Goal: Contribute content: Contribute content

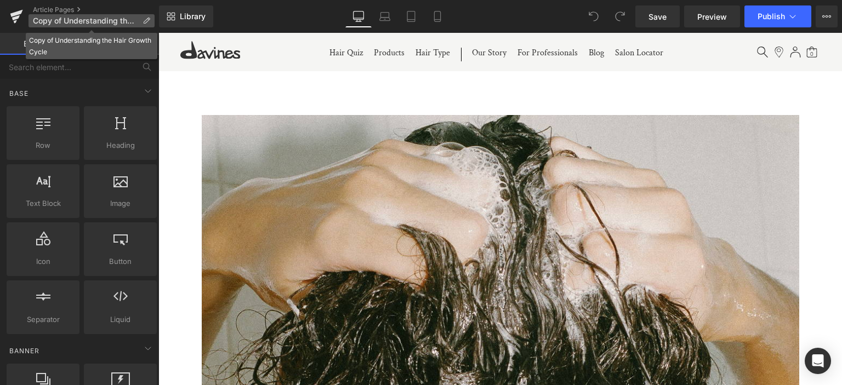
click at [145, 15] on p "Copy of Understanding the Hair Growth Cycle" at bounding box center [92, 20] width 126 height 13
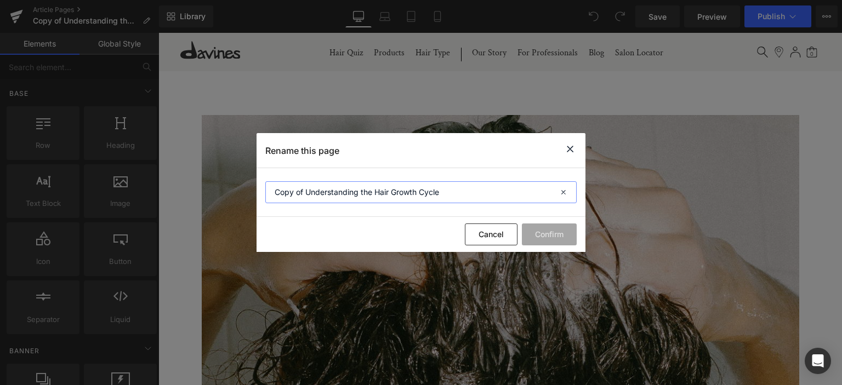
click at [377, 192] on input "Copy of Understanding the Hair Growth Cycle" at bounding box center [420, 192] width 311 height 22
paste input "the best hair color to make you look younger"
click at [277, 192] on input "the best hair color to make you look younger" at bounding box center [420, 192] width 311 height 22
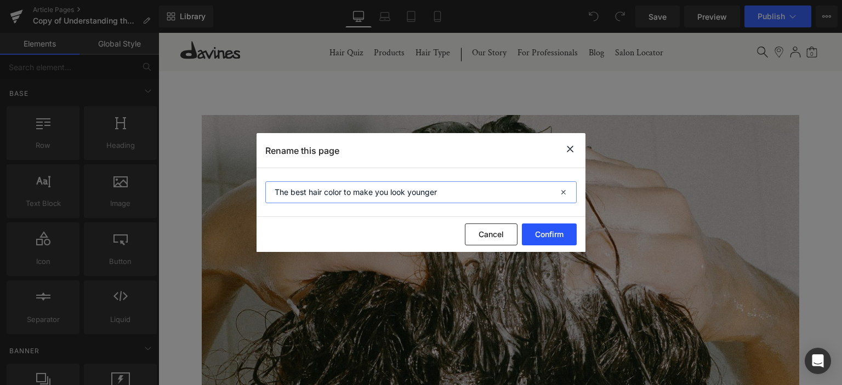
type input "The best hair color to make you look younger"
click at [537, 233] on button "Confirm" at bounding box center [549, 235] width 55 height 22
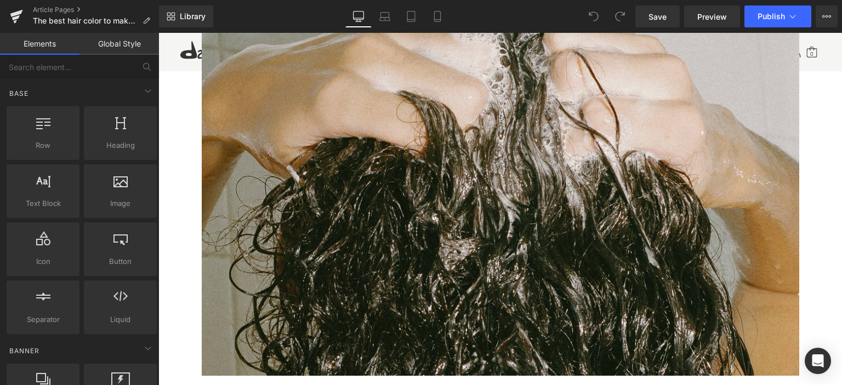
scroll to position [55, 0]
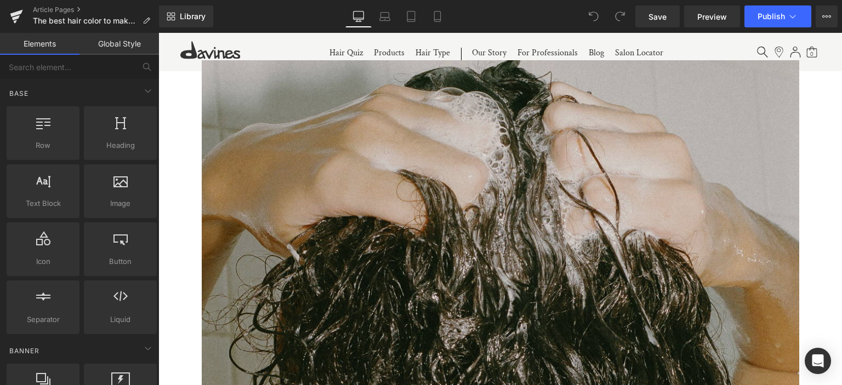
click at [440, 219] on img at bounding box center [501, 257] width 598 height 395
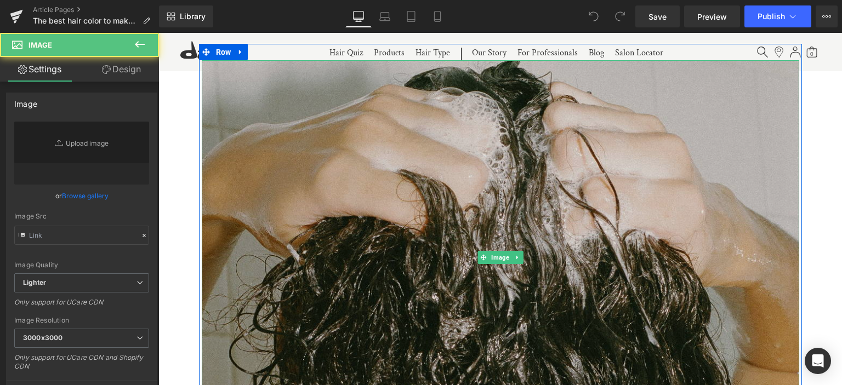
type input "[URL][DOMAIN_NAME][DATE]"
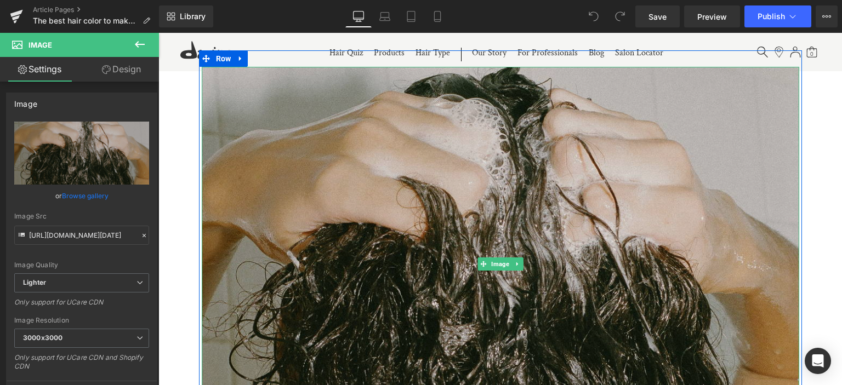
scroll to position [110, 0]
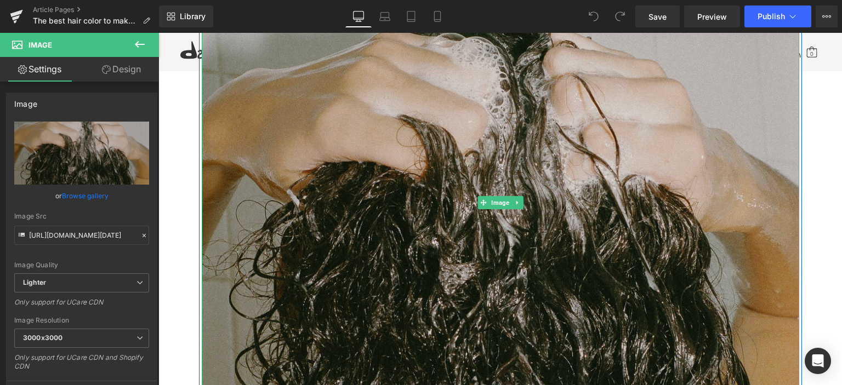
click at [432, 206] on img at bounding box center [501, 202] width 598 height 395
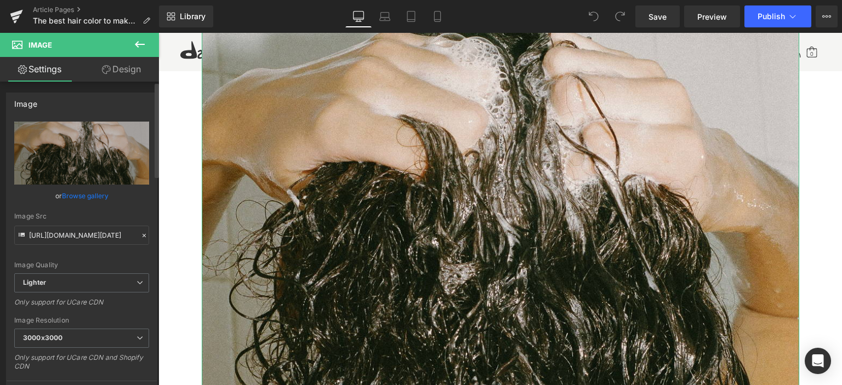
click at [70, 194] on link "Browse gallery" at bounding box center [85, 195] width 47 height 19
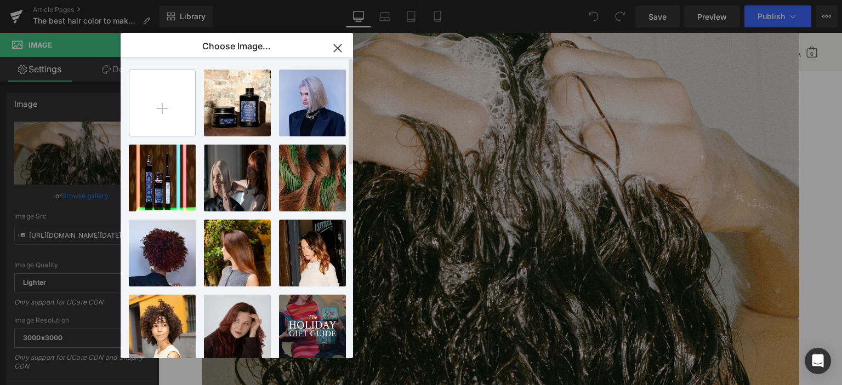
click at [174, 101] on input "file" at bounding box center [162, 103] width 66 height 66
type input "C:\fakepath\download.avif"
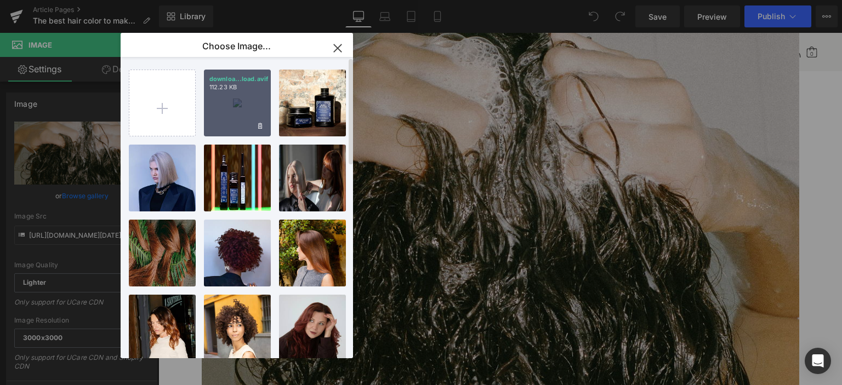
click at [239, 112] on div "downloa...load.avif 112.23 KB" at bounding box center [237, 103] width 67 height 67
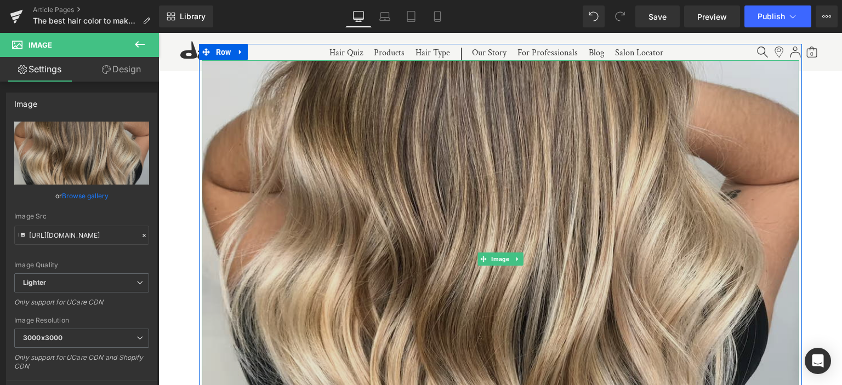
scroll to position [0, 0]
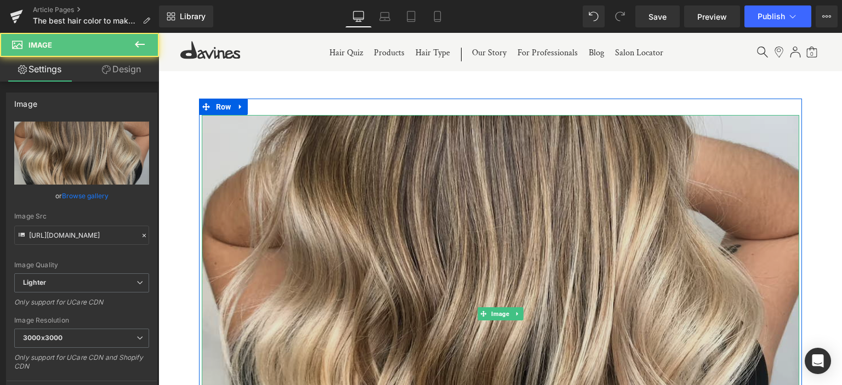
click at [280, 212] on img at bounding box center [501, 314] width 598 height 398
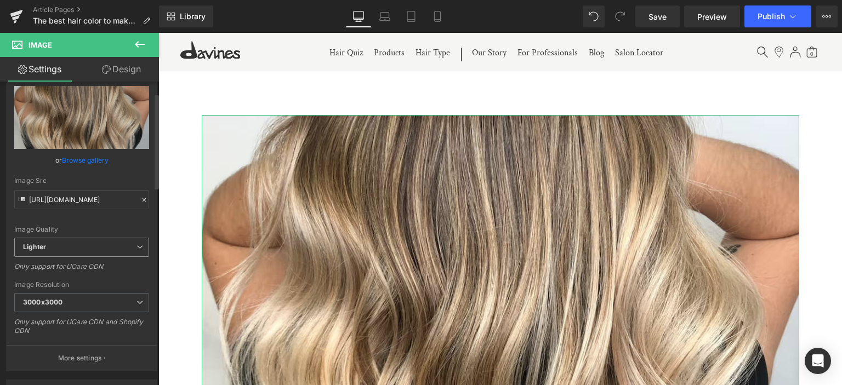
scroll to position [55, 0]
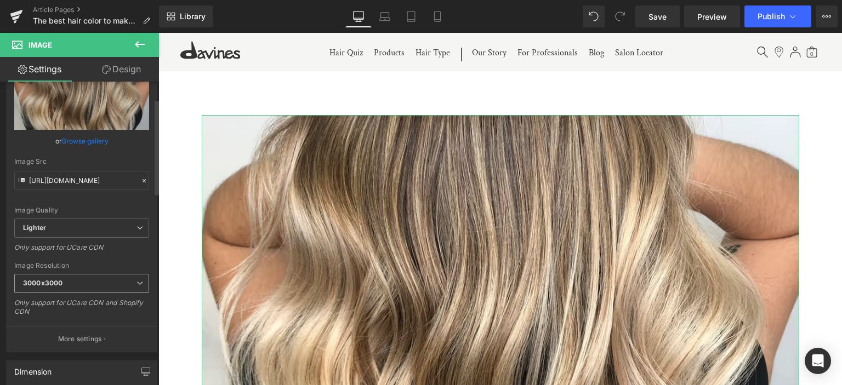
click at [77, 282] on span "3000x3000" at bounding box center [81, 283] width 135 height 19
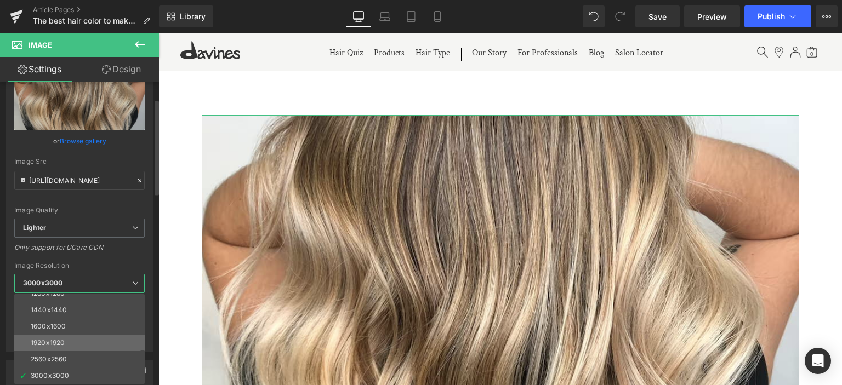
scroll to position [0, 0]
click at [44, 260] on div "[URL][DOMAIN_NAME] Replace Image Upload image or Browse gallery Image Src [URL]…" at bounding box center [80, 209] width 146 height 285
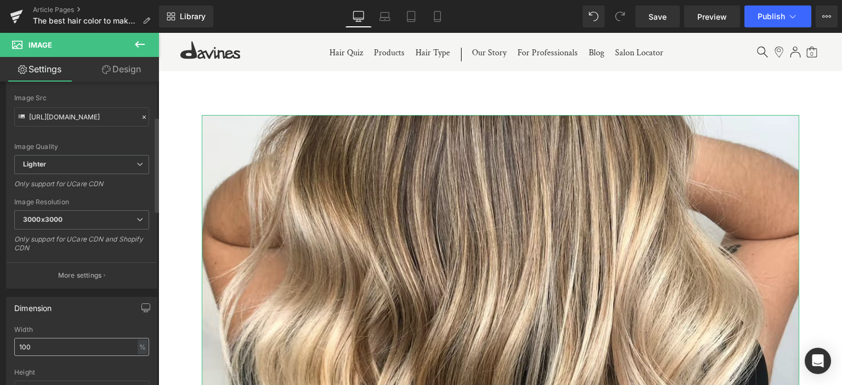
scroll to position [110, 0]
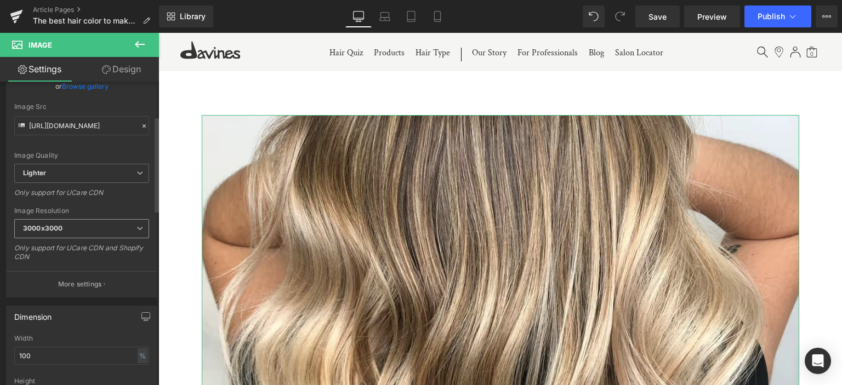
click at [118, 224] on span "3000x3000" at bounding box center [81, 228] width 135 height 19
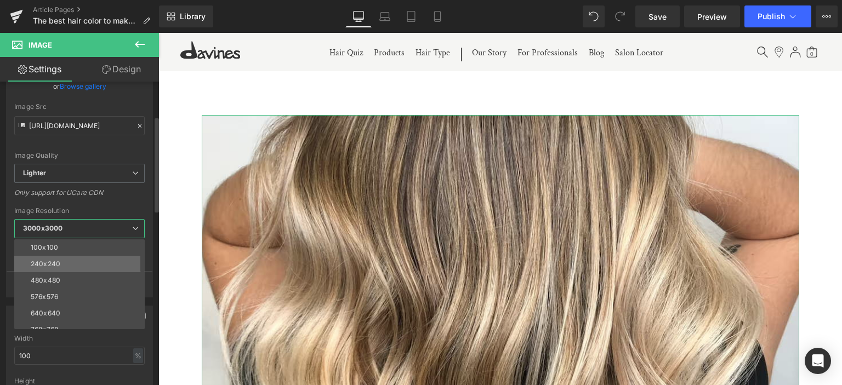
click at [78, 263] on li "240x240" at bounding box center [81, 264] width 135 height 16
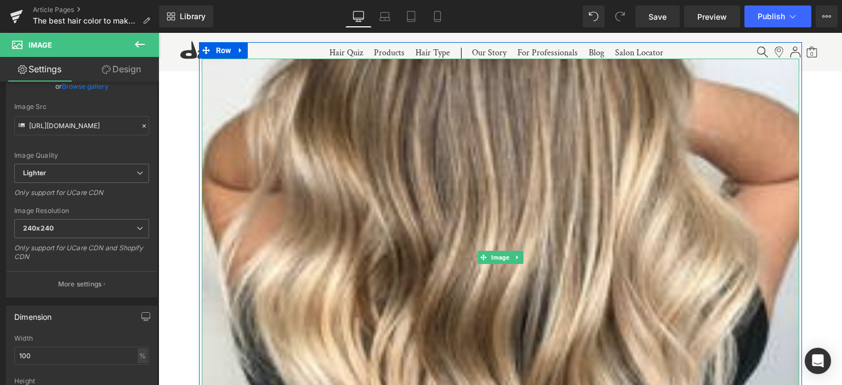
scroll to position [55, 0]
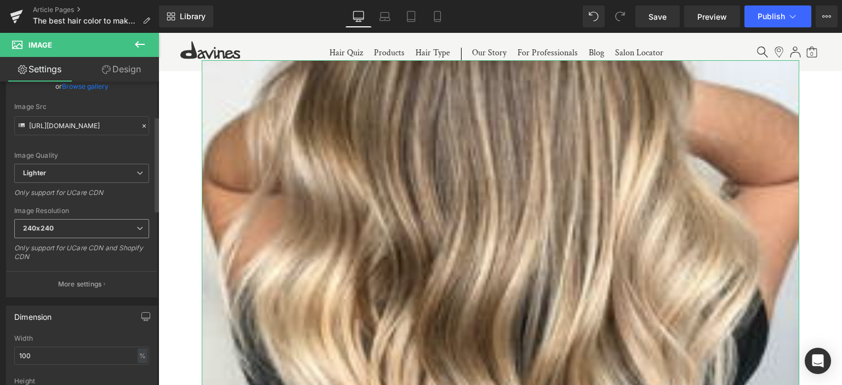
click at [68, 238] on div "240x240 100x100 240x240 480x480 576x576 640x640 768x768 800x800 960x960 1024x10…" at bounding box center [81, 231] width 135 height 25
click at [68, 234] on span "240x240" at bounding box center [81, 228] width 135 height 19
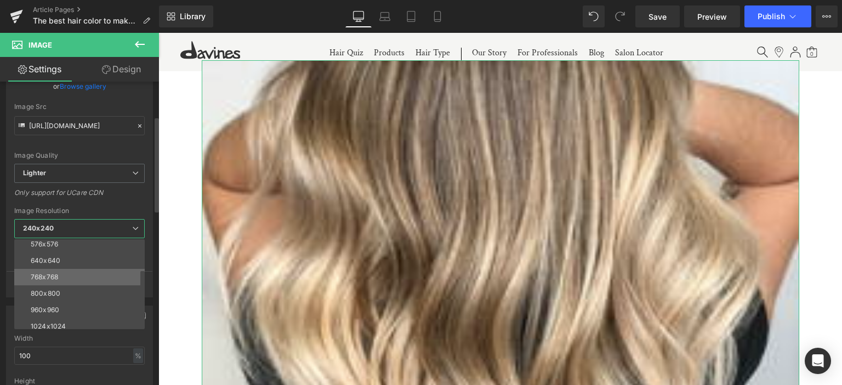
scroll to position [157, 0]
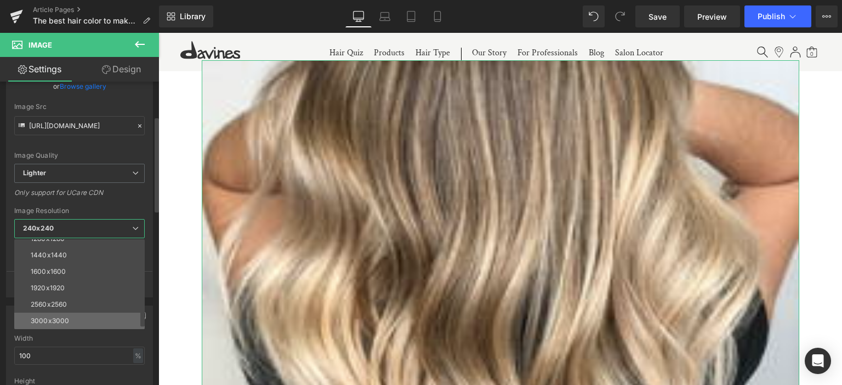
click at [68, 317] on li "3000x3000" at bounding box center [81, 321] width 135 height 16
type input "[URL][DOMAIN_NAME]"
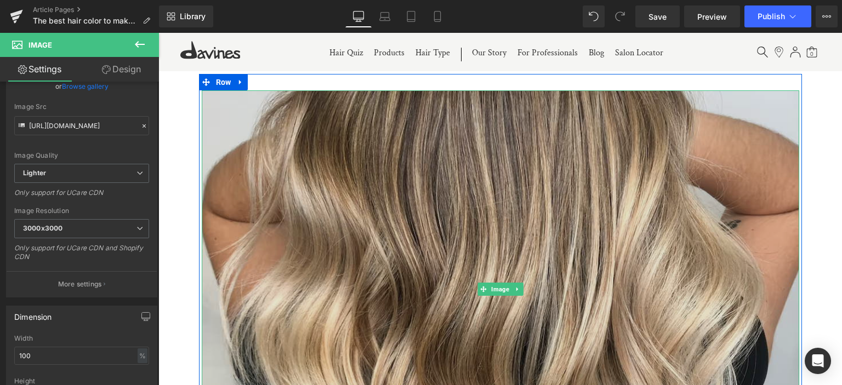
scroll to position [0, 0]
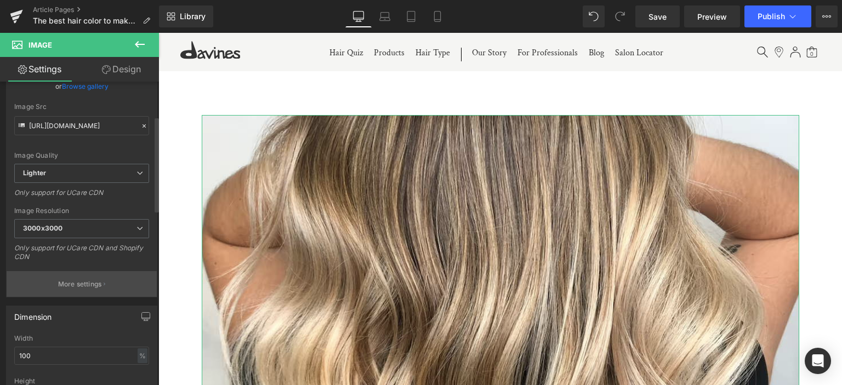
click at [87, 281] on p "More settings" at bounding box center [80, 285] width 44 height 10
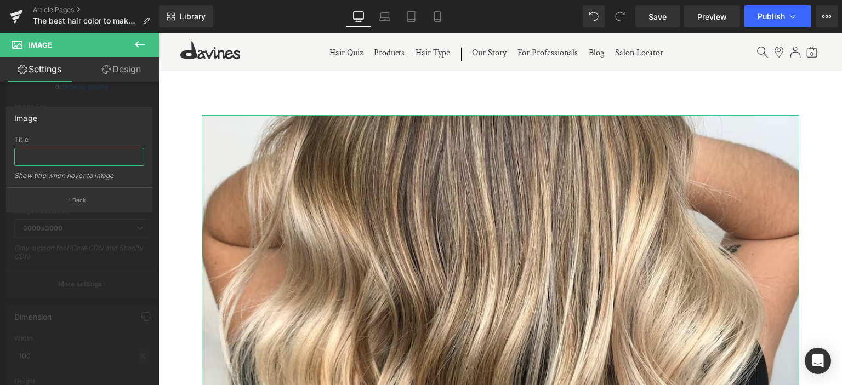
click at [78, 161] on input "text" at bounding box center [79, 157] width 130 height 18
click at [72, 201] on p "Back" at bounding box center [79, 200] width 14 height 8
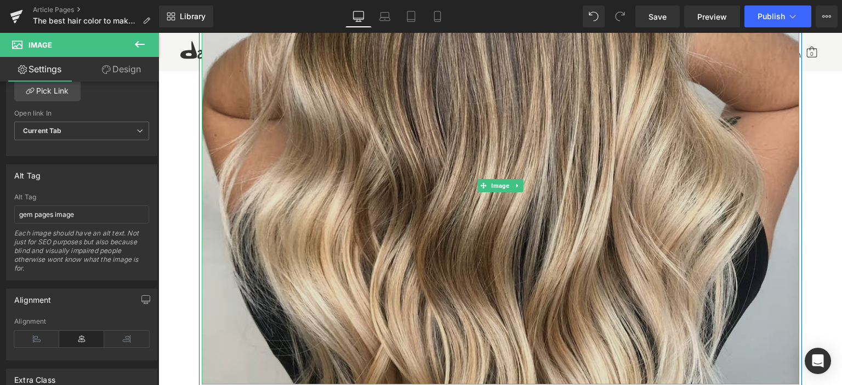
scroll to position [110, 0]
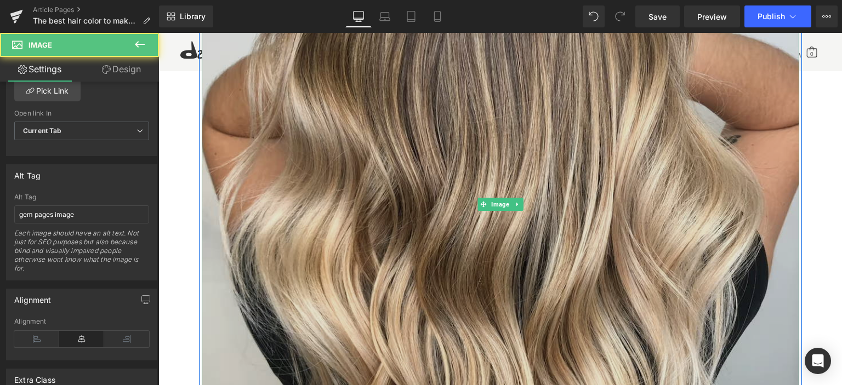
click at [404, 202] on img at bounding box center [501, 204] width 598 height 398
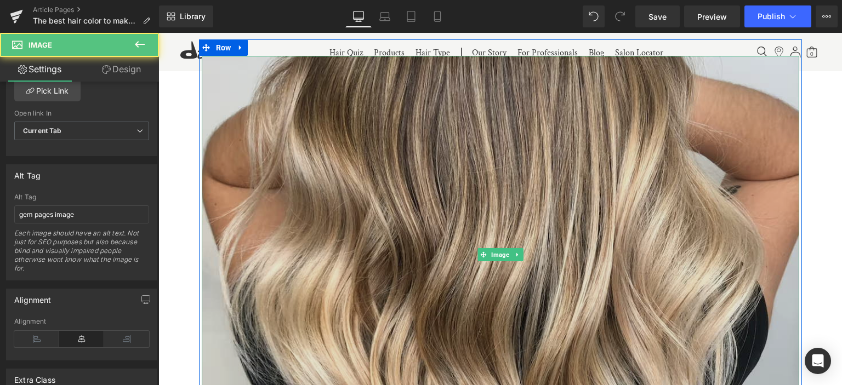
scroll to position [0, 0]
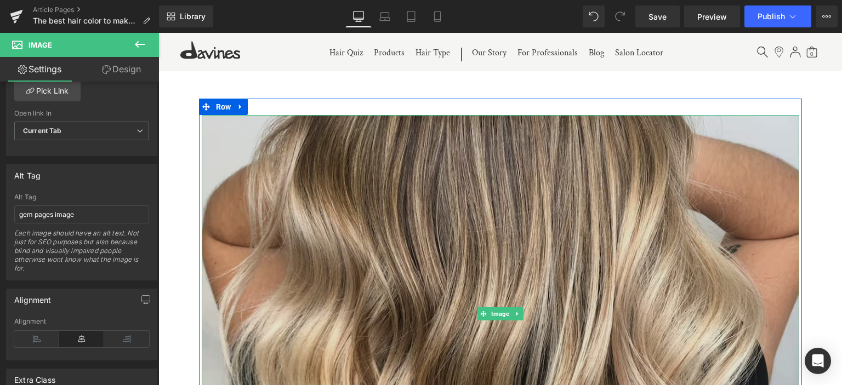
click at [428, 213] on img at bounding box center [501, 314] width 598 height 398
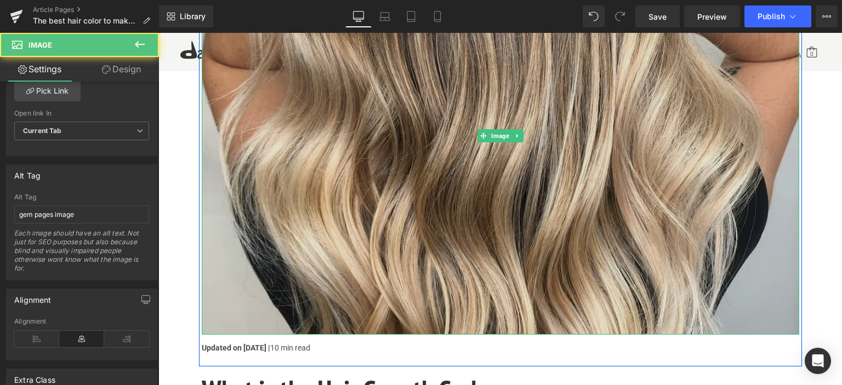
scroll to position [219, 0]
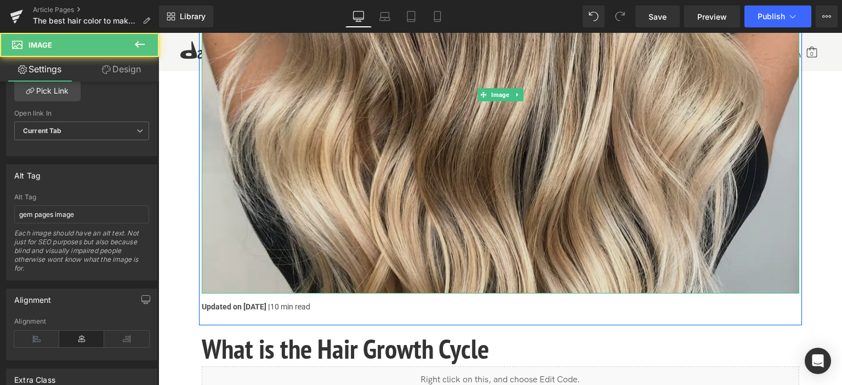
click at [414, 185] on img at bounding box center [501, 95] width 598 height 398
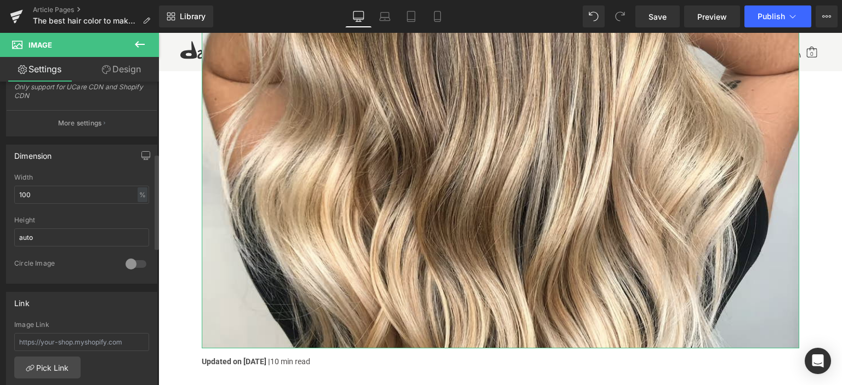
scroll to position [229, 0]
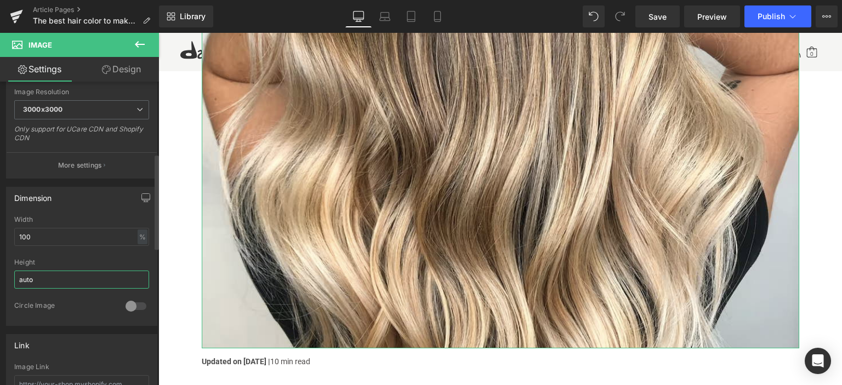
click at [75, 274] on input "auto" at bounding box center [81, 280] width 135 height 18
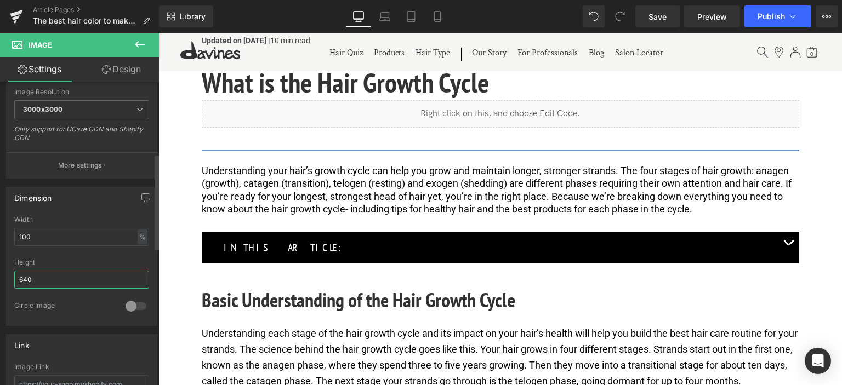
scroll to position [501, 0]
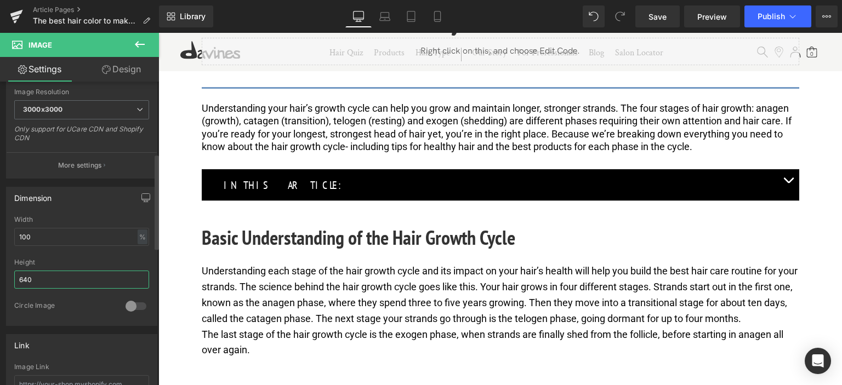
type input "640"
click at [30, 298] on div at bounding box center [81, 297] width 135 height 7
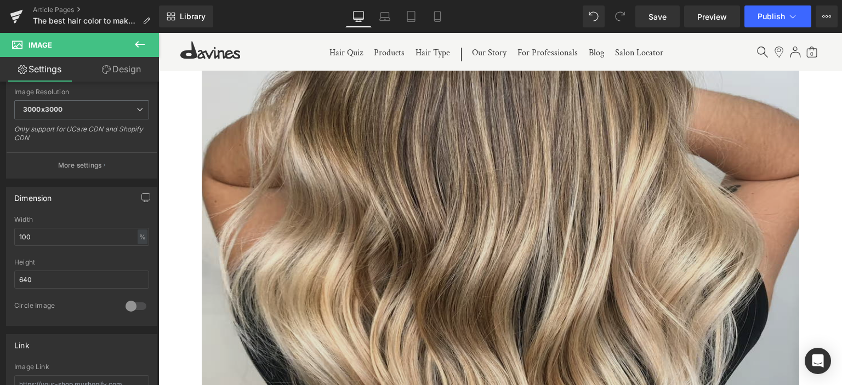
scroll to position [63, 0]
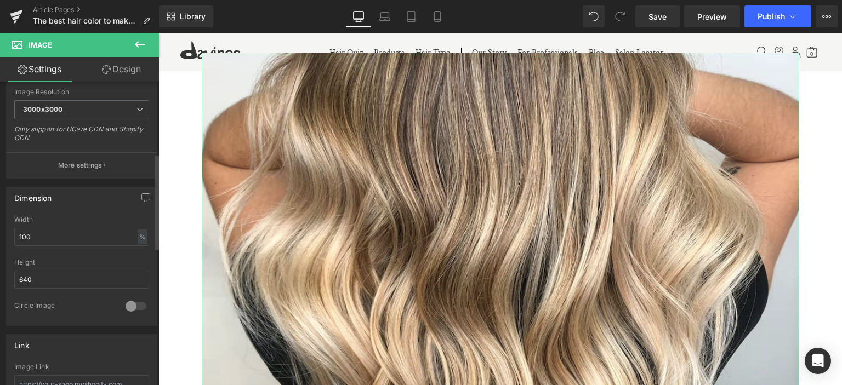
click at [116, 255] on div at bounding box center [81, 255] width 135 height 7
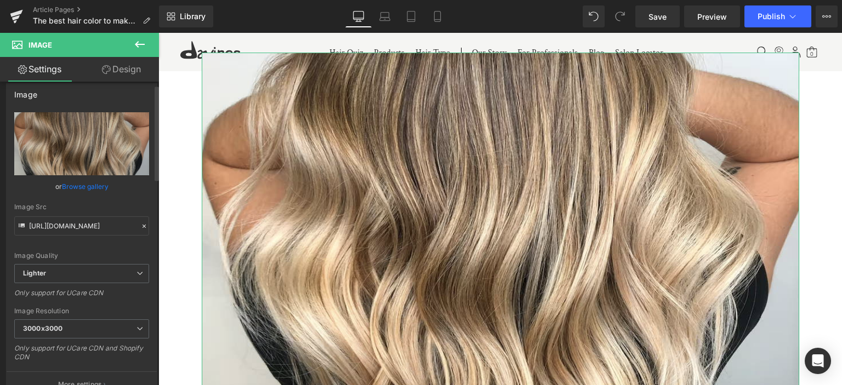
scroll to position [0, 0]
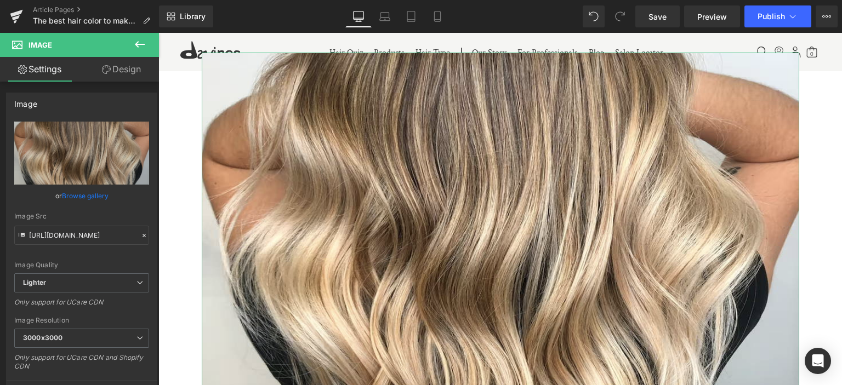
click at [125, 65] on link "Design" at bounding box center [121, 69] width 79 height 25
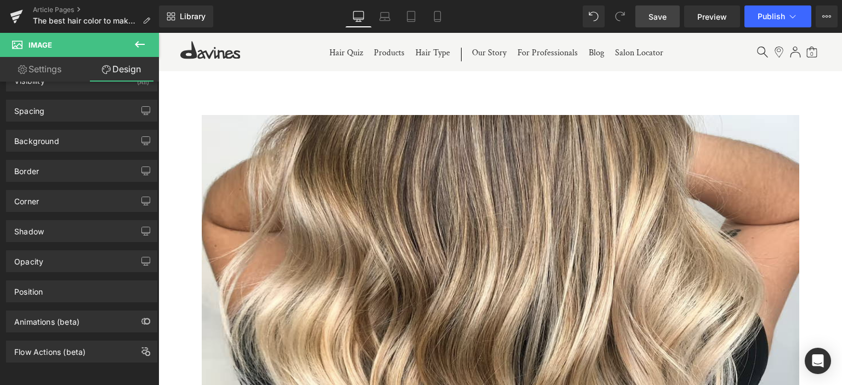
click at [657, 11] on span "Save" at bounding box center [658, 17] width 18 height 12
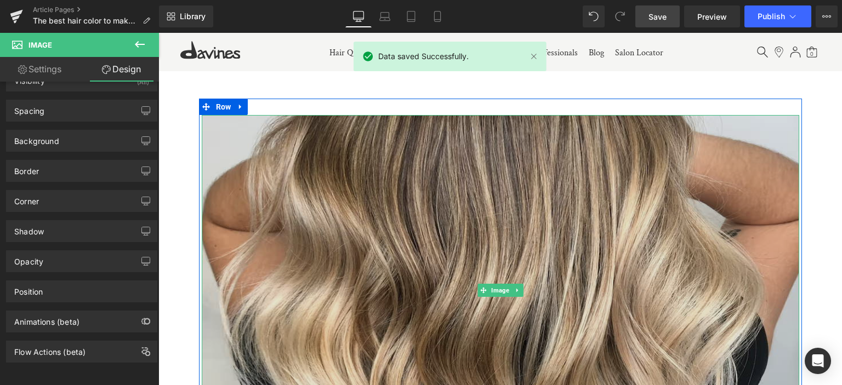
scroll to position [219, 0]
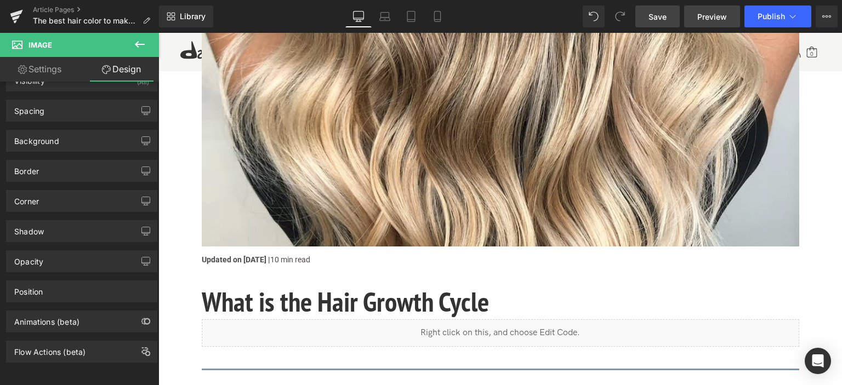
click at [702, 19] on span "Preview" at bounding box center [712, 17] width 30 height 12
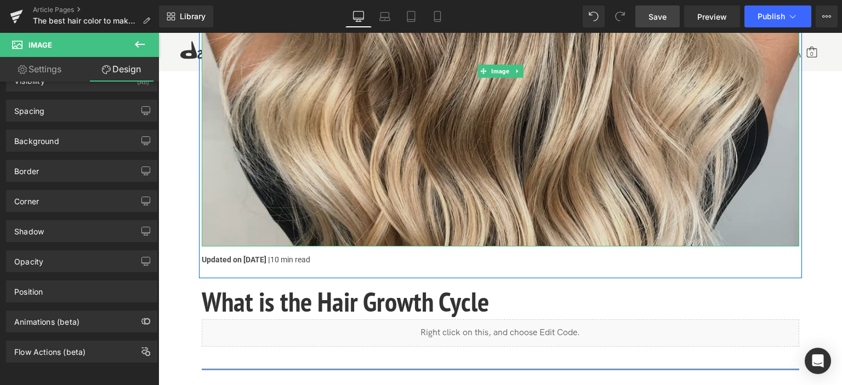
click at [337, 204] on img at bounding box center [501, 71] width 598 height 351
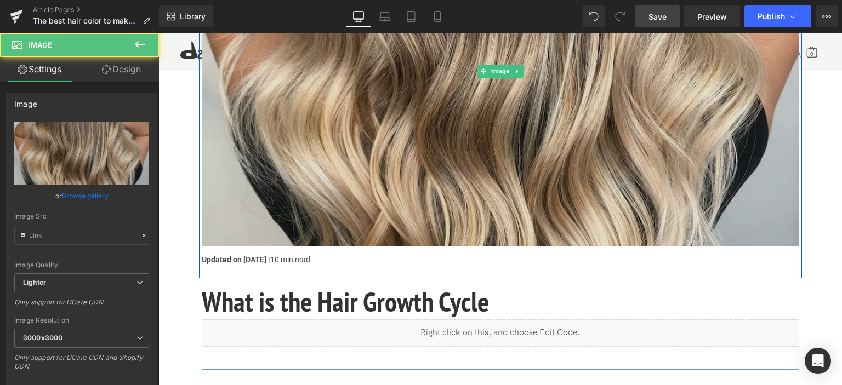
type input "[URL][DOMAIN_NAME]"
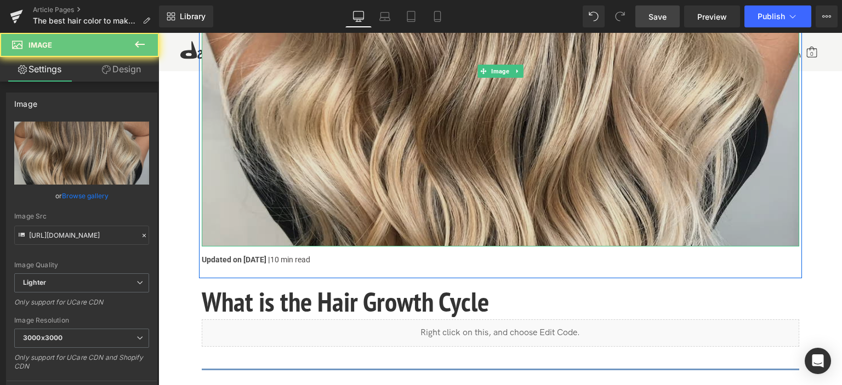
click at [333, 184] on img at bounding box center [501, 71] width 598 height 351
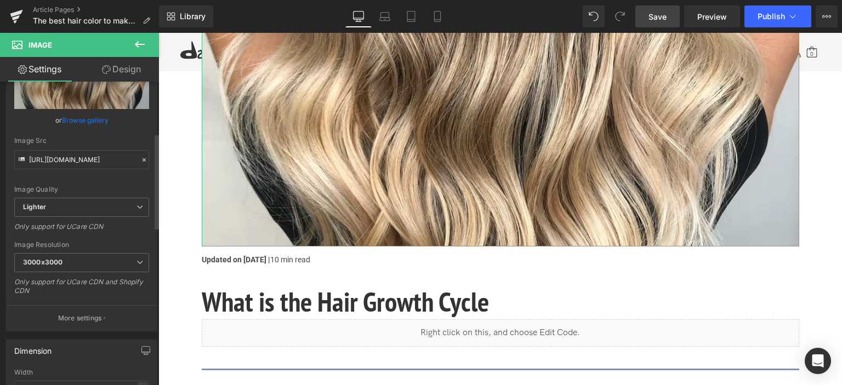
scroll to position [164, 0]
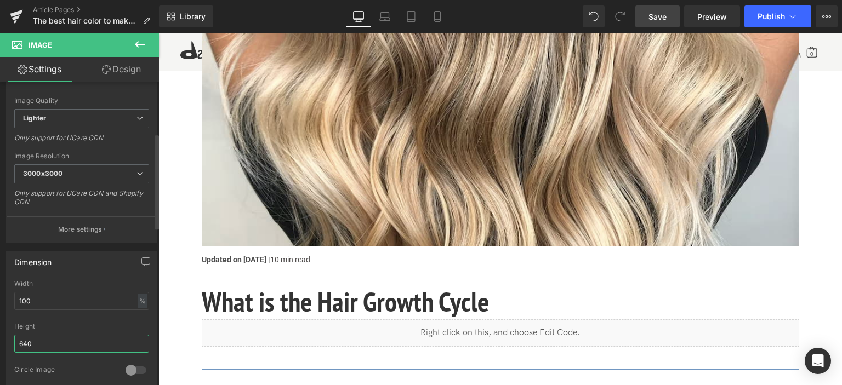
click at [68, 346] on input "640" at bounding box center [81, 344] width 135 height 18
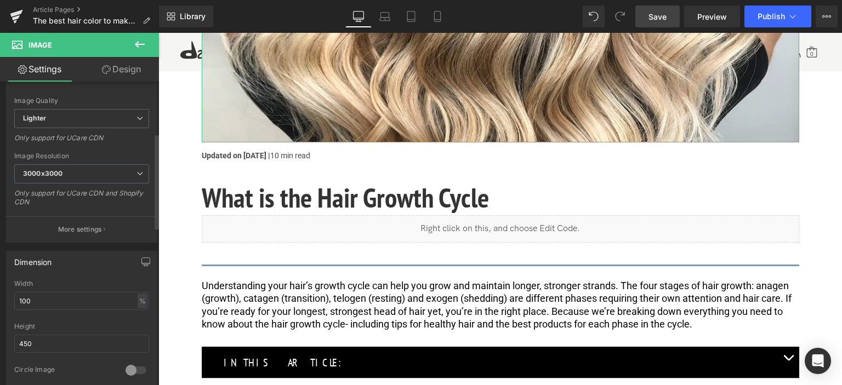
click at [68, 323] on div "Height" at bounding box center [81, 327] width 135 height 8
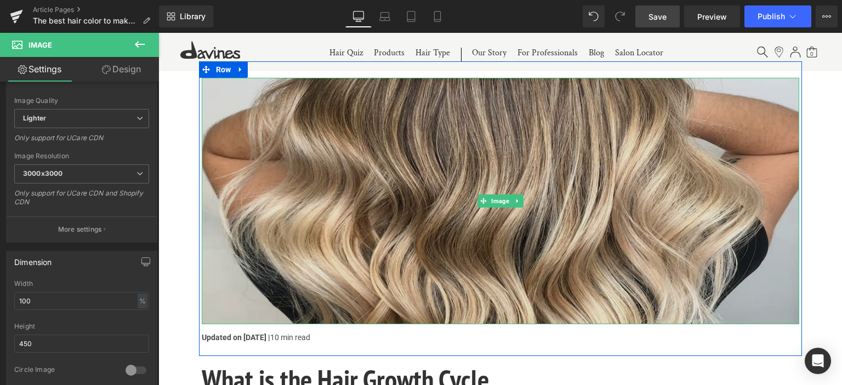
scroll to position [55, 0]
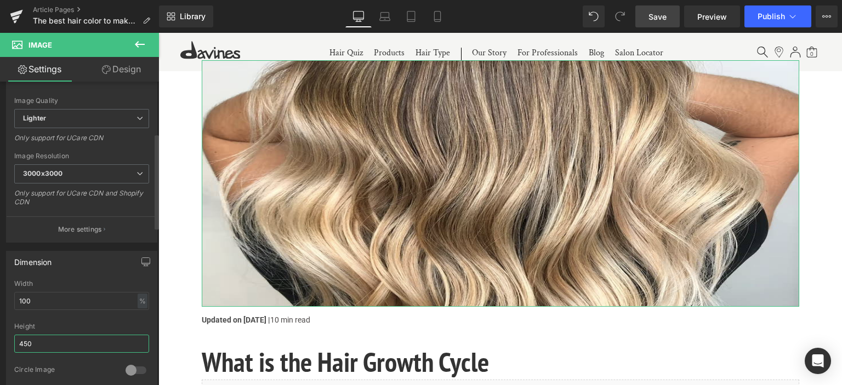
click at [103, 336] on input "450" at bounding box center [81, 344] width 135 height 18
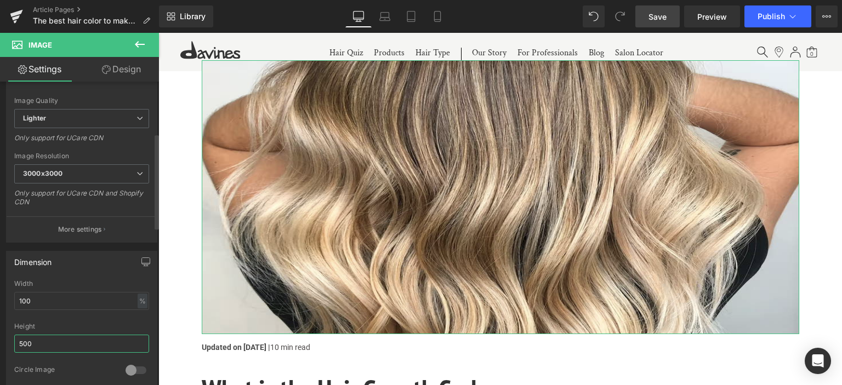
type input "500"
click at [97, 323] on div "Height" at bounding box center [81, 327] width 135 height 8
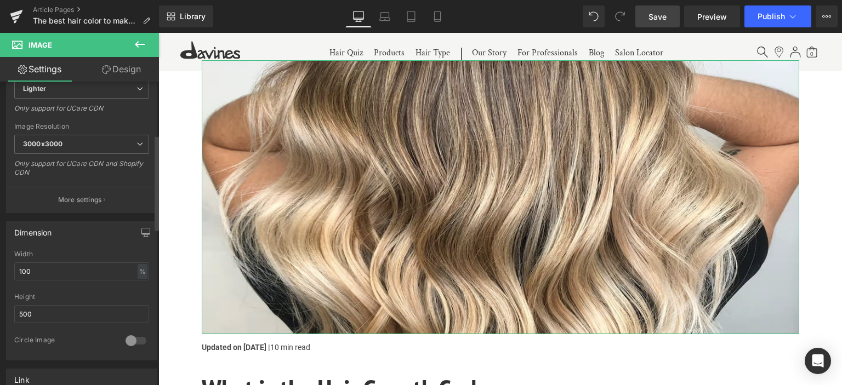
scroll to position [274, 0]
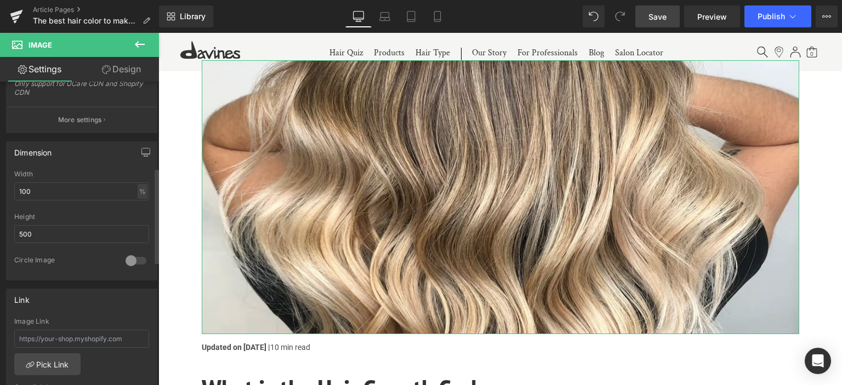
click at [125, 257] on div at bounding box center [136, 261] width 26 height 18
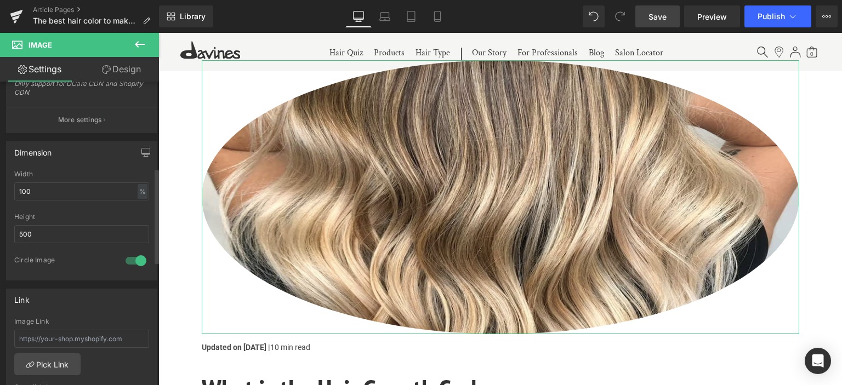
click at [125, 257] on div at bounding box center [136, 261] width 26 height 18
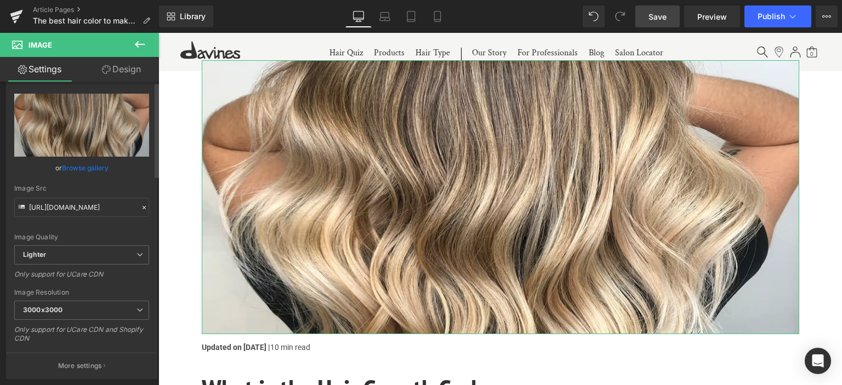
scroll to position [0, 0]
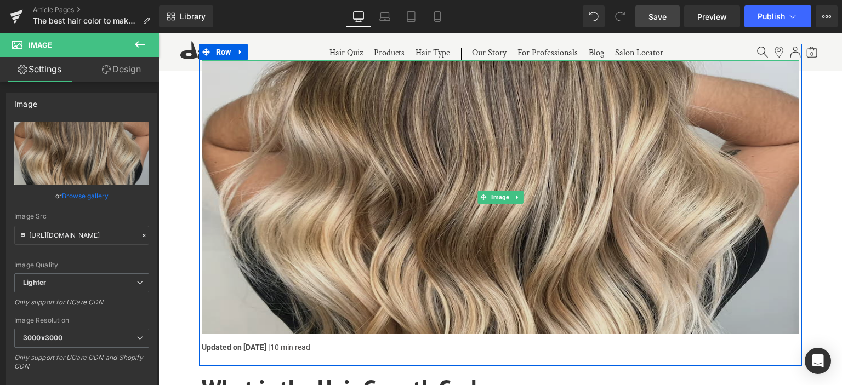
click at [509, 214] on img at bounding box center [501, 197] width 598 height 274
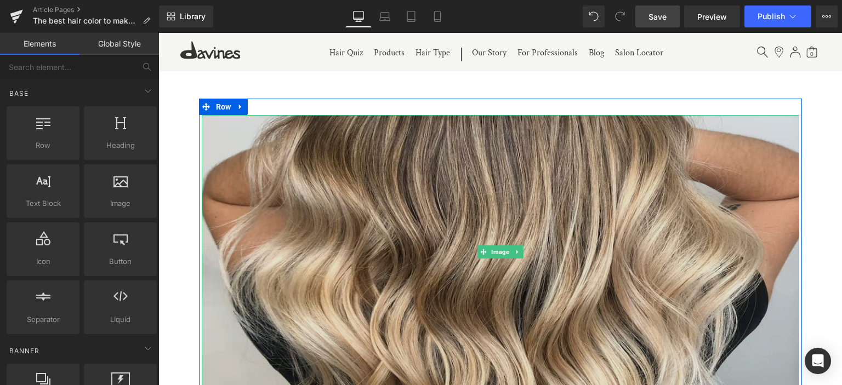
click at [452, 273] on img at bounding box center [501, 252] width 598 height 274
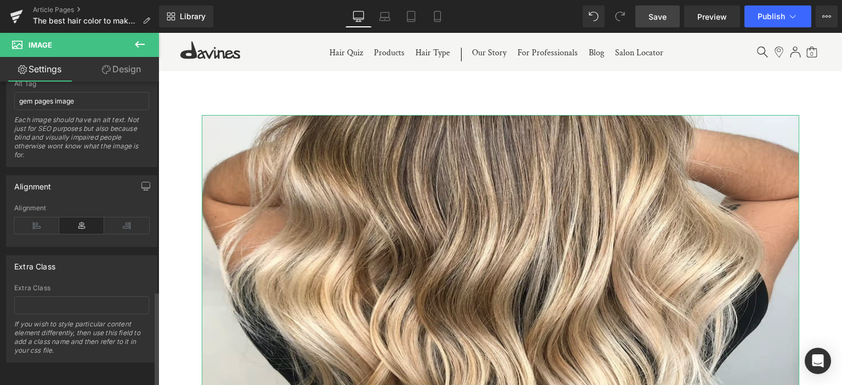
scroll to position [667, 0]
click at [81, 300] on input "text" at bounding box center [81, 306] width 135 height 18
click at [81, 300] on input "img_covr" at bounding box center [81, 306] width 135 height 18
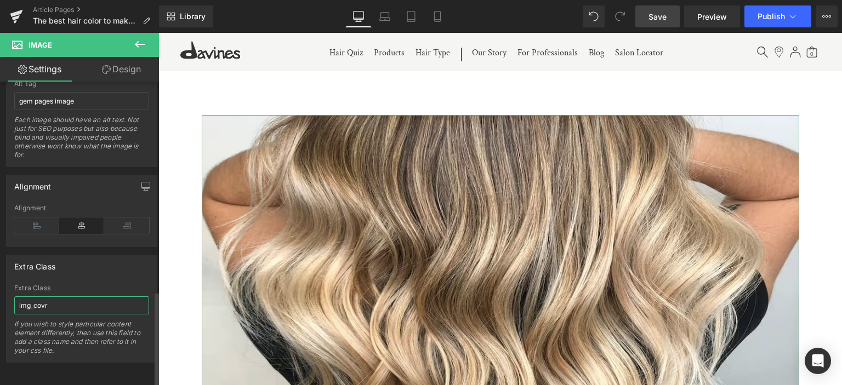
type input "img_covr"
click at [64, 271] on div "Extra Class img_covr Extra Class img_covr If you wish to style particular conte…" at bounding box center [81, 308] width 151 height 107
drag, startPoint x: 664, startPoint y: 14, endPoint x: 371, endPoint y: 228, distance: 363.4
click at [664, 14] on span "Save" at bounding box center [658, 17] width 18 height 12
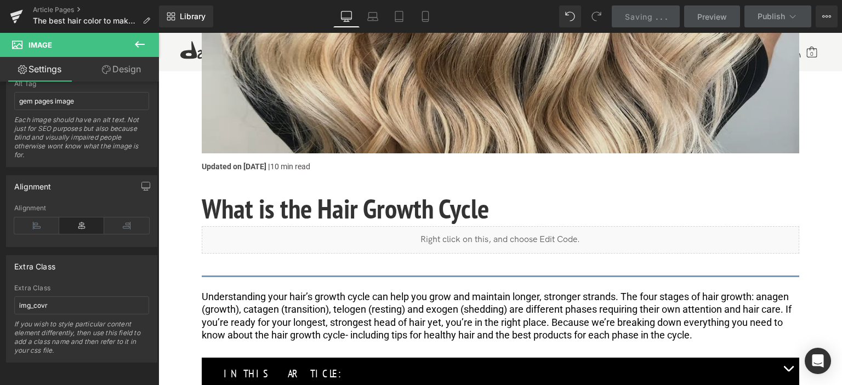
scroll to position [329, 0]
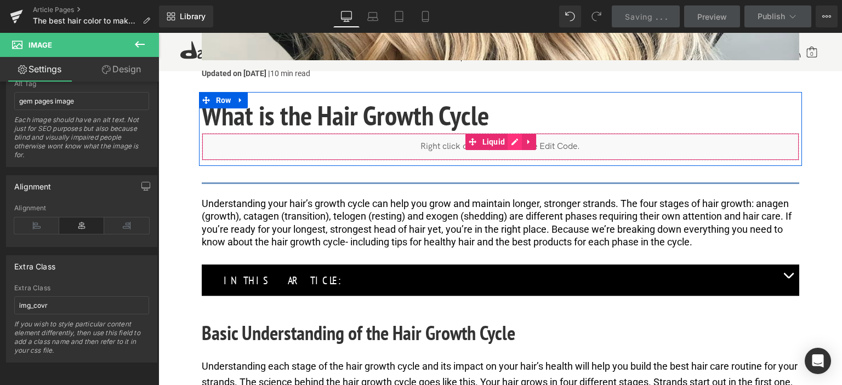
click at [511, 143] on div "Liquid" at bounding box center [501, 146] width 598 height 27
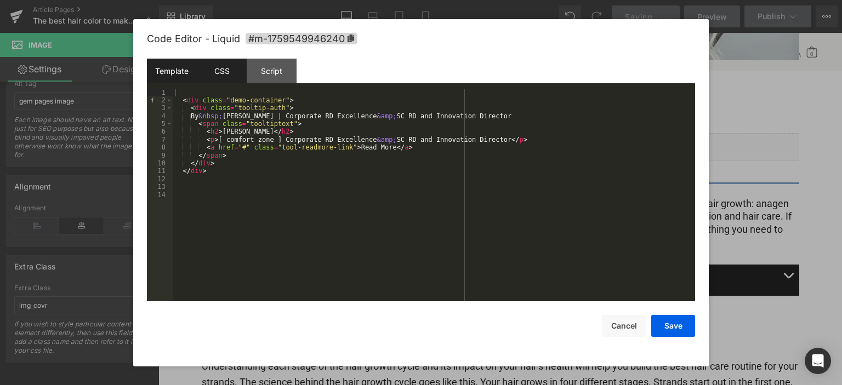
click at [209, 72] on div "CSS" at bounding box center [222, 71] width 50 height 25
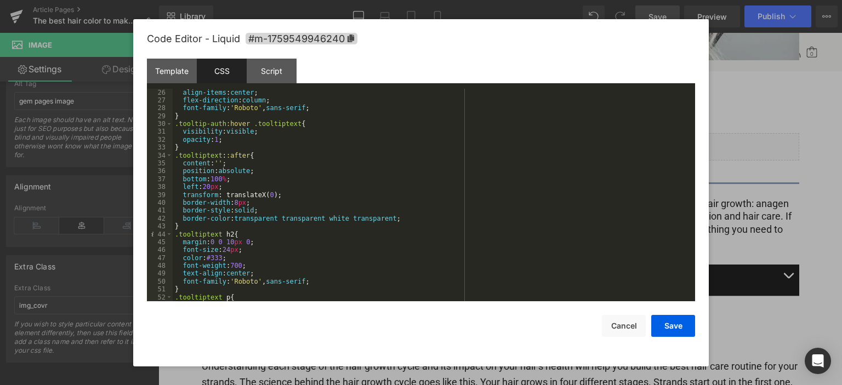
scroll to position [387, 0]
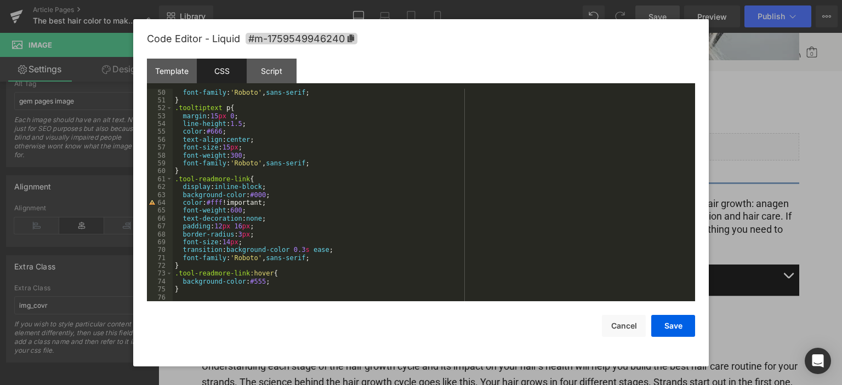
click at [209, 296] on div "font-family : ' Roboto ' , sans-serif ; } .tooltiptext p { margin : 15 px 0 ; l…" at bounding box center [432, 203] width 518 height 229
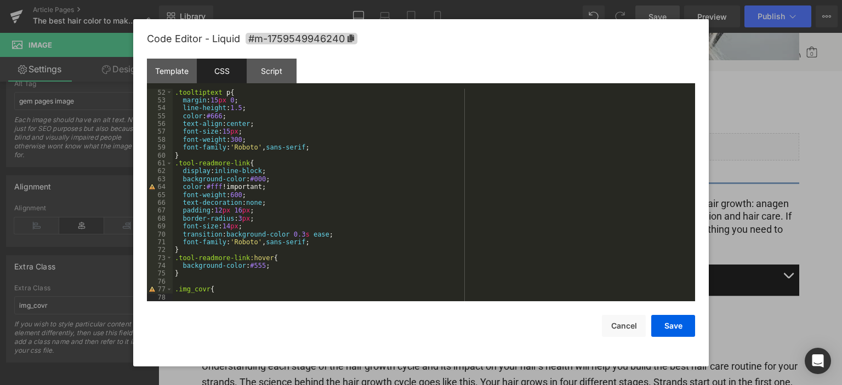
scroll to position [410, 0]
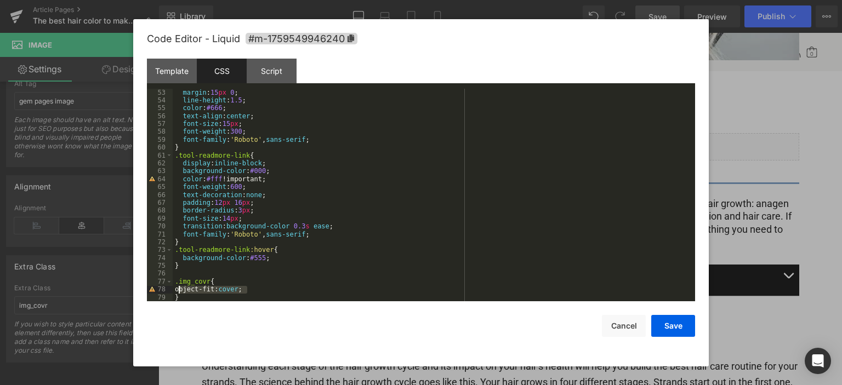
drag, startPoint x: 259, startPoint y: 292, endPoint x: 178, endPoint y: 288, distance: 81.8
click at [178, 288] on div "margin : 15 px 0 ; line-height : 1.5 ; color : #666 ; text-align : center ; fon…" at bounding box center [432, 203] width 518 height 229
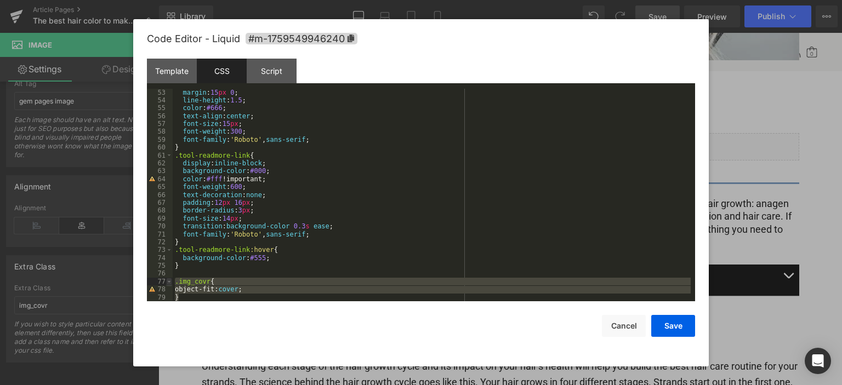
drag, startPoint x: 188, startPoint y: 296, endPoint x: 172, endPoint y: 280, distance: 22.1
click at [172, 280] on pre "53 54 55 56 57 58 59 60 61 62 63 64 65 66 67 68 69 70 71 72 73 74 75 76 77 78 7…" at bounding box center [421, 195] width 548 height 213
click at [249, 284] on div "margin : 15 px 0 ; line-height : 1.5 ; color : #666 ; text-align : center ; fon…" at bounding box center [432, 195] width 518 height 213
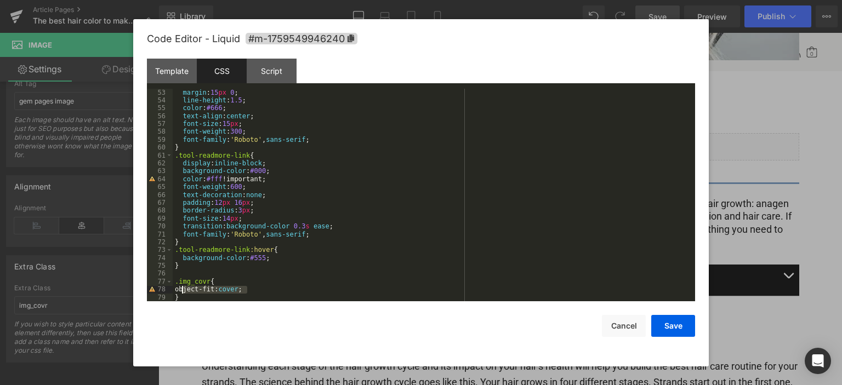
drag, startPoint x: 249, startPoint y: 292, endPoint x: 180, endPoint y: 288, distance: 69.2
click at [180, 288] on div "margin : 15 px 0 ; line-height : 1.5 ; color : #666 ; text-align : center ; fon…" at bounding box center [432, 203] width 518 height 229
click at [670, 324] on button "Save" at bounding box center [673, 326] width 44 height 22
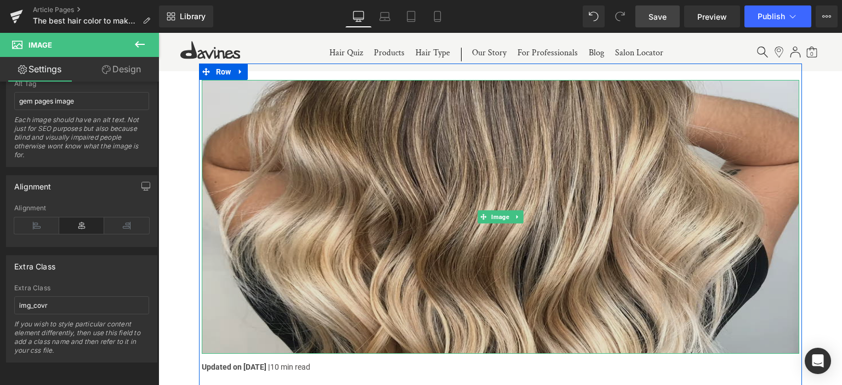
scroll to position [55, 0]
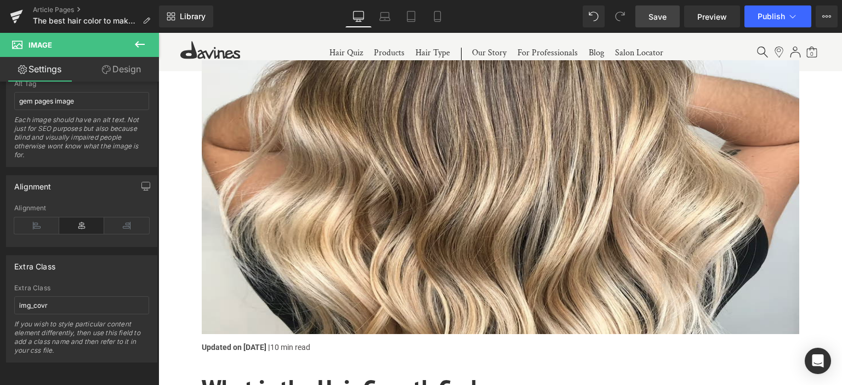
click at [656, 19] on span "Save" at bounding box center [658, 17] width 18 height 12
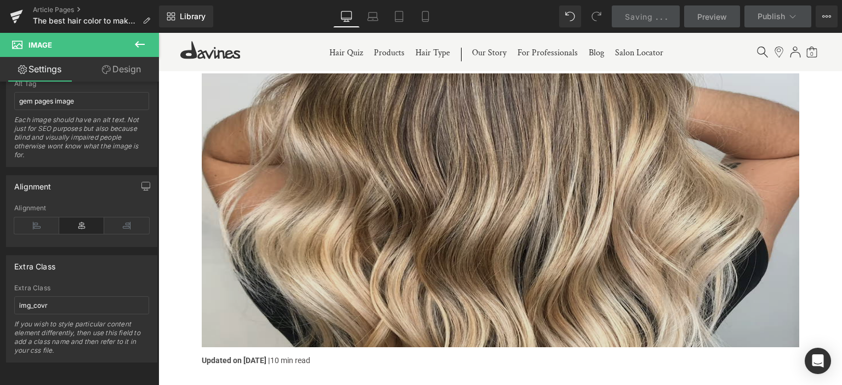
scroll to position [0, 0]
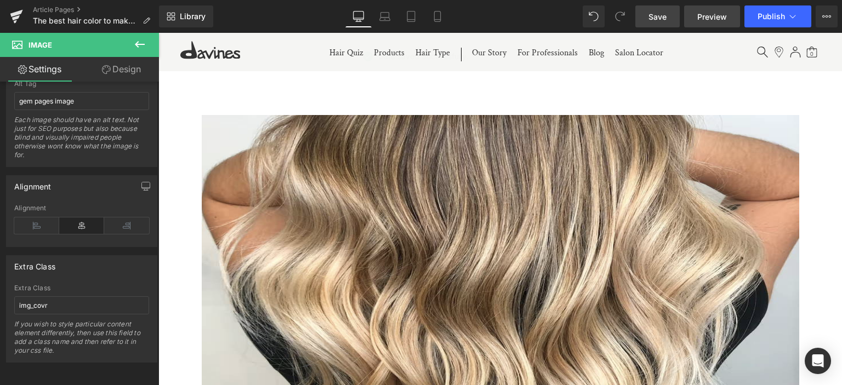
click at [728, 13] on link "Preview" at bounding box center [712, 16] width 56 height 22
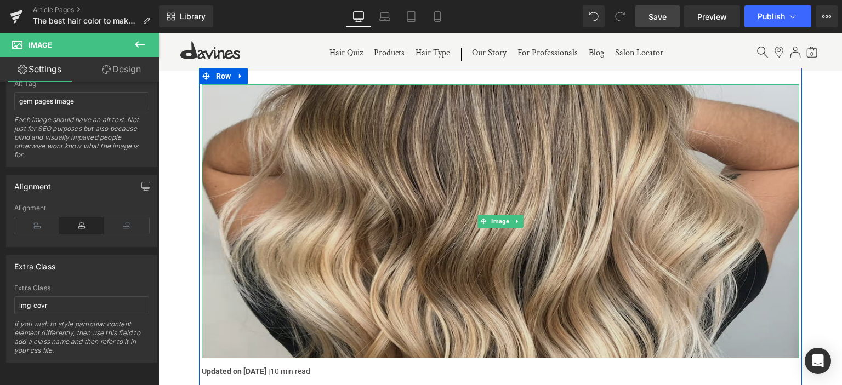
scroll to position [164, 0]
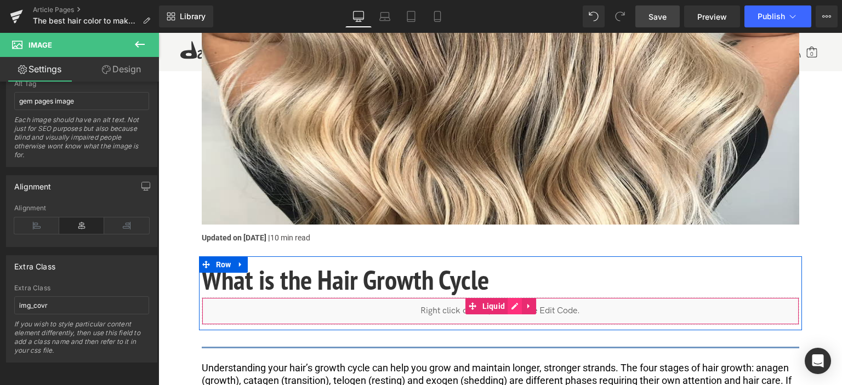
click at [510, 306] on div "Liquid" at bounding box center [501, 311] width 598 height 27
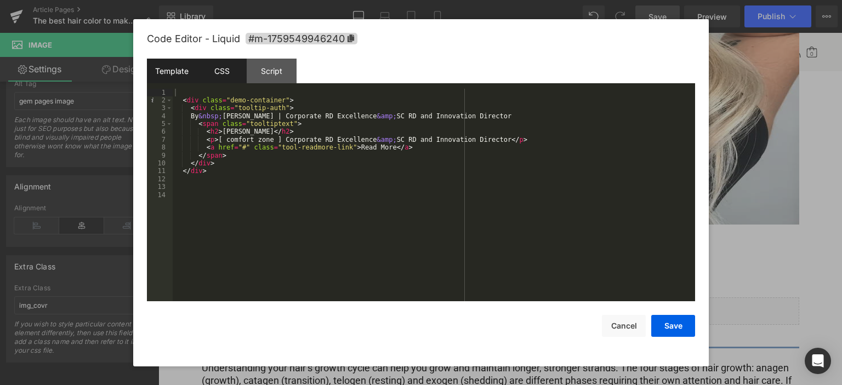
click at [233, 76] on div "CSS" at bounding box center [222, 71] width 50 height 25
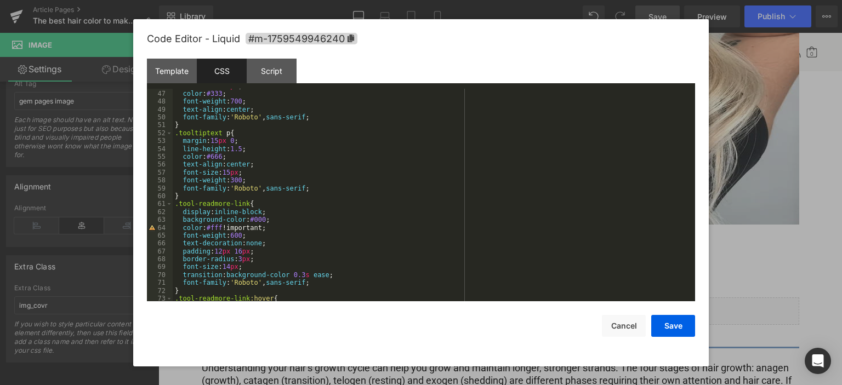
scroll to position [410, 0]
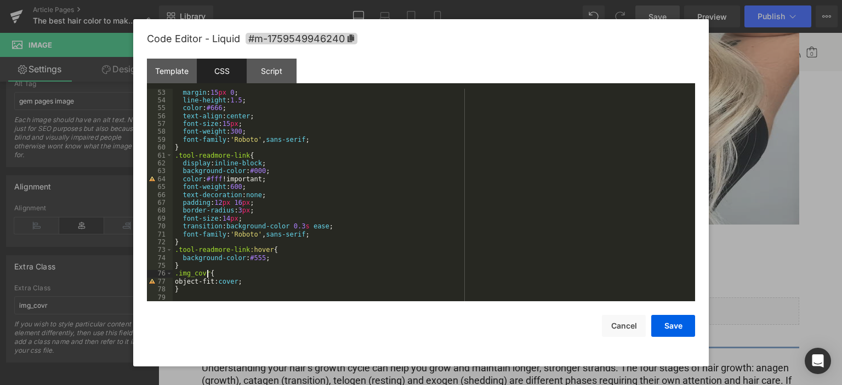
click at [207, 274] on div "margin : 15 px 0 ; line-height : 1.5 ; color : #666 ; text-align : center ; fon…" at bounding box center [432, 203] width 518 height 229
click at [678, 326] on button "Save" at bounding box center [673, 326] width 44 height 22
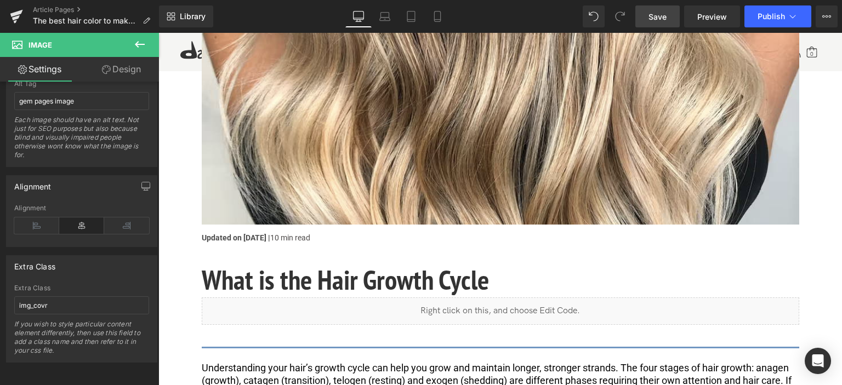
click at [664, 16] on span "Save" at bounding box center [658, 17] width 18 height 12
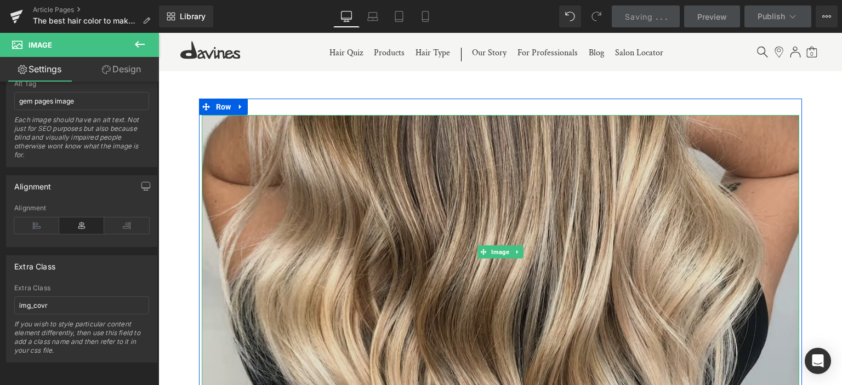
scroll to position [110, 0]
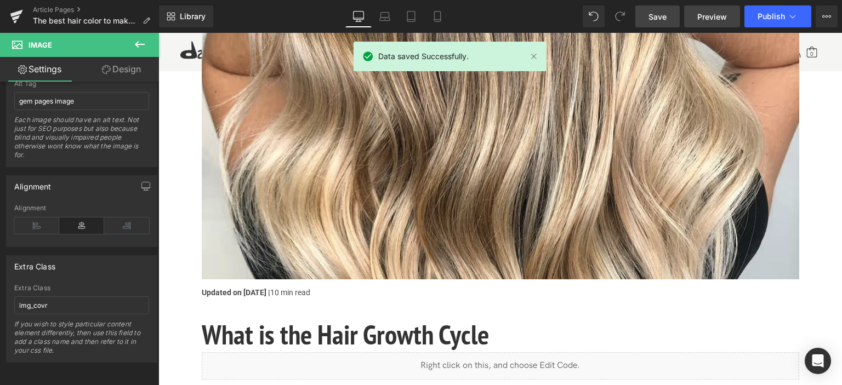
click at [709, 14] on span "Preview" at bounding box center [712, 17] width 30 height 12
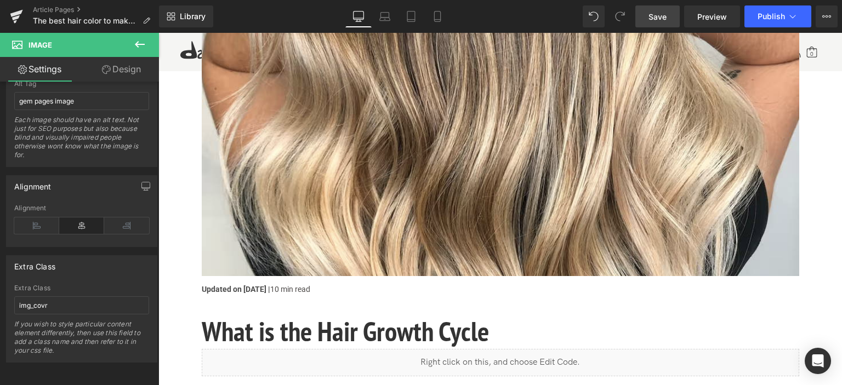
scroll to position [274, 0]
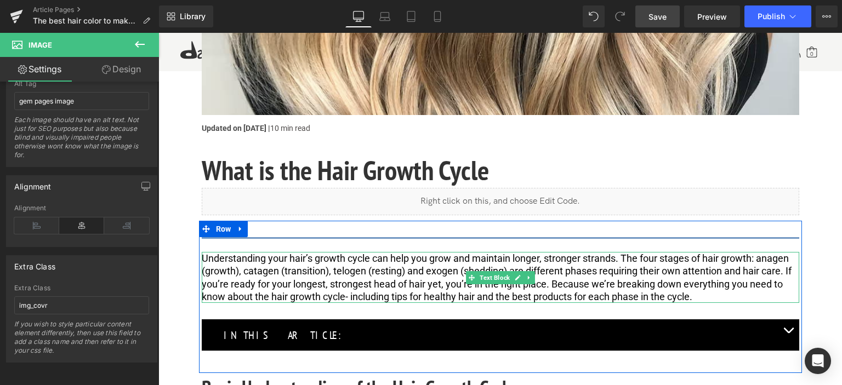
click at [355, 273] on span "Understanding your hair’s growth cycle can help you grow and maintain longer, s…" at bounding box center [498, 278] width 592 height 50
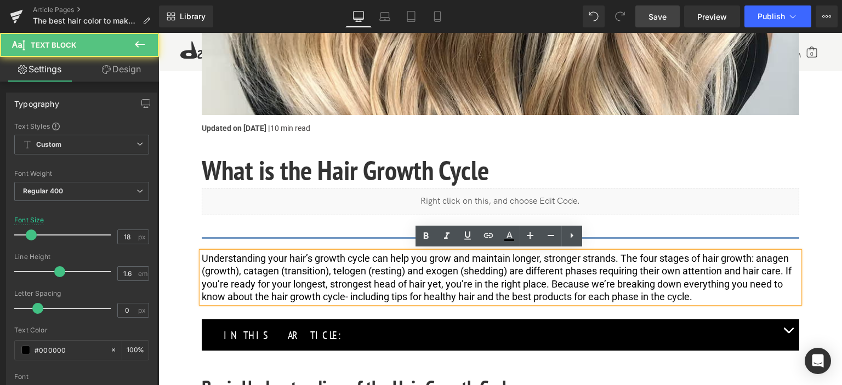
click at [410, 285] on span "Understanding your hair’s growth cycle can help you grow and maintain longer, s…" at bounding box center [498, 278] width 592 height 50
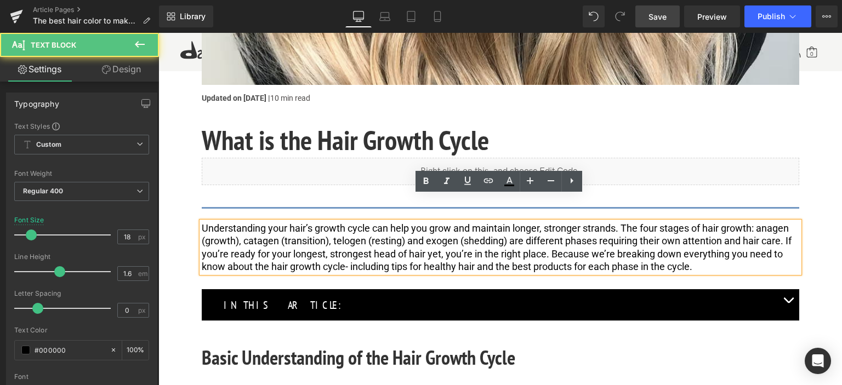
scroll to position [329, 0]
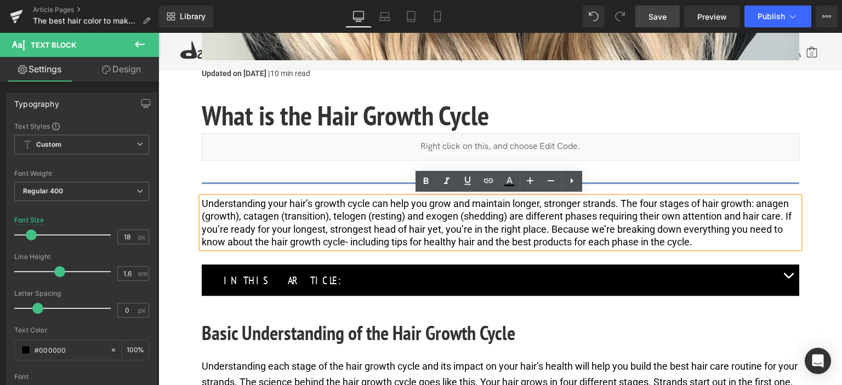
click at [391, 235] on p "Understanding your hair’s growth cycle can help you grow and maintain longer, s…" at bounding box center [501, 223] width 598 height 52
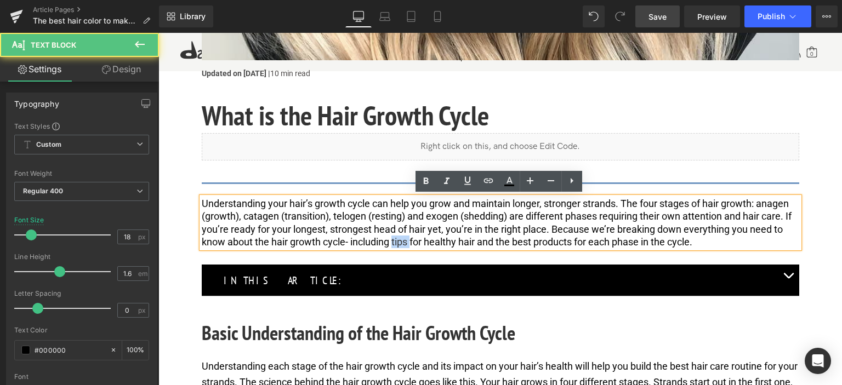
click at [391, 235] on p "Understanding your hair’s growth cycle can help you grow and maintain longer, s…" at bounding box center [501, 223] width 598 height 52
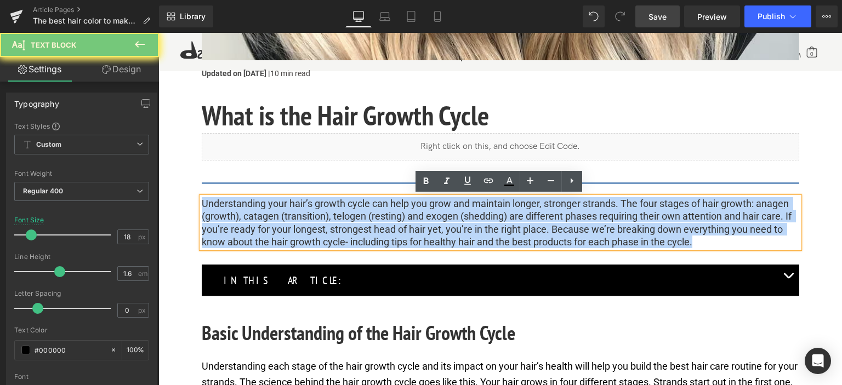
click at [391, 235] on p "Understanding your hair’s growth cycle can help you grow and maintain longer, s…" at bounding box center [501, 223] width 598 height 52
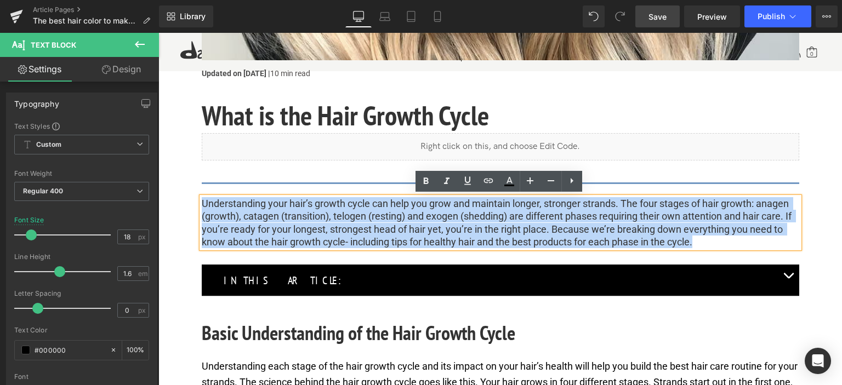
paste div
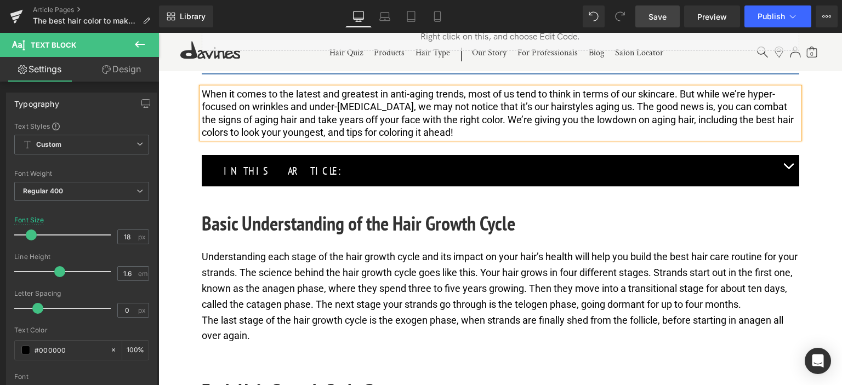
scroll to position [274, 0]
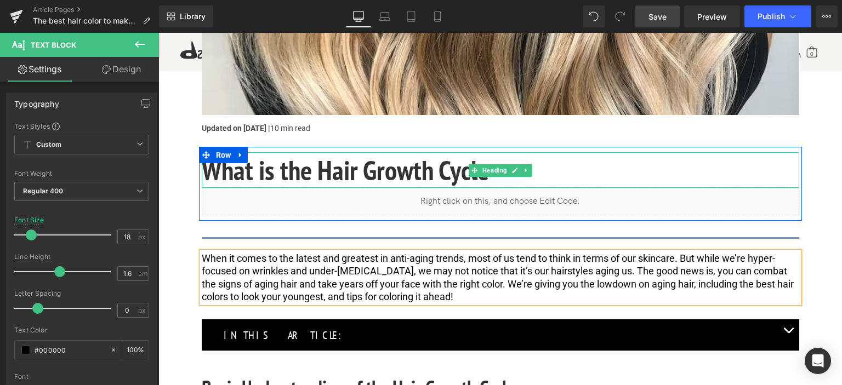
click at [379, 173] on h1 "What is the Hair Growth Cycle" at bounding box center [501, 170] width 598 height 36
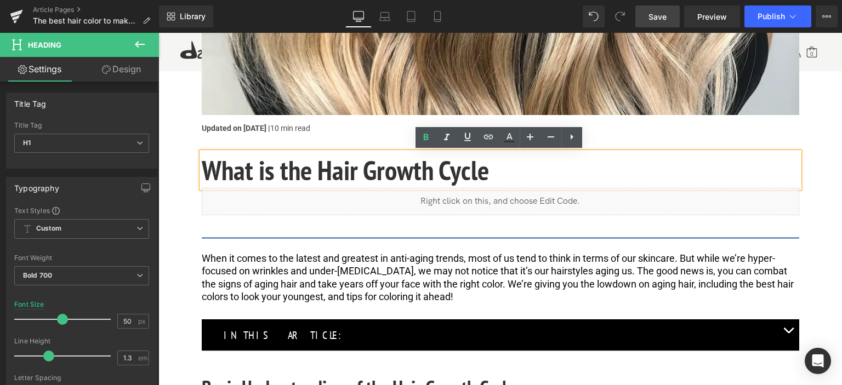
click at [379, 173] on h1 "What is the Hair Growth Cycle" at bounding box center [501, 170] width 598 height 36
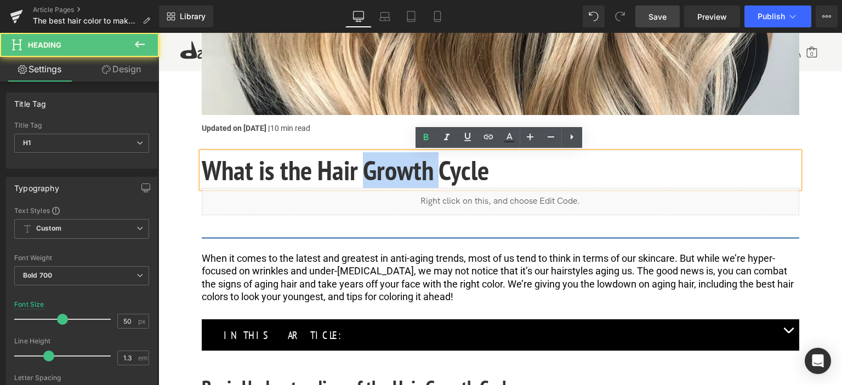
click at [379, 173] on h1 "What is the Hair Growth Cycle" at bounding box center [501, 170] width 598 height 36
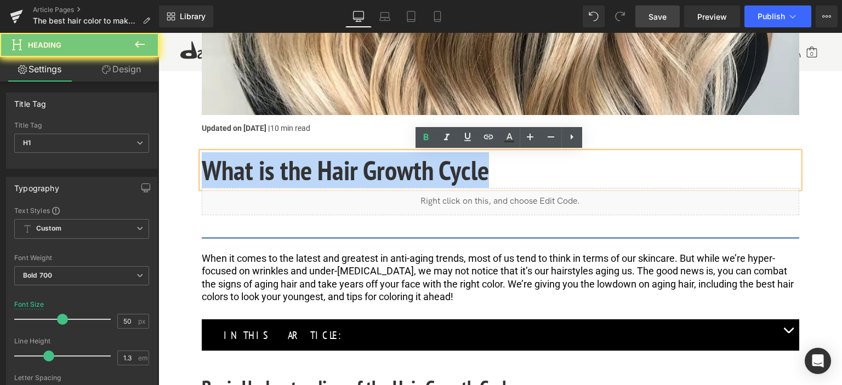
click at [379, 173] on h1 "What is the Hair Growth Cycle" at bounding box center [501, 170] width 598 height 36
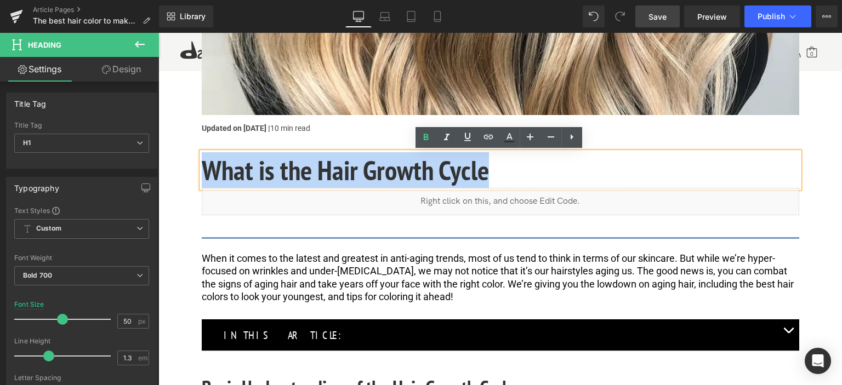
paste div
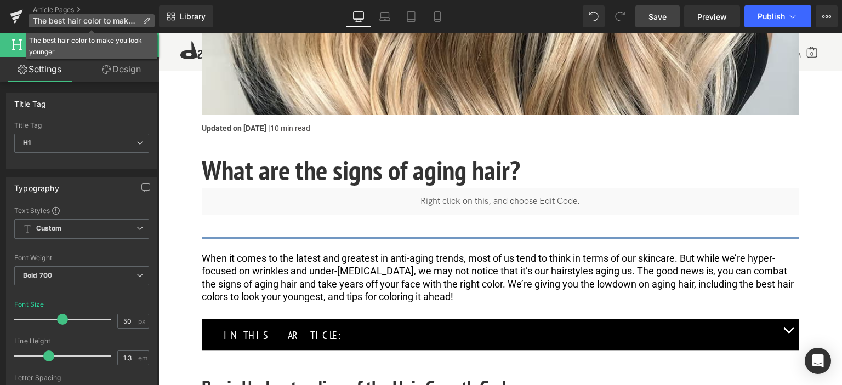
click at [144, 20] on icon at bounding box center [147, 21] width 8 height 8
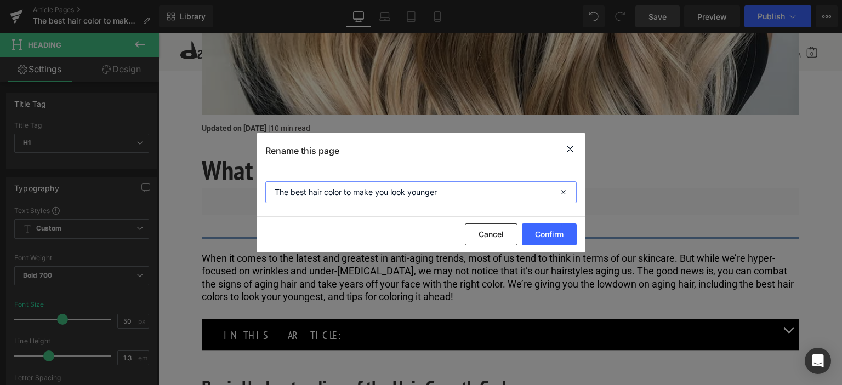
click at [397, 194] on input "The best hair color to make you look younger" at bounding box center [420, 192] width 311 height 22
click at [575, 146] on icon at bounding box center [570, 150] width 13 height 14
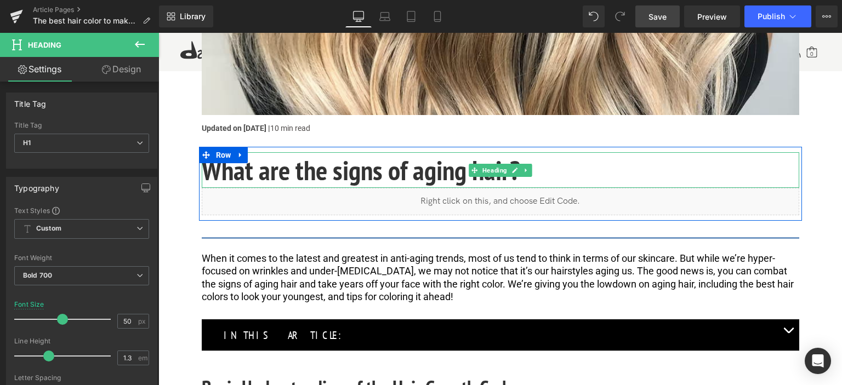
click at [435, 173] on h1 "What are the signs of aging hair?" at bounding box center [501, 170] width 598 height 36
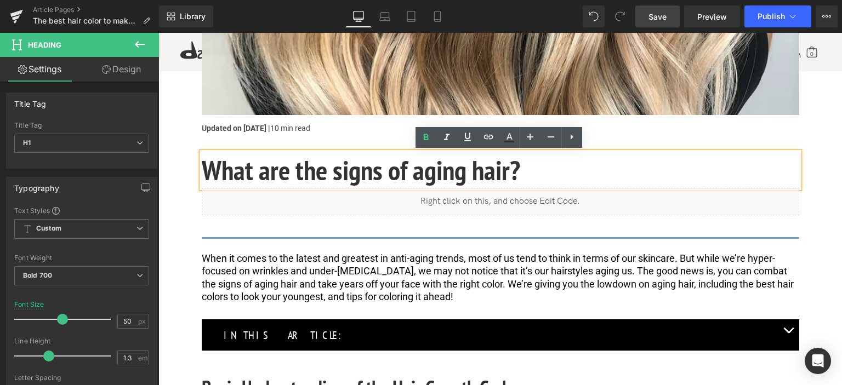
click at [480, 171] on h1 "What are the signs of aging hair?" at bounding box center [501, 170] width 598 height 36
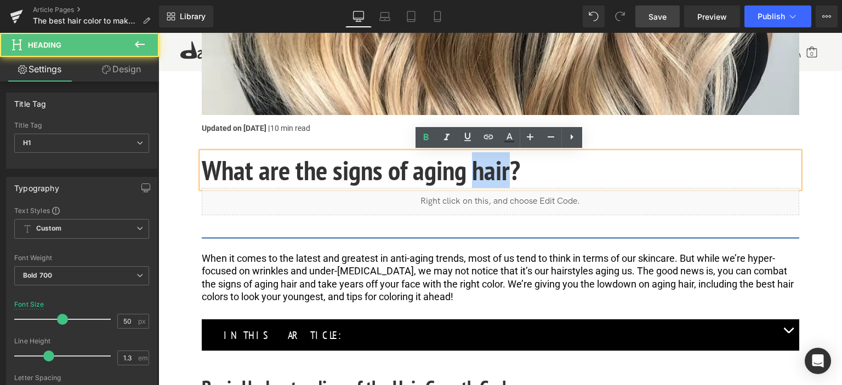
click at [480, 171] on h1 "What are the signs of aging hair?" at bounding box center [501, 170] width 598 height 36
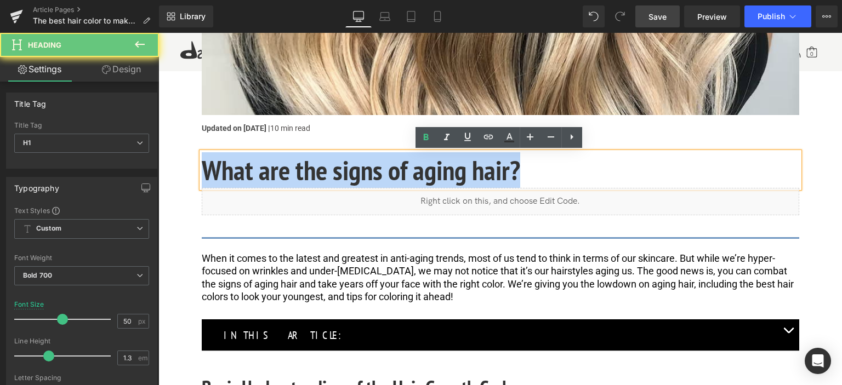
click at [480, 171] on h1 "What are the signs of aging hair?" at bounding box center [501, 170] width 598 height 36
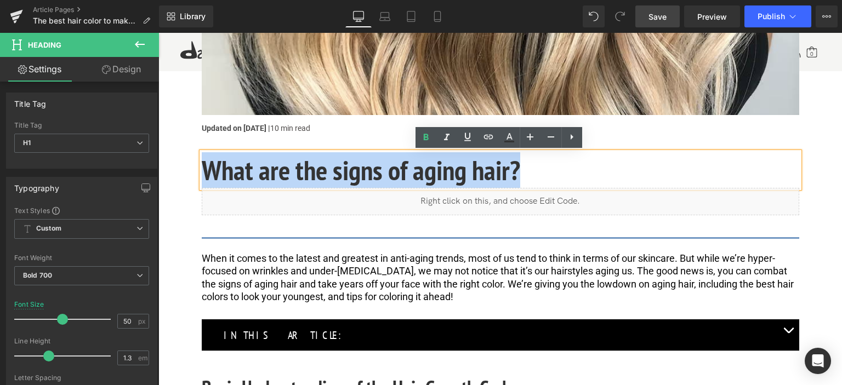
click at [438, 169] on h1 "What are the signs of aging hair?" at bounding box center [501, 170] width 598 height 36
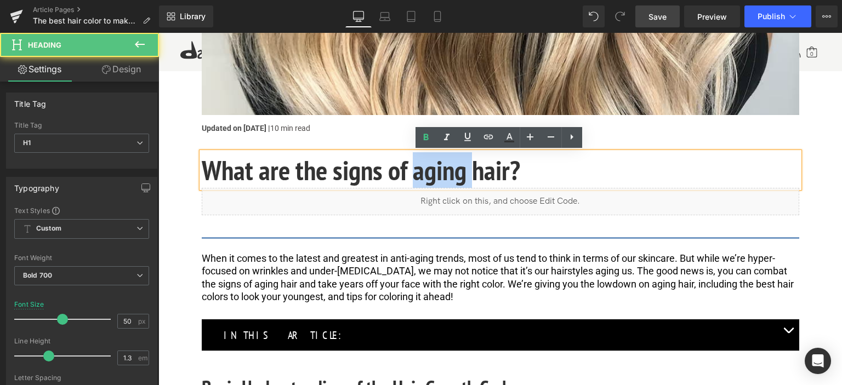
click at [438, 169] on h1 "What are the signs of aging hair?" at bounding box center [501, 170] width 598 height 36
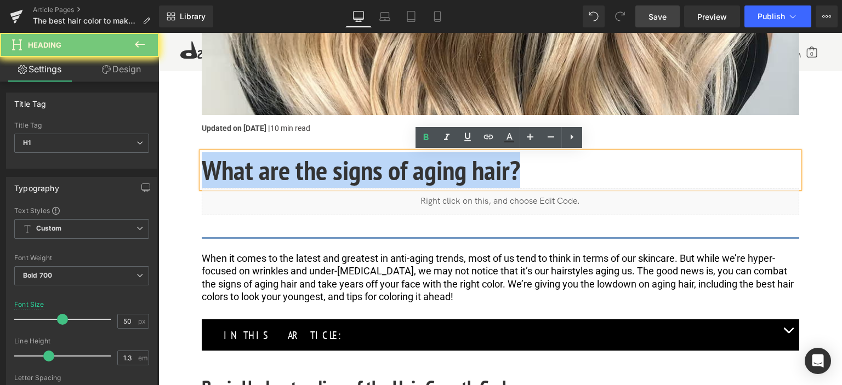
click at [438, 169] on h1 "What are the signs of aging hair?" at bounding box center [501, 170] width 598 height 36
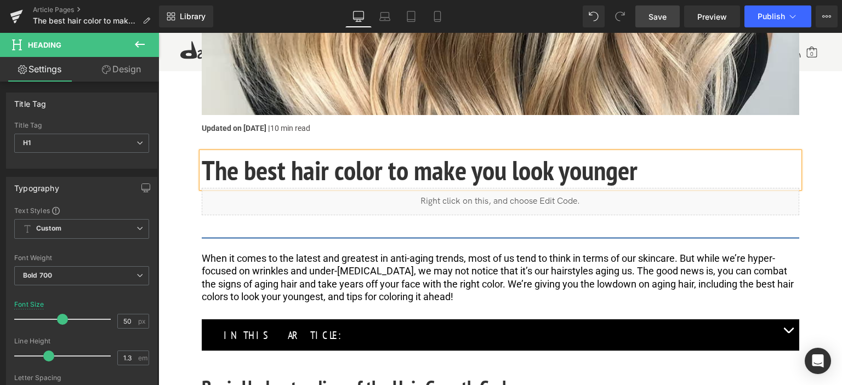
click at [436, 167] on h1 "The best hair color to make you look younger" at bounding box center [501, 170] width 598 height 36
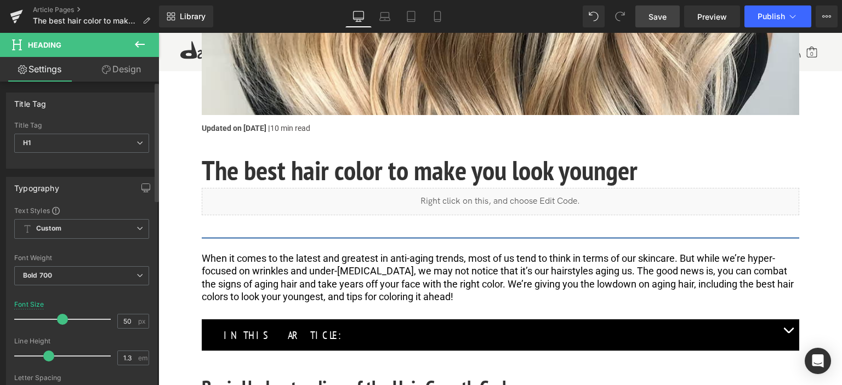
click at [90, 189] on div "Typography" at bounding box center [82, 188] width 150 height 21
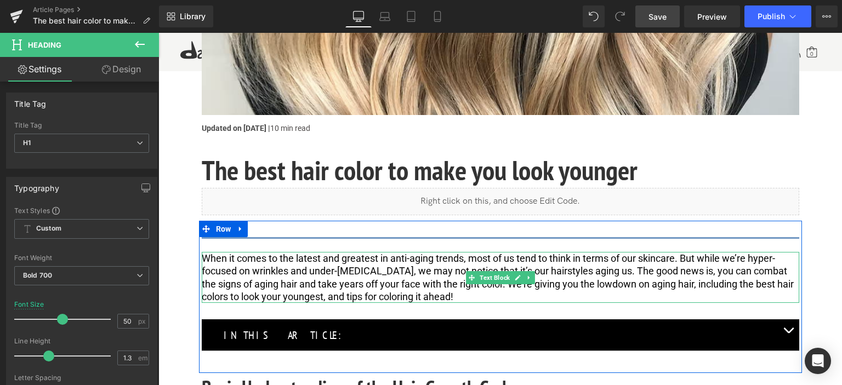
click at [283, 276] on span "When it comes to the latest and greatest in anti-aging trends, most of us tend …" at bounding box center [499, 278] width 594 height 50
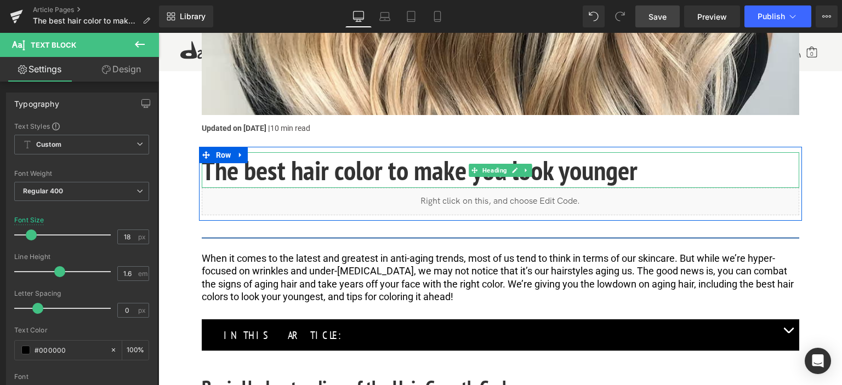
click at [309, 166] on h1 "The best hair color to make you look younger" at bounding box center [501, 170] width 598 height 36
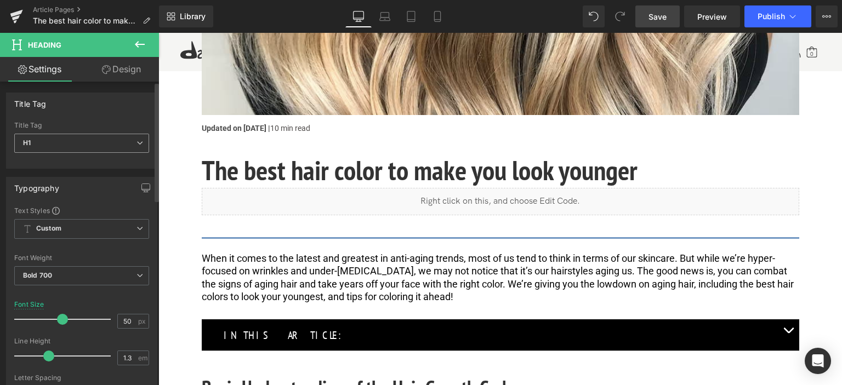
click at [92, 141] on span "H1" at bounding box center [81, 143] width 135 height 19
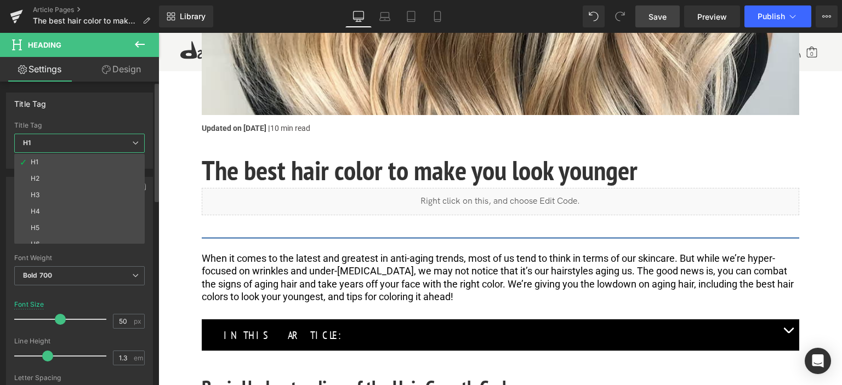
click at [92, 141] on span "H1" at bounding box center [79, 143] width 130 height 19
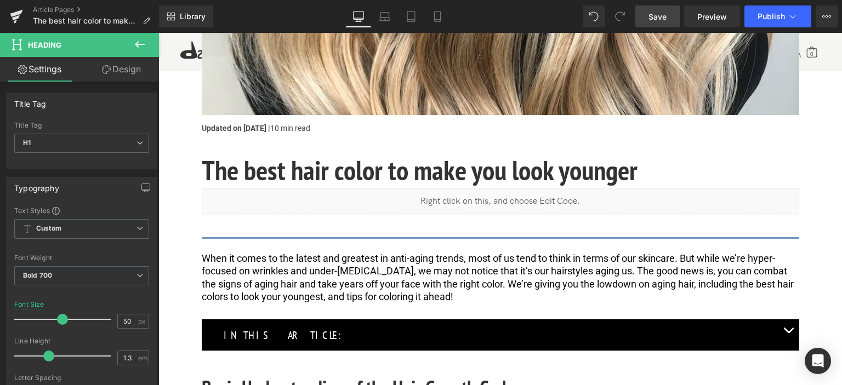
click at [664, 12] on span "Save" at bounding box center [658, 17] width 18 height 12
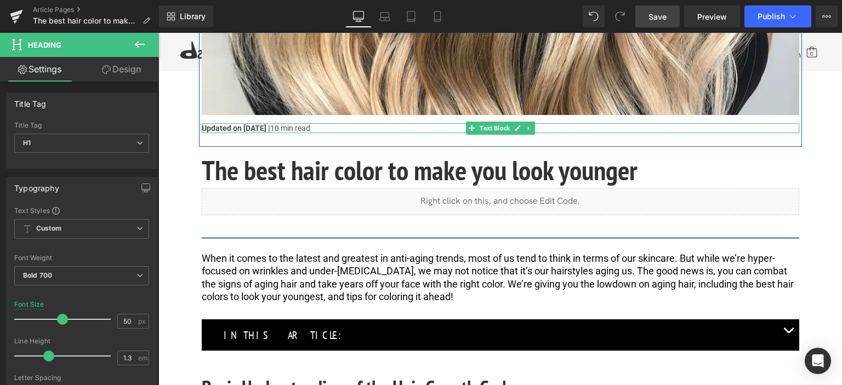
click at [280, 128] on p "Updated on [DATE] | 10 min read" at bounding box center [501, 128] width 598 height 10
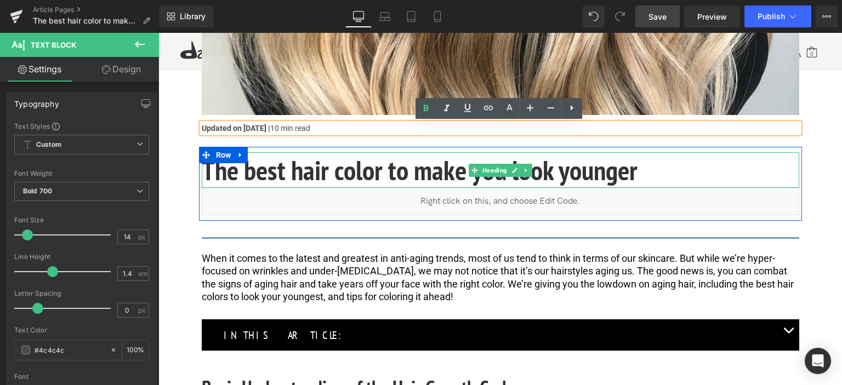
click at [315, 173] on h1 "The best hair color to make you look younger" at bounding box center [501, 170] width 598 height 36
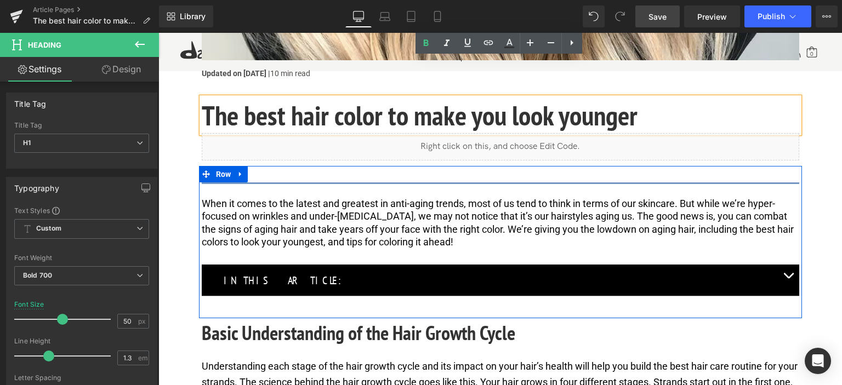
scroll to position [439, 0]
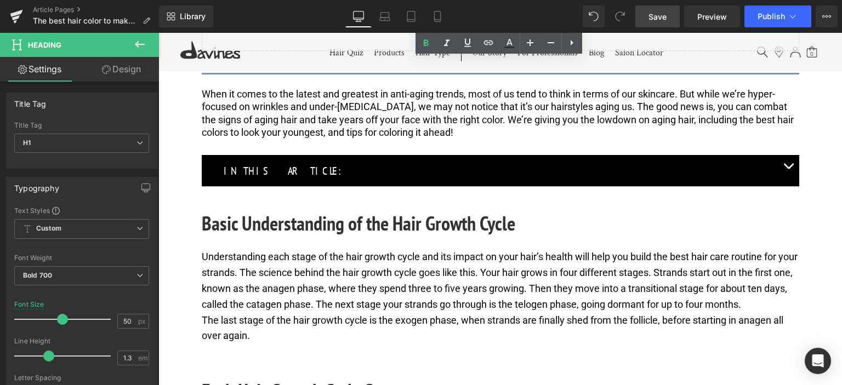
click at [311, 232] on h2 "Basic Understanding of the Hair Growth Cycle" at bounding box center [501, 224] width 598 height 30
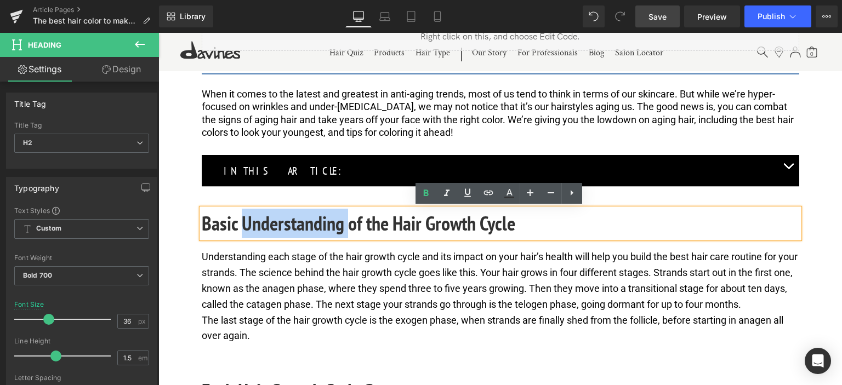
click at [311, 229] on h2 "Basic Understanding of the Hair Growth Cycle" at bounding box center [501, 224] width 598 height 30
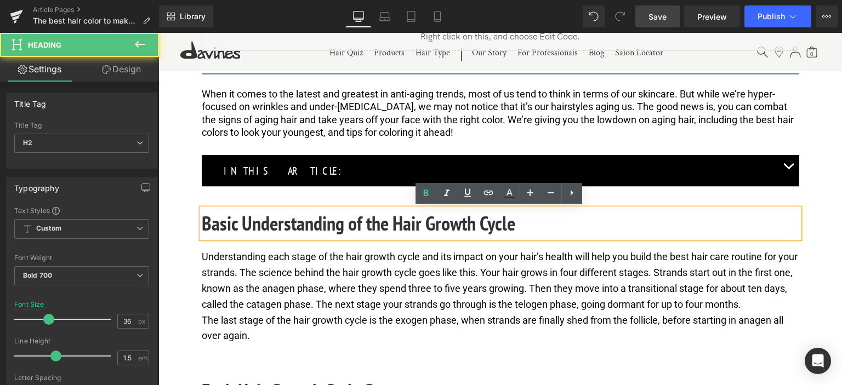
click at [381, 230] on h2 "Basic Understanding of the Hair Growth Cycle" at bounding box center [501, 224] width 598 height 30
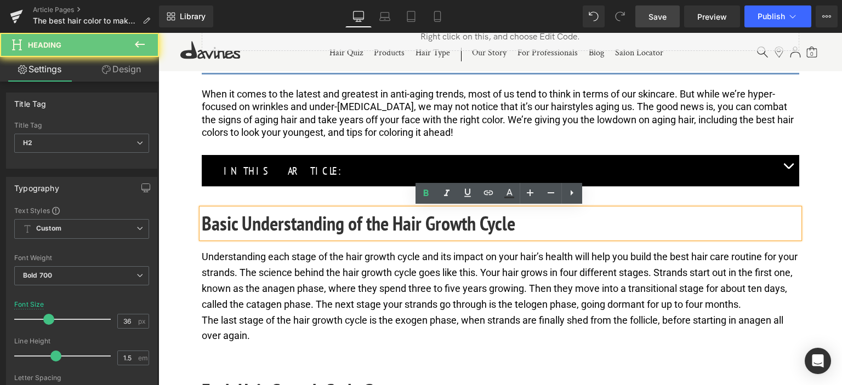
click at [377, 225] on h2 "Basic Understanding of the Hair Growth Cycle" at bounding box center [501, 224] width 598 height 30
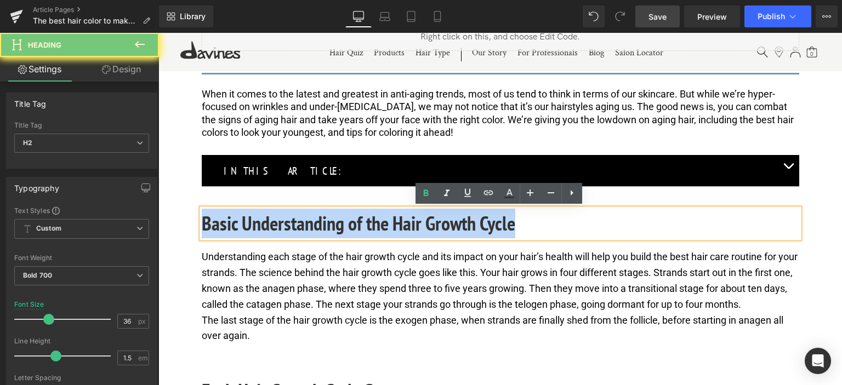
click at [377, 225] on h2 "Basic Understanding of the Hair Growth Cycle" at bounding box center [501, 224] width 598 height 30
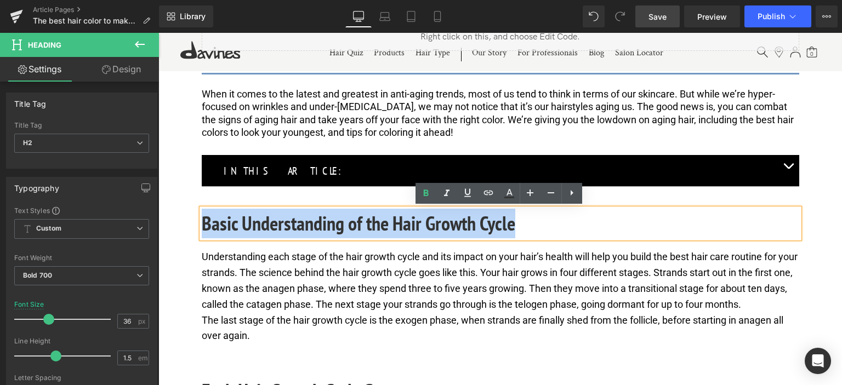
paste div
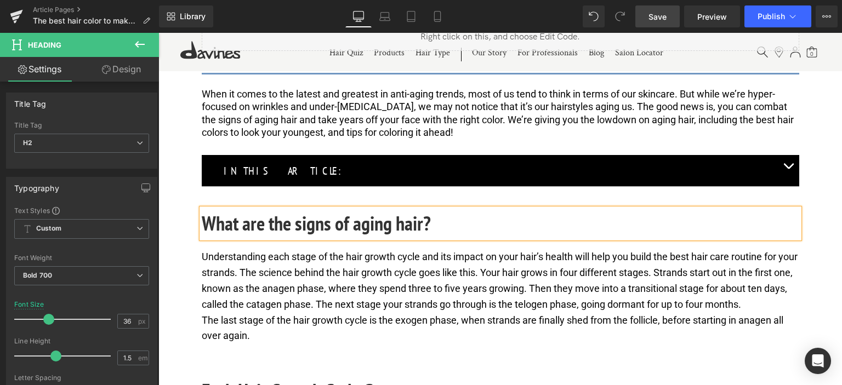
click at [377, 225] on h2 "What are the signs of aging hair?" at bounding box center [501, 224] width 598 height 30
click at [367, 296] on p "Understanding each stage of the hair growth cycle and its impact on your hair’s…" at bounding box center [501, 280] width 598 height 63
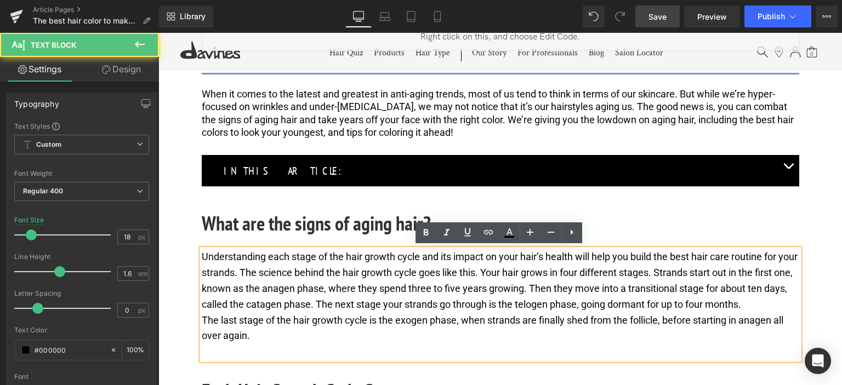
scroll to position [548, 0]
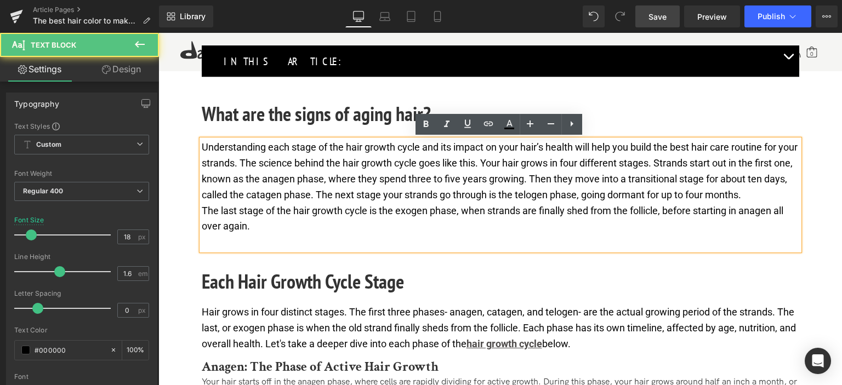
click at [377, 189] on p "Understanding each stage of the hair growth cycle and its impact on your hair’s…" at bounding box center [501, 171] width 598 height 63
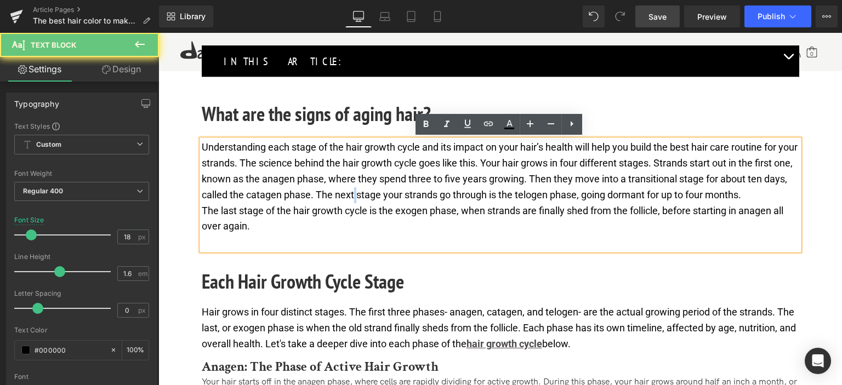
click at [377, 189] on p "Understanding each stage of the hair growth cycle and its impact on your hair’s…" at bounding box center [501, 171] width 598 height 63
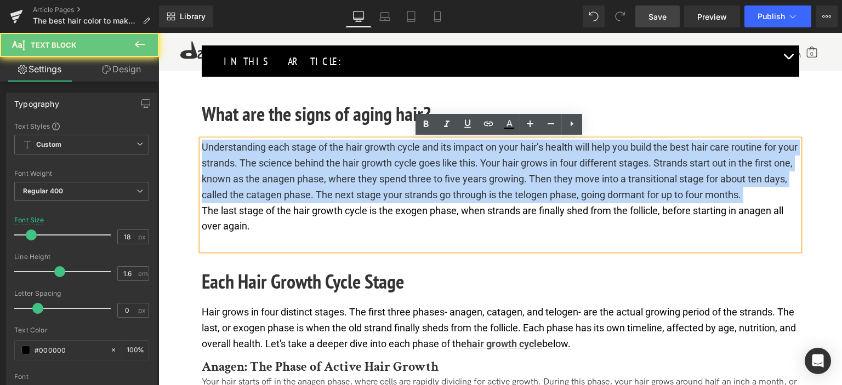
click at [377, 189] on p "Understanding each stage of the hair growth cycle and its impact on your hair’s…" at bounding box center [501, 171] width 598 height 63
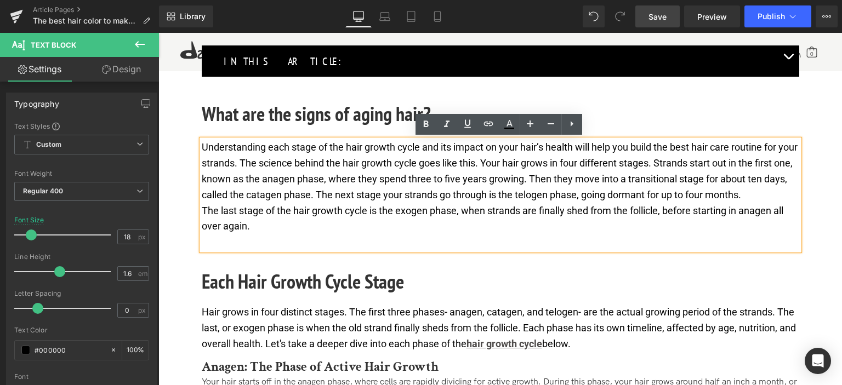
click at [347, 222] on p "The last stage of the hair growth cycle is the exogen phase, when strands are f…" at bounding box center [501, 219] width 598 height 32
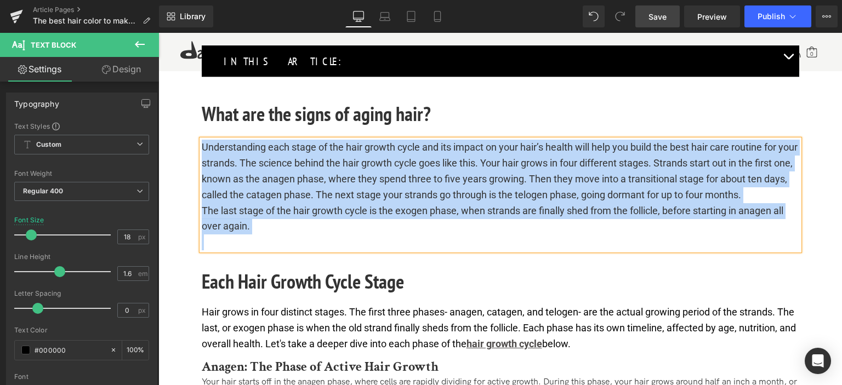
paste div
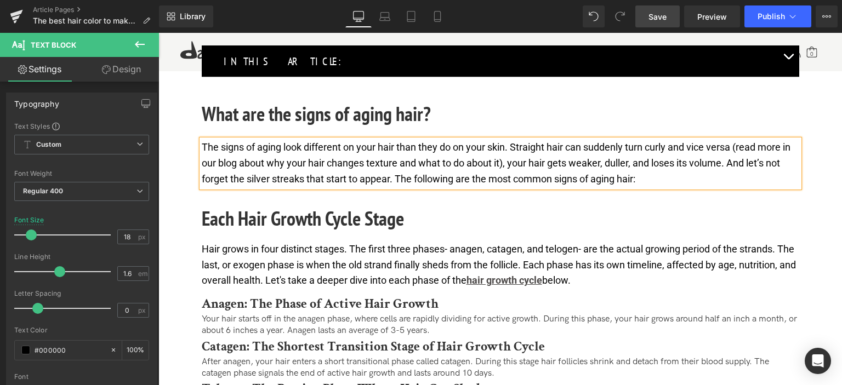
click at [448, 170] on p "The signs of aging look different on your hair than they do on your skin. Strai…" at bounding box center [501, 163] width 598 height 47
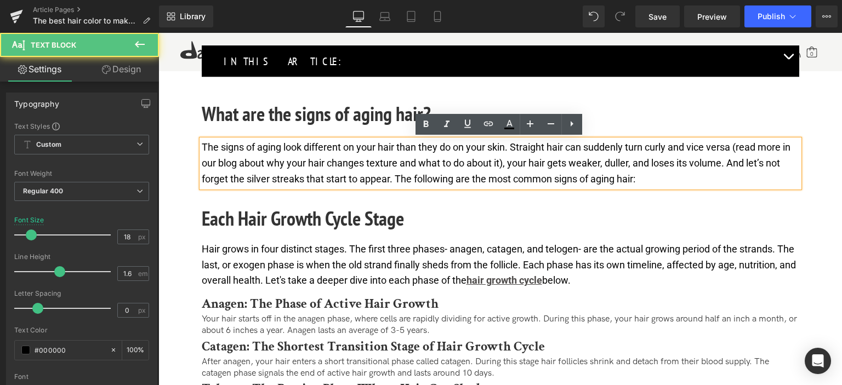
click at [355, 159] on p "The signs of aging look different on your hair than they do on your skin. Strai…" at bounding box center [501, 163] width 598 height 47
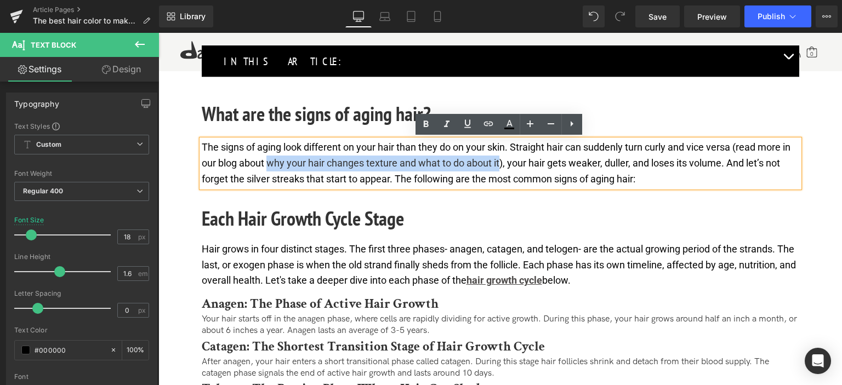
drag, startPoint x: 266, startPoint y: 160, endPoint x: 501, endPoint y: 157, distance: 234.1
click at [501, 157] on p "The signs of aging look different on your hair than they do on your skin. Strai…" at bounding box center [501, 163] width 598 height 47
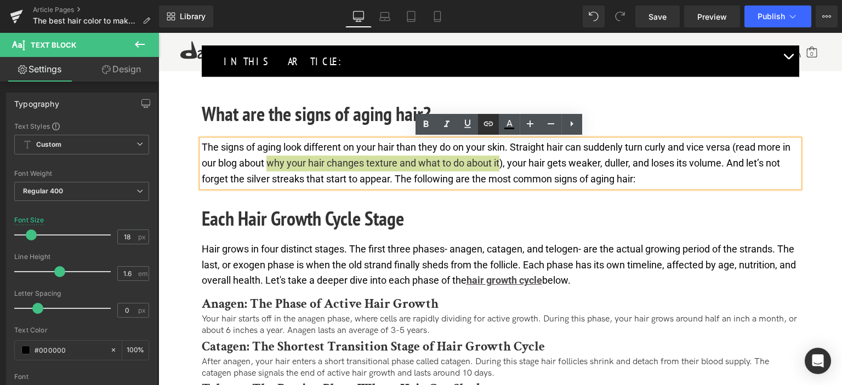
click at [487, 124] on icon at bounding box center [488, 123] width 13 height 13
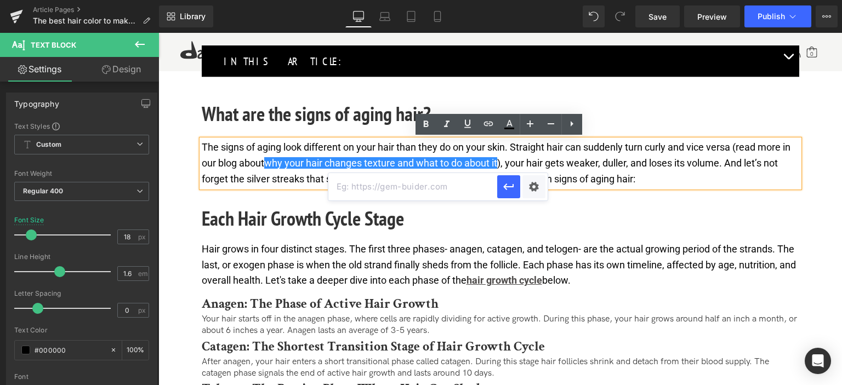
click at [435, 190] on input "text" at bounding box center [412, 186] width 169 height 27
paste input "[URL][DOMAIN_NAME]"
type input "[URL][DOMAIN_NAME]"
click at [510, 184] on icon "button" at bounding box center [508, 186] width 13 height 13
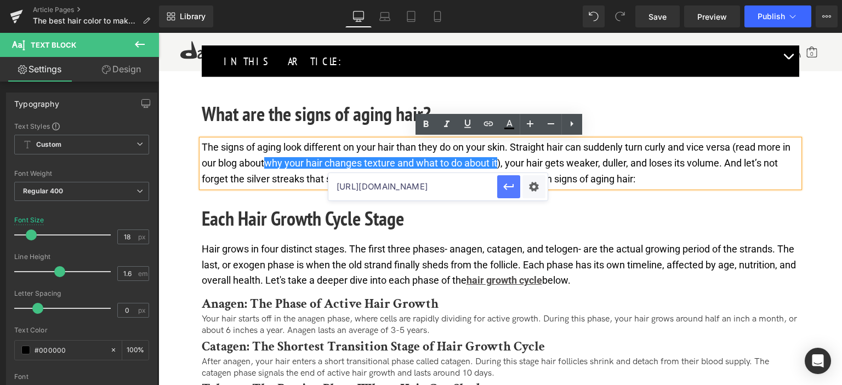
scroll to position [0, 0]
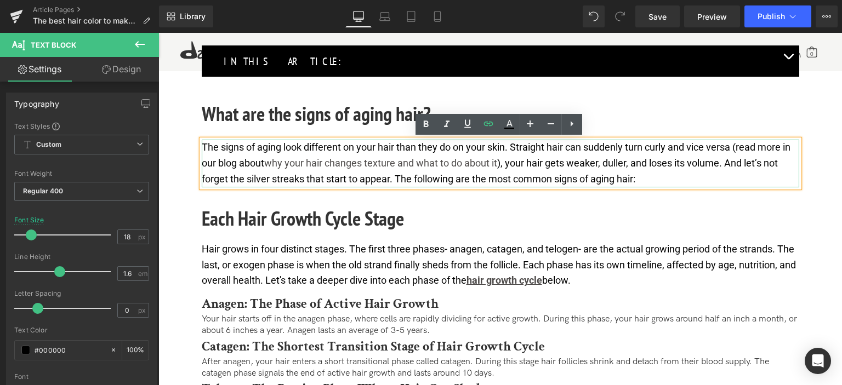
click at [417, 183] on p "The signs of aging look different on your hair than they do on your skin. Strai…" at bounding box center [501, 163] width 598 height 47
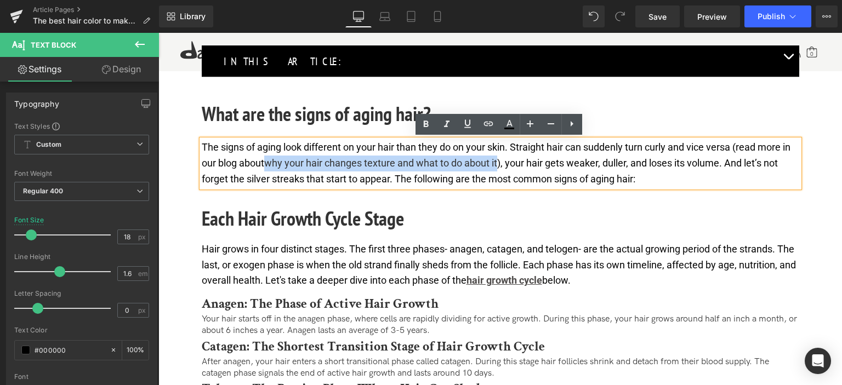
drag, startPoint x: 269, startPoint y: 161, endPoint x: 501, endPoint y: 159, distance: 231.9
click at [501, 159] on p "The signs of aging look different on your hair than they do on your skin. Strai…" at bounding box center [501, 163] width 598 height 47
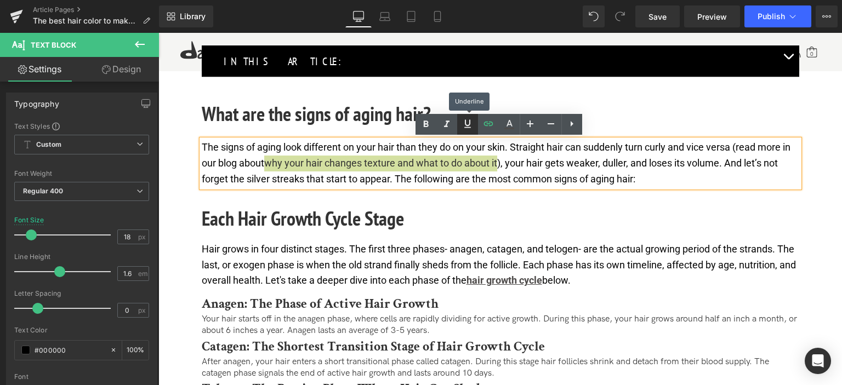
click at [466, 127] on icon at bounding box center [467, 123] width 13 height 13
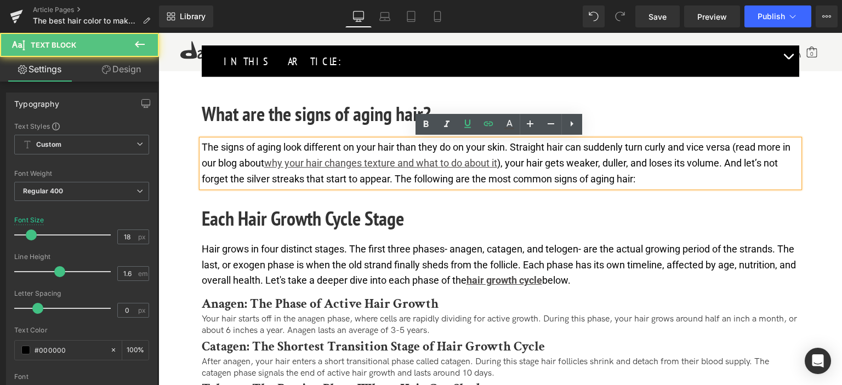
click at [407, 180] on p "The signs of aging look different on your hair than they do on your skin. Strai…" at bounding box center [501, 163] width 598 height 47
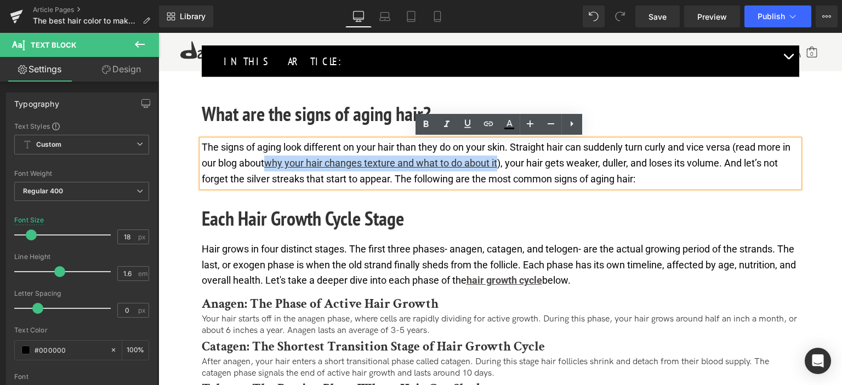
drag, startPoint x: 268, startPoint y: 160, endPoint x: 502, endPoint y: 162, distance: 233.6
click at [502, 162] on p "The signs of aging look different on your hair than they do on your skin. Strai…" at bounding box center [501, 163] width 598 height 47
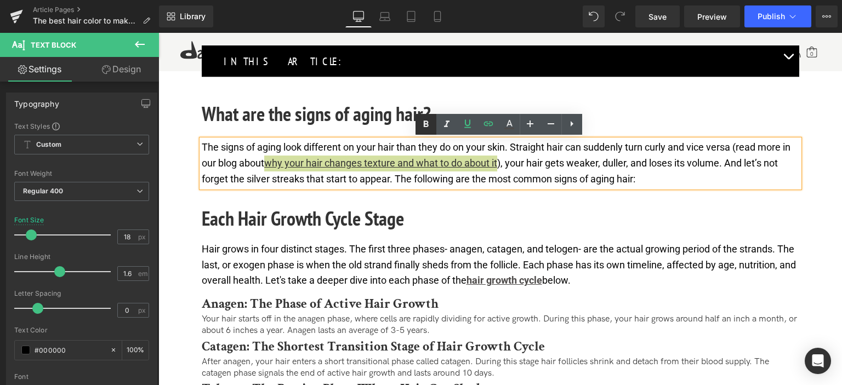
click at [426, 117] on link at bounding box center [426, 124] width 21 height 21
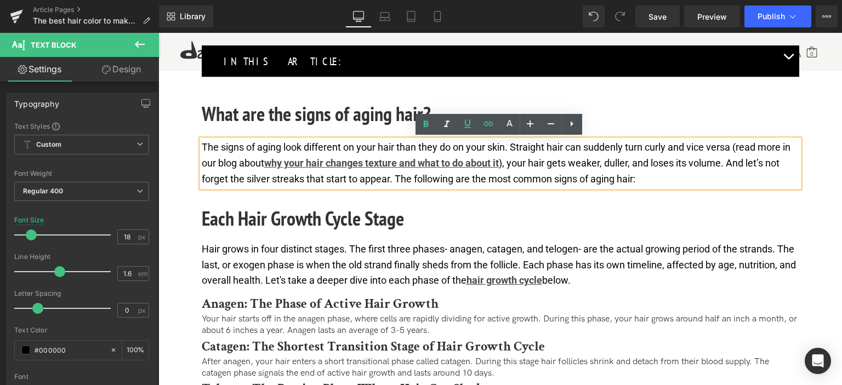
click at [398, 181] on p "The signs of aging look different on your hair than they do on your skin. Strai…" at bounding box center [501, 163] width 598 height 47
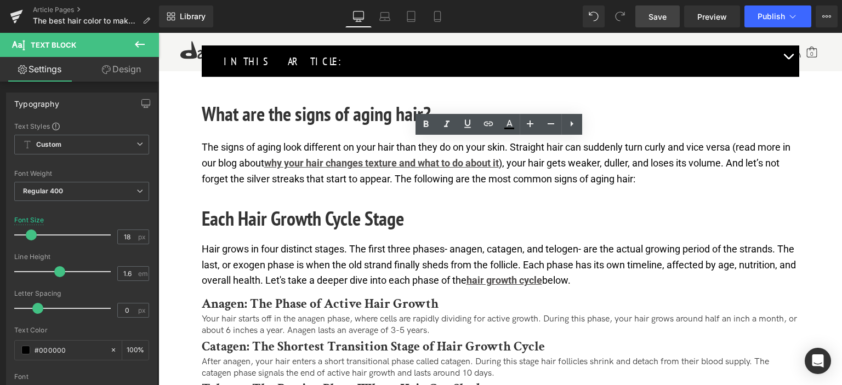
click at [667, 11] on span "Save" at bounding box center [658, 17] width 18 height 12
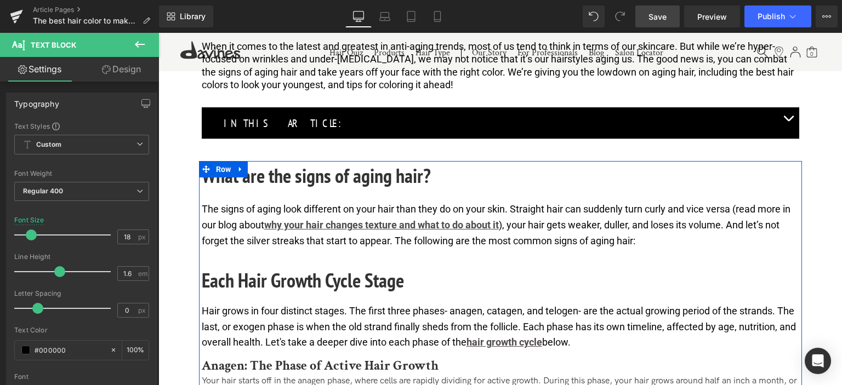
scroll to position [548, 0]
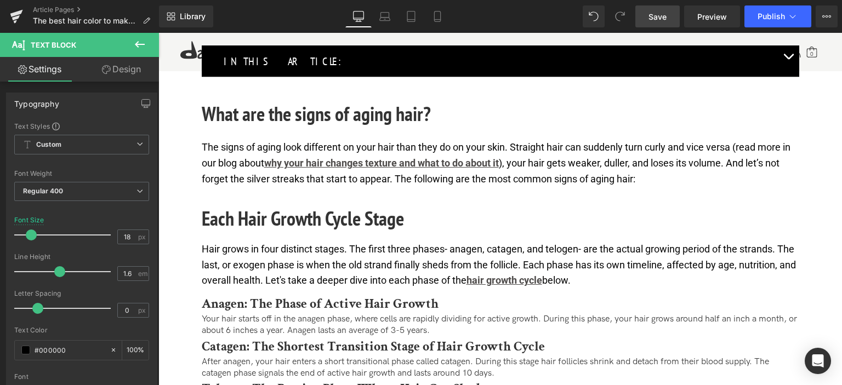
click at [134, 46] on icon at bounding box center [139, 44] width 13 height 13
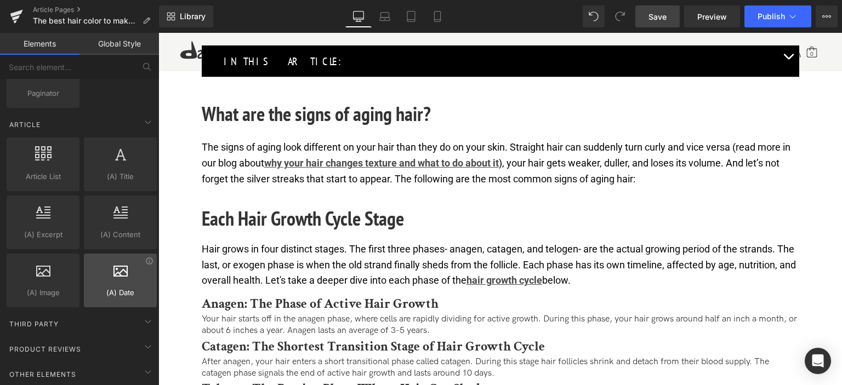
scroll to position [1929, 0]
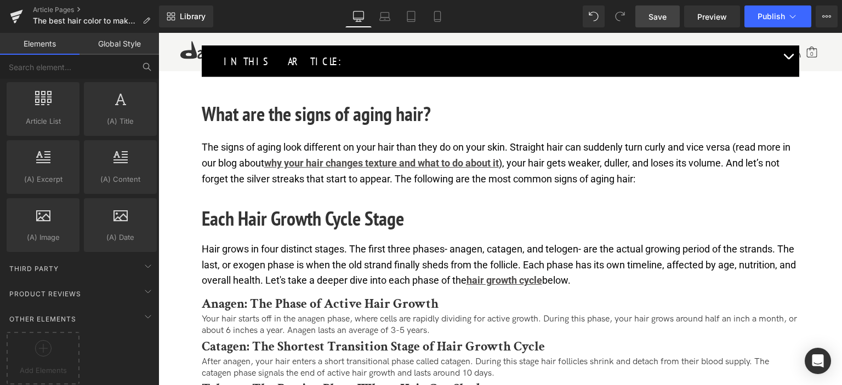
click at [142, 75] on button at bounding box center [147, 67] width 24 height 24
click at [72, 65] on input "text" at bounding box center [67, 67] width 135 height 24
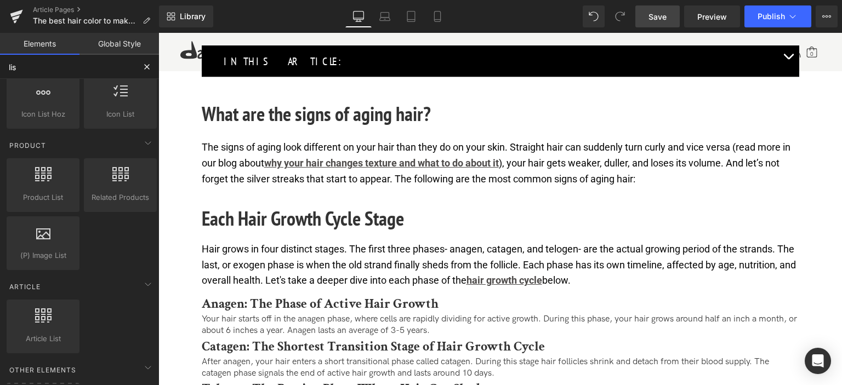
scroll to position [89, 0]
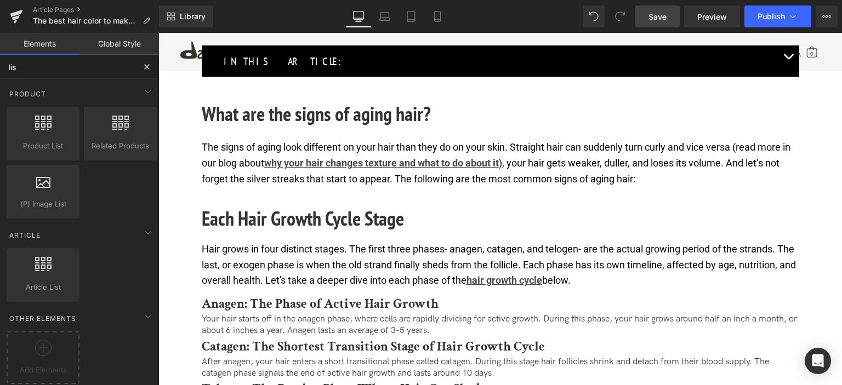
type input "list"
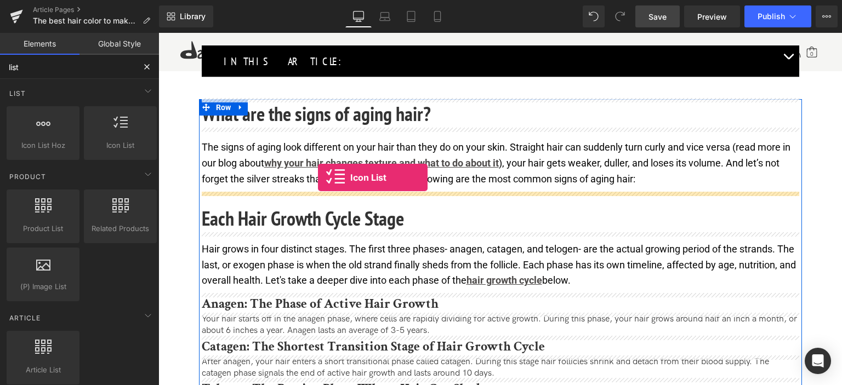
drag, startPoint x: 277, startPoint y: 164, endPoint x: 318, endPoint y: 178, distance: 43.2
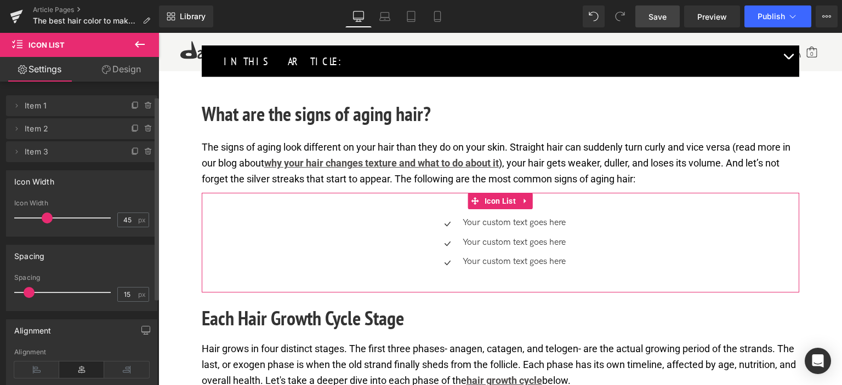
scroll to position [55, 0]
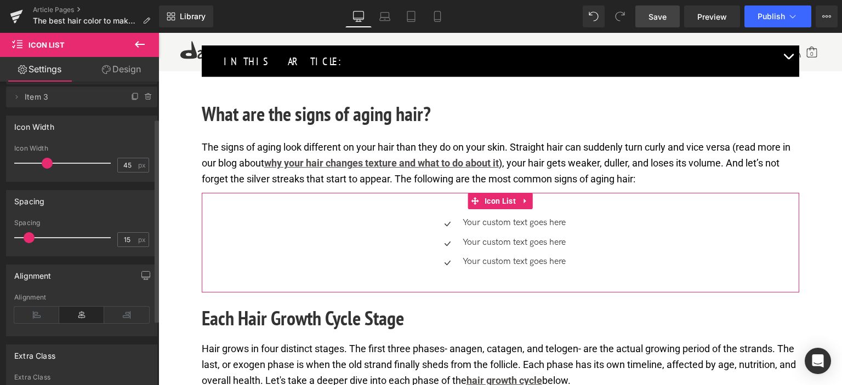
click at [38, 306] on div "Alignment" at bounding box center [81, 315] width 135 height 42
click at [37, 315] on icon at bounding box center [36, 315] width 45 height 16
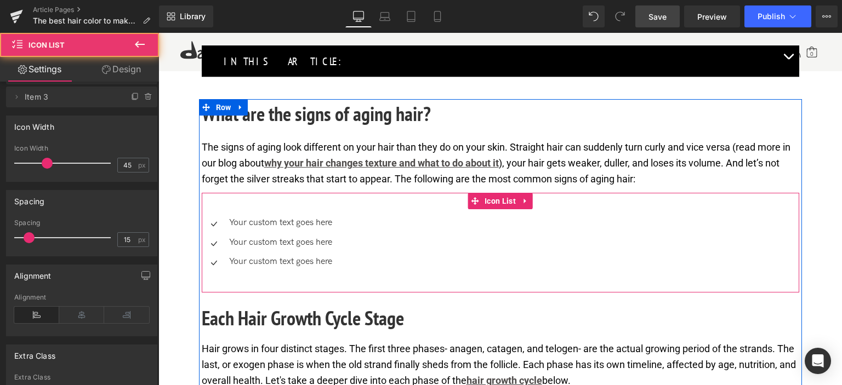
click at [321, 203] on div "Icon Your custom text goes here Text Block Icon Your custom text goes here Text…" at bounding box center [501, 243] width 598 height 100
click at [422, 251] on div "Icon Your custom text goes here Text Block Icon Your custom text goes here Text…" at bounding box center [501, 247] width 598 height 59
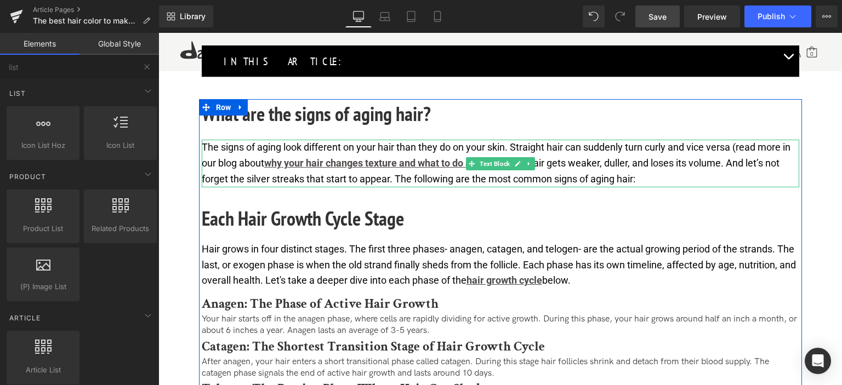
click at [252, 164] on p "The signs of aging look different on your hair than they do on your skin. Strai…" at bounding box center [501, 163] width 598 height 47
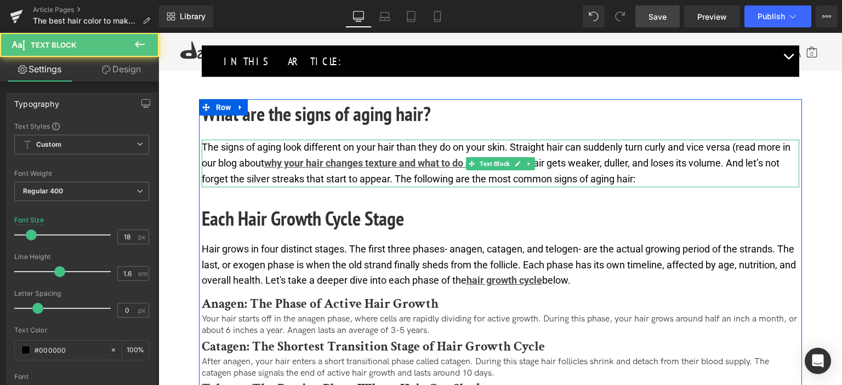
click at [232, 151] on p "The signs of aging look different on your hair than they do on your skin. Strai…" at bounding box center [501, 163] width 598 height 47
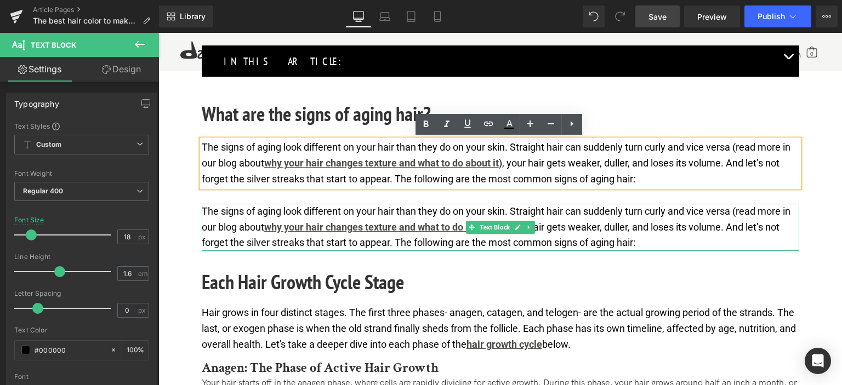
click at [252, 223] on p "The signs of aging look different on your hair than they do on your skin. Strai…" at bounding box center [501, 227] width 598 height 47
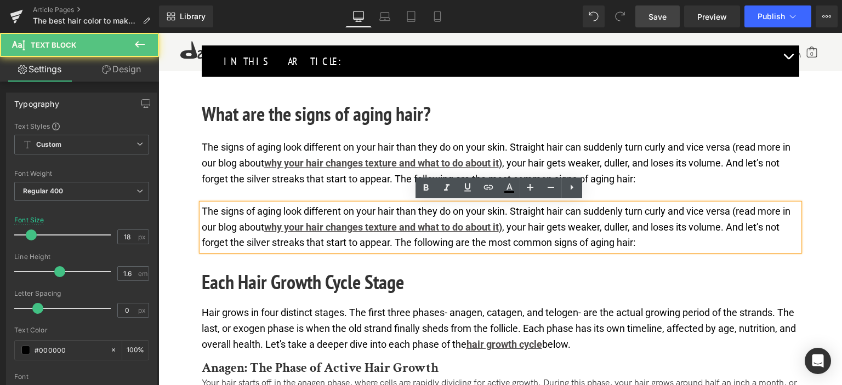
click at [219, 219] on p "The signs of aging look different on your hair than they do on your skin. Strai…" at bounding box center [501, 227] width 598 height 47
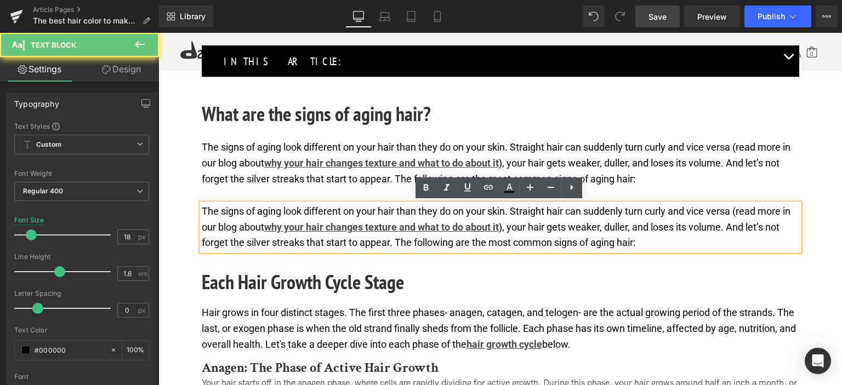
click at [228, 223] on p "The signs of aging look different on your hair than they do on your skin. Strai…" at bounding box center [501, 227] width 598 height 47
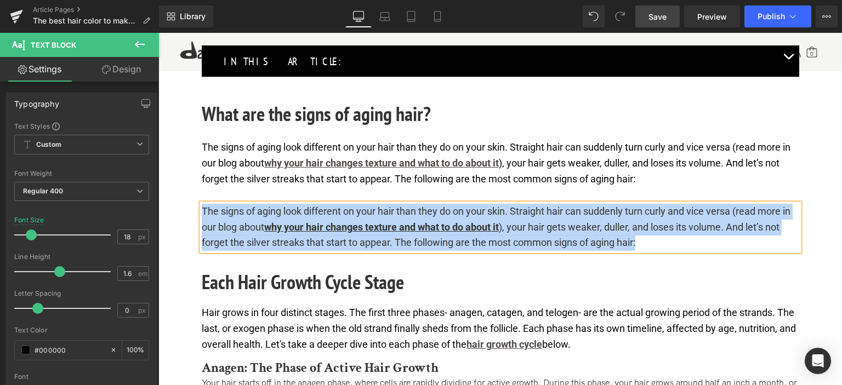
paste div
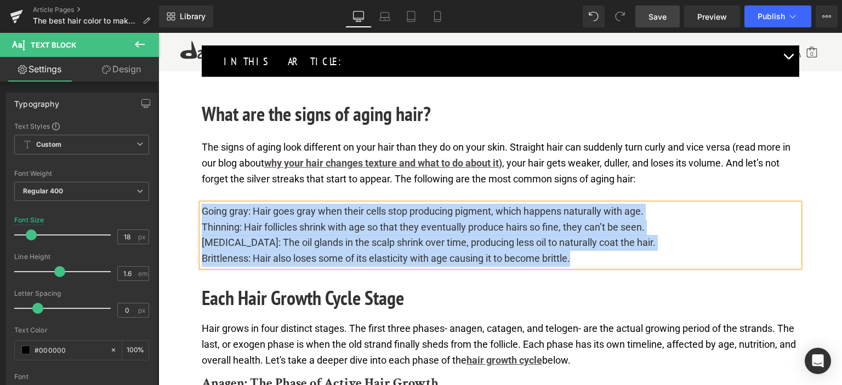
drag, startPoint x: 541, startPoint y: 254, endPoint x: 201, endPoint y: 207, distance: 342.6
click at [202, 207] on div "Going gray: Hair goes gray when their cells stop producing pigment, which happe…" at bounding box center [501, 235] width 598 height 63
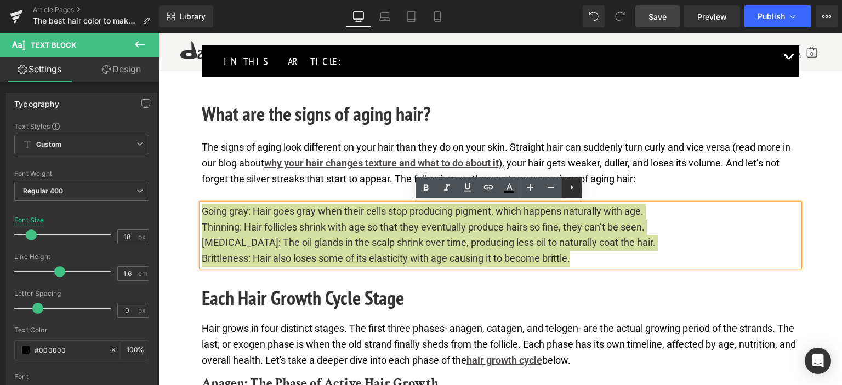
click at [566, 188] on icon at bounding box center [571, 187] width 13 height 13
click at [572, 186] on icon at bounding box center [571, 187] width 13 height 13
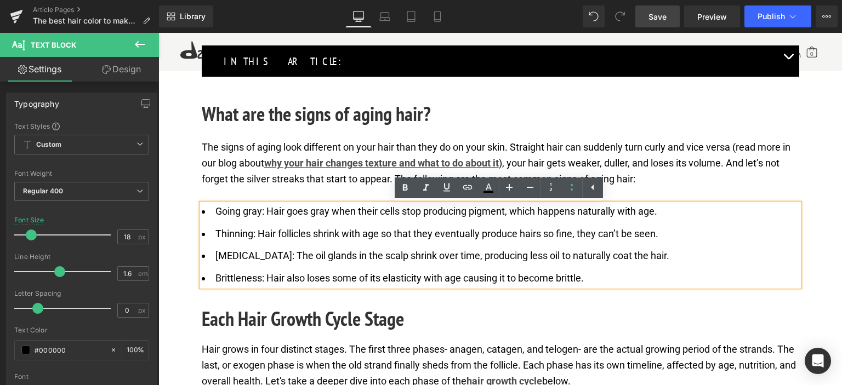
click at [616, 271] on li "Brittleness: Hair also loses some of its elasticity with age causing it to beco…" at bounding box center [501, 279] width 598 height 16
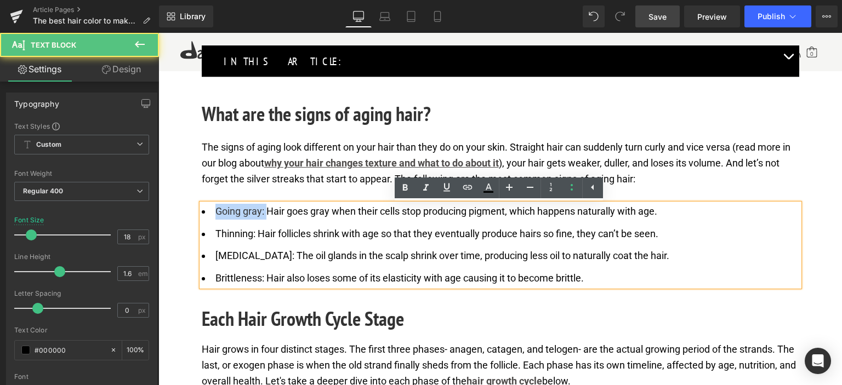
drag, startPoint x: 228, startPoint y: 211, endPoint x: 215, endPoint y: 210, distance: 12.7
click at [215, 210] on li "Going gray: Hair goes gray when their cells stop producing pigment, which happe…" at bounding box center [501, 212] width 598 height 16
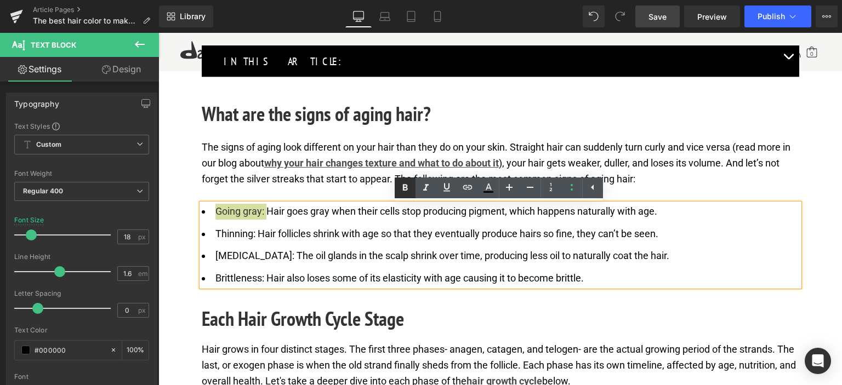
click at [397, 191] on link at bounding box center [405, 188] width 21 height 21
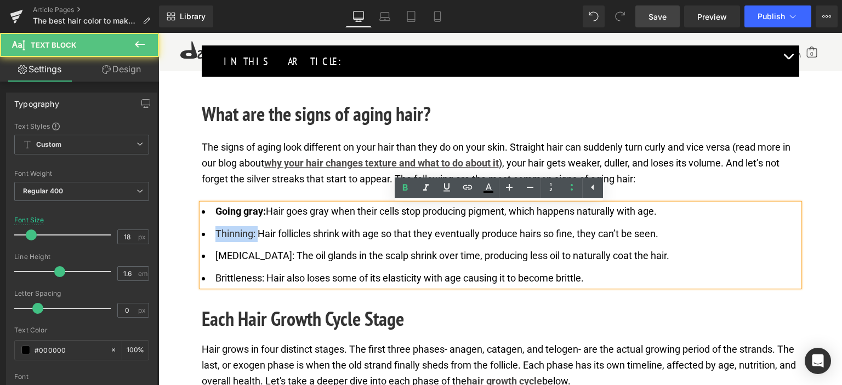
drag, startPoint x: 255, startPoint y: 234, endPoint x: 215, endPoint y: 237, distance: 40.2
click at [215, 237] on li "Thinning: Hair follicles shrink with age so that they eventually produce hairs …" at bounding box center [501, 234] width 598 height 16
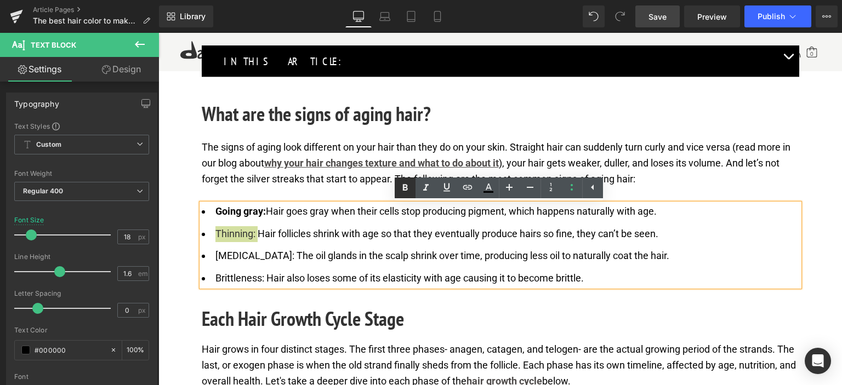
click at [403, 189] on icon at bounding box center [405, 188] width 5 height 7
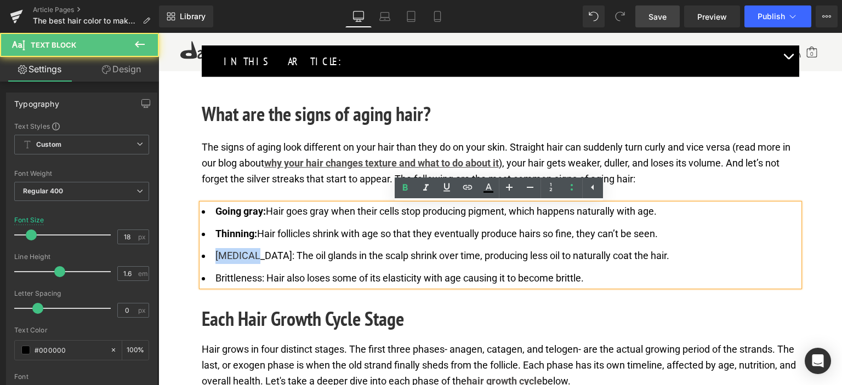
drag, startPoint x: 252, startPoint y: 256, endPoint x: 215, endPoint y: 258, distance: 36.8
click at [215, 258] on li "[MEDICAL_DATA]: The oil glands in the scalp shrink over time, producing less oi…" at bounding box center [501, 256] width 598 height 16
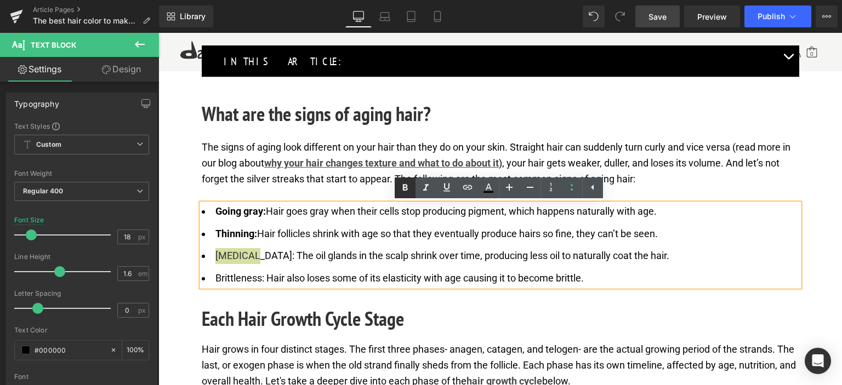
click at [404, 191] on icon at bounding box center [405, 187] width 13 height 13
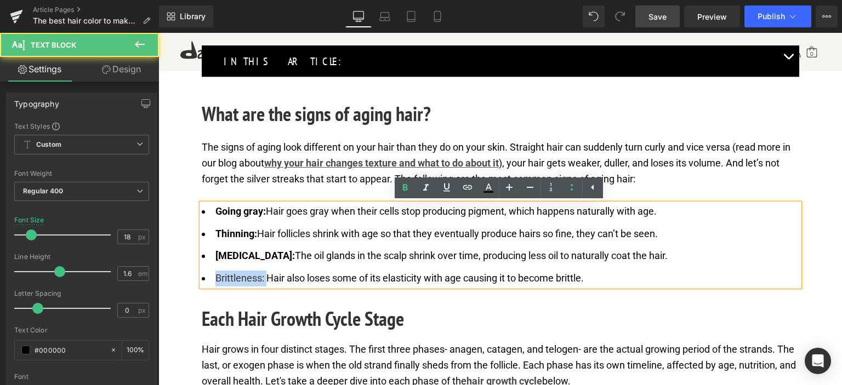
drag, startPoint x: 265, startPoint y: 277, endPoint x: 215, endPoint y: 279, distance: 49.9
click at [215, 279] on li "Brittleness: Hair also loses some of its elasticity with age causing it to beco…" at bounding box center [501, 279] width 598 height 16
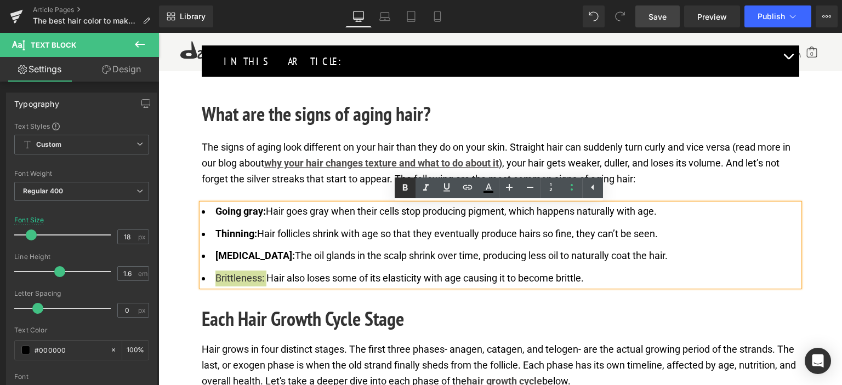
click at [405, 194] on icon at bounding box center [405, 187] width 13 height 13
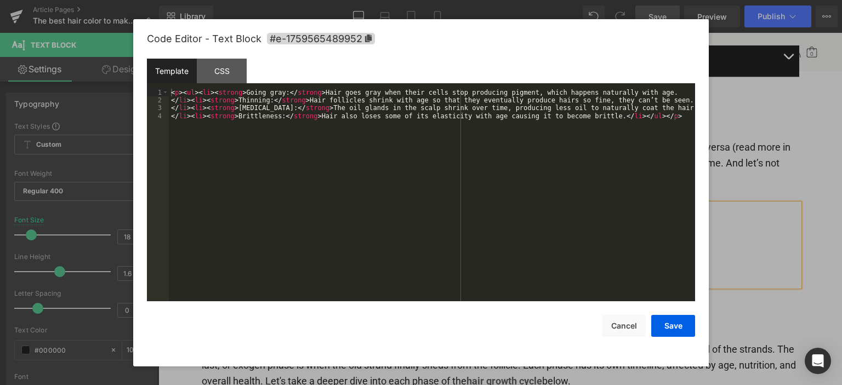
click at [324, 0] on div "Icon List You are previewing how the will restyle your page. You can not edit E…" at bounding box center [421, 0] width 842 height 0
click at [225, 69] on div "CSS" at bounding box center [222, 71] width 50 height 25
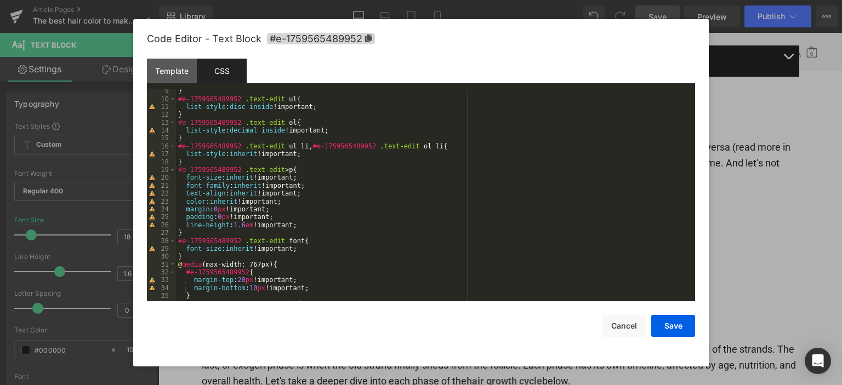
scroll to position [0, 0]
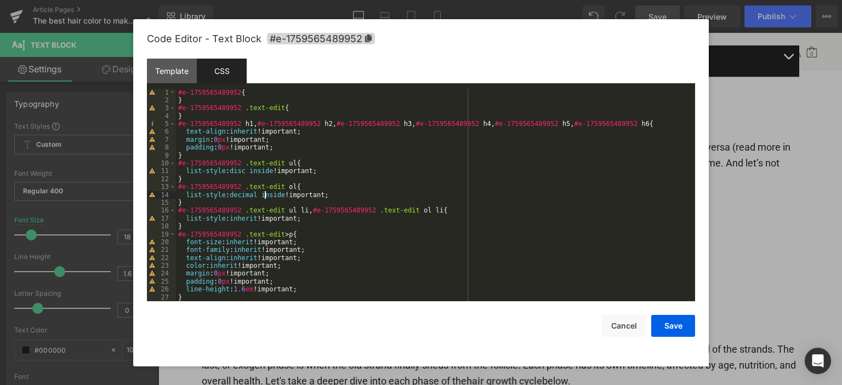
click at [265, 197] on div "#e-1759565489952 { } #e-1759565489952 .text-edit { } #e-1759565489952 h1 , #e-1…" at bounding box center [433, 203] width 515 height 229
click at [370, 272] on div "#e-1759565489952 { } #e-1759565489952 .text-edit { } #e-1759565489952 h1 , #e-1…" at bounding box center [433, 203] width 515 height 229
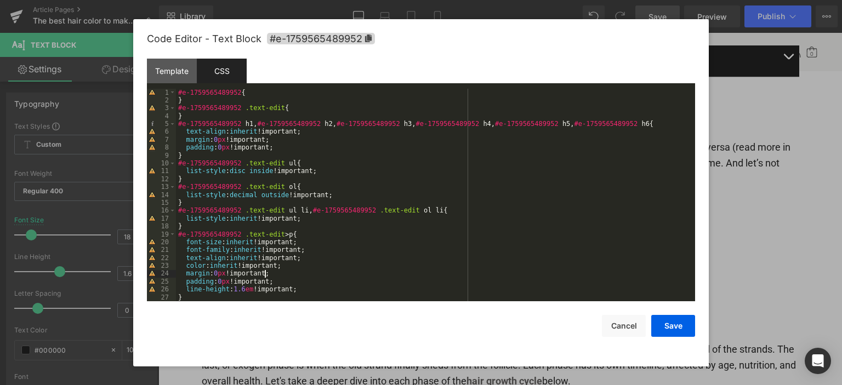
click at [252, 171] on div "#e-1759565489952 { } #e-1759565489952 .text-edit { } #e-1759565489952 h1 , #e-1…" at bounding box center [433, 203] width 515 height 229
click at [344, 255] on div "#e-1759565489952 { } #e-1759565489952 .text-edit { } #e-1759565489952 h1 , #e-1…" at bounding box center [433, 203] width 515 height 229
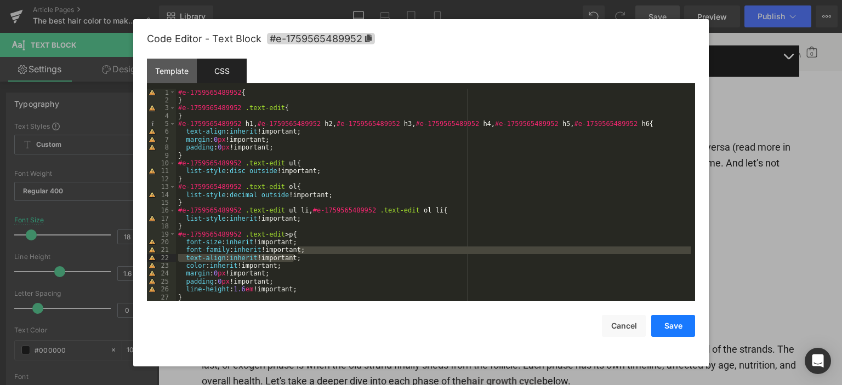
click at [680, 324] on button "Save" at bounding box center [673, 326] width 44 height 22
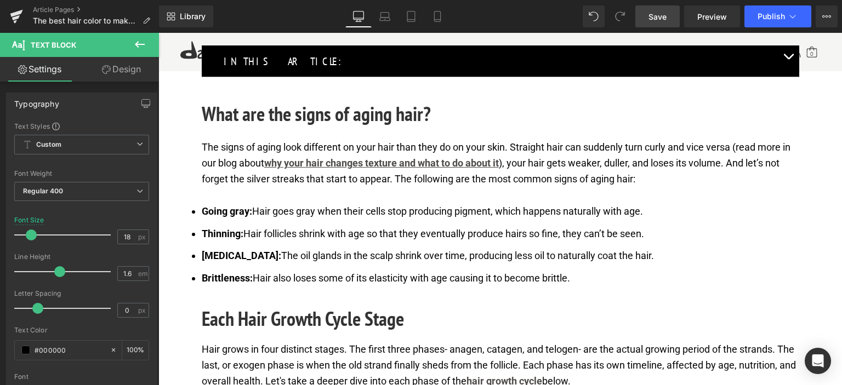
click at [660, 11] on span "Save" at bounding box center [658, 17] width 18 height 12
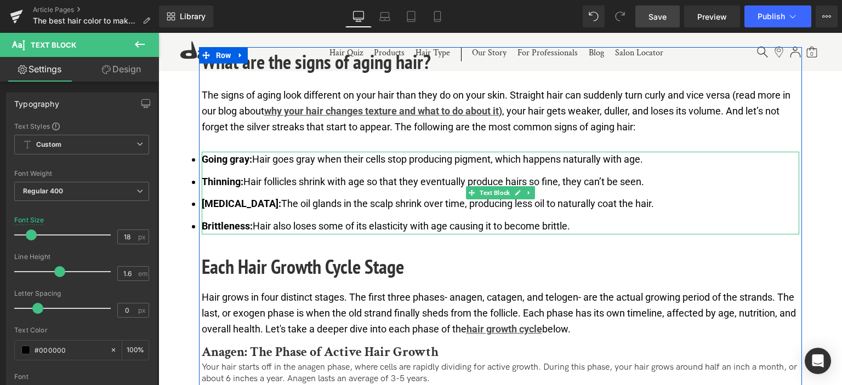
scroll to position [658, 0]
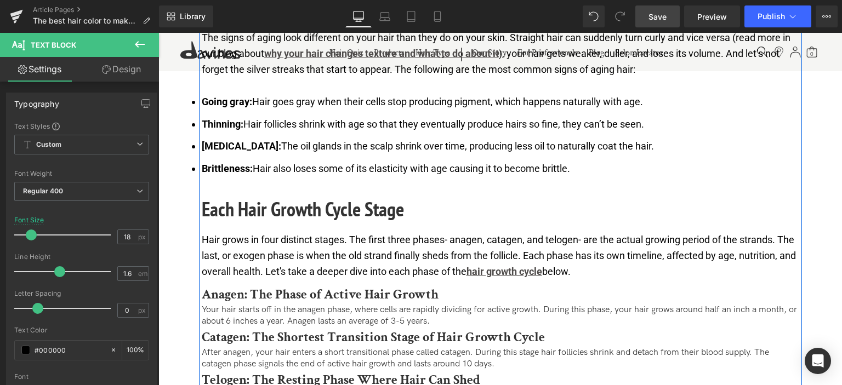
click at [373, 210] on h2 "Each Hair Growth Cycle Stage" at bounding box center [501, 210] width 598 height 30
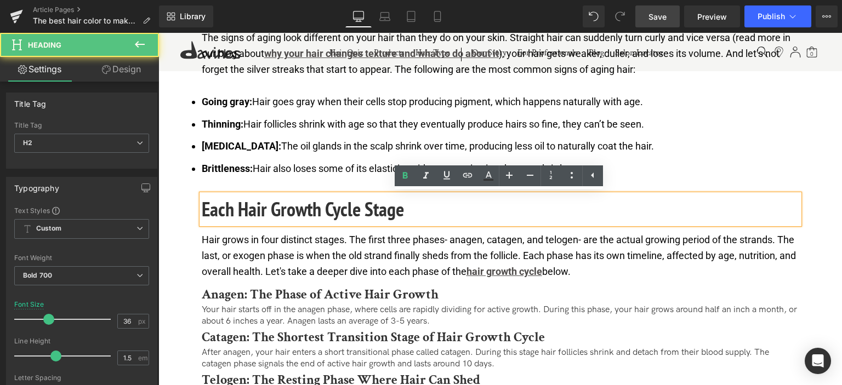
click at [373, 210] on h2 "Each Hair Growth Cycle Stage" at bounding box center [501, 210] width 598 height 30
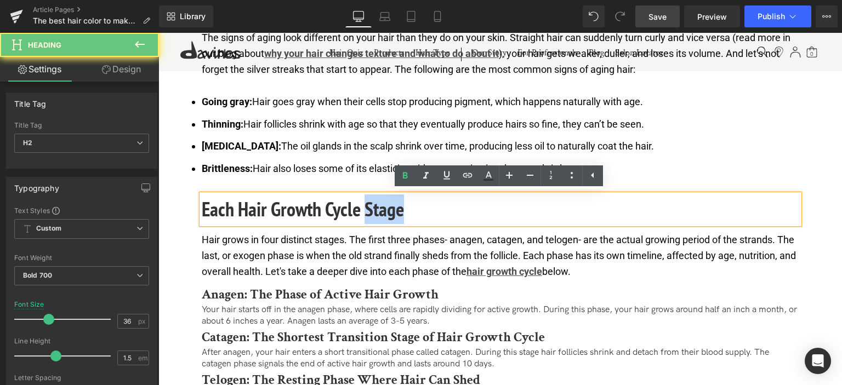
click at [373, 210] on h2 "Each Hair Growth Cycle Stage" at bounding box center [501, 210] width 598 height 30
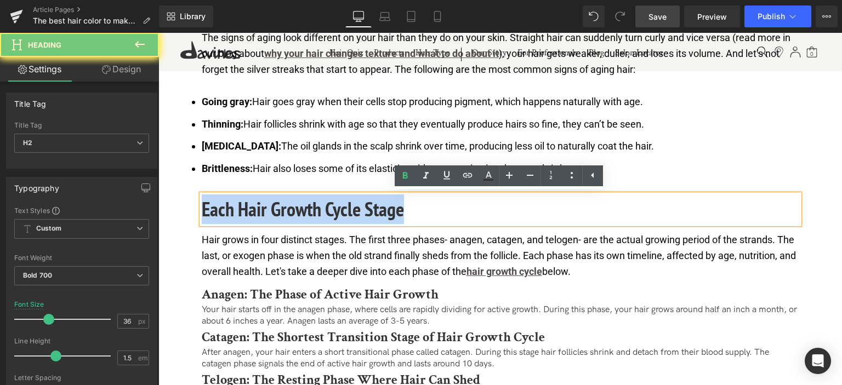
click at [373, 210] on h2 "Each Hair Growth Cycle Stage" at bounding box center [501, 210] width 598 height 30
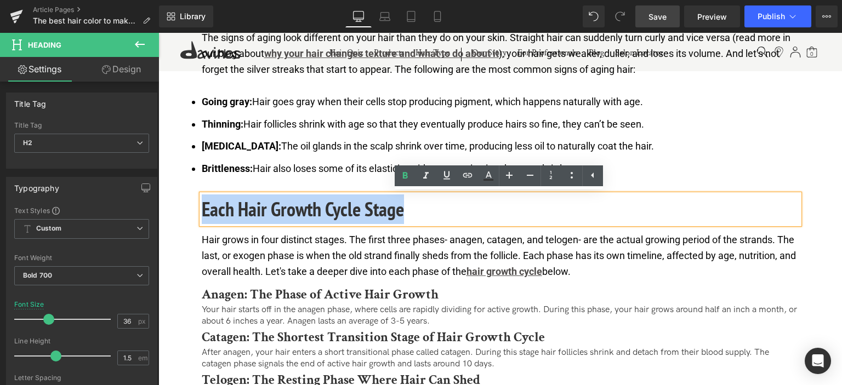
paste div
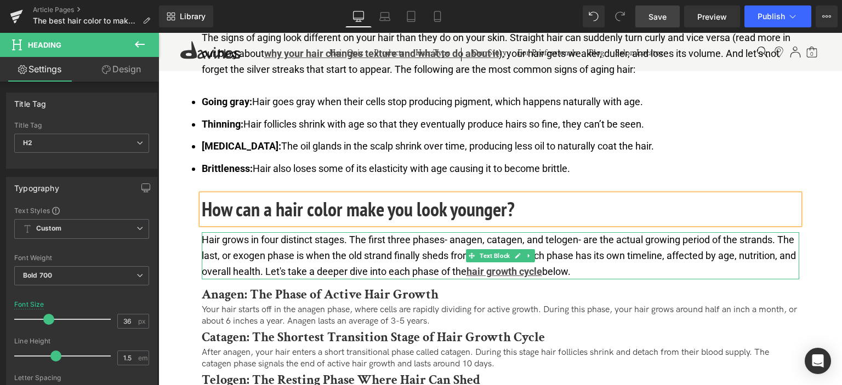
click at [323, 252] on p "Hair grows in four distinct stages. The first three phases- anagen, catagen, an…" at bounding box center [501, 255] width 598 height 47
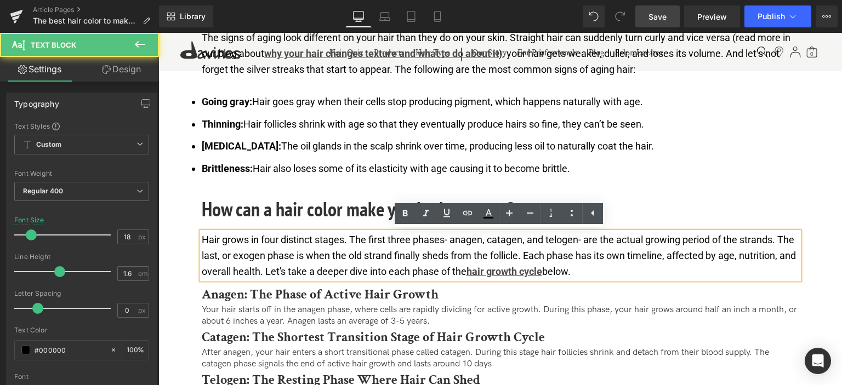
click at [461, 259] on p "Hair grows in four distinct stages. The first three phases- anagen, catagen, an…" at bounding box center [501, 255] width 598 height 47
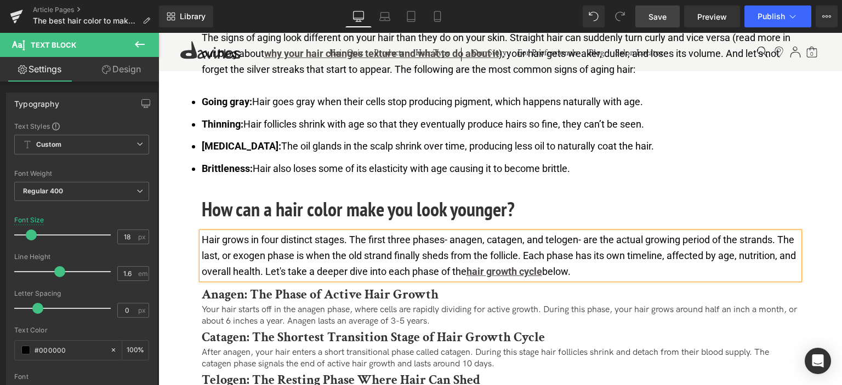
paste div
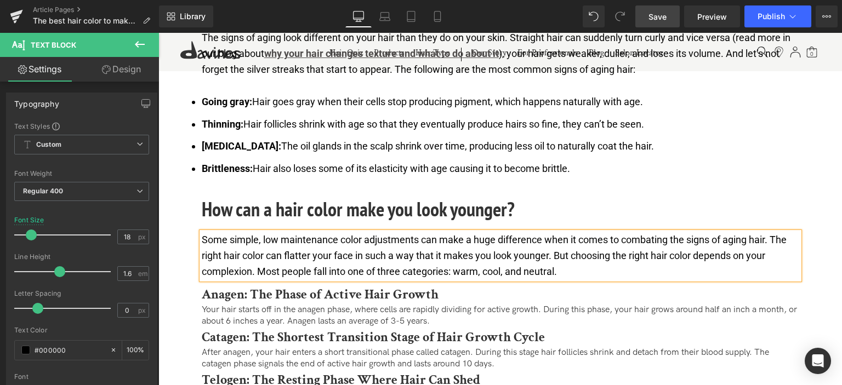
scroll to position [713, 0]
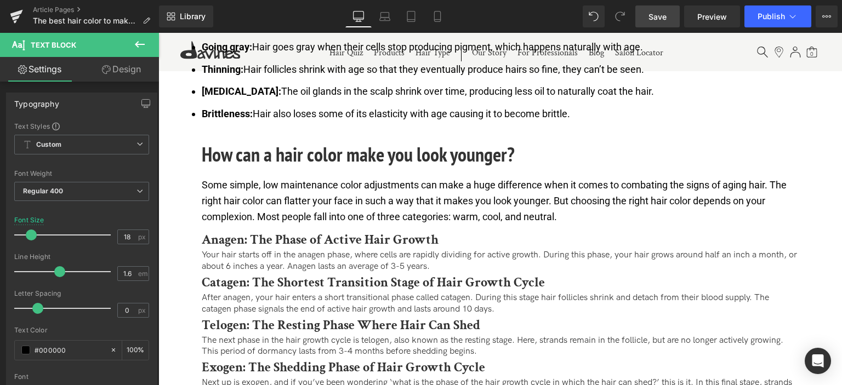
click at [136, 43] on icon at bounding box center [140, 44] width 10 height 7
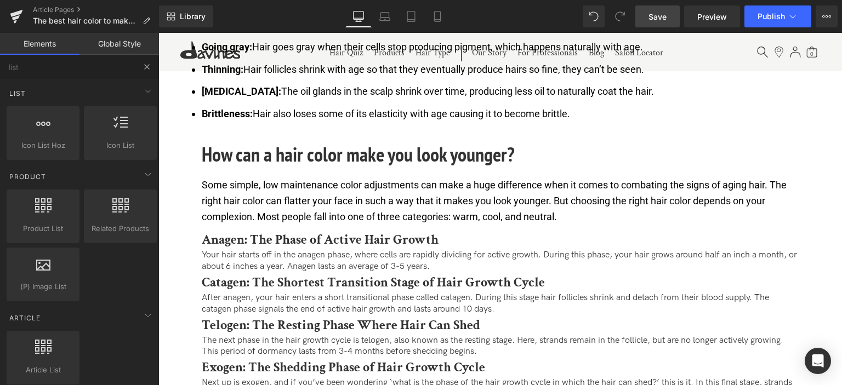
click at [140, 66] on button at bounding box center [147, 67] width 24 height 24
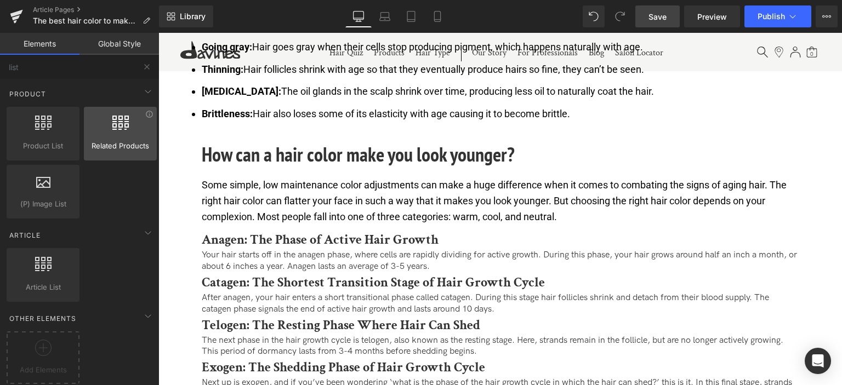
scroll to position [0, 0]
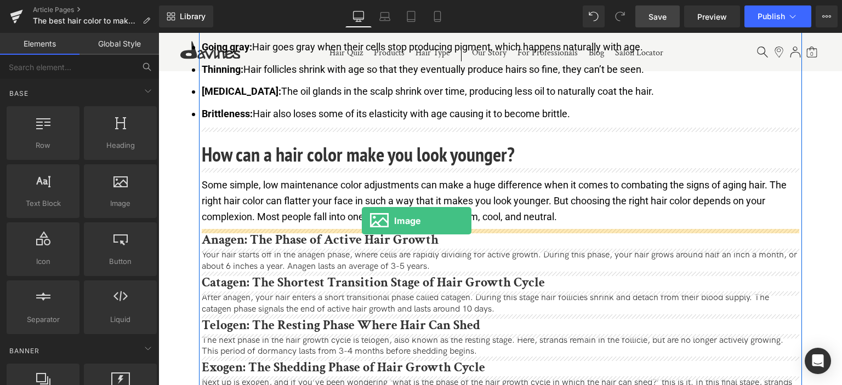
drag, startPoint x: 276, startPoint y: 223, endPoint x: 362, endPoint y: 221, distance: 85.6
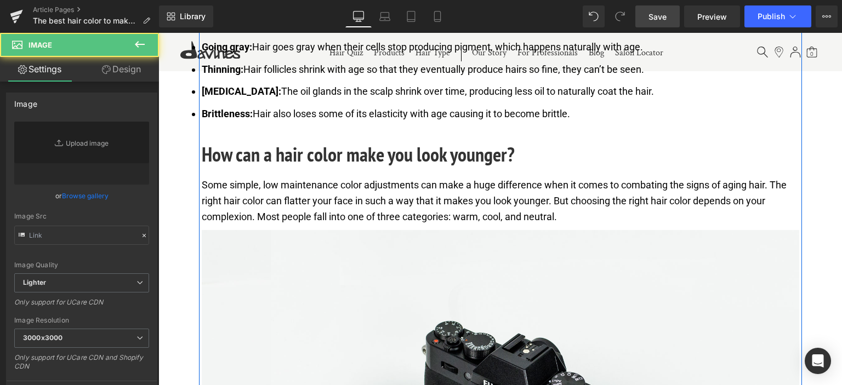
type input "//[DOMAIN_NAME][URL]"
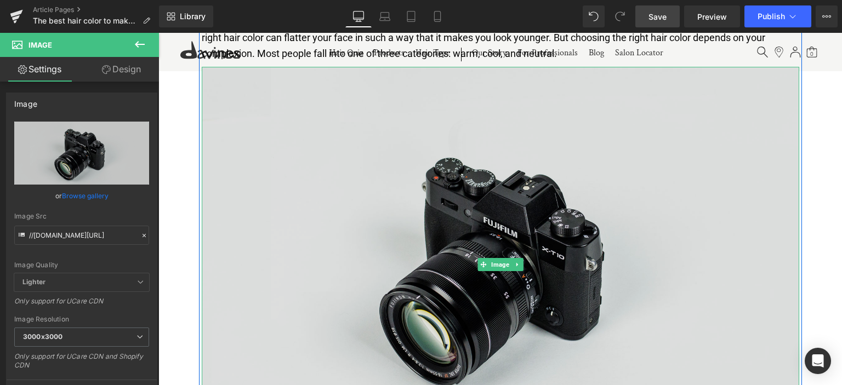
scroll to position [877, 0]
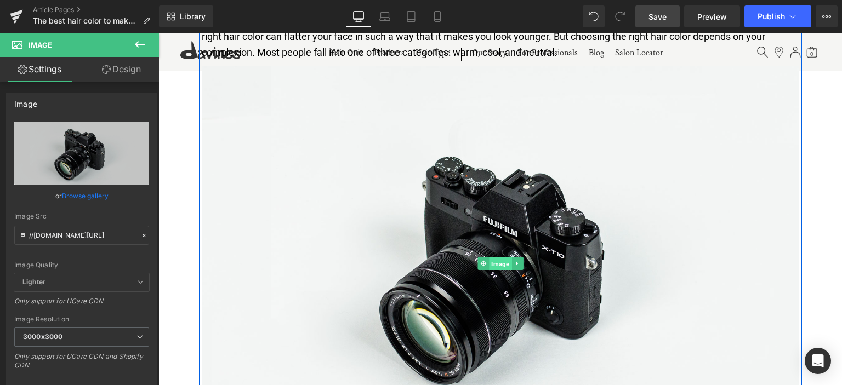
click at [494, 262] on span "Image" at bounding box center [500, 264] width 22 height 13
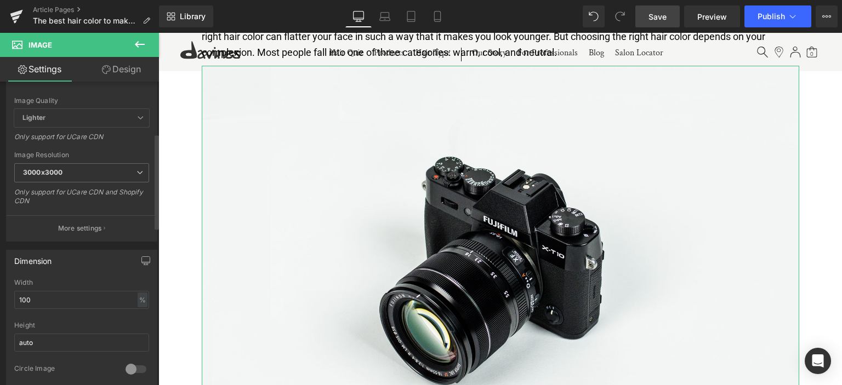
scroll to position [0, 0]
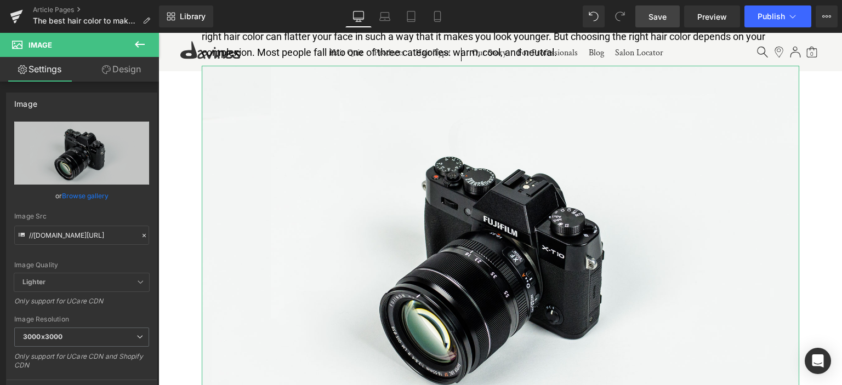
click at [87, 194] on link "Browse gallery" at bounding box center [85, 195] width 47 height 19
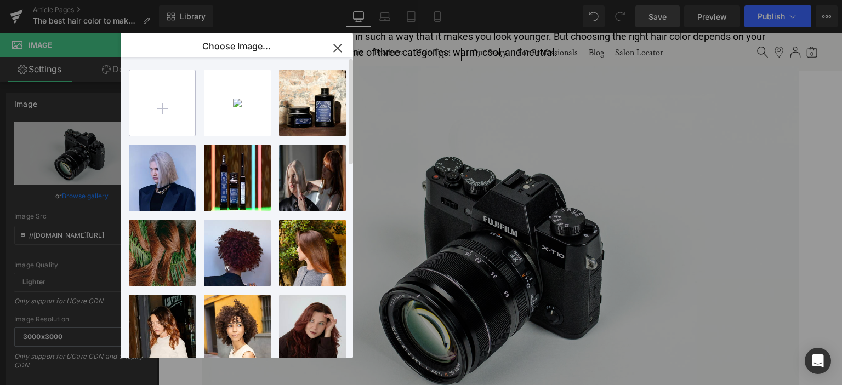
click at [167, 109] on input "file" at bounding box center [162, 103] width 66 height 66
click at [177, 116] on input "file" at bounding box center [162, 103] width 66 height 66
type input "C:\fakepath\download (1).avif"
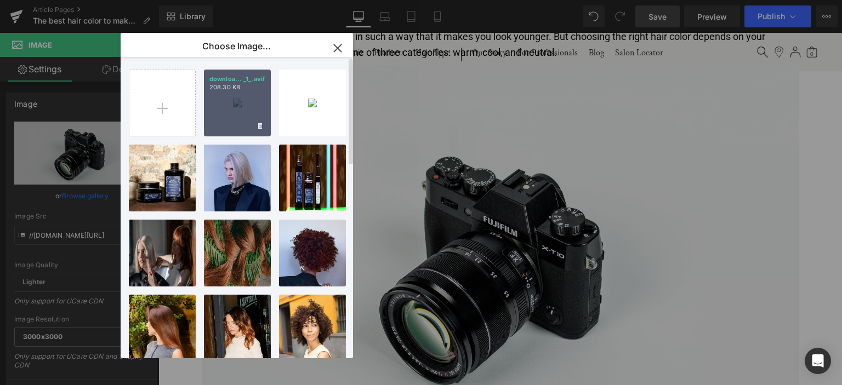
click at [254, 107] on div "downloa... _1_.avif 208.30 KB" at bounding box center [237, 103] width 67 height 67
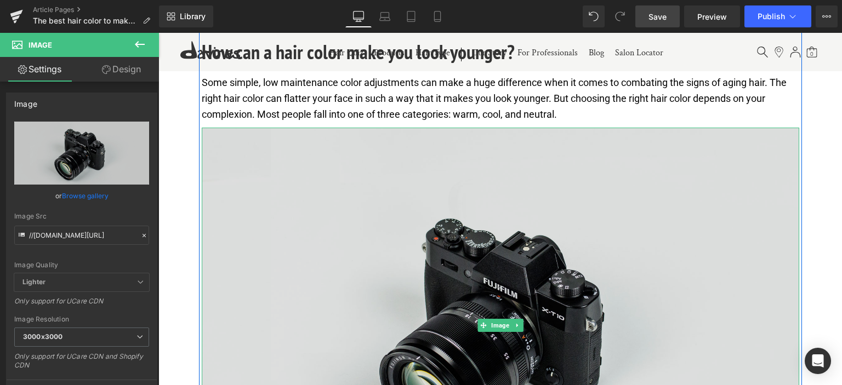
scroll to position [877, 0]
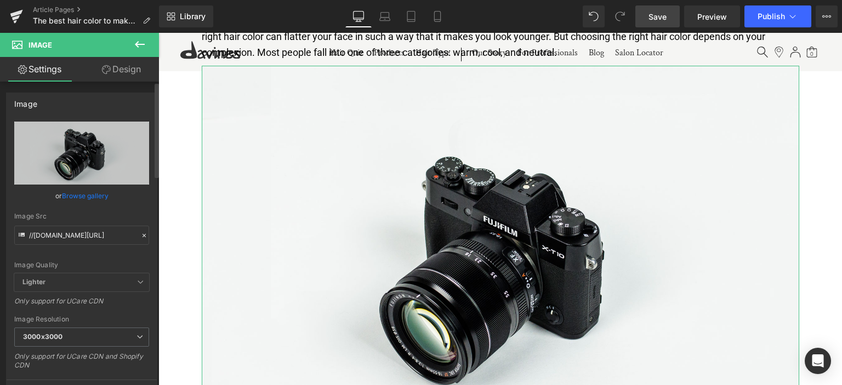
click at [98, 192] on link "Browse gallery" at bounding box center [85, 195] width 47 height 19
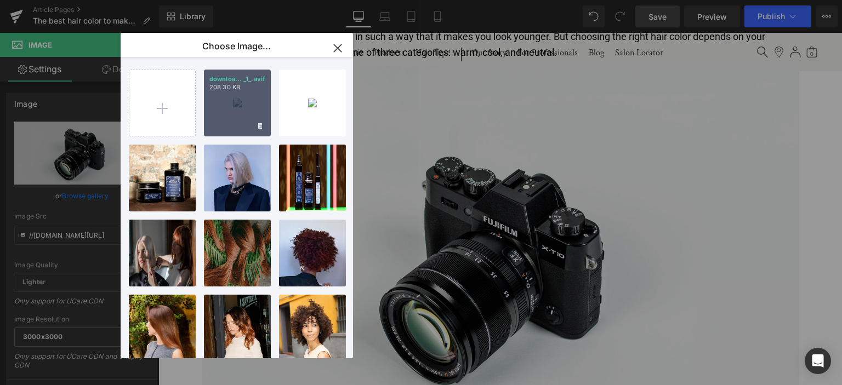
click at [242, 113] on div "downloa... _1_.avif 208.30 KB" at bounding box center [237, 103] width 67 height 67
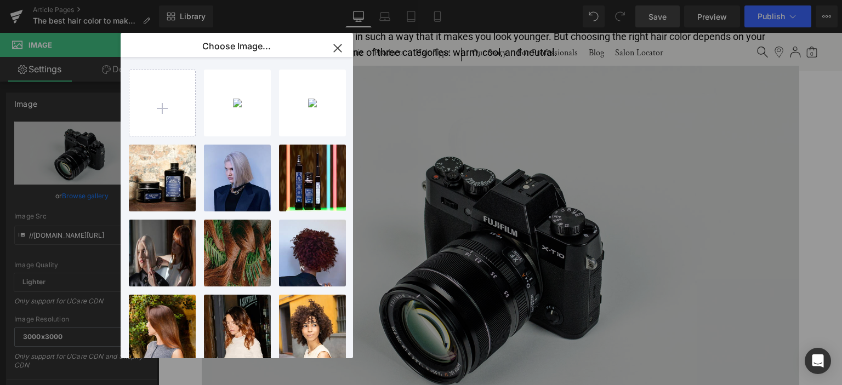
type input "[URL][DOMAIN_NAME]"
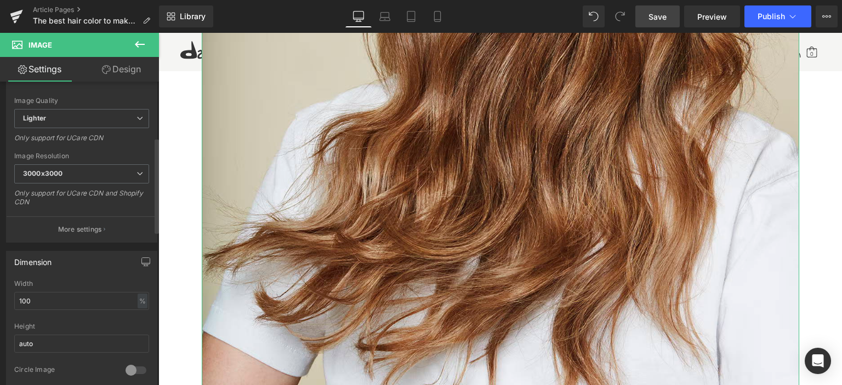
scroll to position [274, 0]
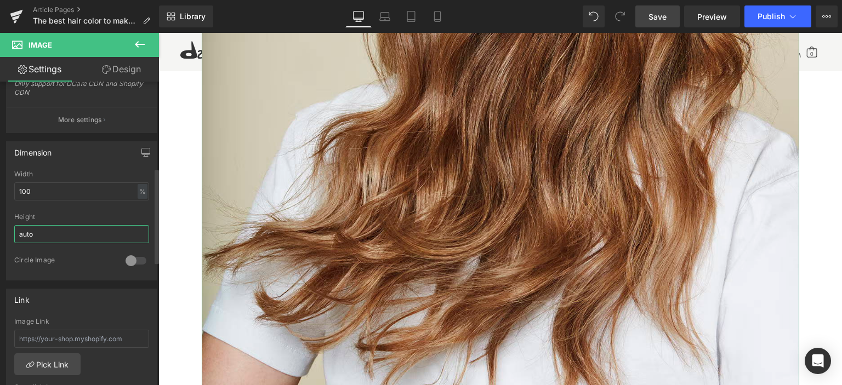
click at [81, 230] on input "auto" at bounding box center [81, 234] width 135 height 18
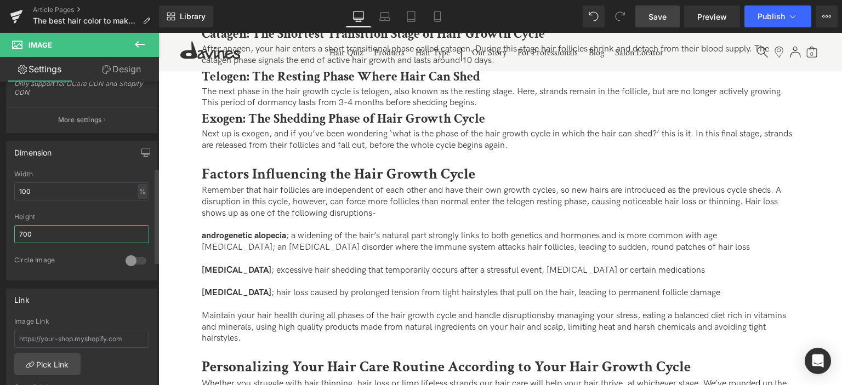
scroll to position [1356, 0]
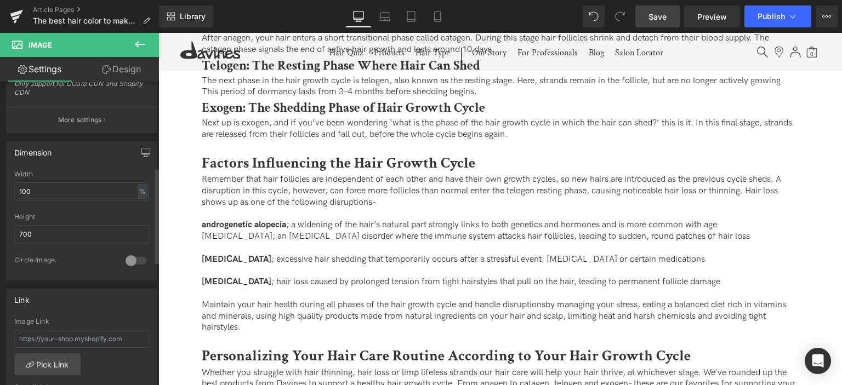
click at [87, 246] on div "Height 700" at bounding box center [81, 234] width 135 height 43
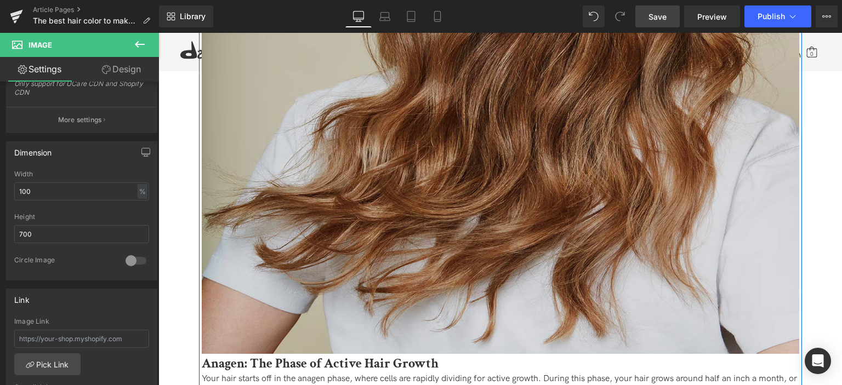
scroll to position [1027, 0]
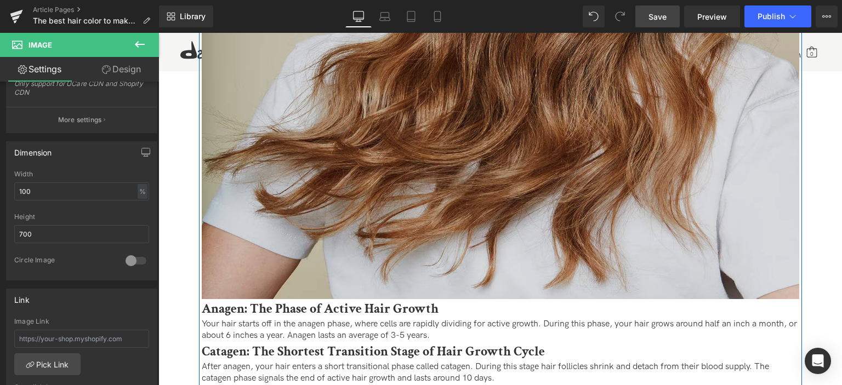
click at [440, 150] on img at bounding box center [501, 108] width 598 height 384
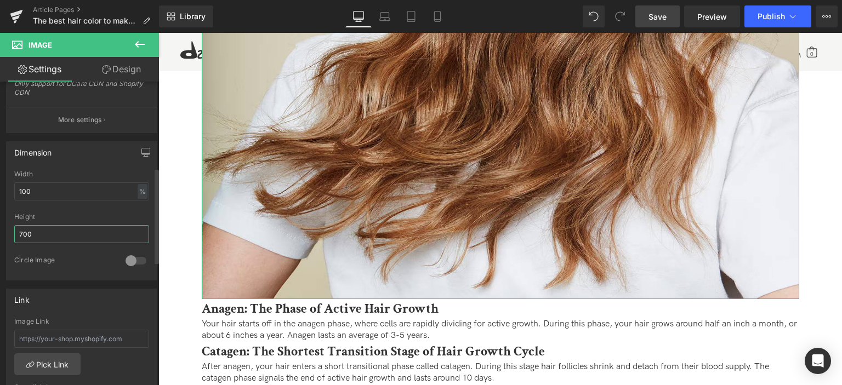
click at [65, 231] on input "700" at bounding box center [81, 234] width 135 height 18
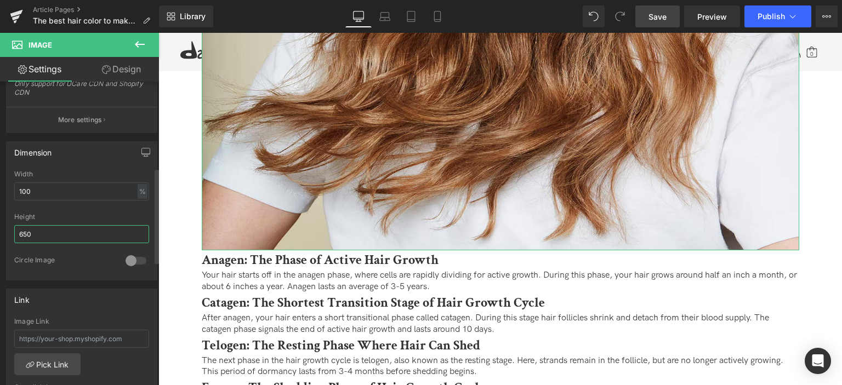
scroll to position [1370, 0]
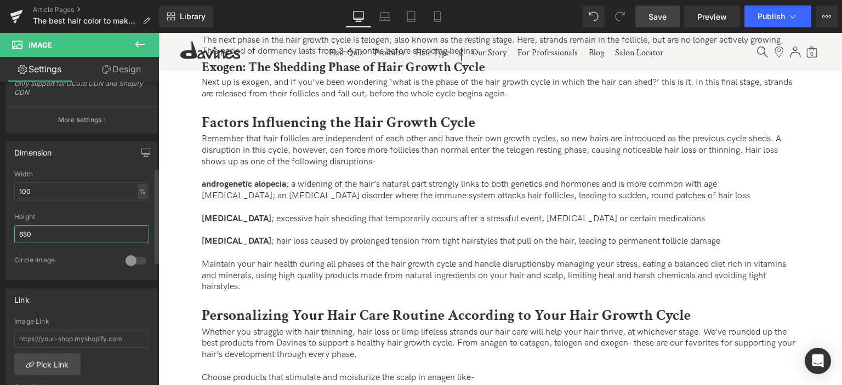
type input "650"
click at [72, 249] on div at bounding box center [81, 252] width 135 height 7
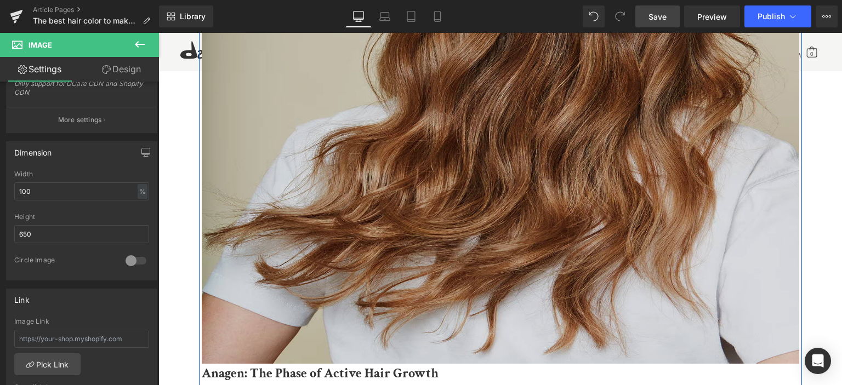
scroll to position [986, 0]
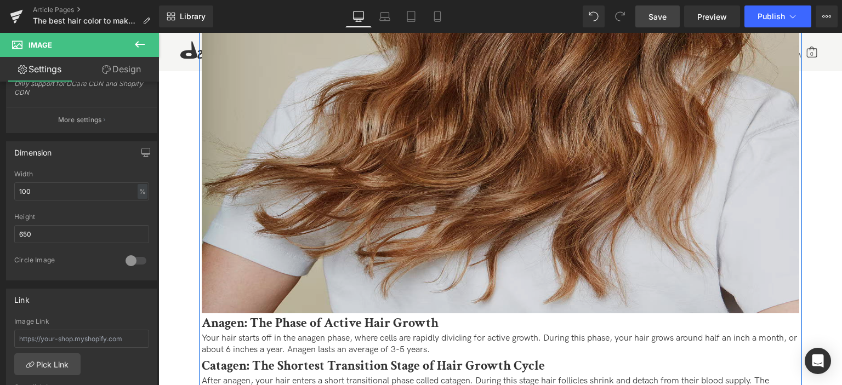
click at [453, 207] on img at bounding box center [501, 135] width 598 height 356
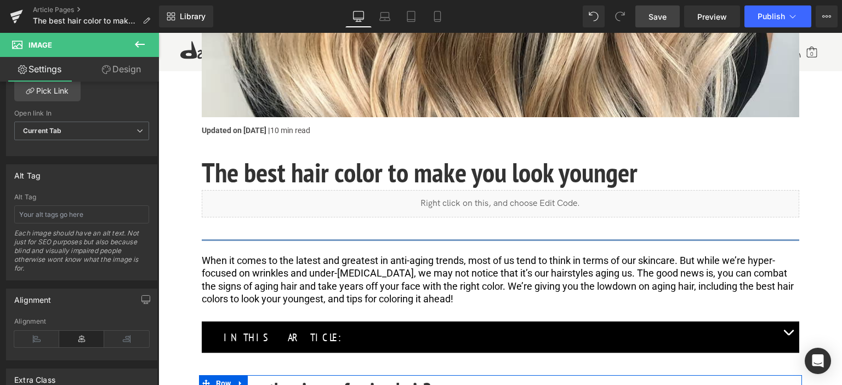
scroll to position [54, 0]
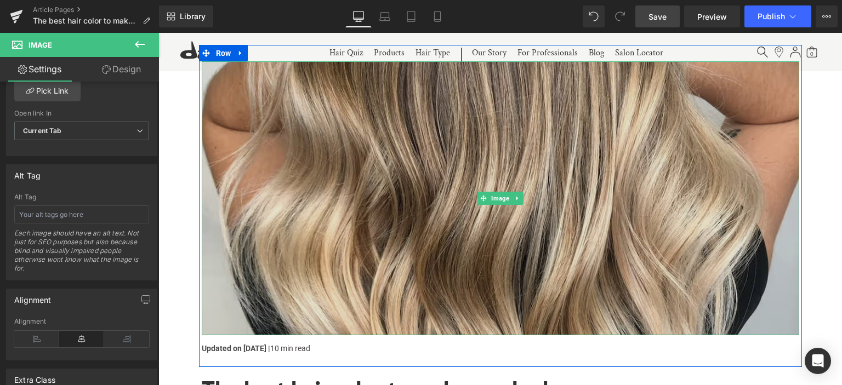
click at [381, 211] on img at bounding box center [501, 198] width 598 height 274
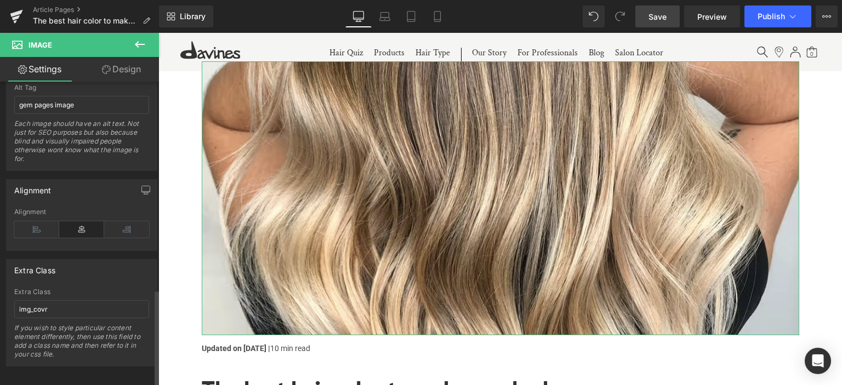
scroll to position [667, 0]
click at [78, 297] on input "img_covr" at bounding box center [81, 306] width 135 height 18
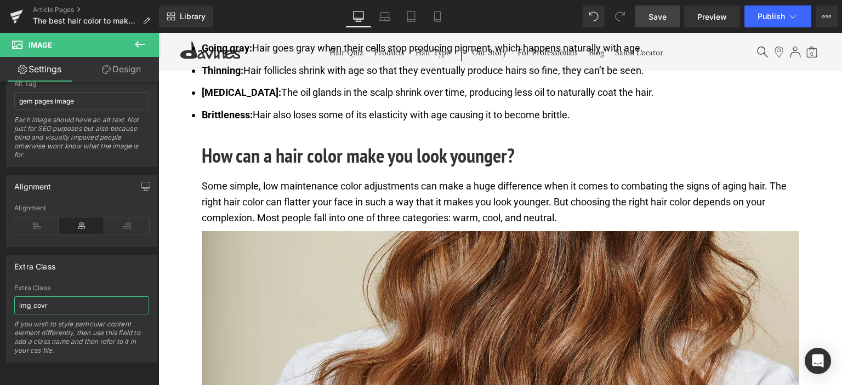
scroll to position [876, 0]
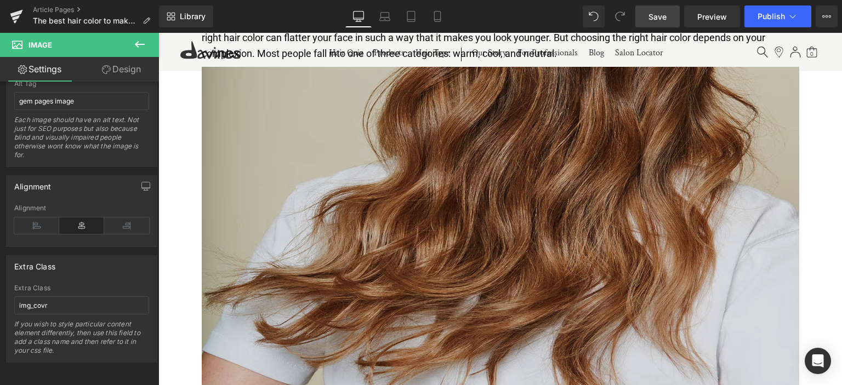
click at [446, 192] on img at bounding box center [501, 245] width 598 height 356
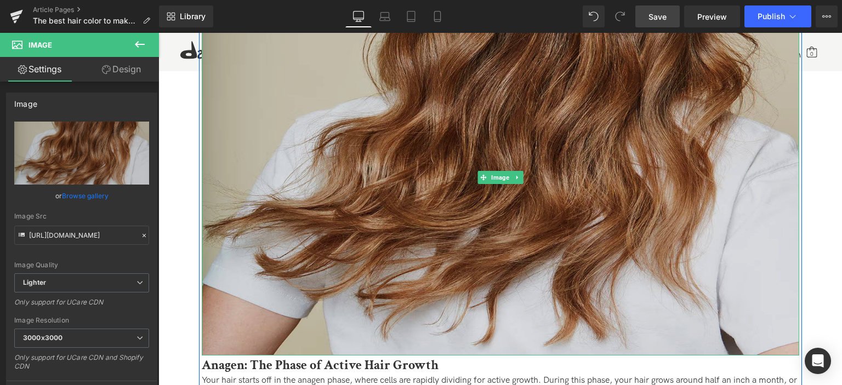
scroll to position [1095, 0]
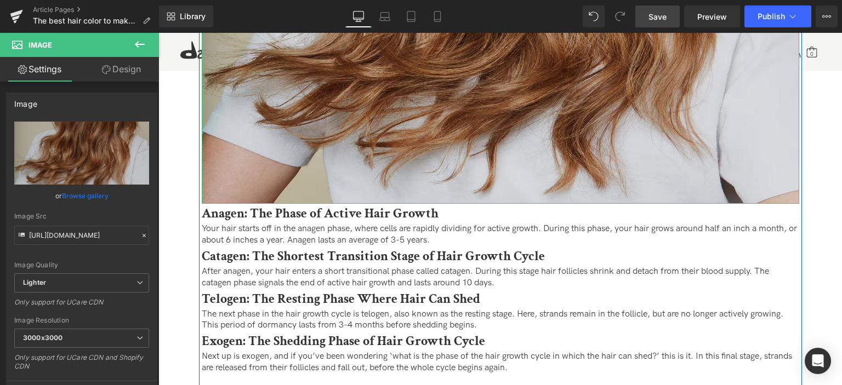
click at [436, 160] on img at bounding box center [501, 26] width 598 height 356
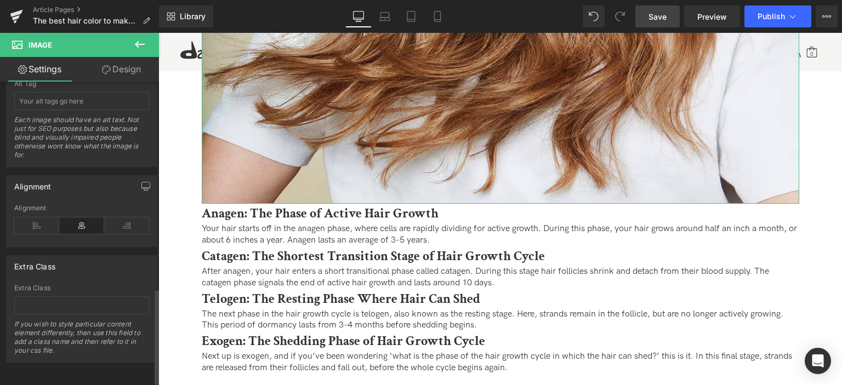
scroll to position [667, 0]
click at [73, 302] on input "text" at bounding box center [81, 306] width 135 height 18
paste input "img_covr"
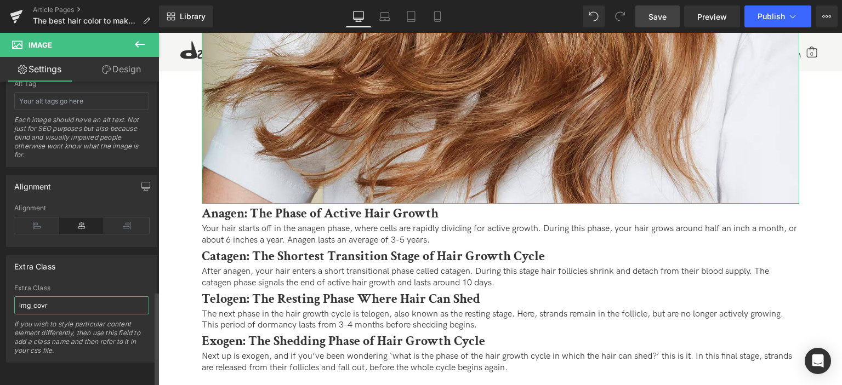
type input "img_covr"
click at [81, 274] on div "Extra Class img_covr Extra Class img_covr If you wish to style particular conte…" at bounding box center [81, 308] width 151 height 107
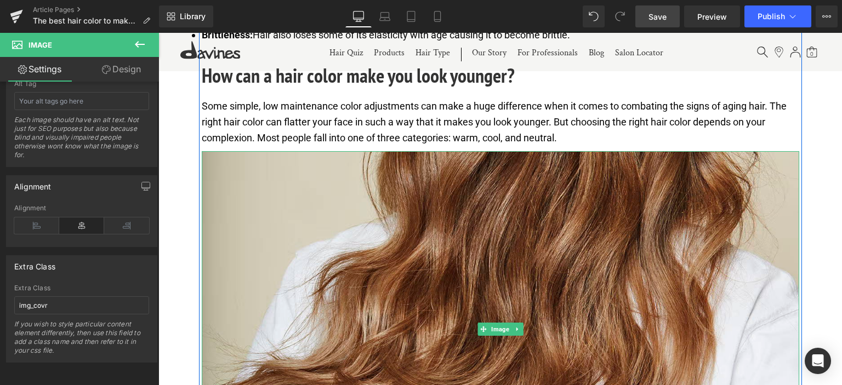
scroll to position [766, 0]
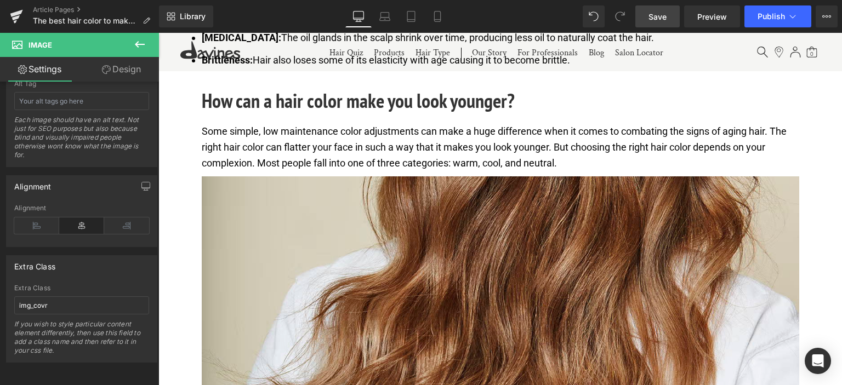
click at [673, 14] on link "Save" at bounding box center [657, 16] width 44 height 22
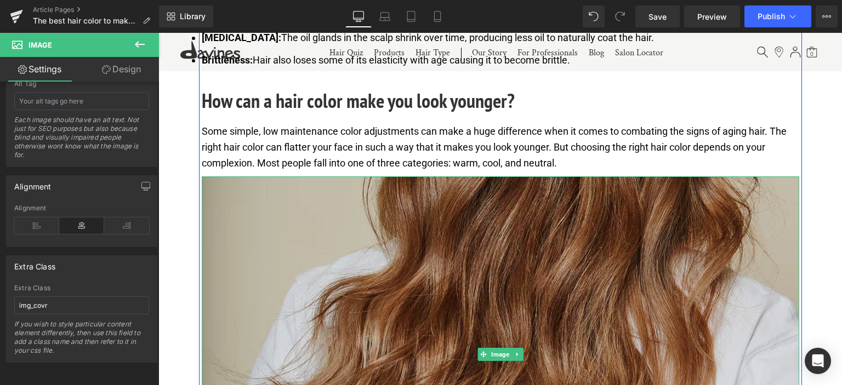
click at [368, 237] on img at bounding box center [501, 355] width 598 height 356
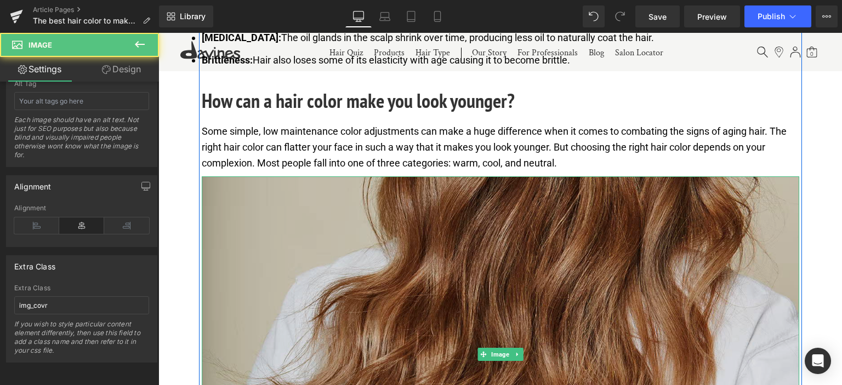
click at [368, 237] on img at bounding box center [501, 355] width 598 height 356
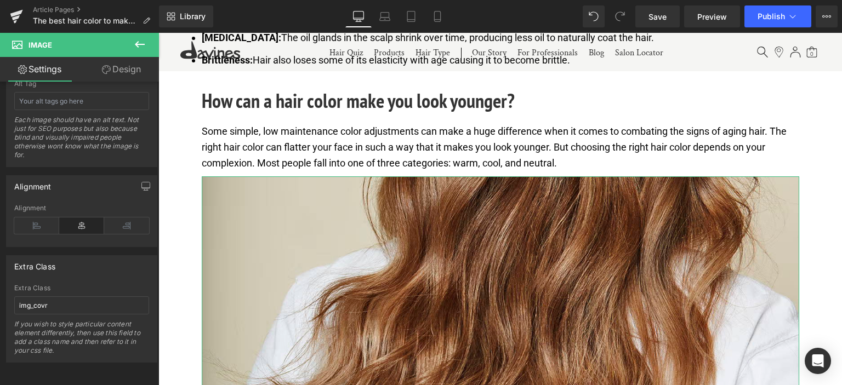
click at [119, 72] on link "Design" at bounding box center [121, 69] width 79 height 25
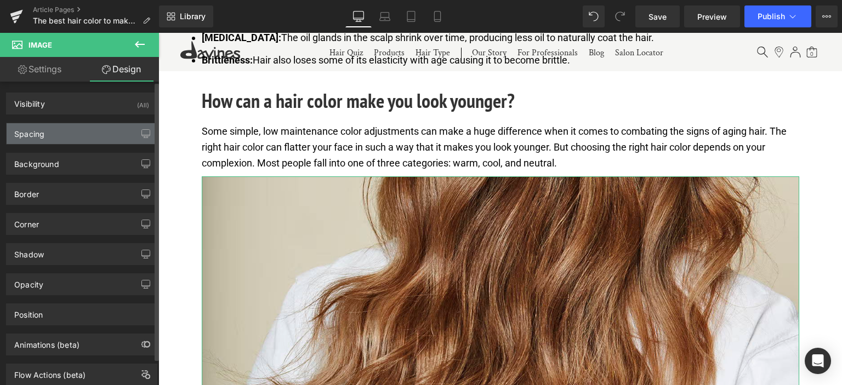
click at [64, 130] on div "Spacing" at bounding box center [82, 133] width 150 height 21
type input "0"
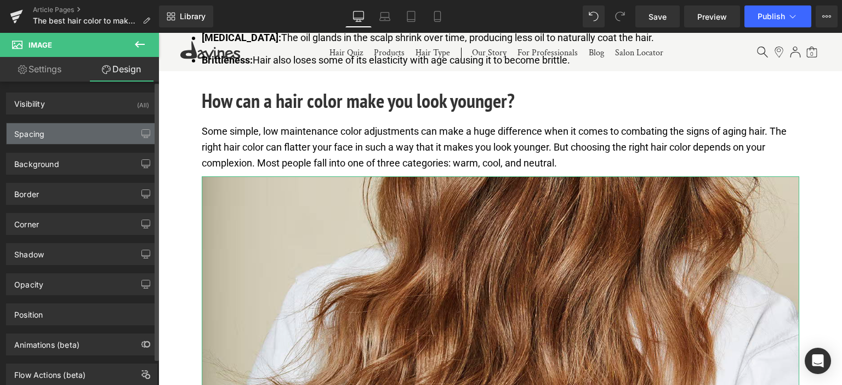
type input "0"
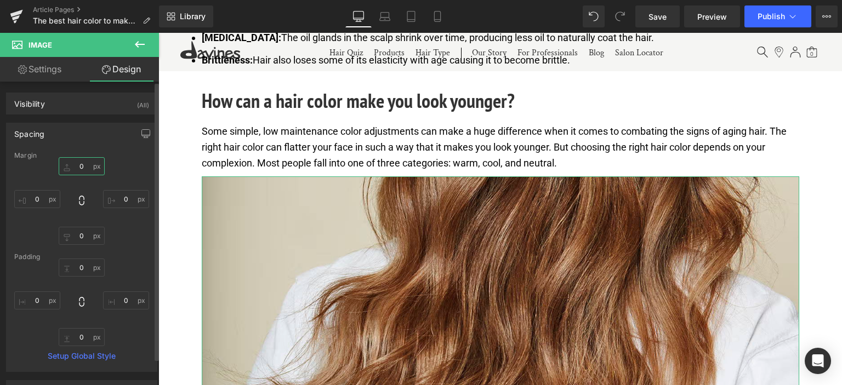
click at [77, 160] on input "0" at bounding box center [82, 166] width 46 height 18
click at [77, 167] on input "0" at bounding box center [82, 166] width 46 height 18
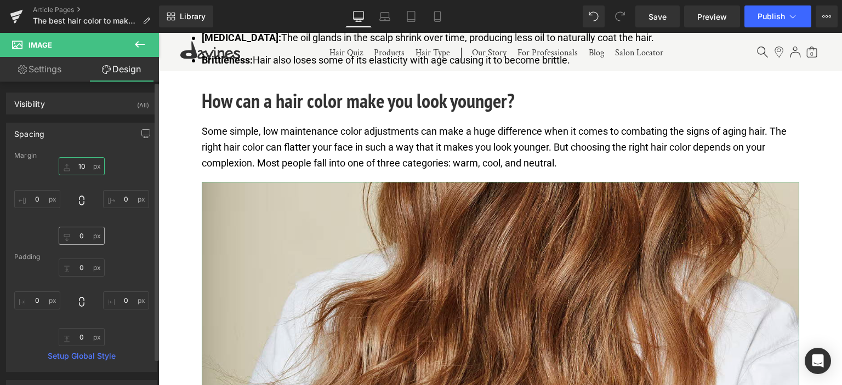
type input "10"
click at [77, 234] on input "0" at bounding box center [82, 236] width 46 height 18
click at [76, 236] on input "0" at bounding box center [82, 236] width 46 height 18
type input "10"
click at [42, 234] on div "10 10 0px 0 10 10 0px 0" at bounding box center [81, 201] width 135 height 88
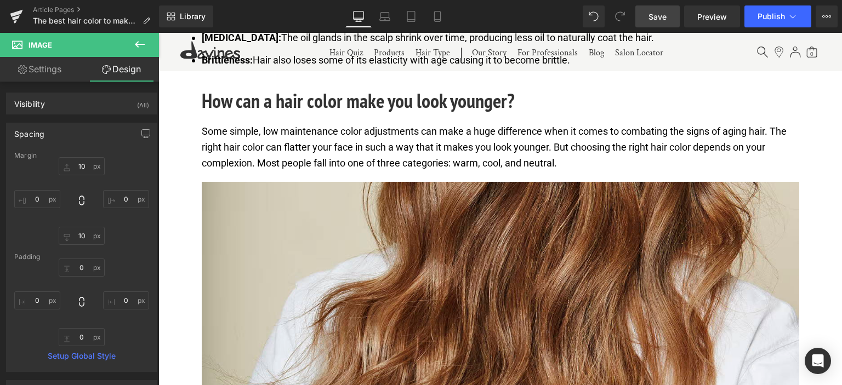
click at [655, 20] on span "Save" at bounding box center [658, 17] width 18 height 12
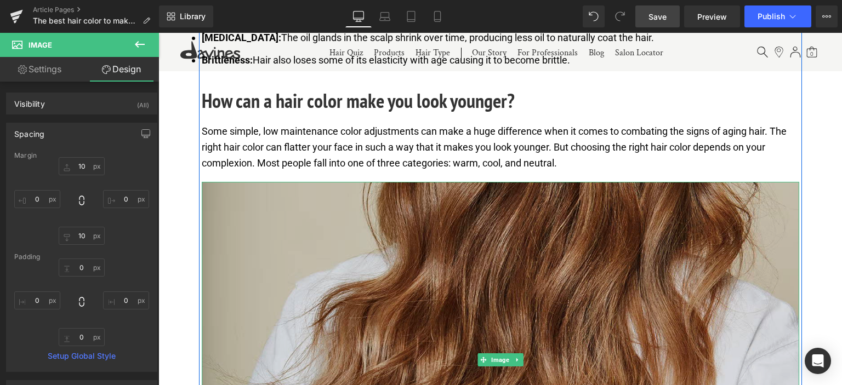
click at [336, 202] on img at bounding box center [501, 360] width 598 height 356
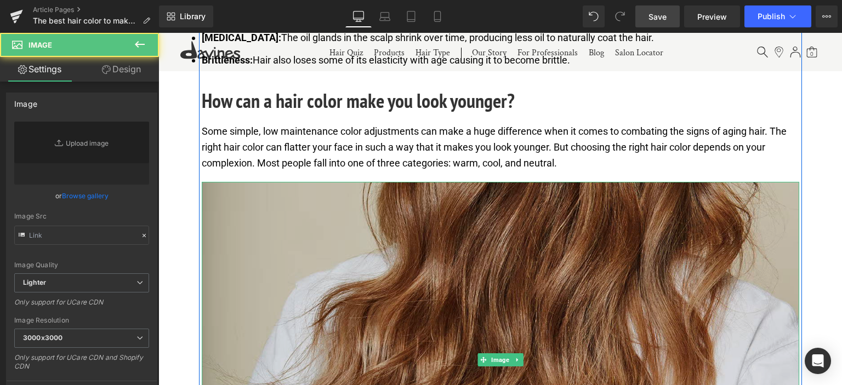
click at [292, 210] on img at bounding box center [501, 360] width 598 height 356
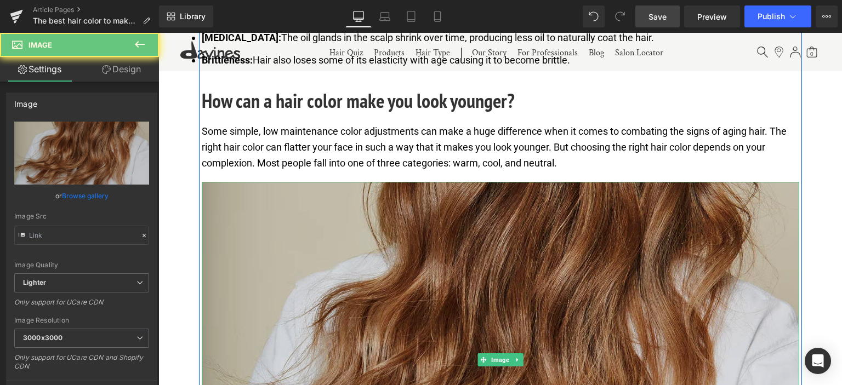
type input "[URL][DOMAIN_NAME]"
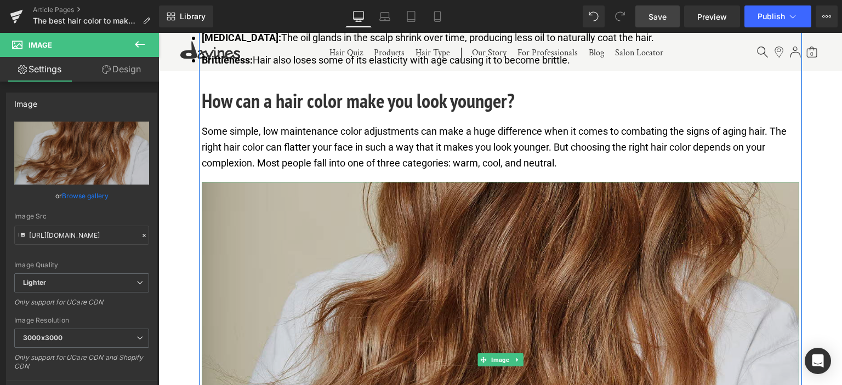
click at [292, 210] on img at bounding box center [501, 360] width 598 height 356
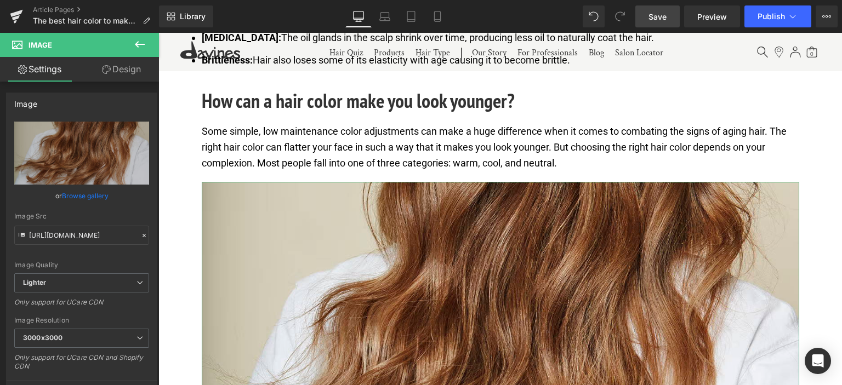
click at [114, 67] on link "Design" at bounding box center [121, 69] width 79 height 25
click at [0, 0] on div "Spacing" at bounding box center [0, 0] width 0 height 0
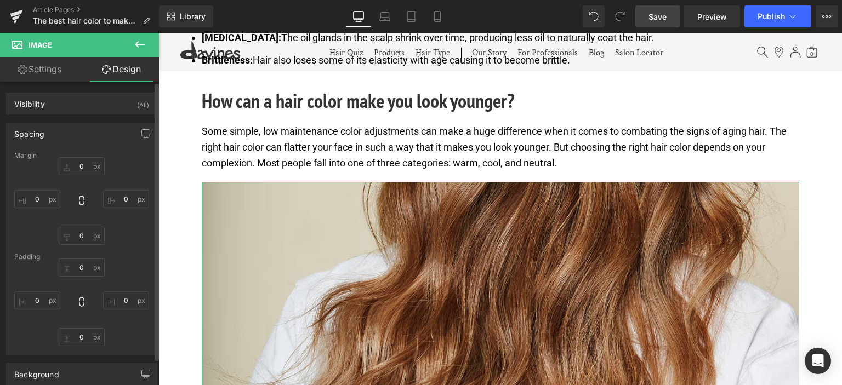
type input "10"
type input "0"
type input "10"
type input "0"
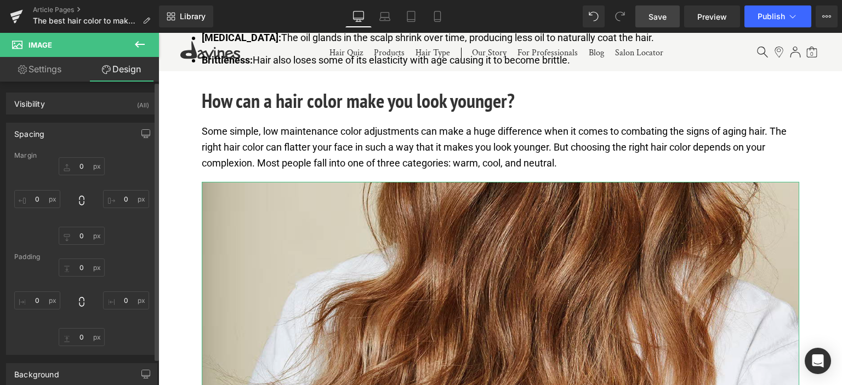
type input "0"
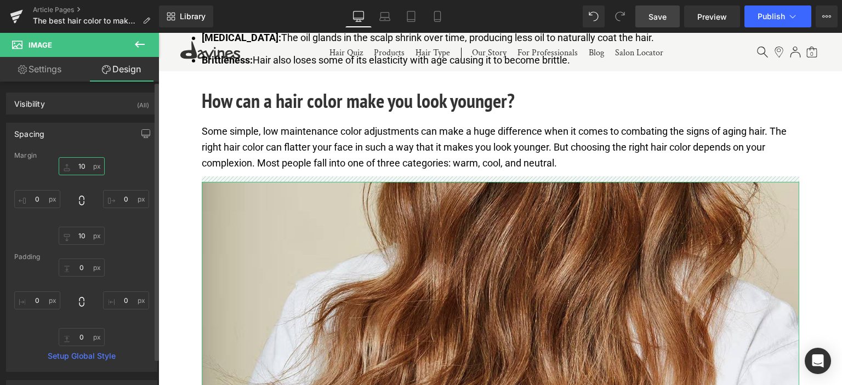
click at [79, 164] on input "10" at bounding box center [82, 166] width 46 height 18
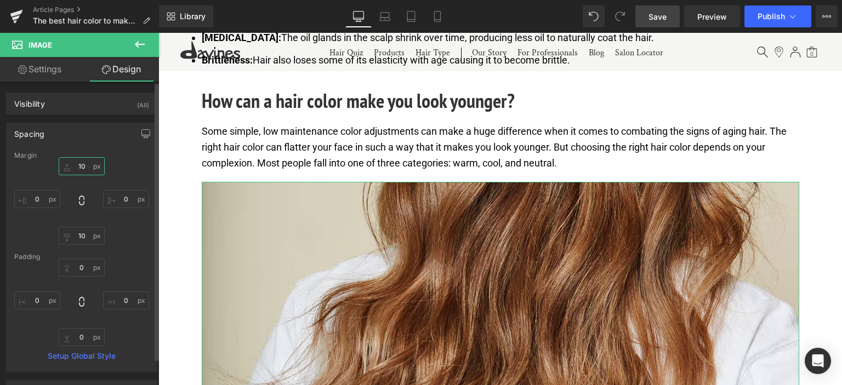
click at [79, 164] on input "10" at bounding box center [82, 166] width 46 height 18
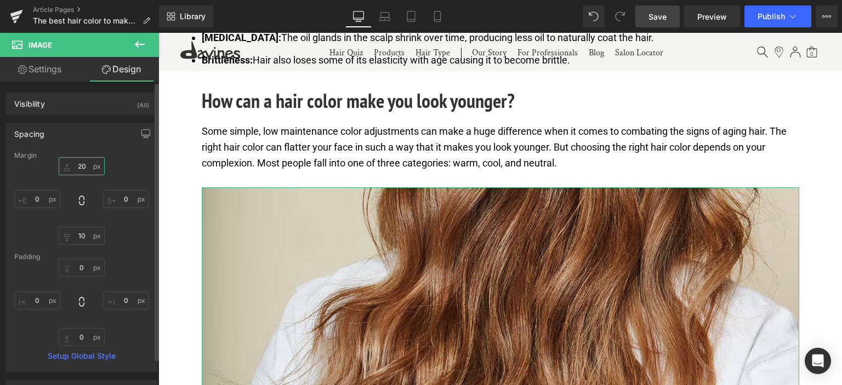
type input "20"
click at [29, 181] on div "20 20 0px 0 10px 10 0px 0" at bounding box center [81, 201] width 135 height 88
click at [660, 18] on span "Save" at bounding box center [658, 17] width 18 height 12
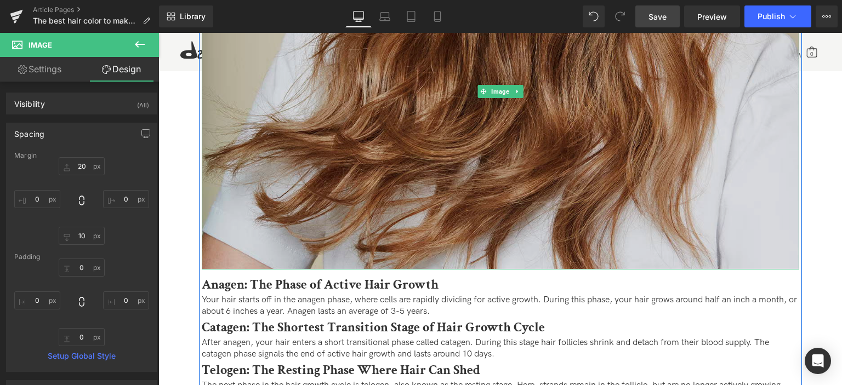
scroll to position [1095, 0]
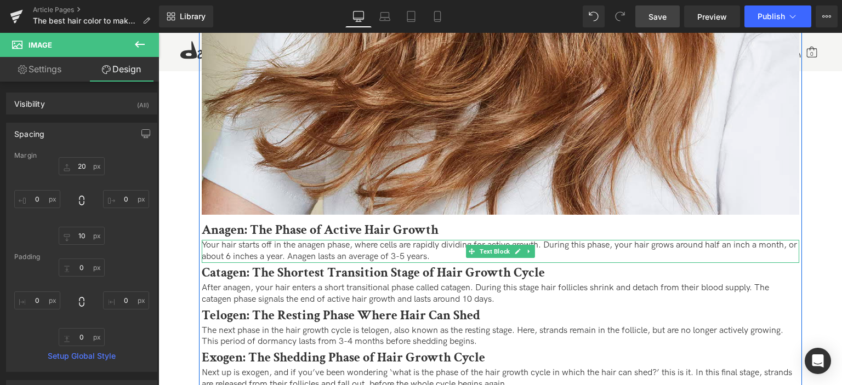
click at [312, 252] on p "Your hair starts off in the anagen phase, where cells are rapidly dividing for …" at bounding box center [501, 251] width 598 height 23
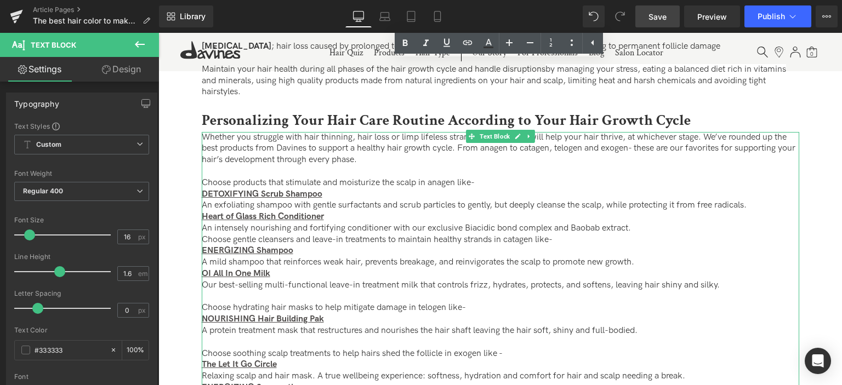
scroll to position [1534, 0]
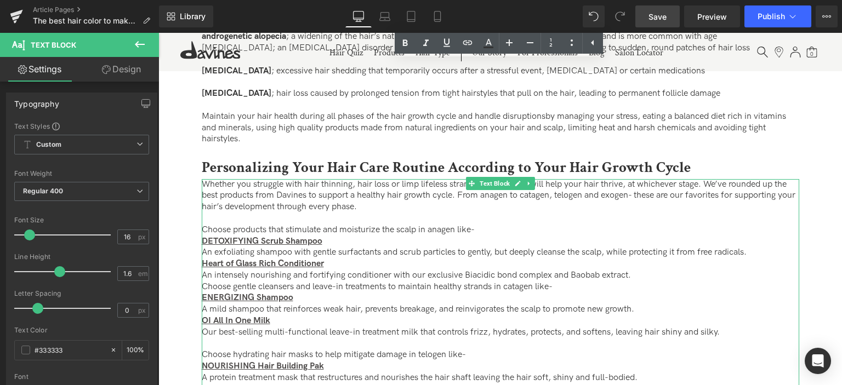
click at [338, 223] on p at bounding box center [501, 219] width 598 height 12
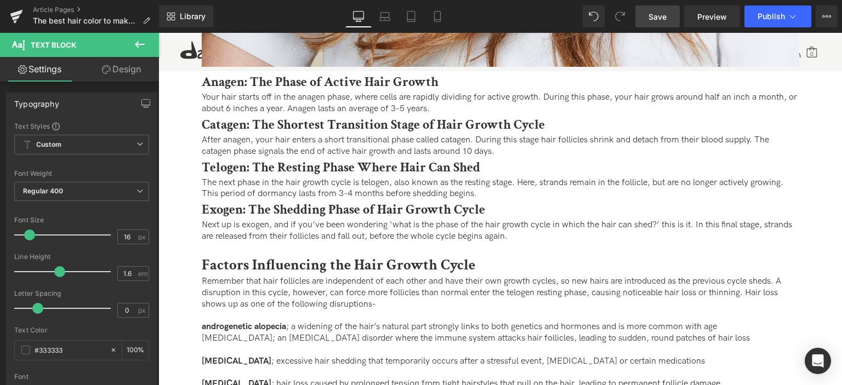
scroll to position [1150, 0]
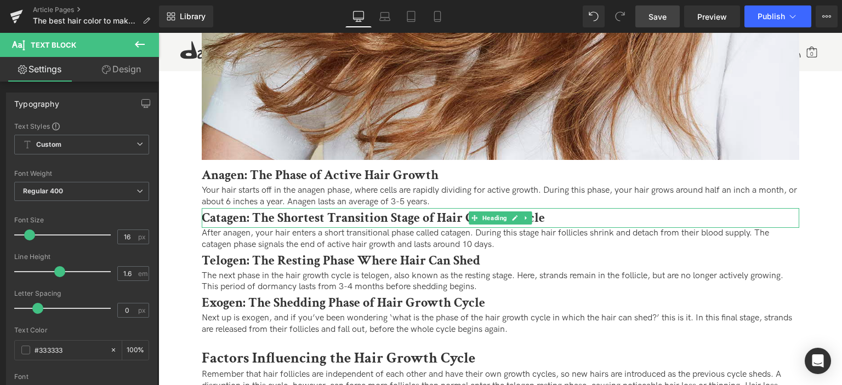
click at [322, 220] on b "Catagen: The Shortest Transition Stage of Hair Growth Cycle" at bounding box center [373, 217] width 343 height 17
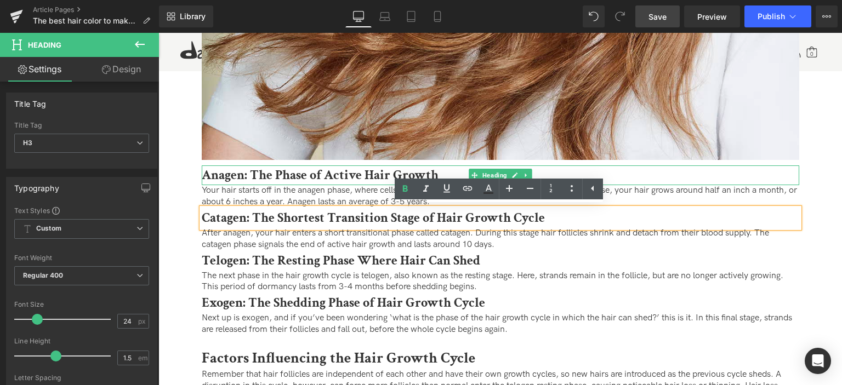
click at [208, 175] on b "Anagen: The Phase of Active Hair Growth" at bounding box center [320, 175] width 237 height 17
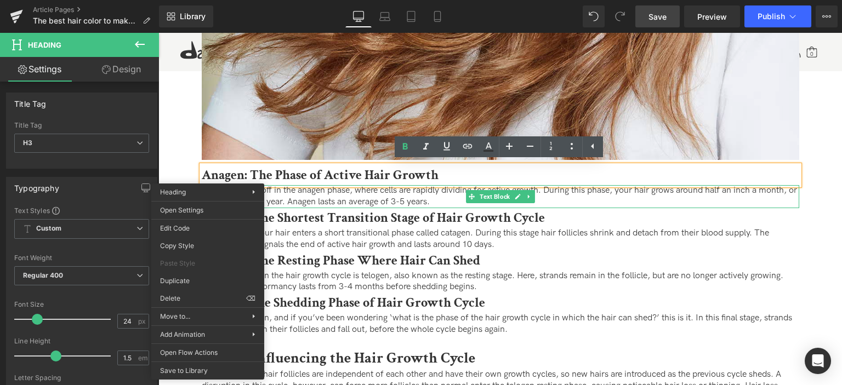
click at [413, 192] on p "Your hair starts off in the anagen phase, where cells are rapidly dividing for …" at bounding box center [501, 196] width 598 height 23
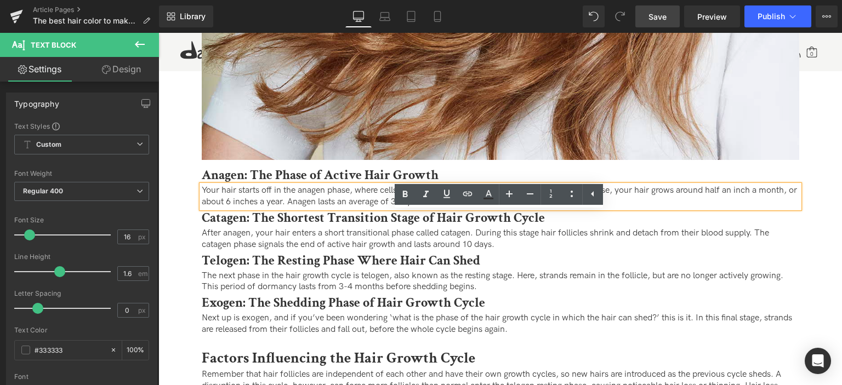
scroll to position [1041, 0]
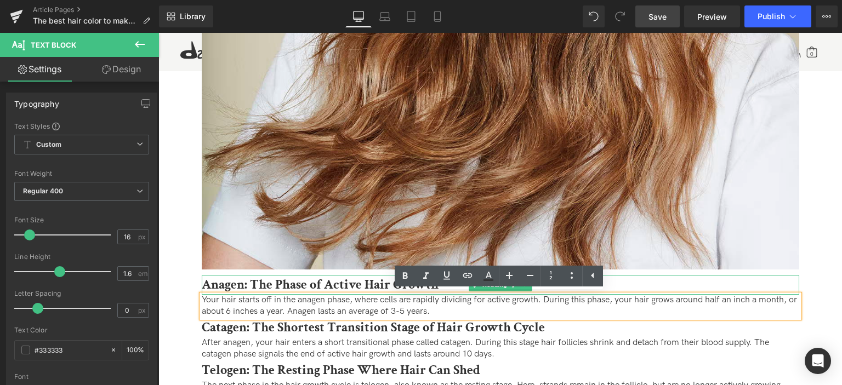
click at [257, 286] on b "Anagen: The Phase of Active Hair Growth" at bounding box center [320, 284] width 237 height 17
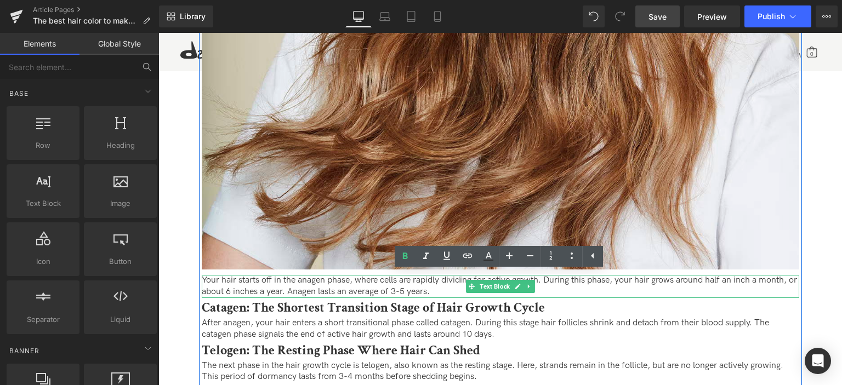
click at [270, 286] on p "Your hair starts off in the anagen phase, where cells are rapidly dividing for …" at bounding box center [501, 286] width 598 height 23
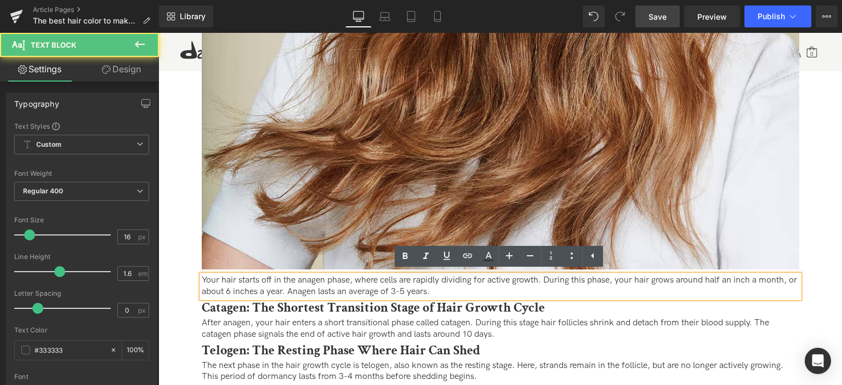
click at [270, 286] on p "Your hair starts off in the anagen phase, where cells are rapidly dividing for …" at bounding box center [501, 286] width 598 height 23
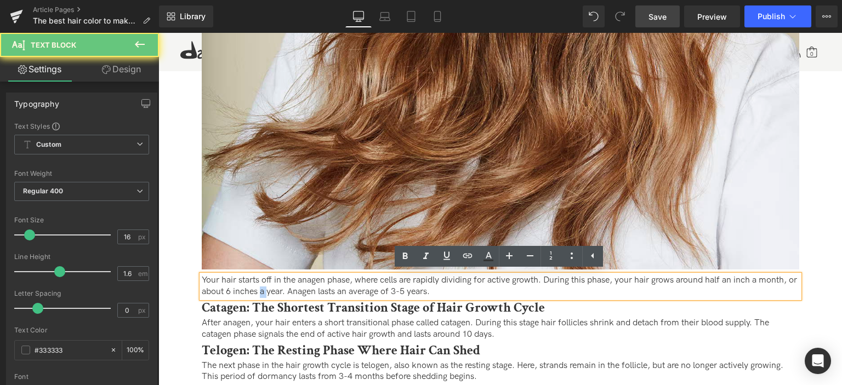
click at [270, 286] on p "Your hair starts off in the anagen phase, where cells are rapidly dividing for …" at bounding box center [501, 286] width 598 height 23
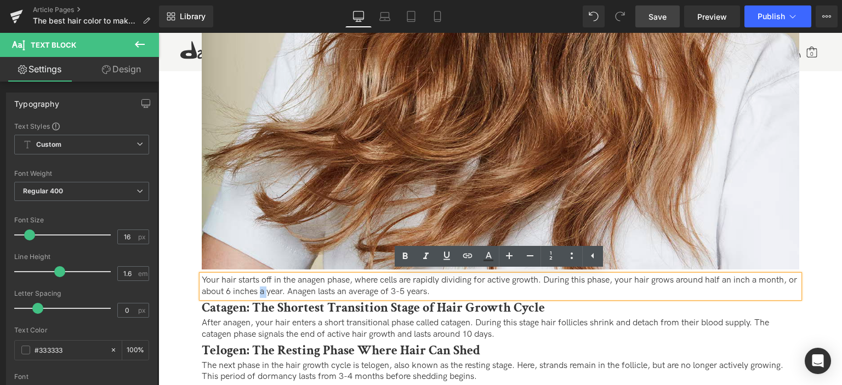
paste div
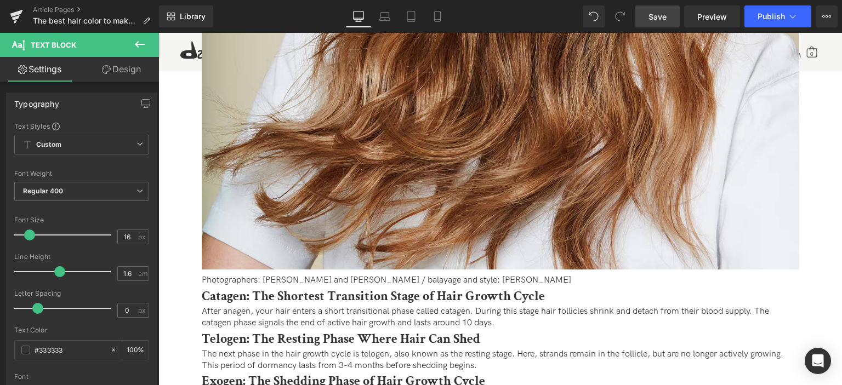
click at [110, 69] on link "Design" at bounding box center [121, 69] width 79 height 25
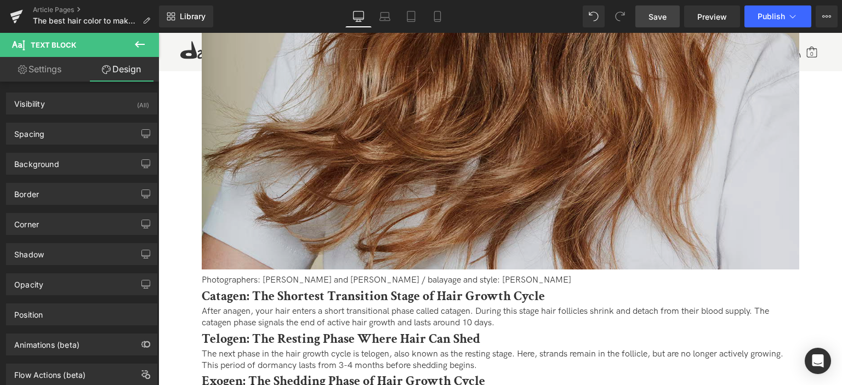
click at [377, 167] on img at bounding box center [501, 91] width 598 height 356
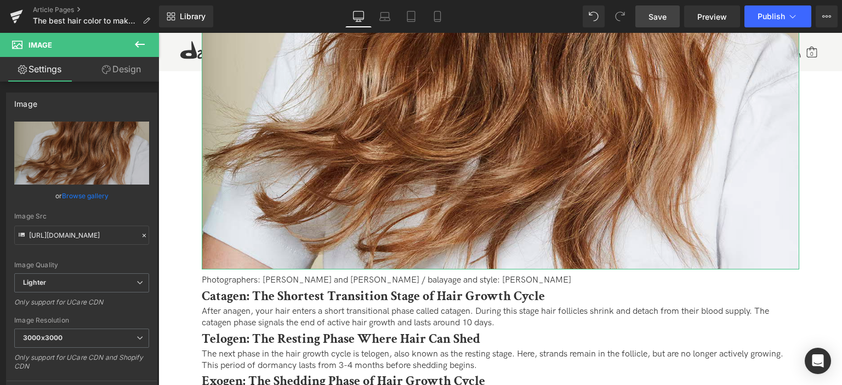
click at [115, 70] on link "Design" at bounding box center [121, 69] width 79 height 25
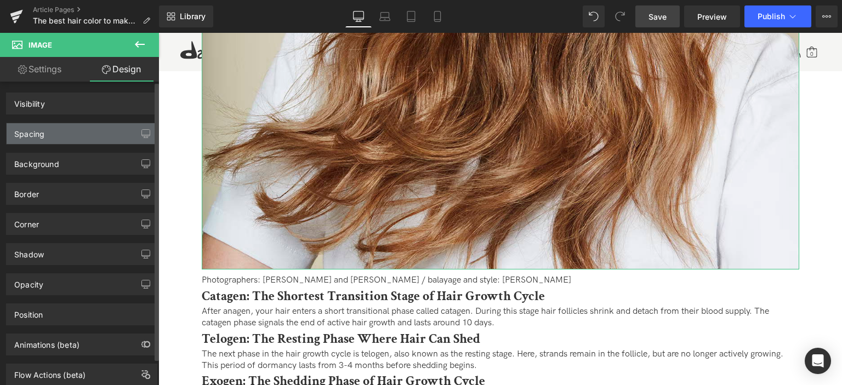
click at [70, 130] on div "Spacing" at bounding box center [82, 133] width 150 height 21
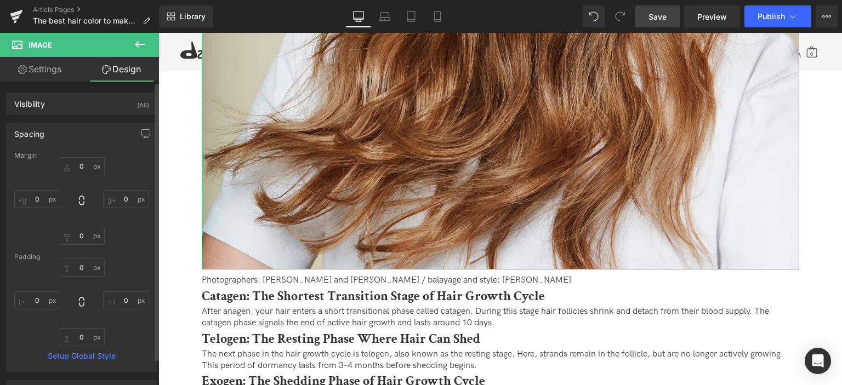
type input "20"
type input "0"
type input "10"
type input "0"
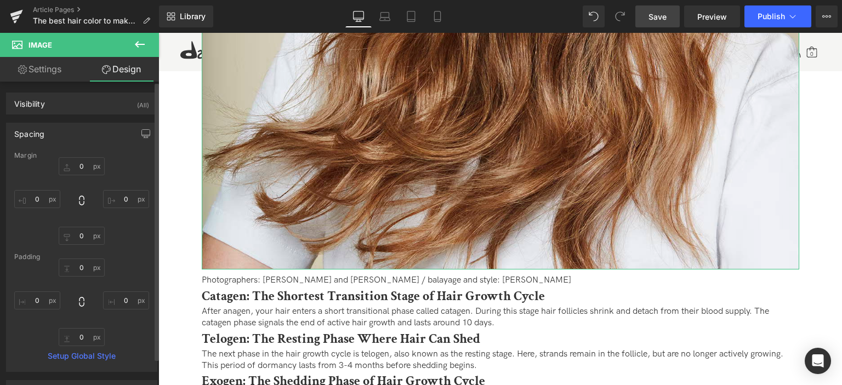
type input "0"
click at [78, 235] on input "10" at bounding box center [82, 236] width 46 height 18
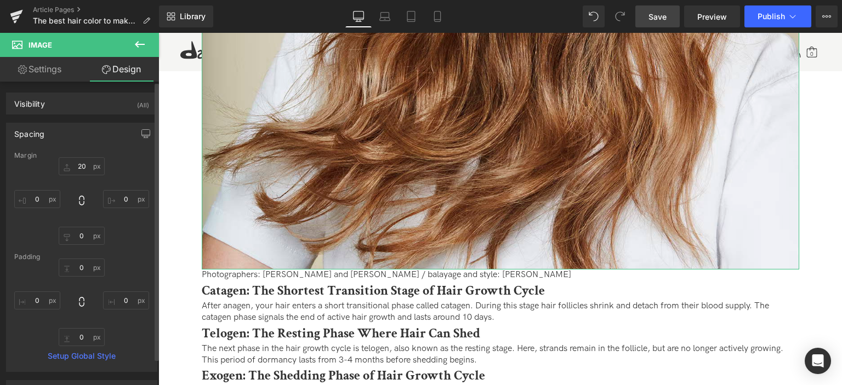
click at [32, 231] on div "20px 20 0px 0 0px 0" at bounding box center [81, 201] width 135 height 88
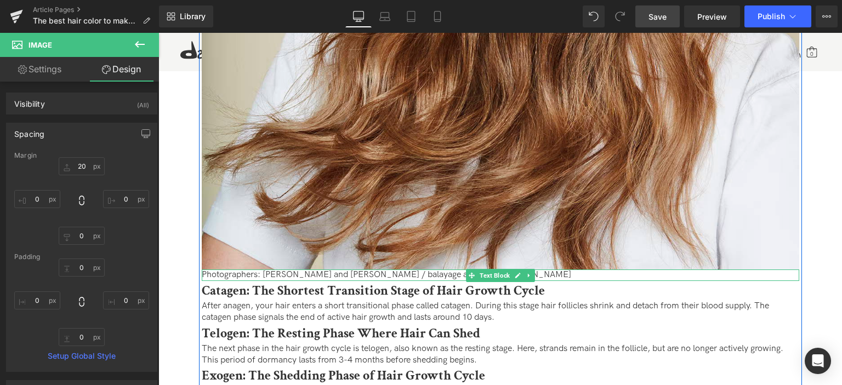
click at [240, 276] on p "Photographers: [PERSON_NAME] and [PERSON_NAME] / balayage and style: [PERSON_NA…" at bounding box center [501, 276] width 598 height 12
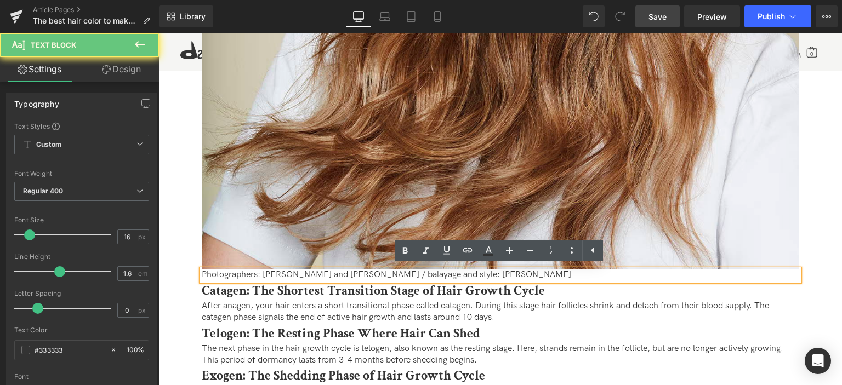
click at [240, 276] on p "Photographers: [PERSON_NAME] and [PERSON_NAME] / balayage and style: [PERSON_NA…" at bounding box center [501, 276] width 598 height 12
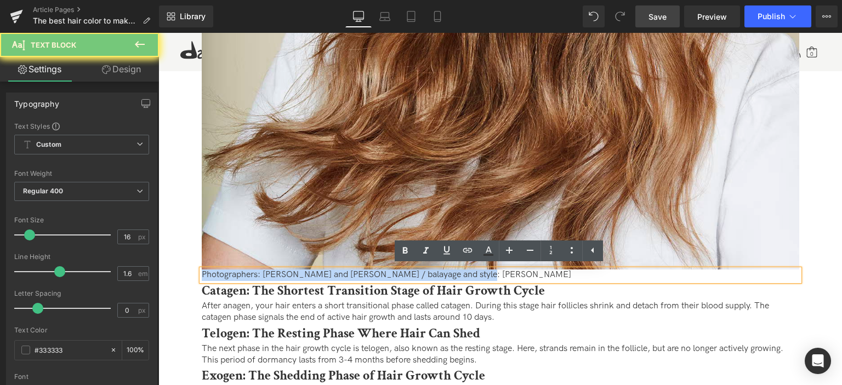
click at [240, 276] on p "Photographers: [PERSON_NAME] and [PERSON_NAME] / balayage and style: [PERSON_NA…" at bounding box center [501, 276] width 598 height 12
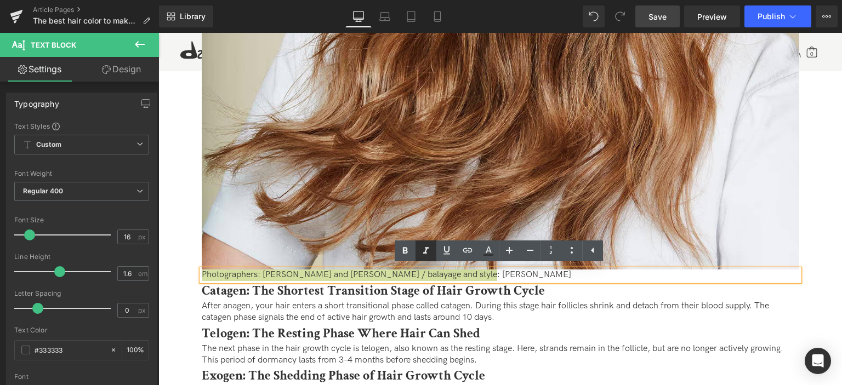
click at [428, 252] on icon at bounding box center [425, 251] width 13 height 13
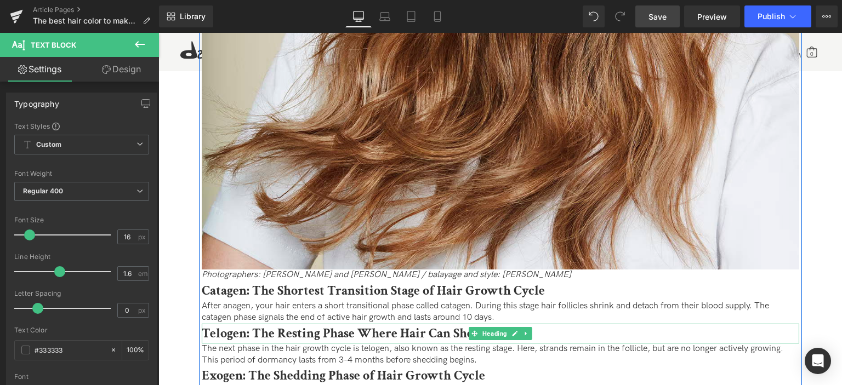
click at [321, 330] on b "Telogen: The Resting Phase Where Hair Can Shed" at bounding box center [341, 333] width 279 height 17
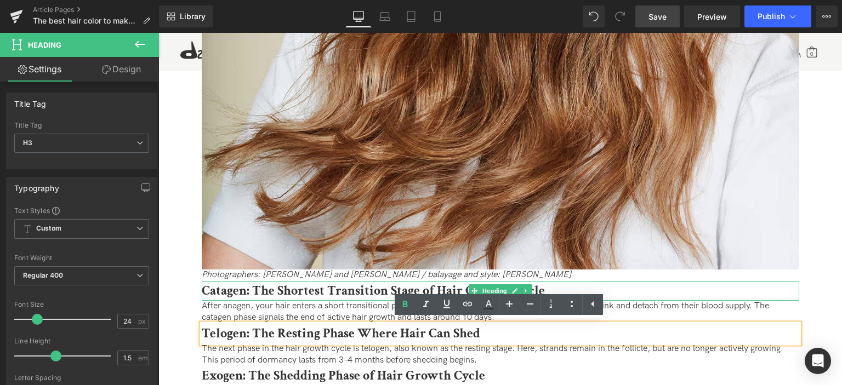
click at [281, 296] on b "Catagen: The Shortest Transition Stage of Hair Growth Cycle" at bounding box center [373, 290] width 343 height 17
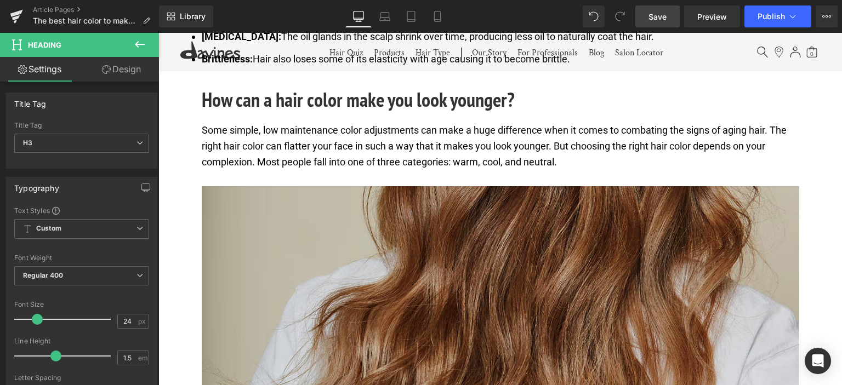
scroll to position [766, 0]
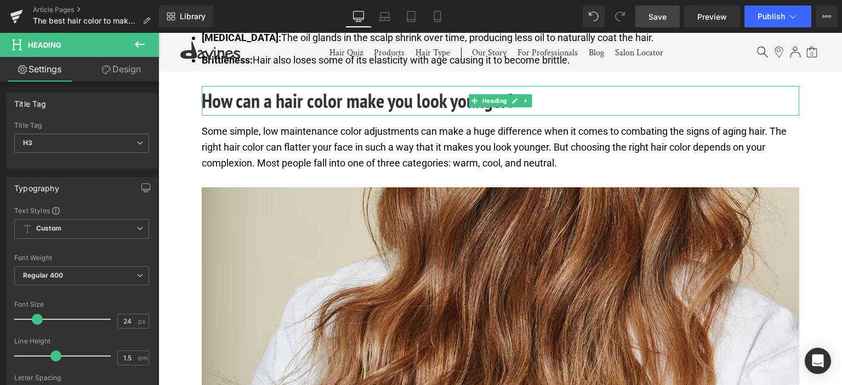
click at [338, 101] on h2 "How can a hair color make you look younger?" at bounding box center [501, 101] width 598 height 30
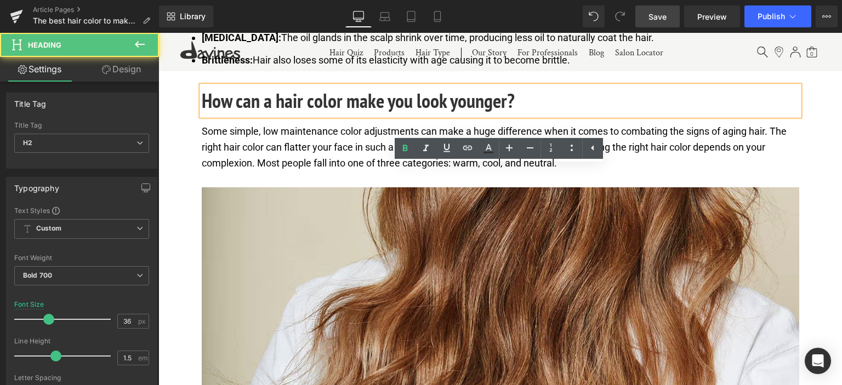
scroll to position [657, 0]
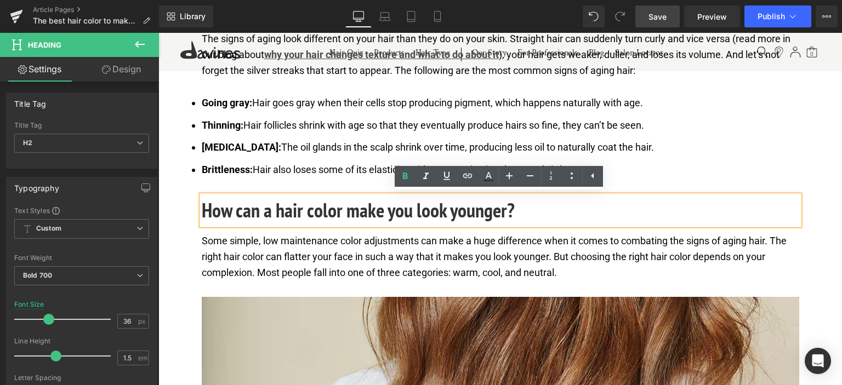
click at [349, 211] on h2 "How can a hair color make you look younger?" at bounding box center [501, 211] width 598 height 30
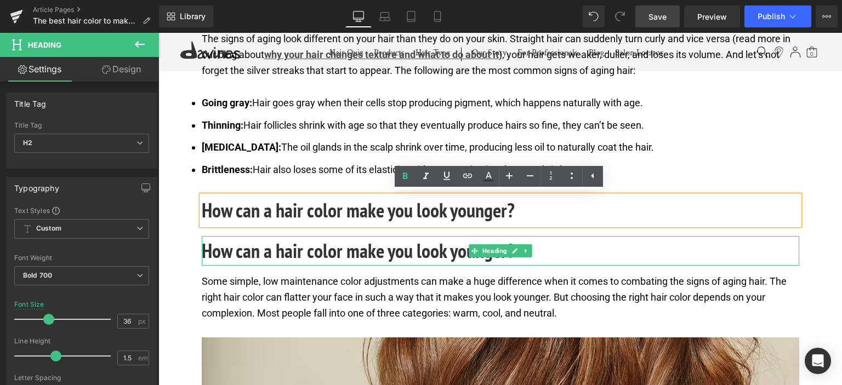
drag, startPoint x: 305, startPoint y: 252, endPoint x: 321, endPoint y: 299, distance: 49.2
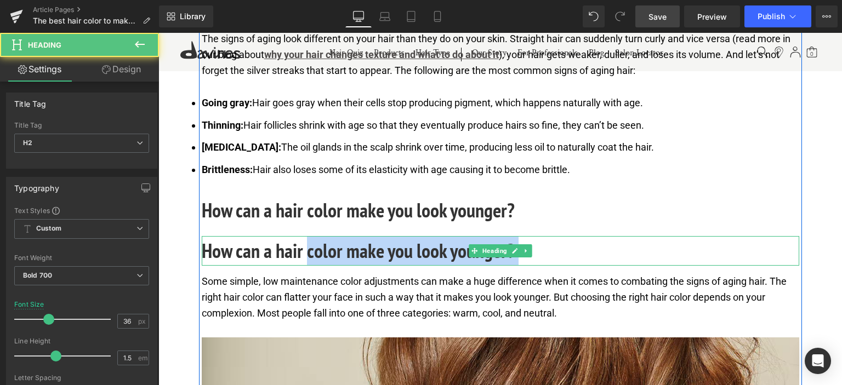
click at [379, 256] on h2 "How can a hair color make you look younger?" at bounding box center [501, 251] width 598 height 30
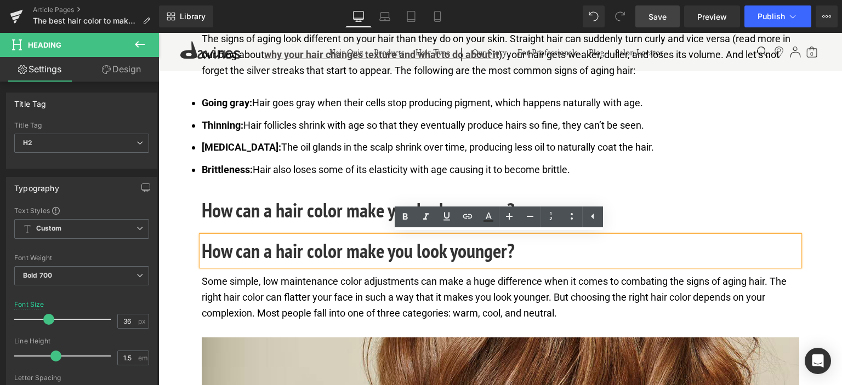
click at [294, 254] on h2 "How can a hair color make you look younger?" at bounding box center [501, 251] width 598 height 30
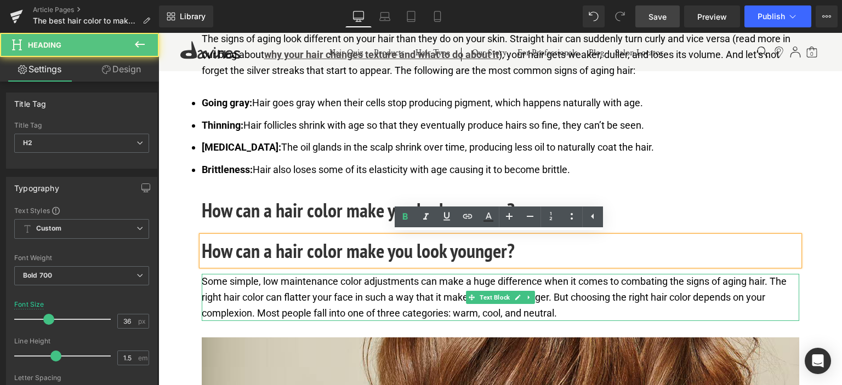
click at [261, 302] on p "Some simple, low maintenance color adjustments can make a huge difference when …" at bounding box center [501, 297] width 598 height 47
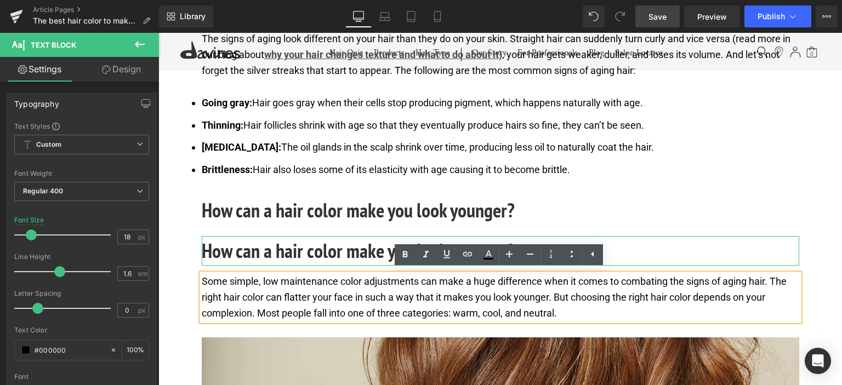
click at [353, 255] on h2 "How can a hair color make you look younger?" at bounding box center [501, 251] width 598 height 30
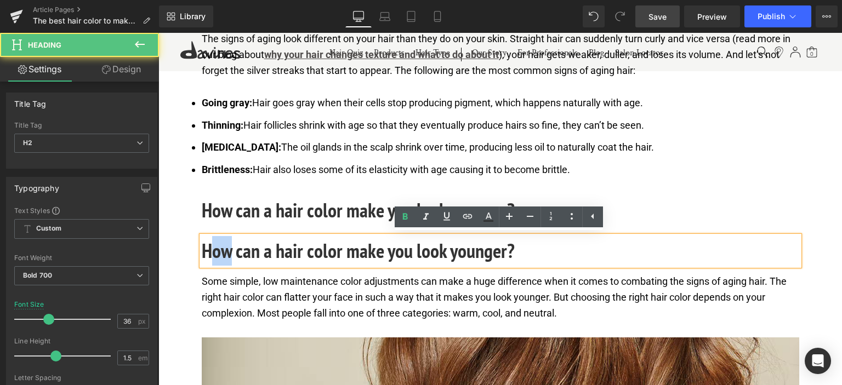
drag, startPoint x: 210, startPoint y: 252, endPoint x: 237, endPoint y: 254, distance: 26.9
click at [228, 254] on h2 "How can a hair color make you look younger?" at bounding box center [501, 251] width 598 height 30
click at [525, 241] on h2 "How can a hair color make you look younger?" at bounding box center [501, 251] width 598 height 30
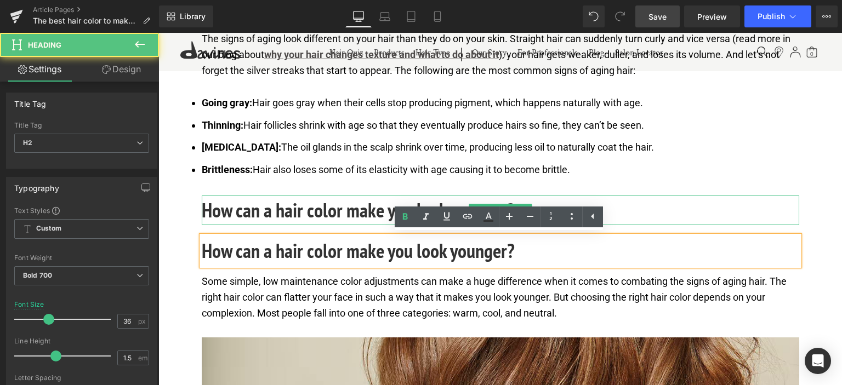
click at [351, 200] on h2 "How can a hair color make you look younger?" at bounding box center [501, 211] width 598 height 30
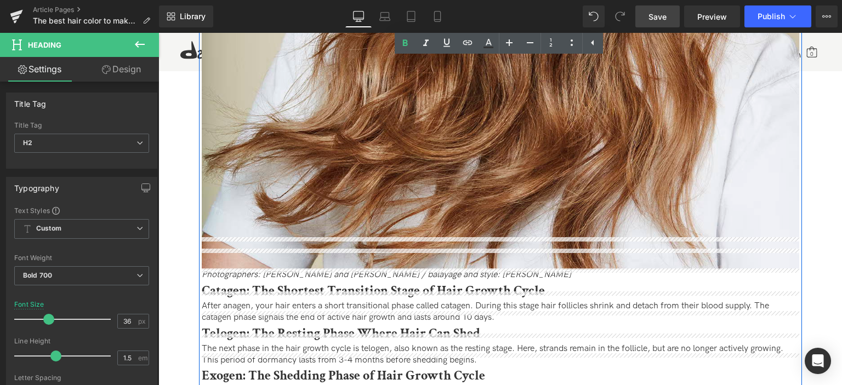
scroll to position [1150, 0]
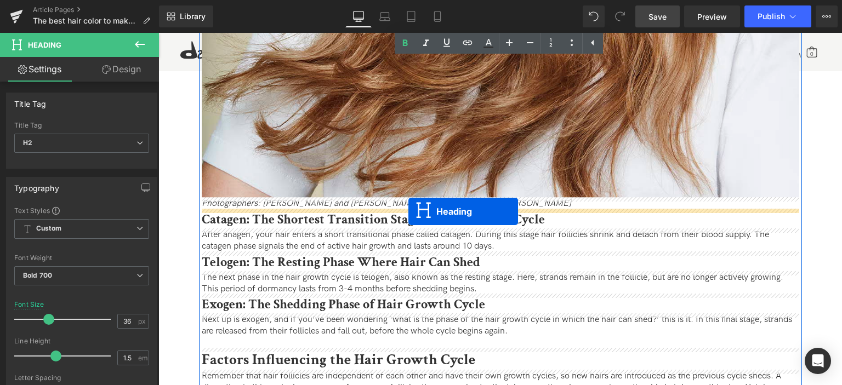
drag, startPoint x: 472, startPoint y: 248, endPoint x: 408, endPoint y: 212, distance: 73.2
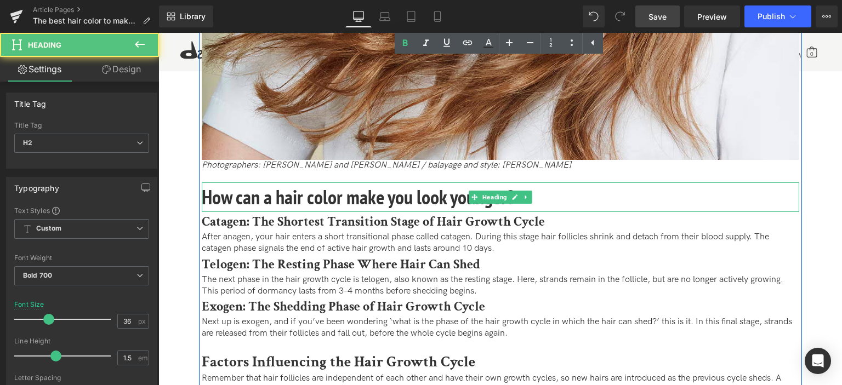
scroll to position [1112, 0]
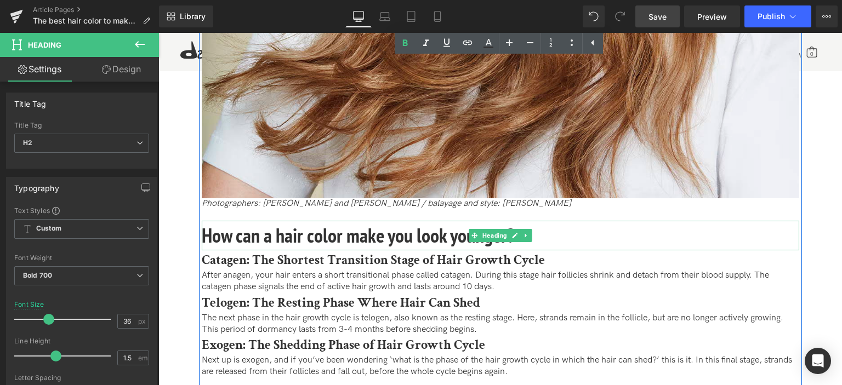
click at [342, 243] on h2 "How can a hair color make you look younger?" at bounding box center [501, 236] width 598 height 30
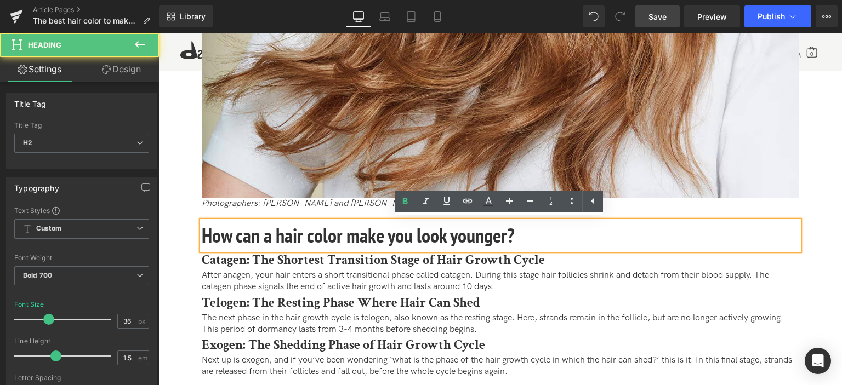
click at [342, 243] on h2 "How can a hair color make you look younger?" at bounding box center [501, 236] width 598 height 30
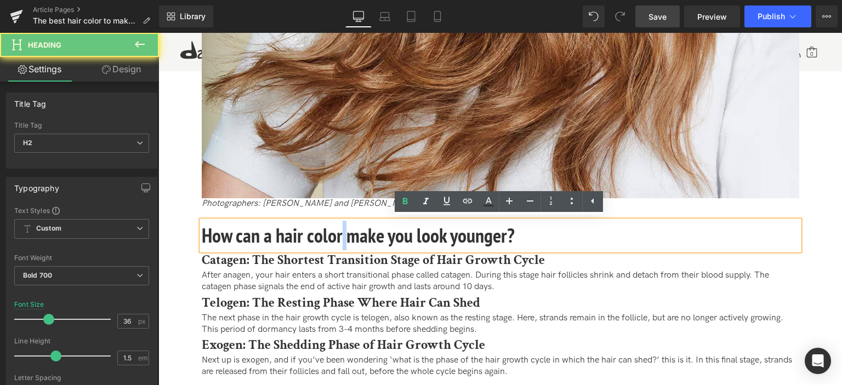
click at [342, 243] on h2 "How can a hair color make you look younger?" at bounding box center [501, 236] width 598 height 30
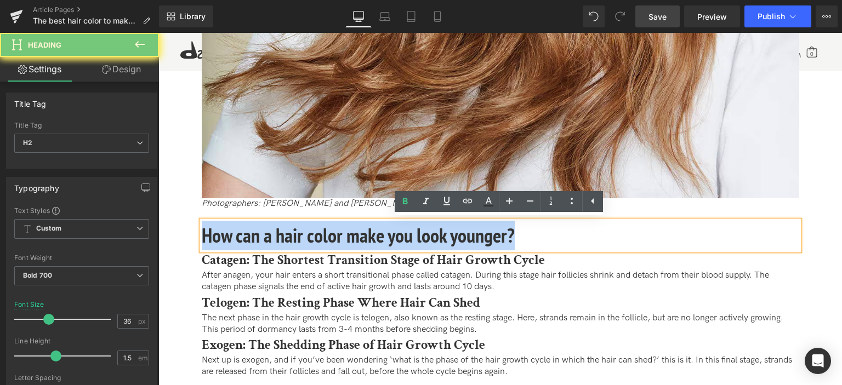
click at [342, 243] on h2 "How can a hair color make you look younger?" at bounding box center [501, 236] width 598 height 30
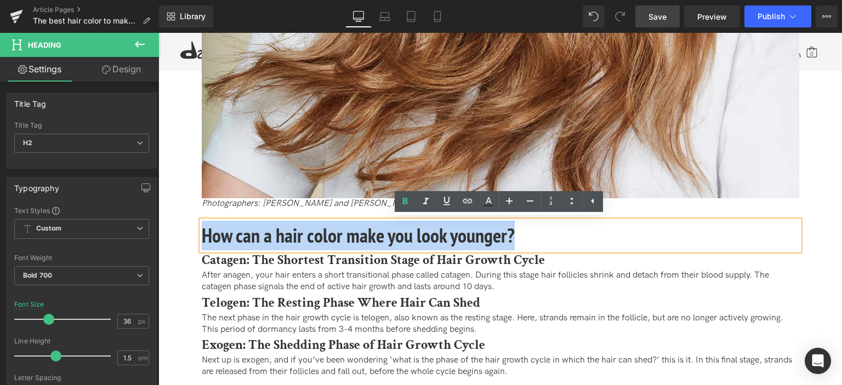
paste div
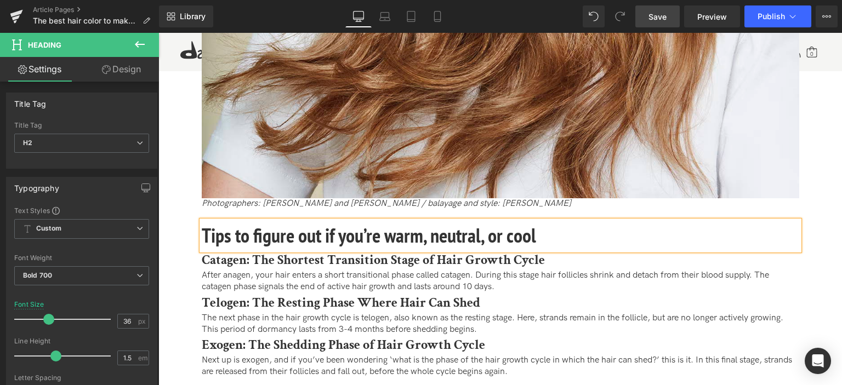
click at [293, 228] on h2 "Tips to figure out if you’re warm, neutral, or cool" at bounding box center [501, 236] width 598 height 30
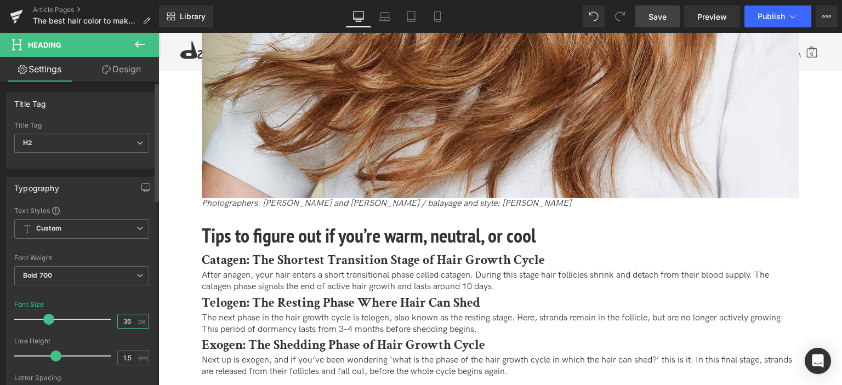
click at [125, 317] on input "36" at bounding box center [127, 322] width 19 height 14
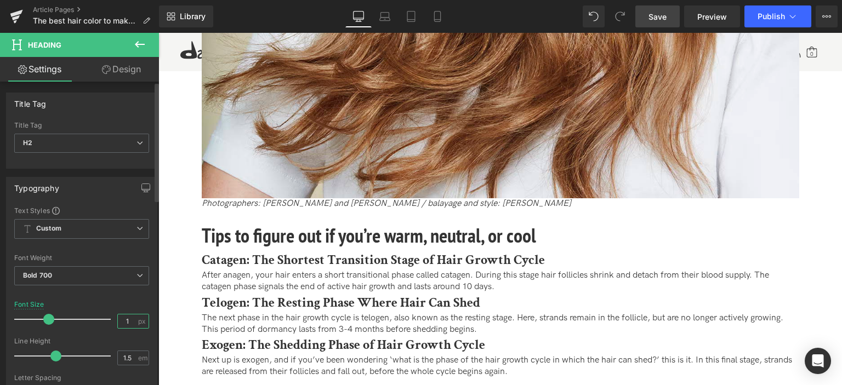
click at [125, 317] on input "1" at bounding box center [127, 322] width 19 height 14
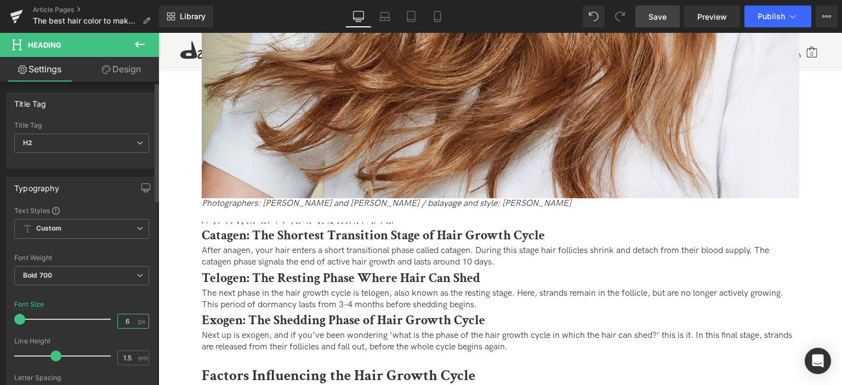
click at [125, 317] on input "6" at bounding box center [127, 322] width 19 height 14
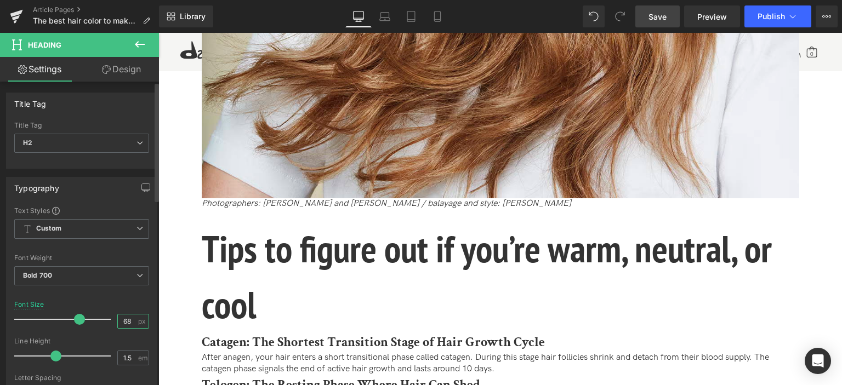
click at [118, 320] on input "68" at bounding box center [127, 322] width 19 height 14
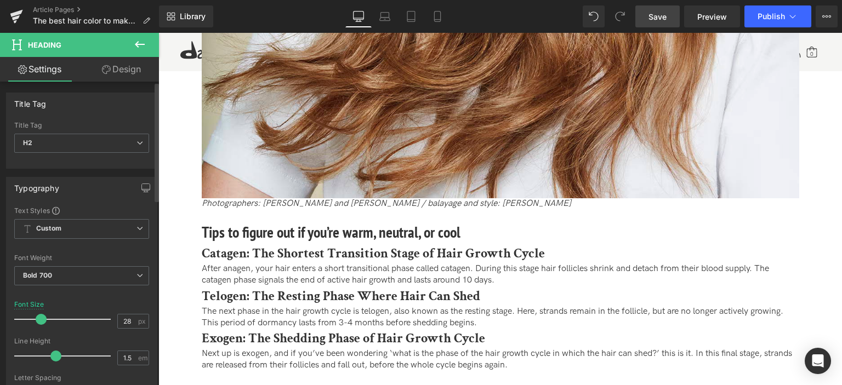
click at [109, 331] on div at bounding box center [81, 334] width 135 height 7
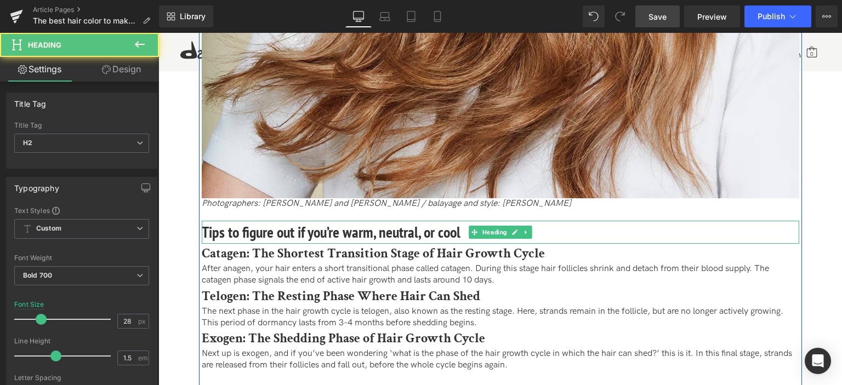
click at [302, 237] on h2 "Tips to figure out if you’re warm, neutral, or cool" at bounding box center [501, 232] width 598 height 23
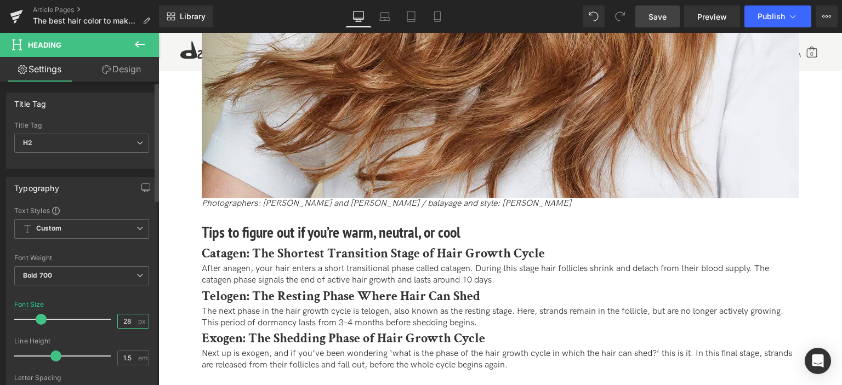
click at [124, 317] on input "28" at bounding box center [127, 322] width 19 height 14
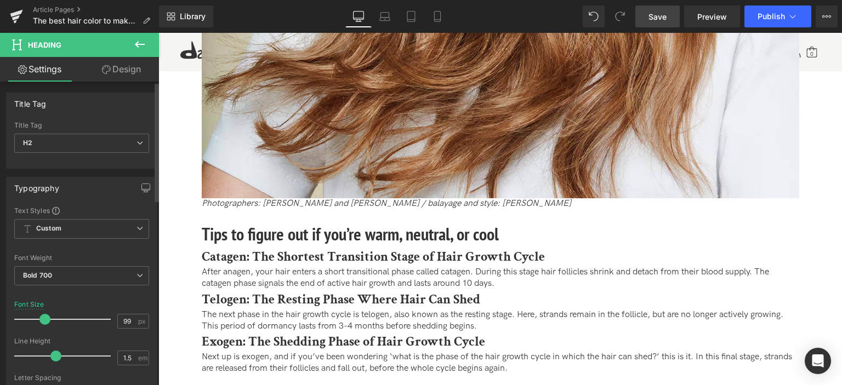
click at [105, 328] on div at bounding box center [65, 320] width 91 height 22
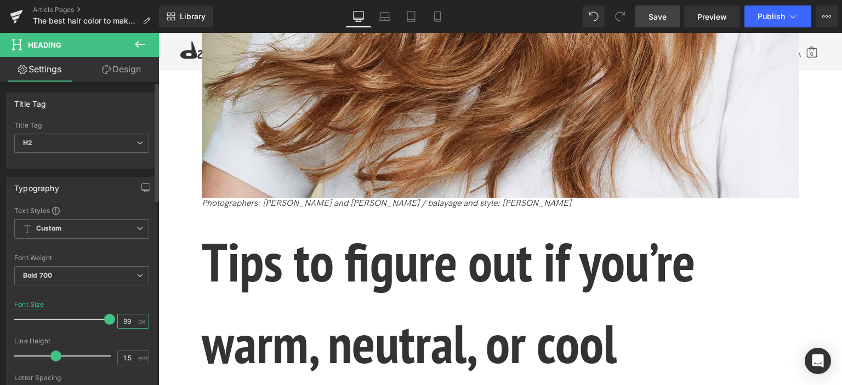
click at [127, 315] on input "99" at bounding box center [127, 322] width 19 height 14
drag, startPoint x: 124, startPoint y: 317, endPoint x: 119, endPoint y: 319, distance: 5.7
click at [119, 319] on input "99" at bounding box center [127, 322] width 19 height 14
type input "32"
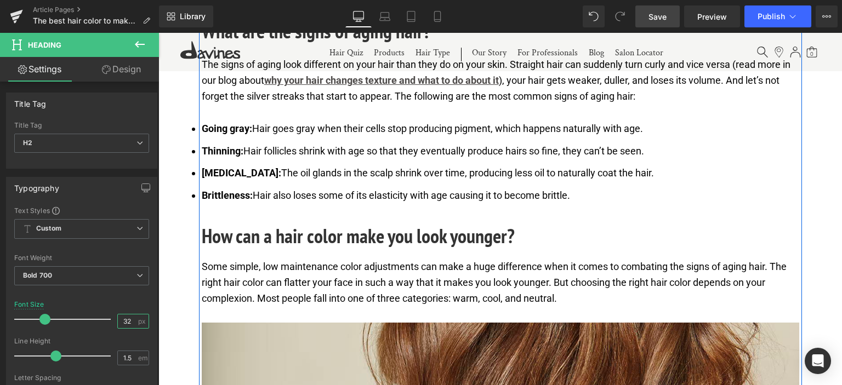
scroll to position [618, 0]
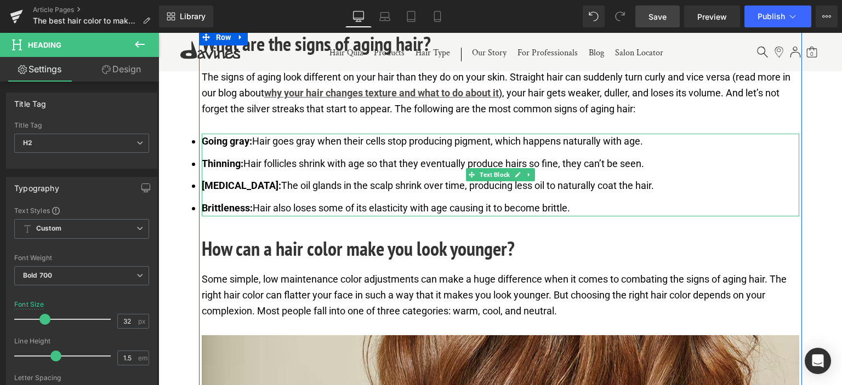
click at [330, 188] on li "[MEDICAL_DATA]: The oil glands in the scalp shrink over time, producing less oi…" at bounding box center [501, 186] width 598 height 16
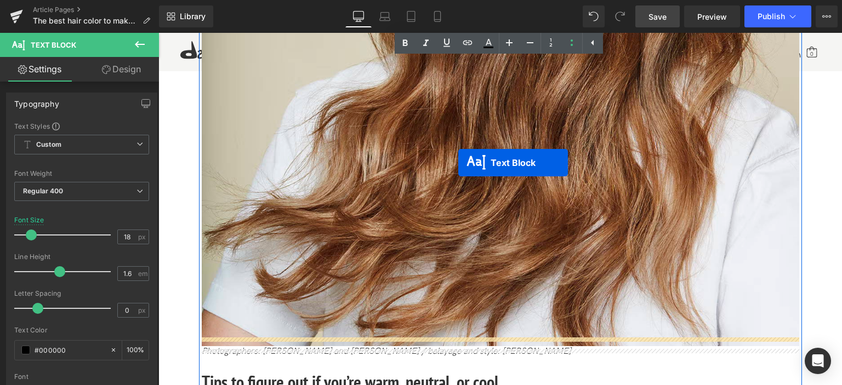
scroll to position [1167, 0]
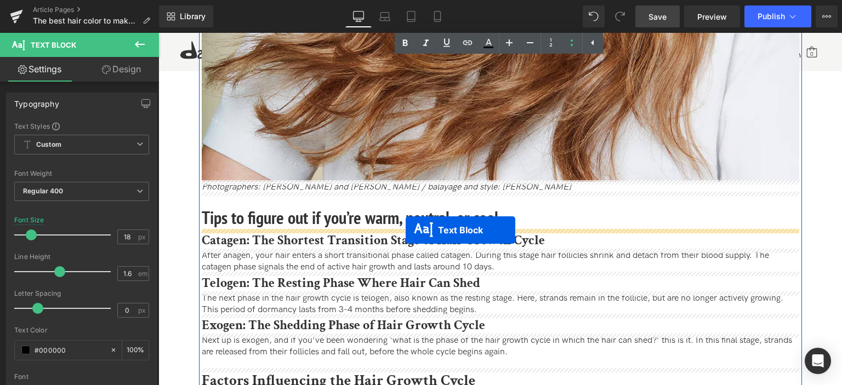
drag, startPoint x: 469, startPoint y: 275, endPoint x: 406, endPoint y: 230, distance: 77.9
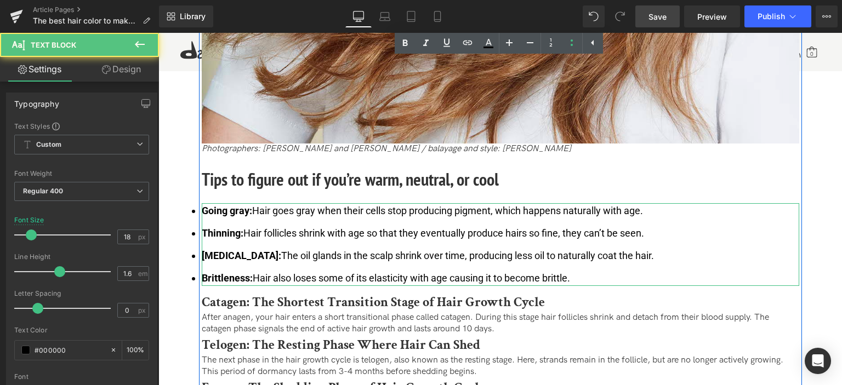
scroll to position [1129, 0]
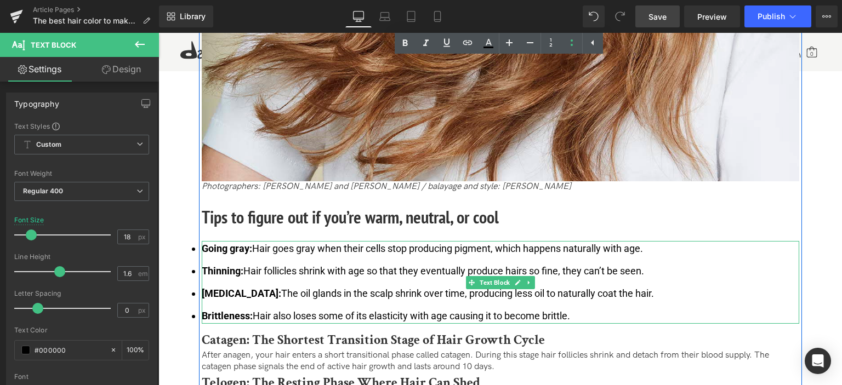
click at [353, 297] on li "[MEDICAL_DATA]: The oil glands in the scalp shrink over time, producing less oi…" at bounding box center [501, 294] width 598 height 16
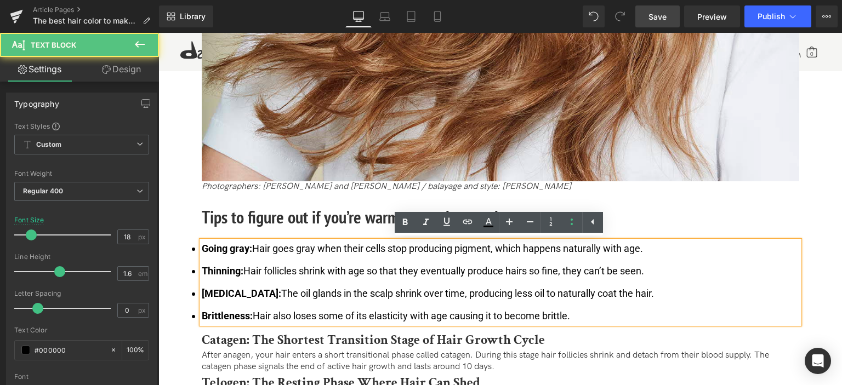
click at [394, 298] on li "[MEDICAL_DATA]: The oil glands in the scalp shrink over time, producing less oi…" at bounding box center [501, 294] width 598 height 16
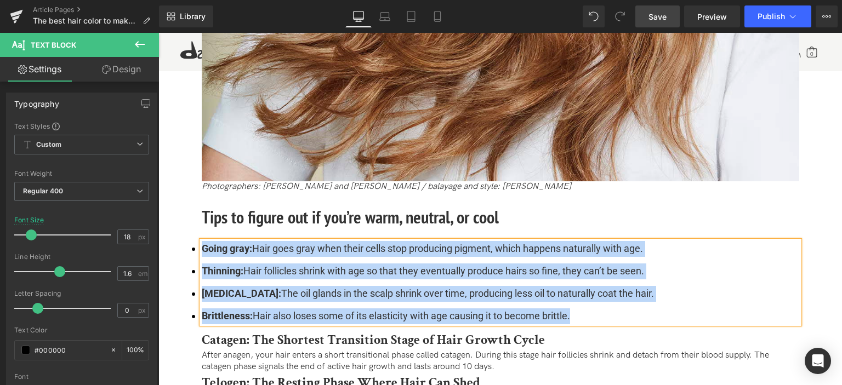
paste div
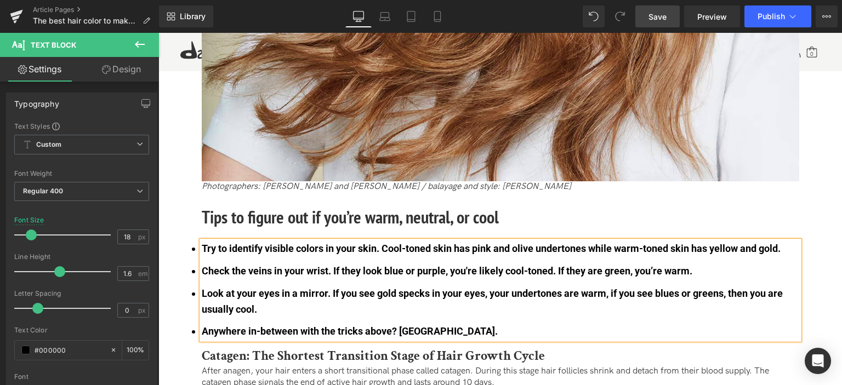
drag, startPoint x: 441, startPoint y: 328, endPoint x: 198, endPoint y: 247, distance: 255.9
click at [202, 247] on div "Try to identify visible colors in your skin. Cool-toned skin has pink and olive…" at bounding box center [501, 290] width 598 height 99
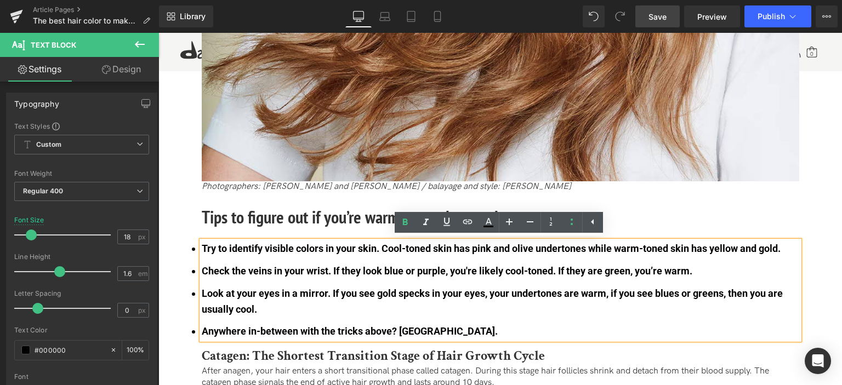
click at [297, 265] on b "Check the veins in your wrist. If they look blue or purple, you're likely cool-…" at bounding box center [447, 271] width 491 height 12
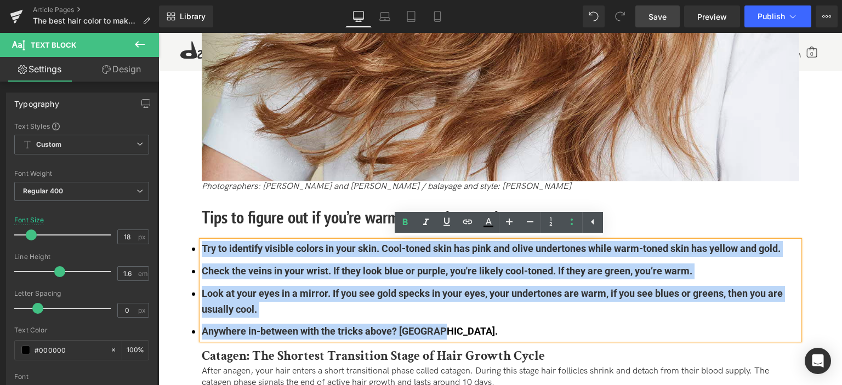
drag, startPoint x: 446, startPoint y: 333, endPoint x: 202, endPoint y: 243, distance: 259.8
click at [202, 243] on ul "Try to identify visible colors in your skin. Cool-toned skin has pink and olive…" at bounding box center [501, 290] width 598 height 99
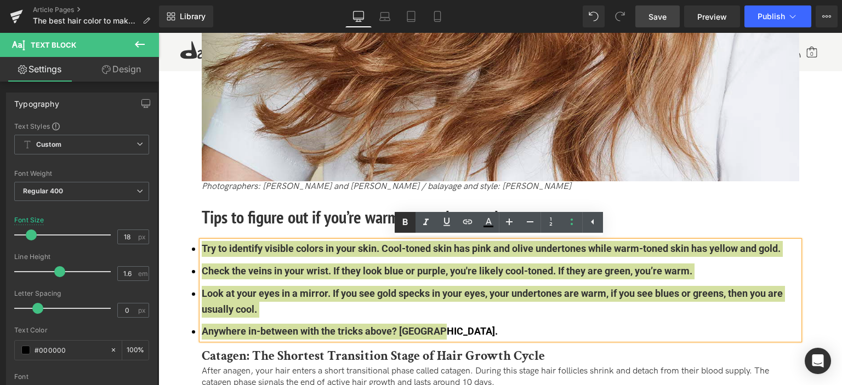
click at [402, 223] on icon at bounding box center [405, 222] width 13 height 13
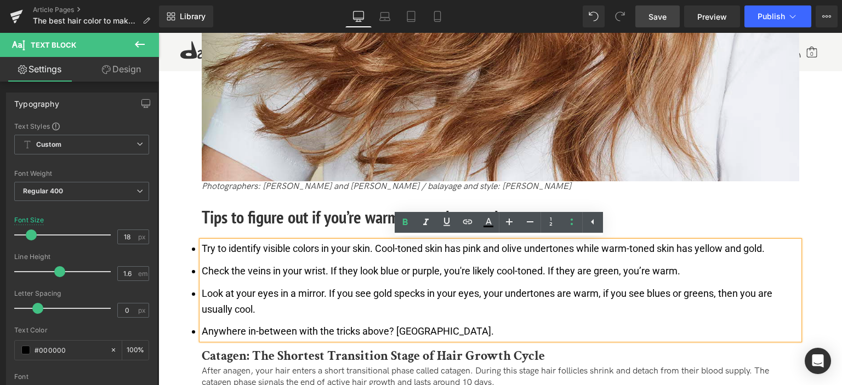
click at [314, 291] on li "Look at your eyes in a mirror. If you see gold specks in your eyes, your undert…" at bounding box center [501, 302] width 598 height 32
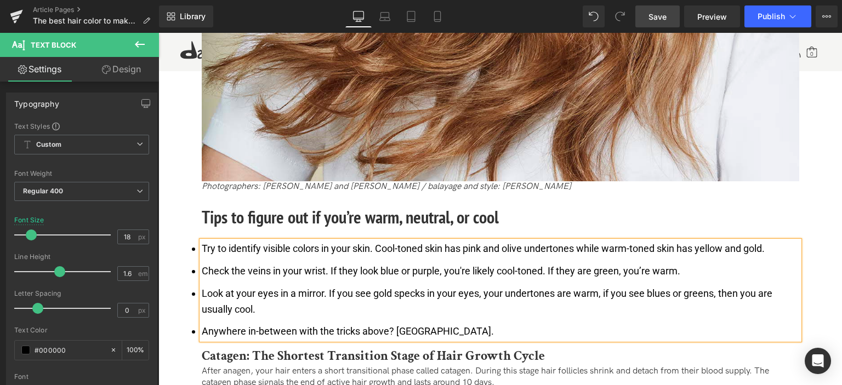
click at [665, 19] on span "Save" at bounding box center [658, 17] width 18 height 12
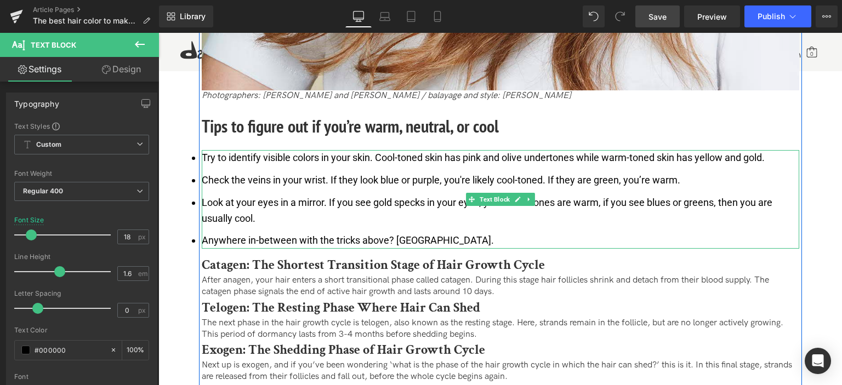
scroll to position [1239, 0]
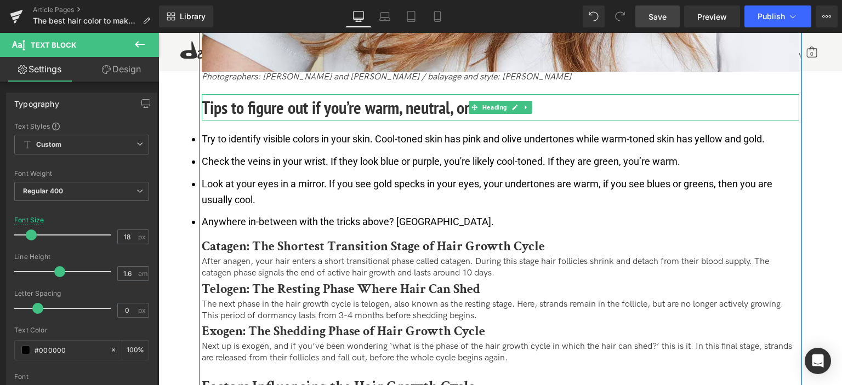
click at [372, 109] on h2 "Tips to figure out if you’re warm, neutral, or cool" at bounding box center [501, 107] width 598 height 26
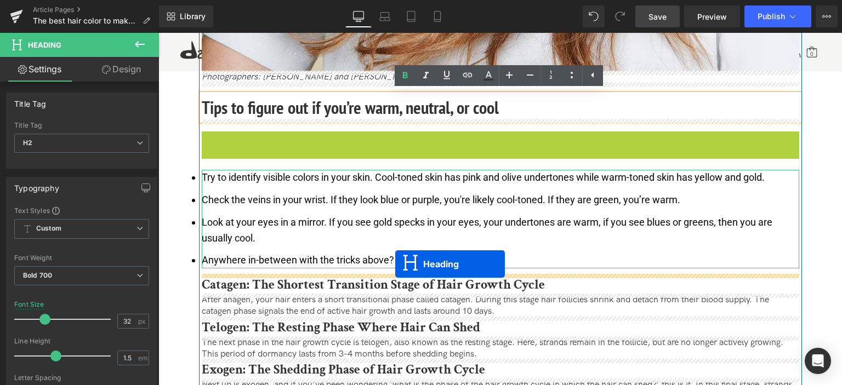
drag, startPoint x: 470, startPoint y: 144, endPoint x: 395, endPoint y: 264, distance: 141.8
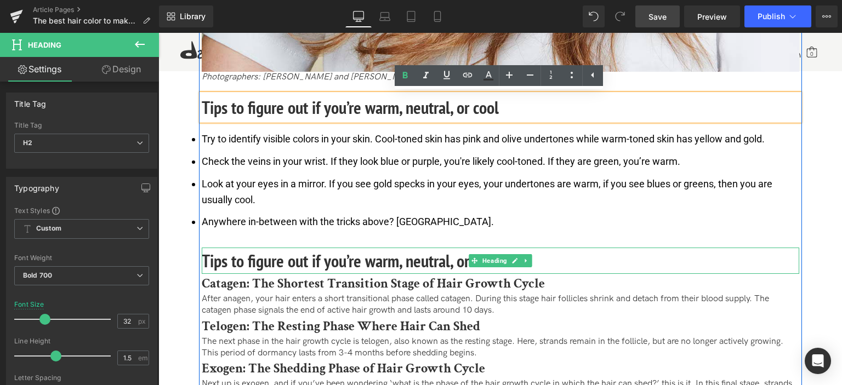
click at [355, 257] on h2 "Tips to figure out if you’re warm, neutral, or cool" at bounding box center [501, 261] width 598 height 26
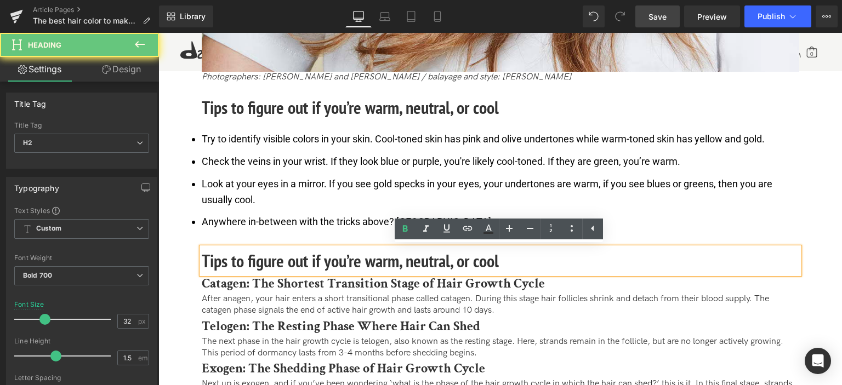
click at [354, 255] on h2 "Tips to figure out if you’re warm, neutral, or cool" at bounding box center [501, 261] width 598 height 26
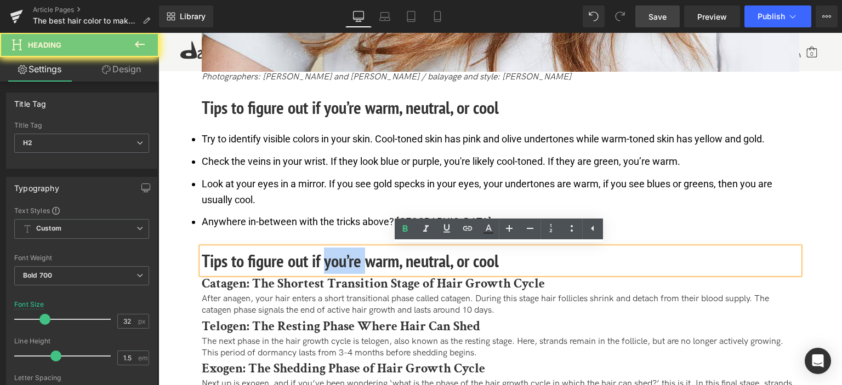
click at [354, 255] on h2 "Tips to figure out if you’re warm, neutral, or cool" at bounding box center [501, 261] width 598 height 26
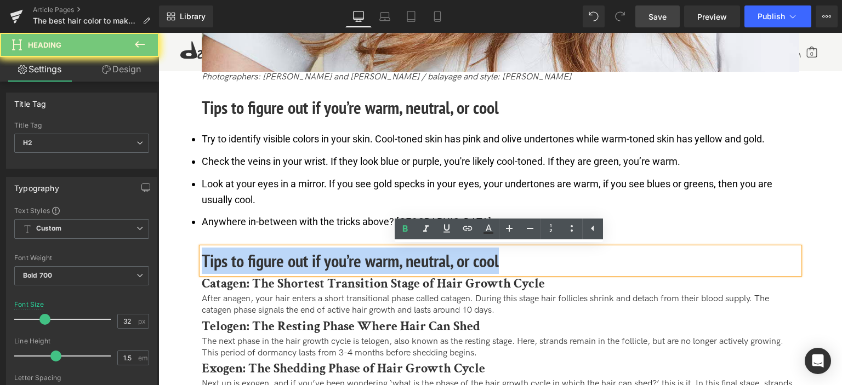
click at [354, 255] on h2 "Tips to figure out if you’re warm, neutral, or cool" at bounding box center [501, 261] width 598 height 26
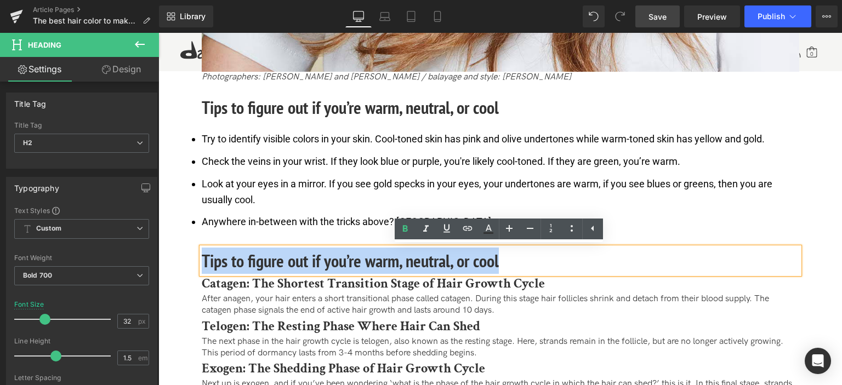
paste div
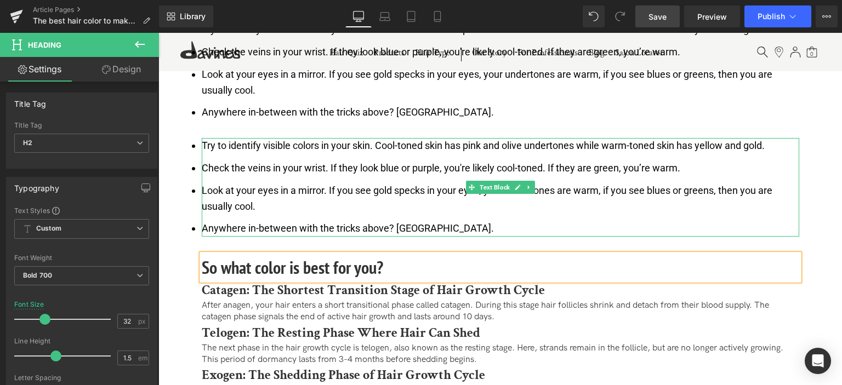
scroll to position [1403, 0]
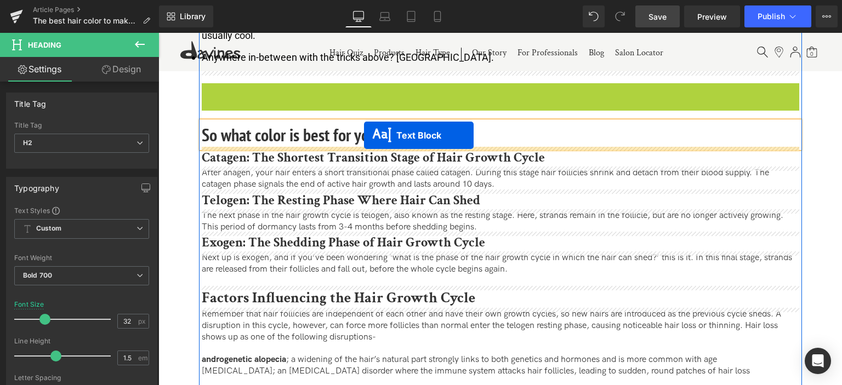
drag, startPoint x: 467, startPoint y: 130, endPoint x: 364, endPoint y: 135, distance: 102.7
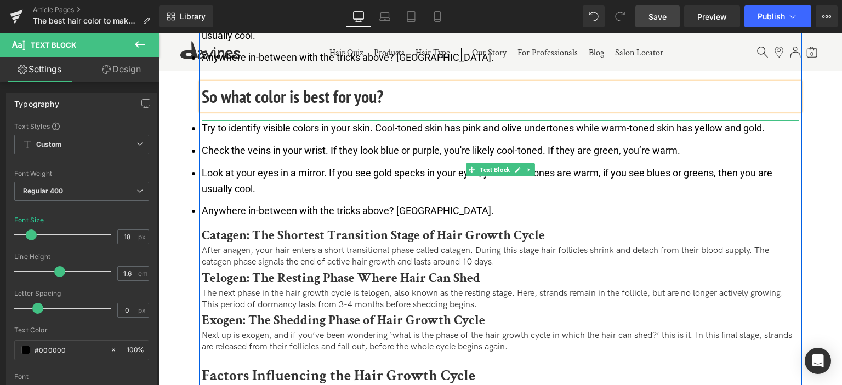
click at [329, 190] on li "Look at your eyes in a mirror. If you see gold specks in your eyes, your undert…" at bounding box center [501, 182] width 598 height 32
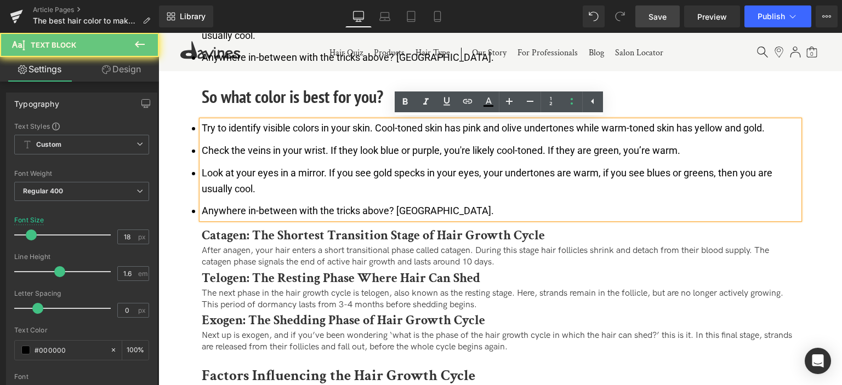
click at [283, 186] on li "Look at your eyes in a mirror. If you see gold specks in your eyes, your undert…" at bounding box center [501, 182] width 598 height 32
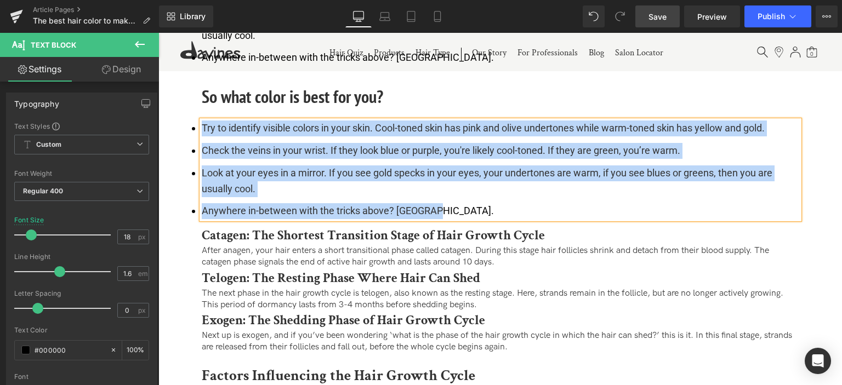
paste div
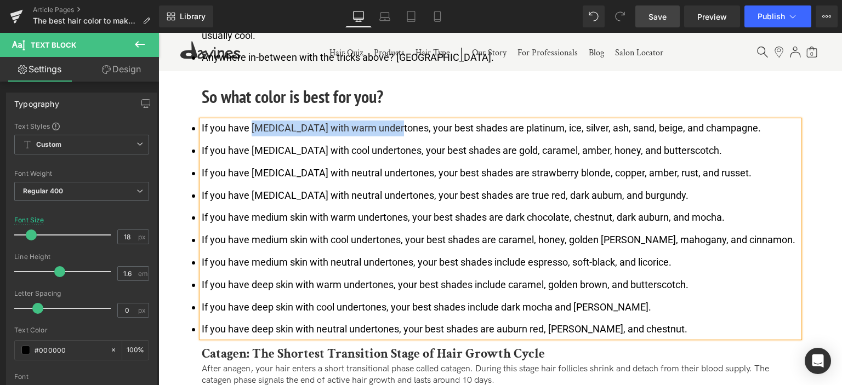
drag, startPoint x: 252, startPoint y: 126, endPoint x: 384, endPoint y: 124, distance: 131.6
click at [384, 124] on li "If you have [MEDICAL_DATA] with warm undertones, your best shades are platinum,…" at bounding box center [501, 129] width 598 height 16
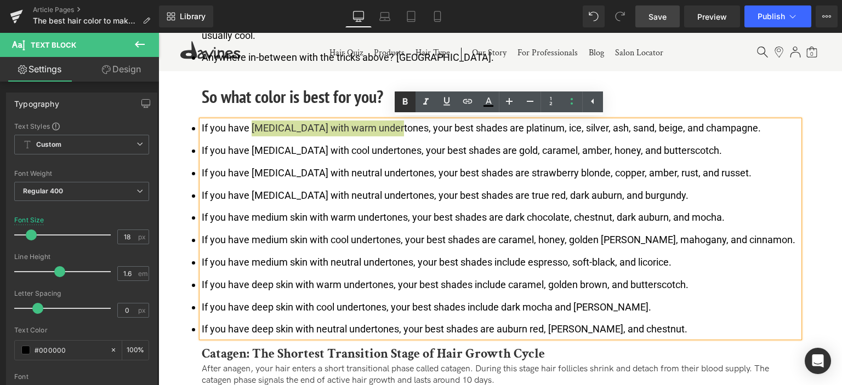
click at [405, 98] on icon at bounding box center [405, 101] width 5 height 7
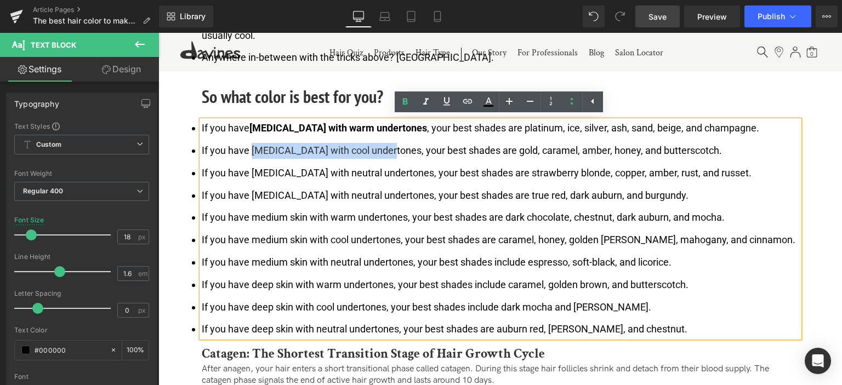
drag, startPoint x: 248, startPoint y: 149, endPoint x: 379, endPoint y: 149, distance: 130.5
click at [379, 149] on li "If you have [MEDICAL_DATA] with cool undertones, your best shades are gold, car…" at bounding box center [501, 151] width 598 height 16
click at [405, 99] on icon at bounding box center [405, 101] width 13 height 13
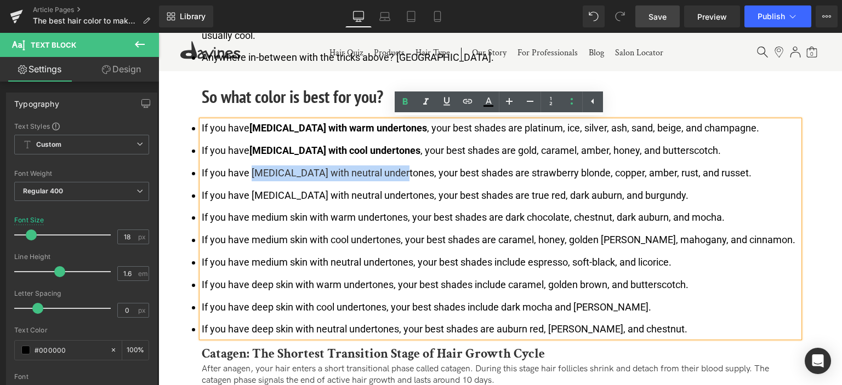
drag, startPoint x: 251, startPoint y: 171, endPoint x: 389, endPoint y: 172, distance: 138.7
click at [389, 172] on li "If you have [MEDICAL_DATA] with neutral undertones, your best shades are strawb…" at bounding box center [501, 174] width 598 height 16
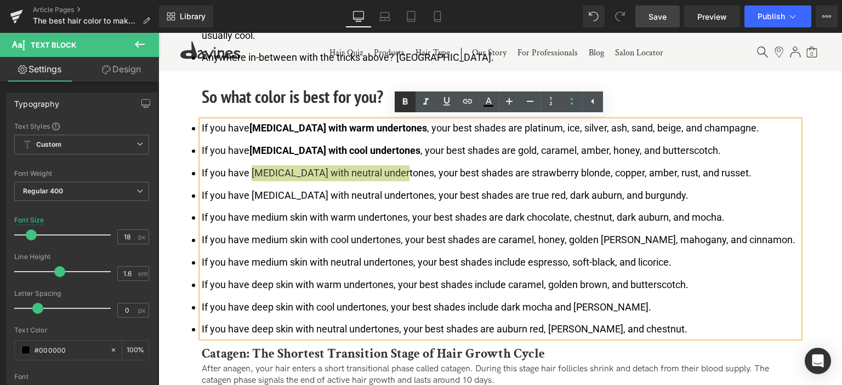
click at [405, 107] on icon at bounding box center [405, 101] width 13 height 13
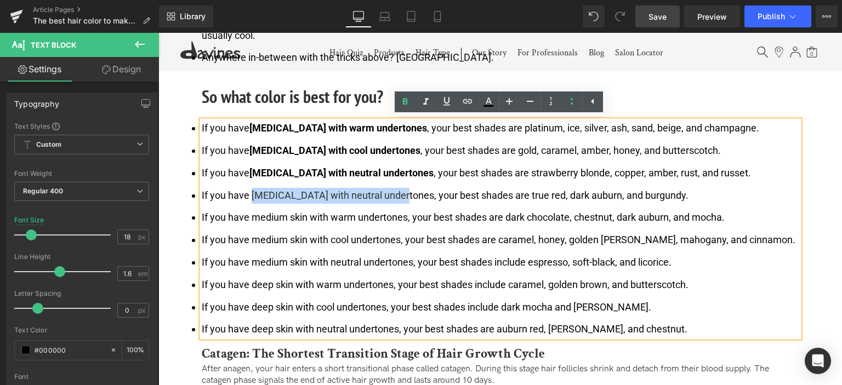
drag, startPoint x: 250, startPoint y: 194, endPoint x: 389, endPoint y: 190, distance: 139.3
click at [389, 190] on li "If you have [MEDICAL_DATA] with neutral undertones, your best shades are true r…" at bounding box center [501, 196] width 598 height 16
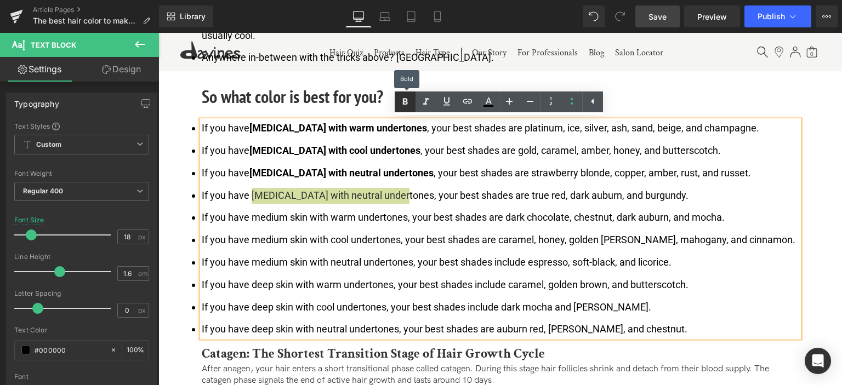
click at [406, 105] on icon at bounding box center [405, 101] width 13 height 13
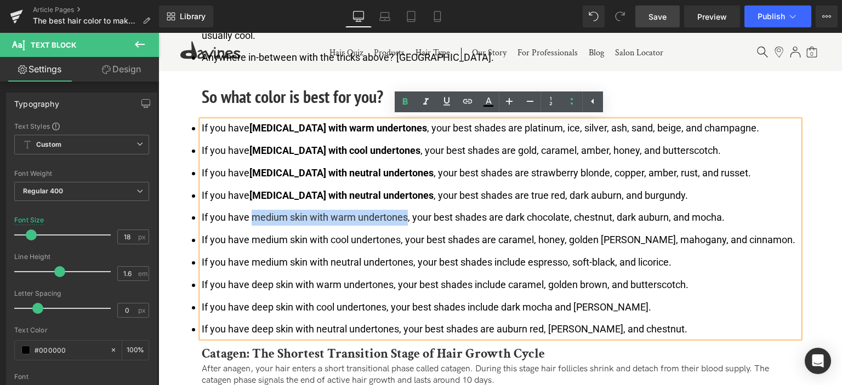
drag, startPoint x: 250, startPoint y: 217, endPoint x: 406, endPoint y: 213, distance: 155.8
click at [406, 213] on li "If you have medium skin with warm undertones, your best shades are dark chocola…" at bounding box center [501, 218] width 598 height 16
click at [407, 104] on icon at bounding box center [405, 101] width 13 height 13
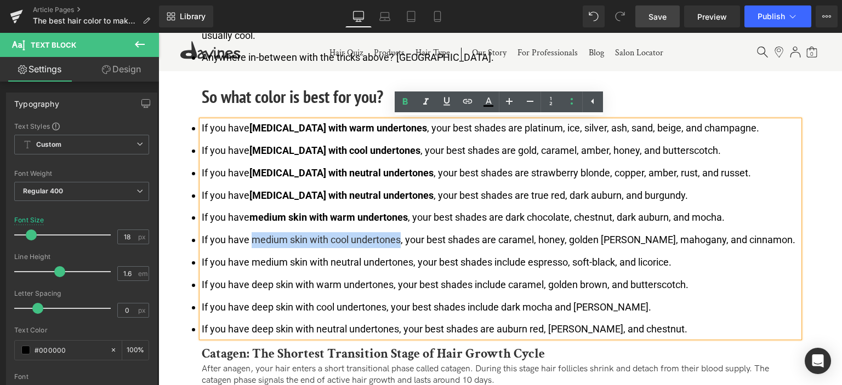
drag, startPoint x: 251, startPoint y: 238, endPoint x: 401, endPoint y: 237, distance: 150.2
click at [401, 237] on li "If you have medium skin with cool undertones, your best shades are caramel, hon…" at bounding box center [501, 240] width 598 height 16
click at [405, 104] on icon at bounding box center [405, 101] width 5 height 7
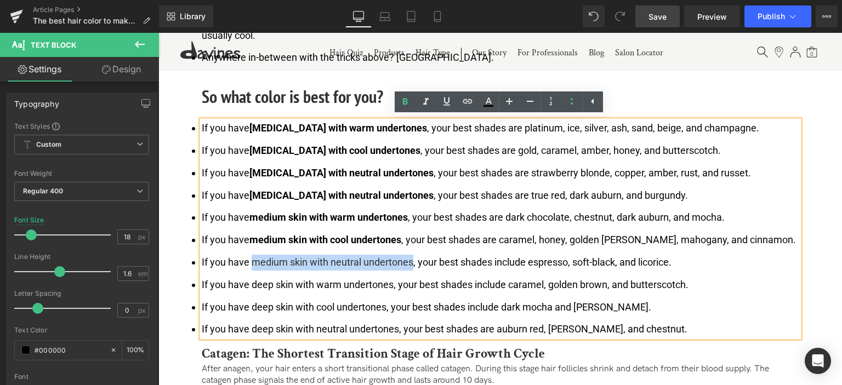
drag, startPoint x: 252, startPoint y: 260, endPoint x: 408, endPoint y: 263, distance: 156.3
click at [412, 262] on li "If you have medium skin with neutral undertones, your best shades include espre…" at bounding box center [501, 263] width 598 height 16
click at [405, 106] on icon at bounding box center [405, 101] width 13 height 13
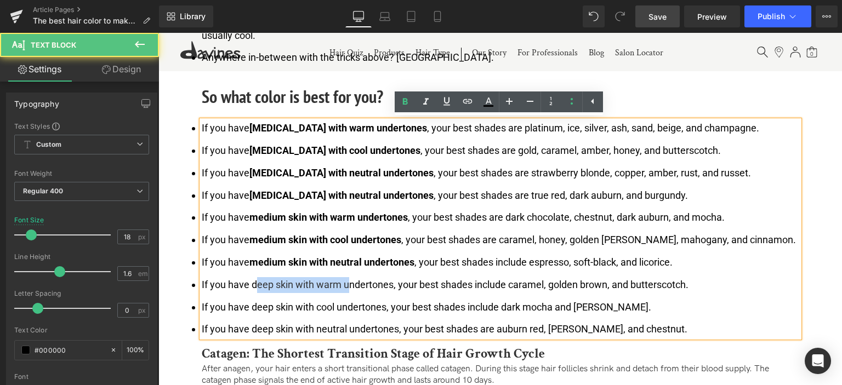
drag, startPoint x: 254, startPoint y: 282, endPoint x: 349, endPoint y: 282, distance: 94.9
click at [349, 282] on li "If you have deep skin with warm undertones, your best shades include caramel, g…" at bounding box center [501, 285] width 598 height 16
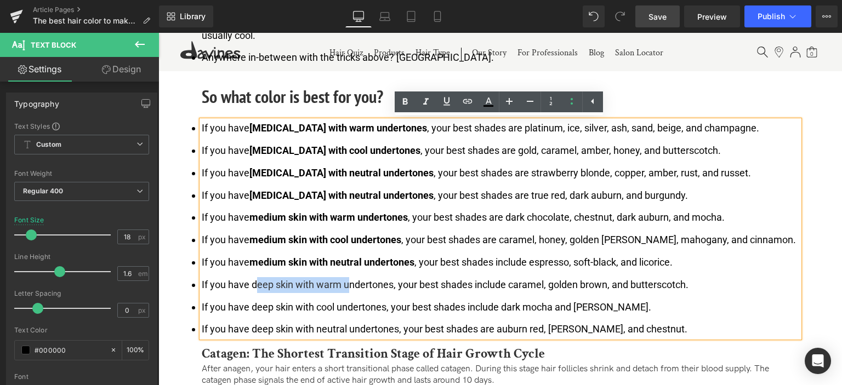
click at [269, 285] on li "If you have deep skin with warm undertones, your best shades include caramel, g…" at bounding box center [501, 285] width 598 height 16
drag, startPoint x: 252, startPoint y: 282, endPoint x: 391, endPoint y: 285, distance: 139.3
click at [391, 285] on li "If you have deep skin with warm undertones, your best shades include caramel, g…" at bounding box center [501, 285] width 598 height 16
click at [407, 103] on icon at bounding box center [405, 101] width 5 height 7
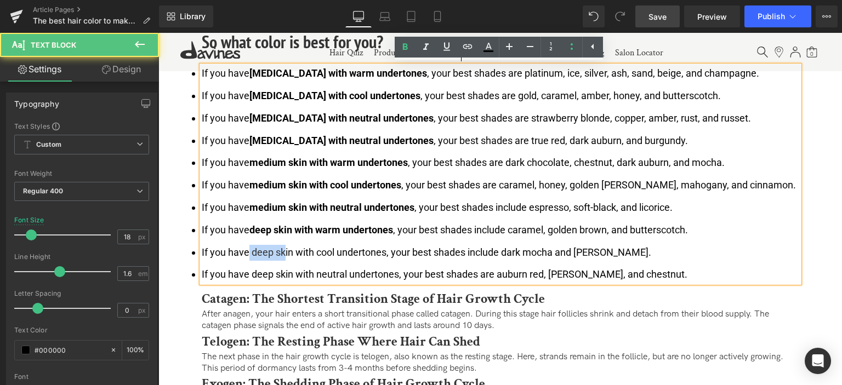
drag, startPoint x: 248, startPoint y: 247, endPoint x: 284, endPoint y: 252, distance: 36.5
click at [284, 252] on li "If you have deep skin with cool undertones, your best shades include dark mocha…" at bounding box center [501, 253] width 598 height 16
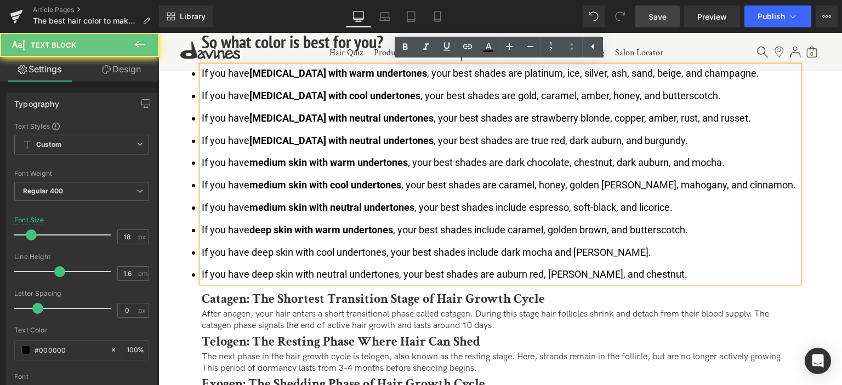
click at [299, 254] on li "If you have deep skin with cool undertones, your best shades include dark mocha…" at bounding box center [501, 253] width 598 height 16
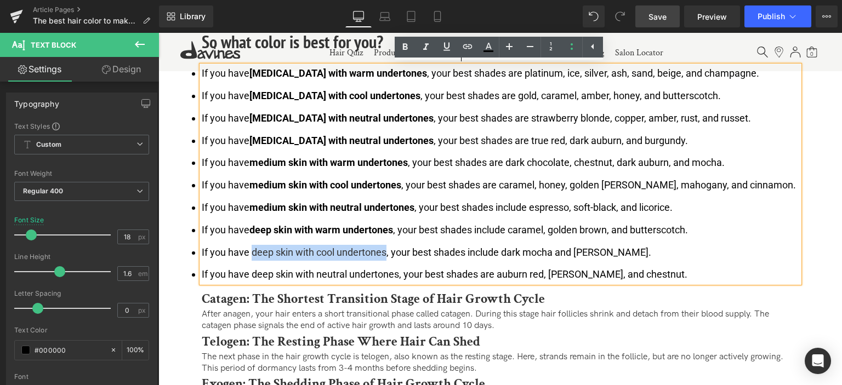
drag, startPoint x: 252, startPoint y: 250, endPoint x: 385, endPoint y: 247, distance: 133.3
click at [385, 247] on li "If you have deep skin with cool undertones, your best shades include dark mocha…" at bounding box center [501, 253] width 598 height 16
click at [406, 49] on icon at bounding box center [405, 46] width 5 height 7
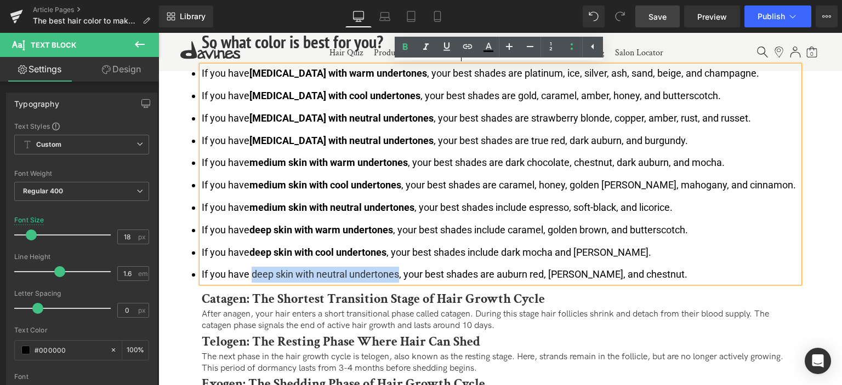
drag, startPoint x: 250, startPoint y: 274, endPoint x: 398, endPoint y: 274, distance: 148.0
click at [398, 274] on li "If you have deep skin with neutral undertones, your best shades are auburn red,…" at bounding box center [501, 275] width 598 height 16
click at [409, 48] on icon at bounding box center [405, 47] width 13 height 13
click at [654, 15] on span "Save" at bounding box center [658, 17] width 18 height 12
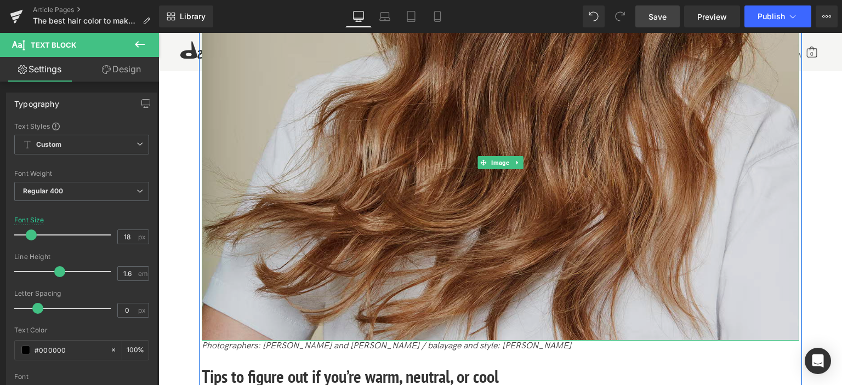
scroll to position [855, 0]
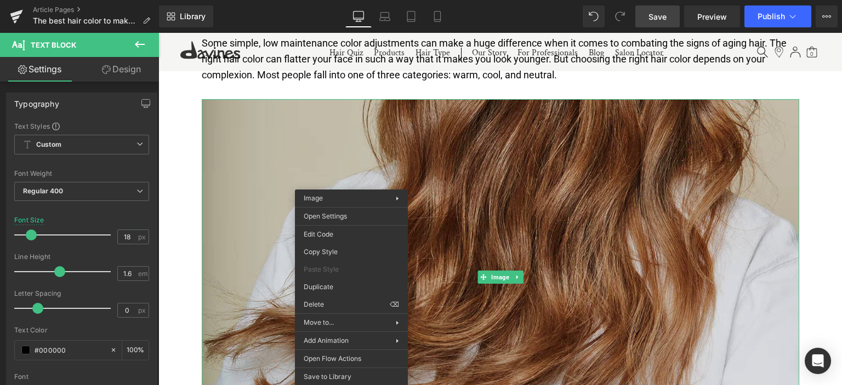
drag, startPoint x: 490, startPoint y: 320, endPoint x: 336, endPoint y: 269, distance: 162.6
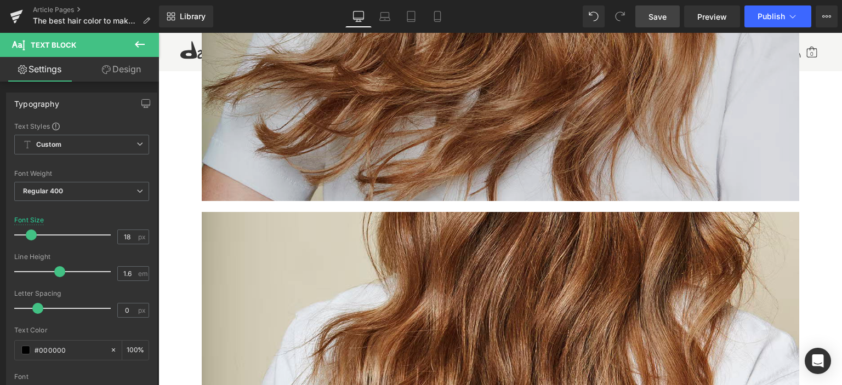
scroll to position [1189, 0]
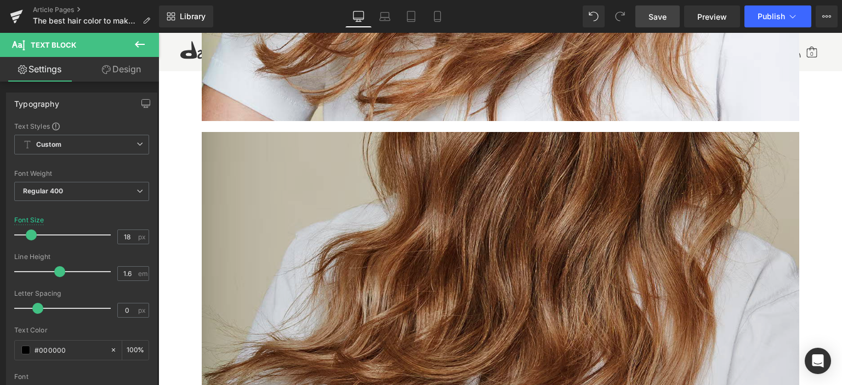
click at [456, 162] on img at bounding box center [501, 310] width 598 height 356
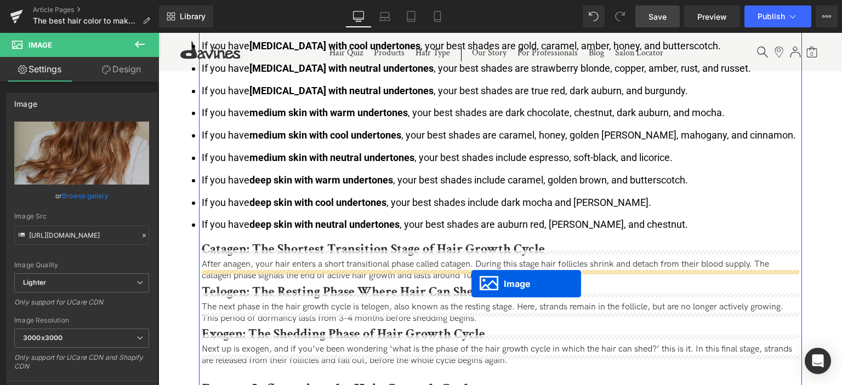
scroll to position [1529, 0]
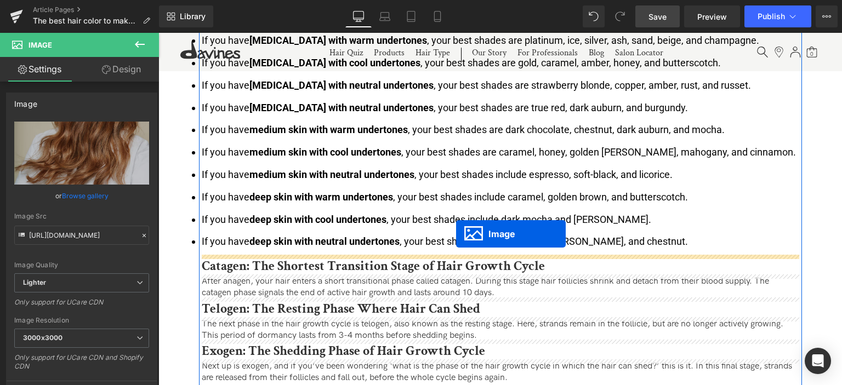
drag, startPoint x: 479, startPoint y: 196, endPoint x: 456, endPoint y: 234, distance: 44.5
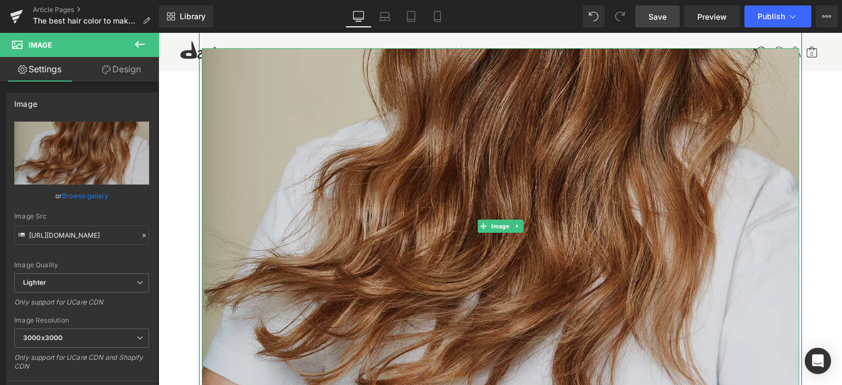
scroll to position [1820, 0]
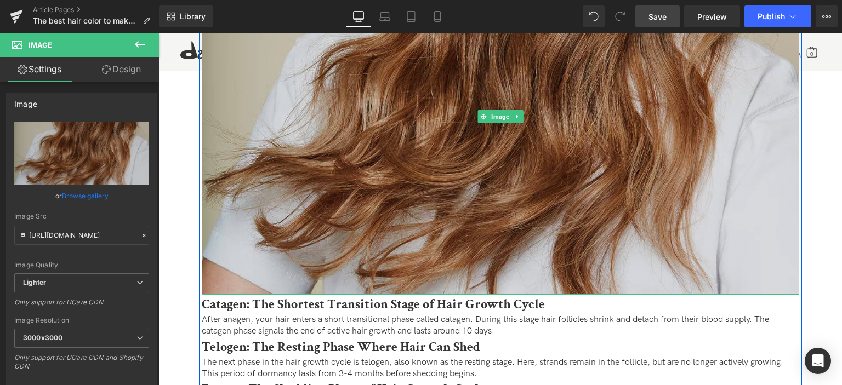
click at [430, 169] on img at bounding box center [501, 117] width 598 height 356
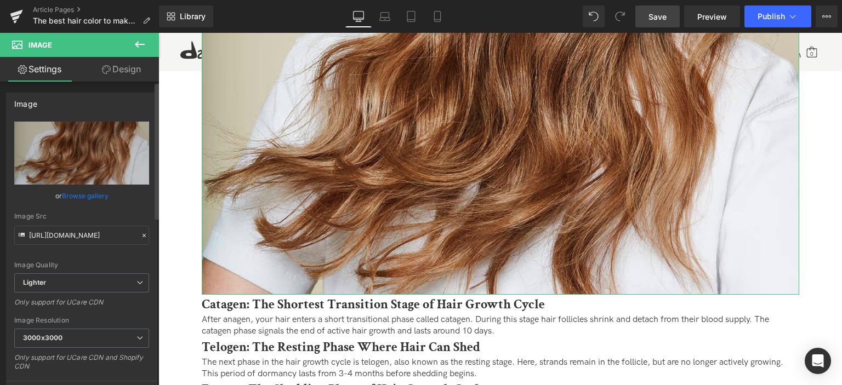
click at [86, 194] on link "Browse gallery" at bounding box center [85, 195] width 47 height 19
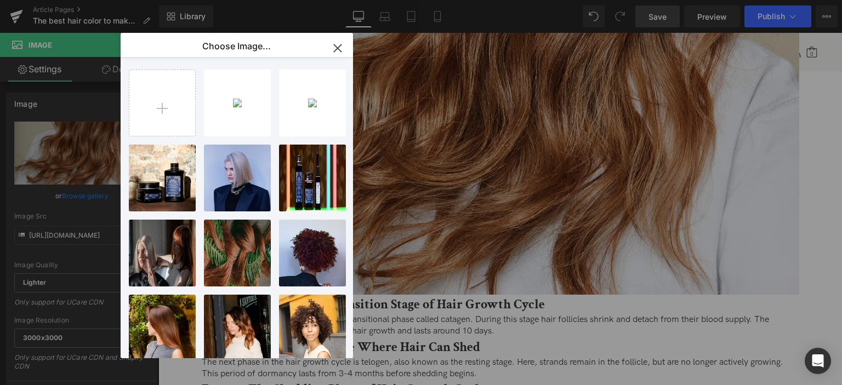
click at [124, 89] on div "downloa... _1_.avif 208.30 KB Delete image? Yes No downloa...load.avif 112.23 K…" at bounding box center [237, 208] width 232 height 302
click at [174, 108] on input "file" at bounding box center [162, 103] width 66 height 66
type input "C:\fakepath\download.webp"
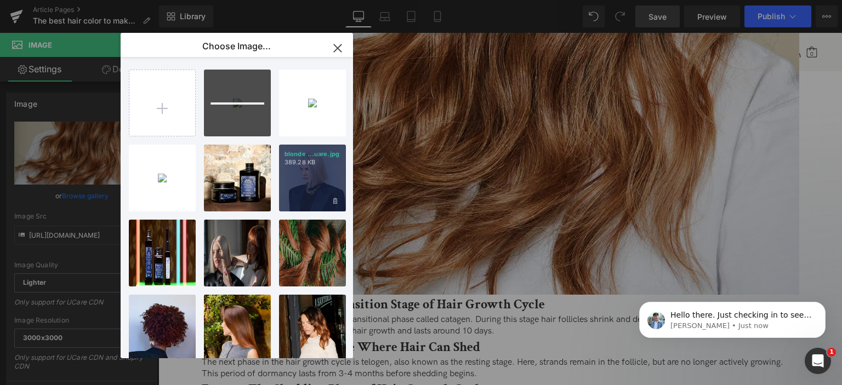
scroll to position [0, 0]
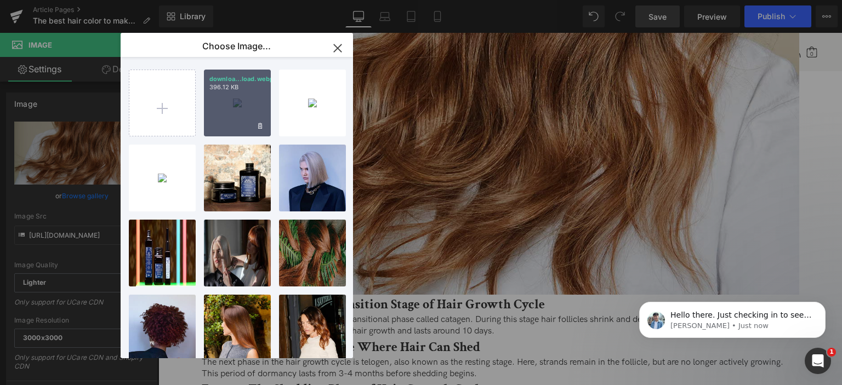
click at [215, 78] on p "downloa...load.webp" at bounding box center [237, 79] width 56 height 8
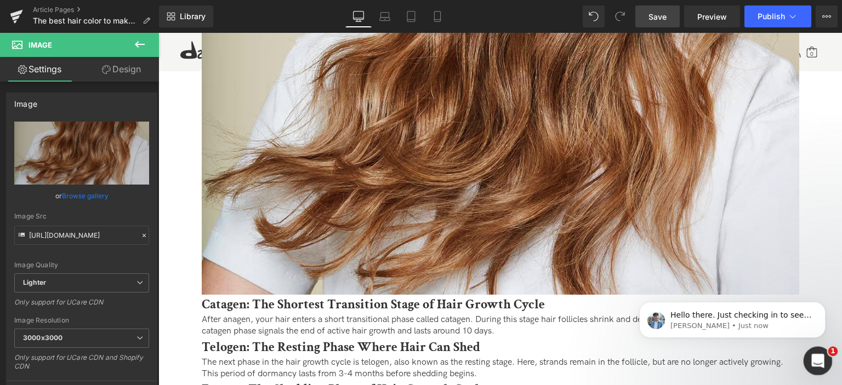
click at [816, 354] on icon "Open Intercom Messenger" at bounding box center [817, 360] width 18 height 18
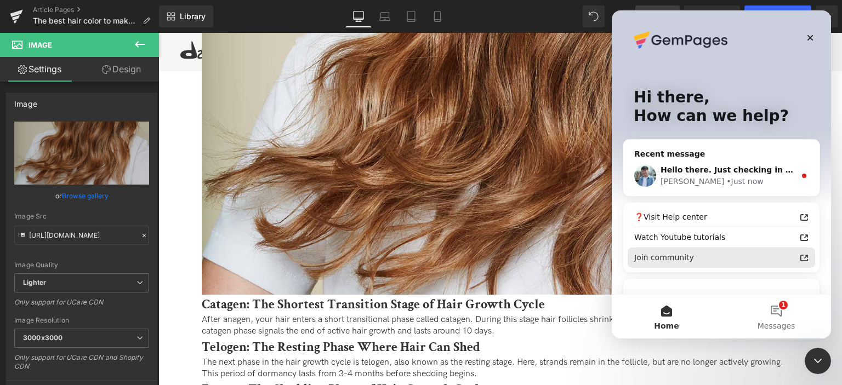
click at [777, 313] on button "1 Messages" at bounding box center [777, 317] width 110 height 44
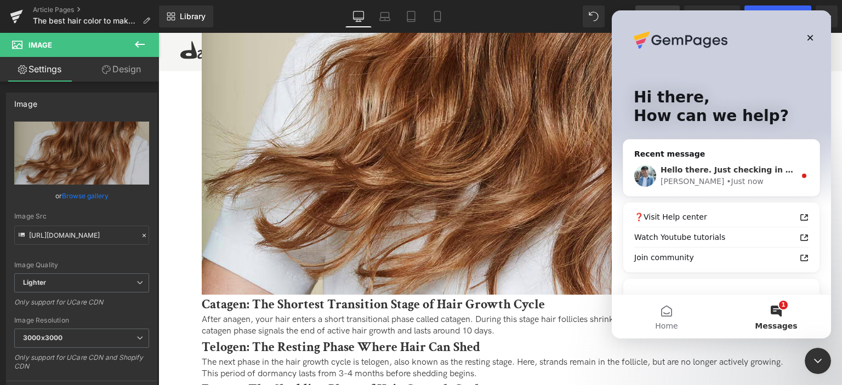
click at [717, 177] on div "[PERSON_NAME] • Just now" at bounding box center [728, 182] width 135 height 12
click at [747, 178] on div "[PERSON_NAME] • Just now" at bounding box center [728, 182] width 135 height 12
click at [813, 36] on icon "Close" at bounding box center [810, 37] width 9 height 9
click at [816, 359] on icon "Open Intercom Messenger" at bounding box center [817, 360] width 18 height 18
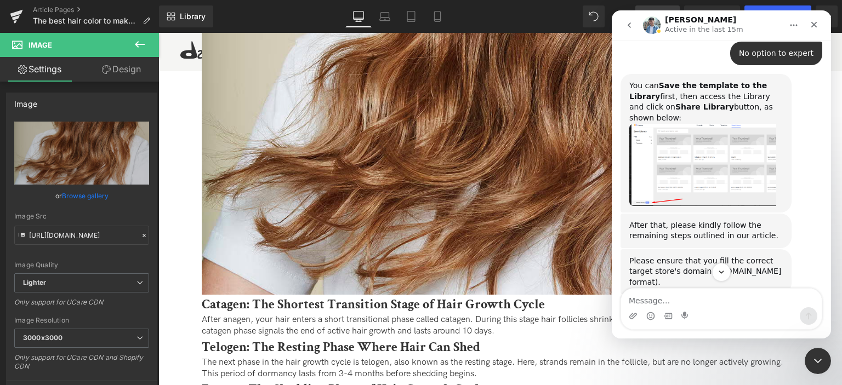
scroll to position [2, 0]
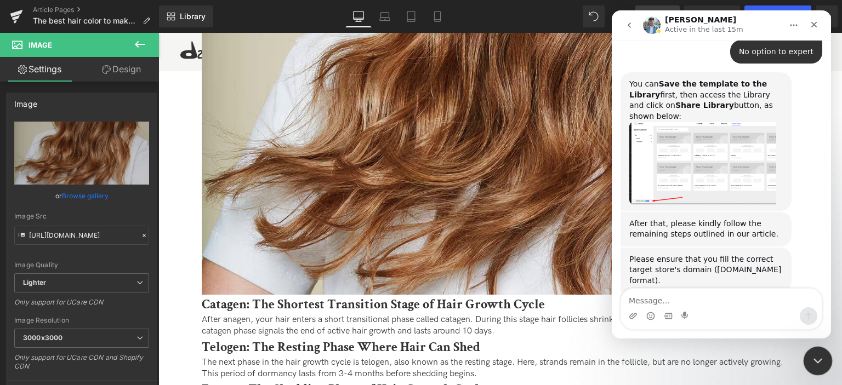
click at [821, 360] on icon "Close Intercom Messenger" at bounding box center [816, 359] width 13 height 13
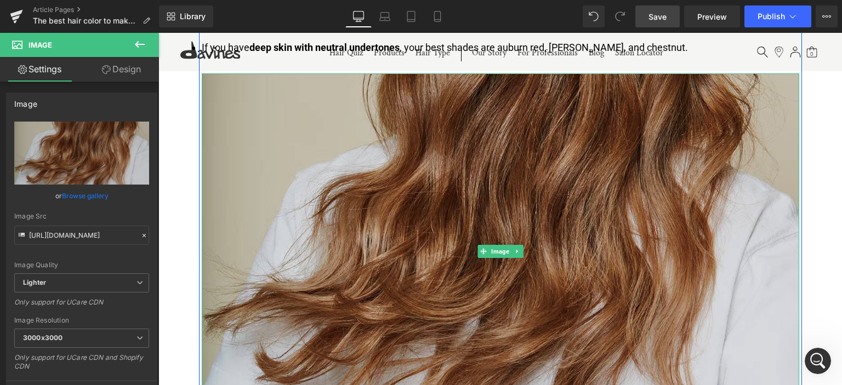
scroll to position [1655, 0]
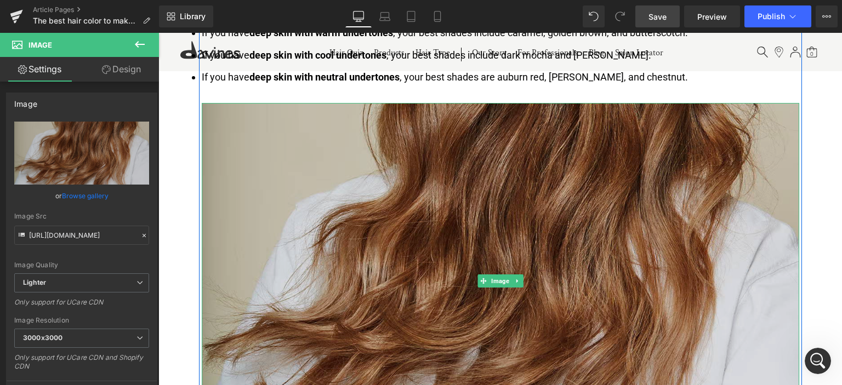
click at [402, 236] on img at bounding box center [501, 281] width 598 height 356
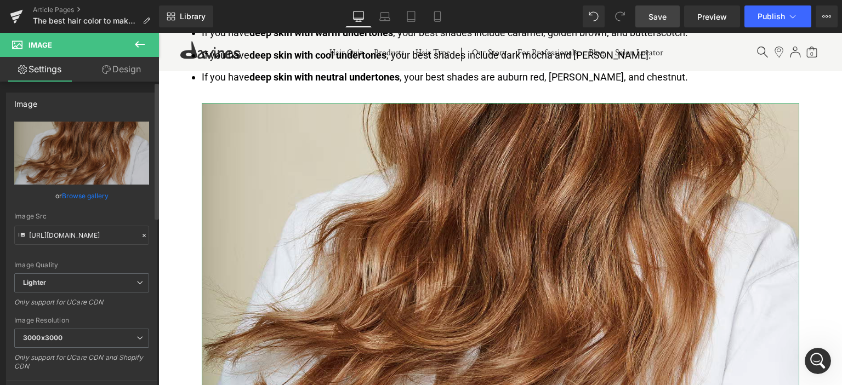
click at [75, 196] on link "Browse gallery" at bounding box center [85, 195] width 47 height 19
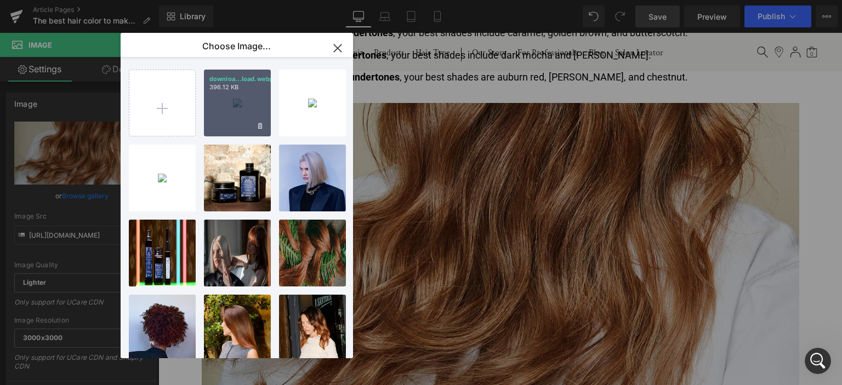
click at [235, 103] on div "downloa...load.webp 396.12 KB" at bounding box center [237, 103] width 67 height 67
type input "[URL][DOMAIN_NAME]"
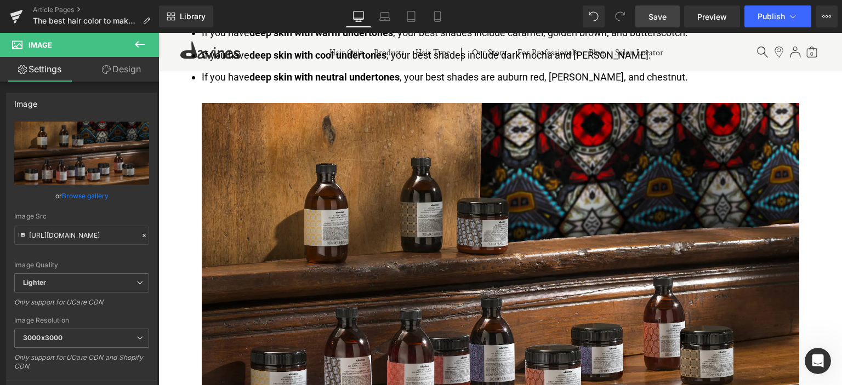
drag, startPoint x: 665, startPoint y: 10, endPoint x: 9, endPoint y: 251, distance: 698.5
click at [665, 11] on span "Save" at bounding box center [658, 17] width 18 height 12
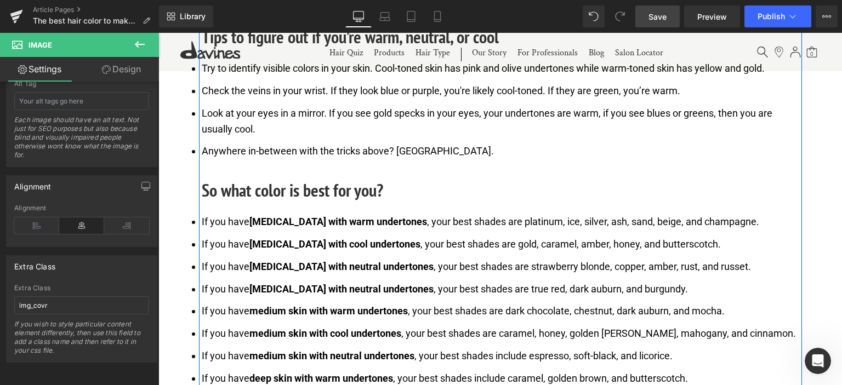
scroll to position [1271, 0]
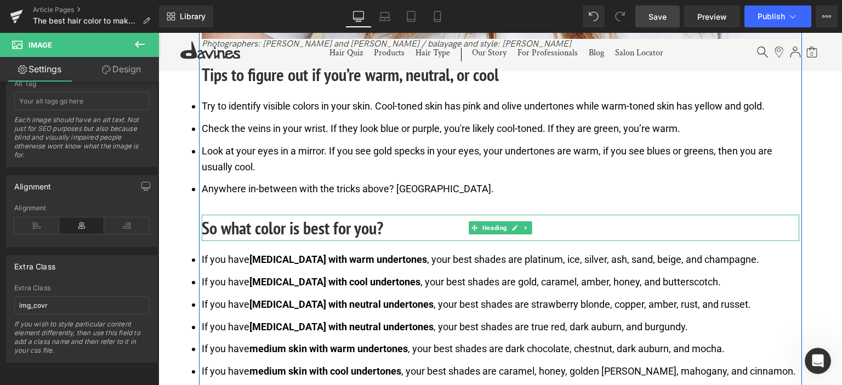
click at [330, 230] on h2 "So what color is best for you?" at bounding box center [501, 228] width 598 height 26
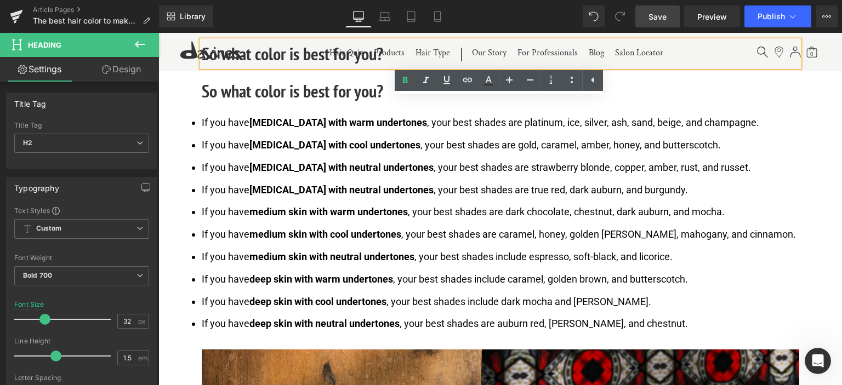
scroll to position [1336, 0]
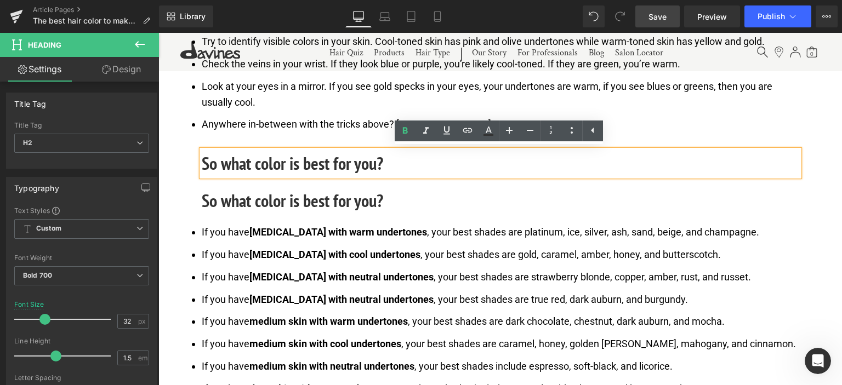
click at [384, 195] on h2 "So what color is best for you?" at bounding box center [501, 201] width 598 height 26
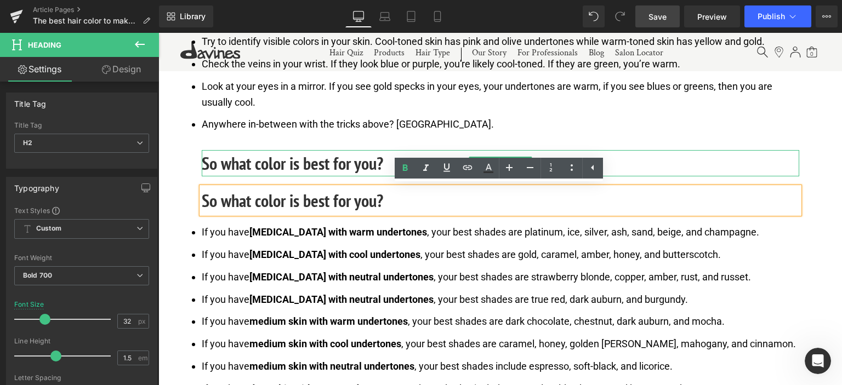
drag, startPoint x: 351, startPoint y: 163, endPoint x: 400, endPoint y: 198, distance: 59.7
click at [351, 162] on h2 "So what color is best for you?" at bounding box center [501, 163] width 598 height 26
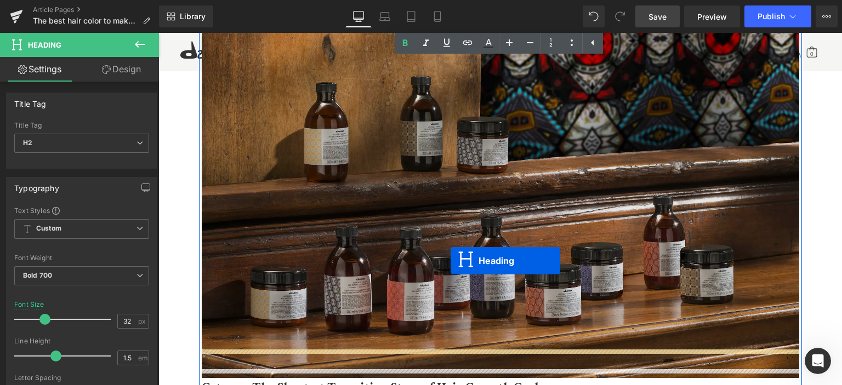
scroll to position [1884, 0]
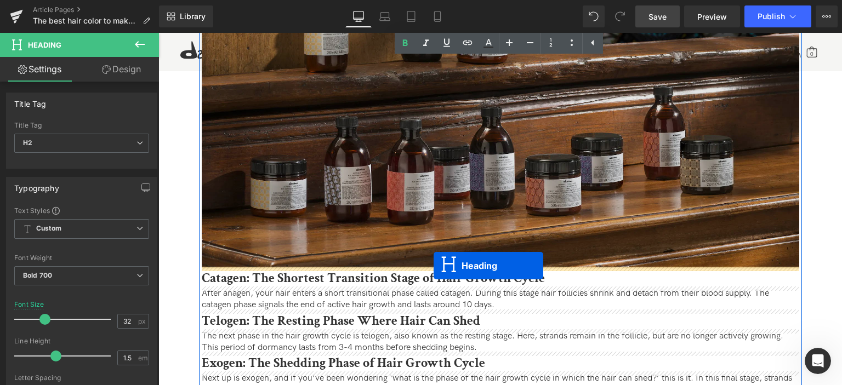
drag, startPoint x: 472, startPoint y: 195, endPoint x: 434, endPoint y: 266, distance: 81.4
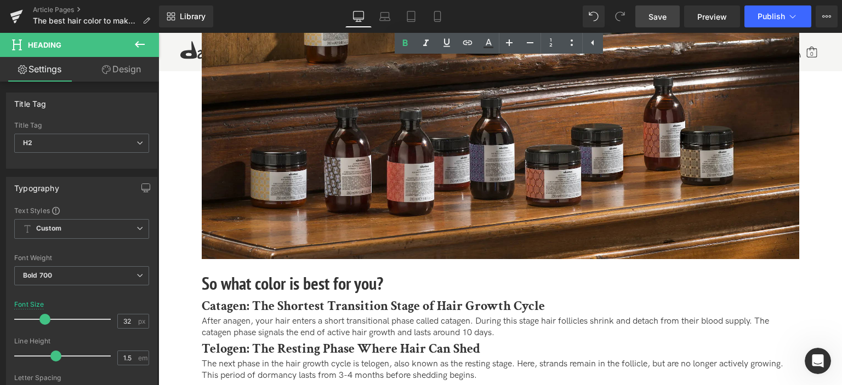
scroll to position [1846, 0]
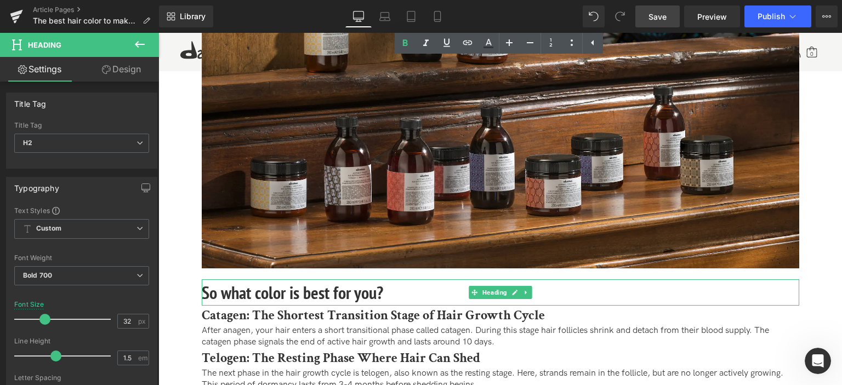
click at [325, 288] on h2 "So what color is best for you?" at bounding box center [501, 293] width 598 height 26
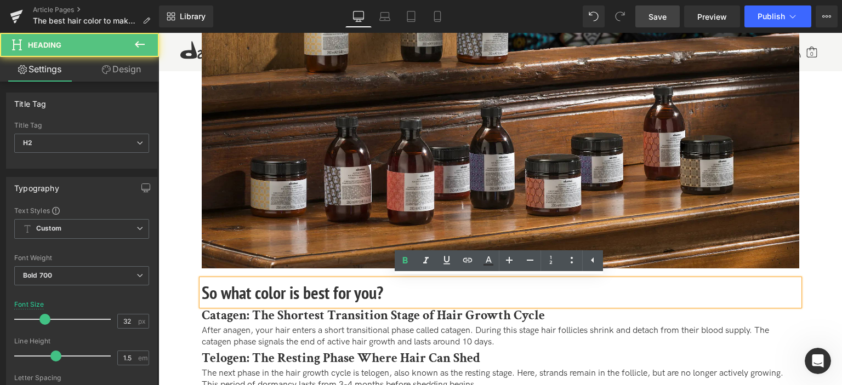
click at [325, 289] on h2 "So what color is best for you?" at bounding box center [501, 293] width 598 height 26
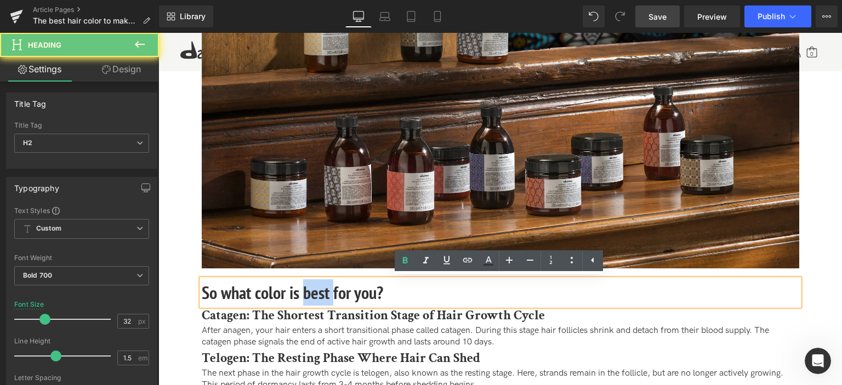
click at [325, 289] on h2 "So what color is best for you?" at bounding box center [501, 293] width 598 height 26
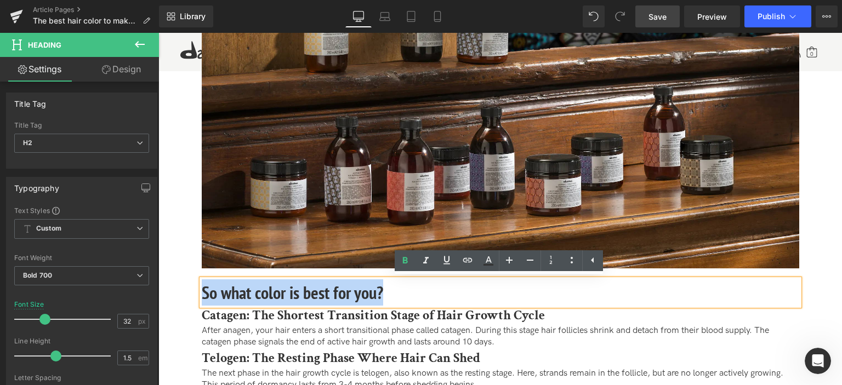
click at [325, 289] on h2 "So what color is best for you?" at bounding box center [501, 293] width 598 height 26
paste div
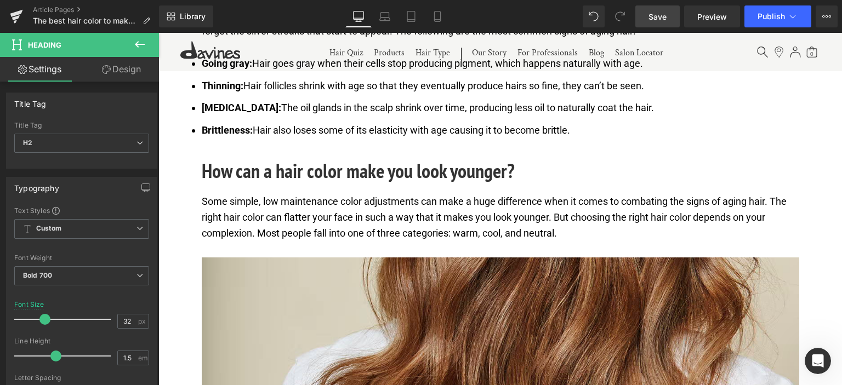
scroll to position [695, 0]
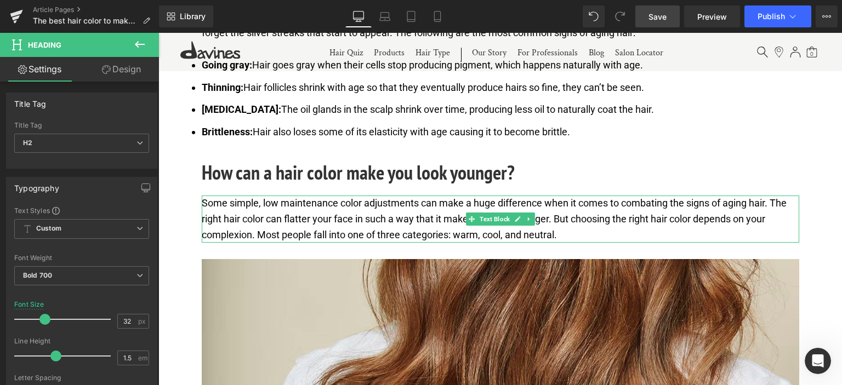
click at [355, 206] on p "Some simple, low maintenance color adjustments can make a huge difference when …" at bounding box center [501, 219] width 598 height 47
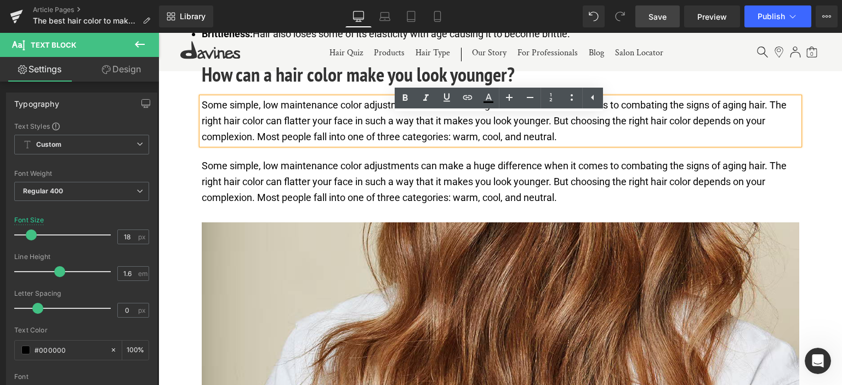
scroll to position [764, 0]
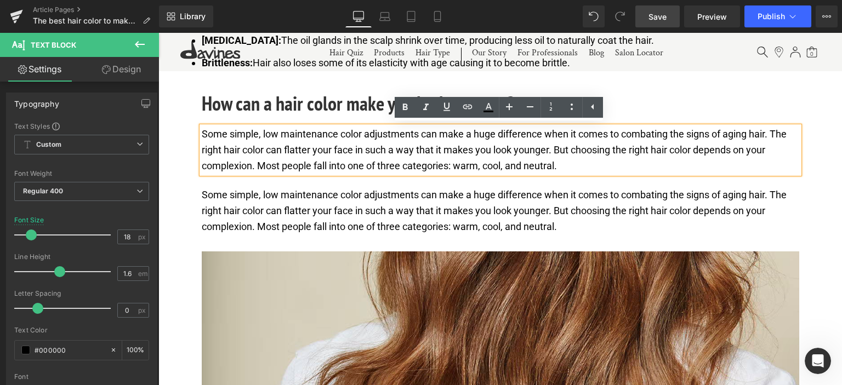
click at [436, 215] on p "Some simple, low maintenance color adjustments can make a huge difference when …" at bounding box center [501, 211] width 598 height 47
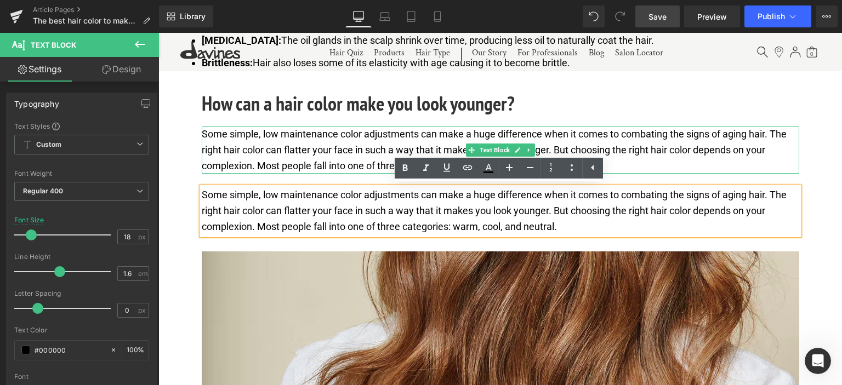
click at [343, 155] on p "Some simple, low maintenance color adjustments can make a huge difference when …" at bounding box center [501, 150] width 598 height 47
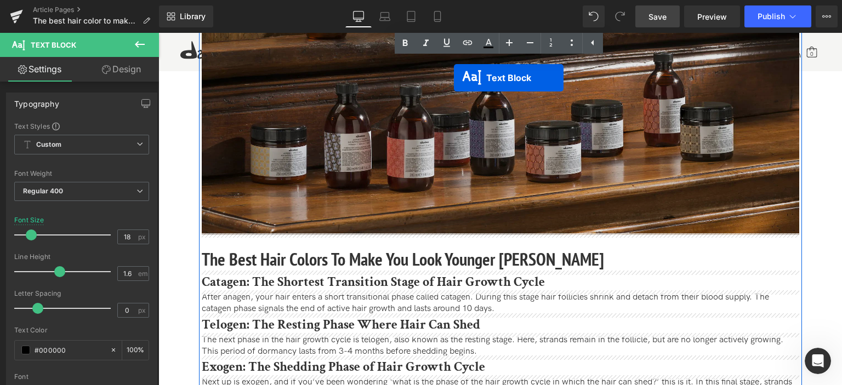
scroll to position [1970, 0]
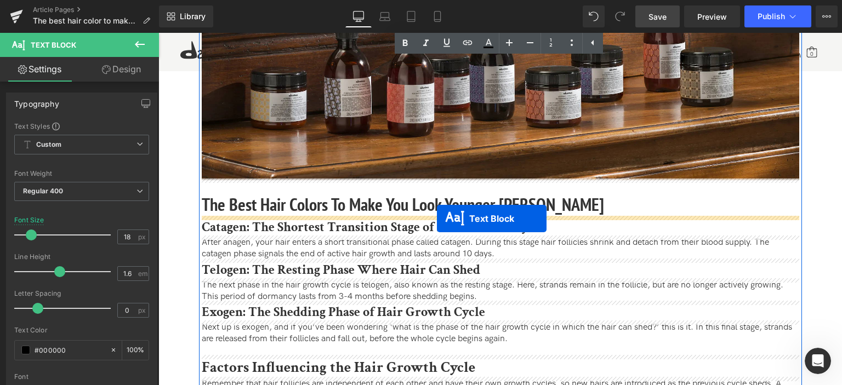
drag, startPoint x: 469, startPoint y: 208, endPoint x: 437, endPoint y: 219, distance: 34.0
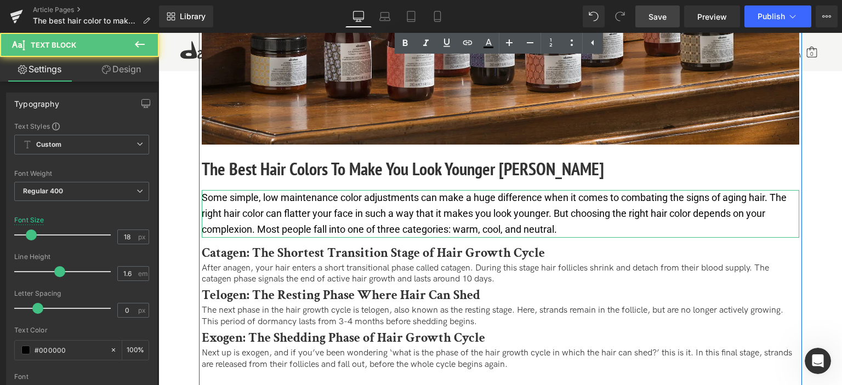
scroll to position [1934, 0]
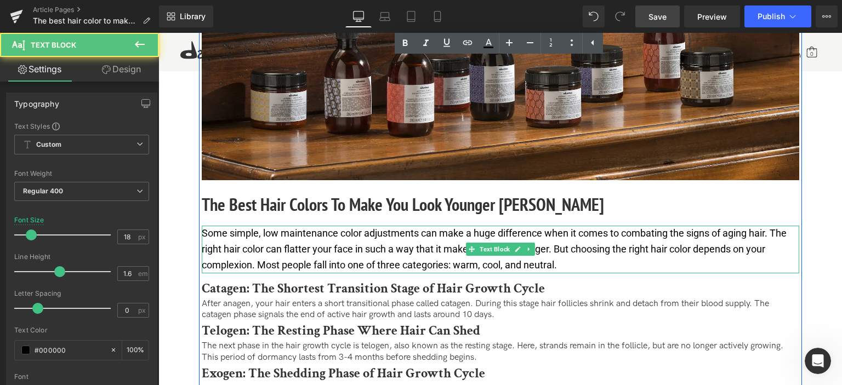
click at [431, 249] on p "Some simple, low maintenance color adjustments can make a huge difference when …" at bounding box center [501, 249] width 598 height 47
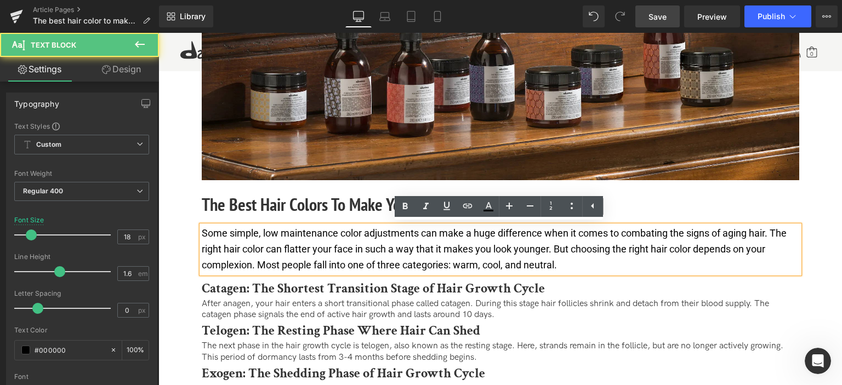
click at [336, 254] on p "Some simple, low maintenance color adjustments can make a huge difference when …" at bounding box center [501, 249] width 598 height 47
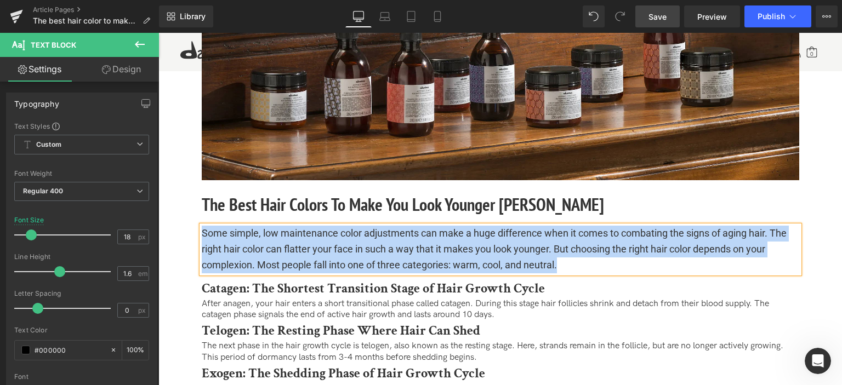
paste div
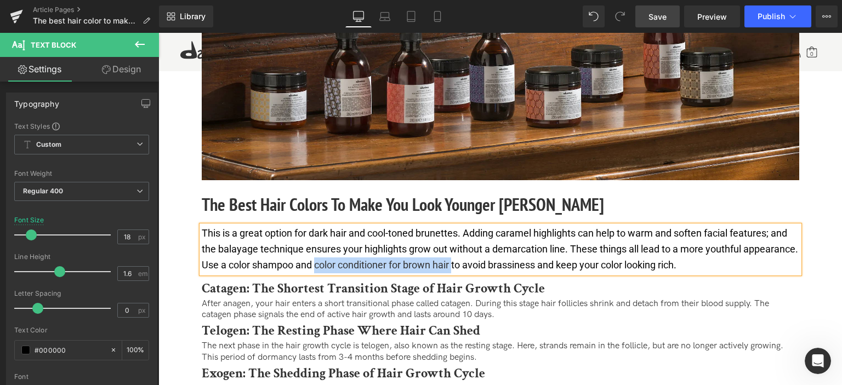
drag, startPoint x: 371, startPoint y: 262, endPoint x: 509, endPoint y: 262, distance: 138.7
click at [509, 262] on p "This is a great option for dark hair and cool-toned brunettes. Adding caramel h…" at bounding box center [501, 249] width 598 height 47
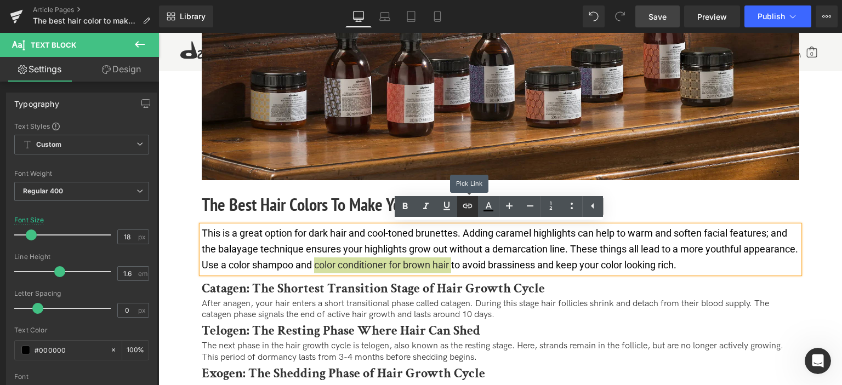
click at [472, 207] on icon at bounding box center [467, 206] width 13 height 13
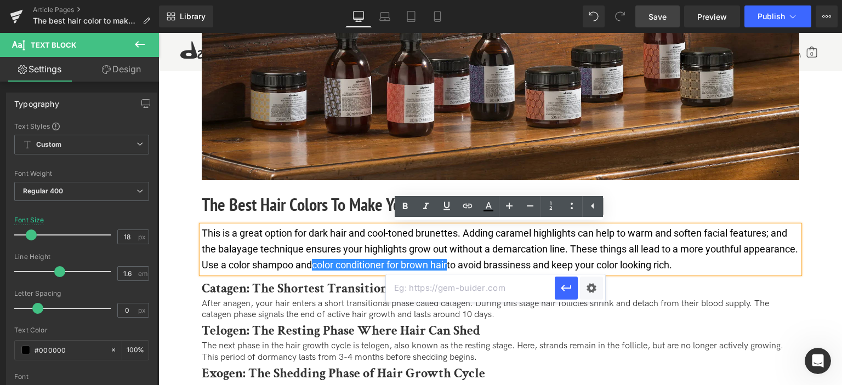
click at [461, 287] on input "text" at bounding box center [470, 288] width 169 height 27
paste input "[URL][DOMAIN_NAME]"
type input "[URL][DOMAIN_NAME]"
click at [565, 286] on icon "button" at bounding box center [566, 288] width 13 height 13
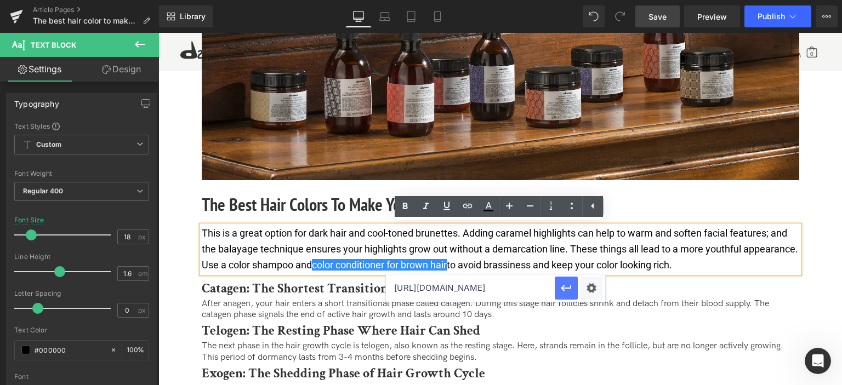
scroll to position [0, 0]
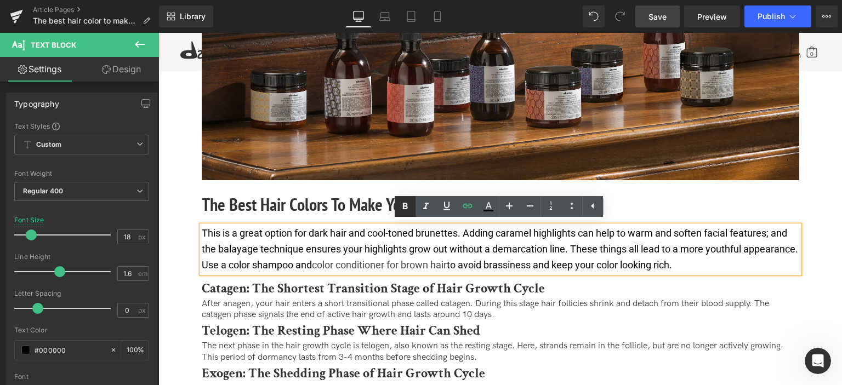
click at [410, 206] on icon at bounding box center [405, 206] width 13 height 13
click at [441, 207] on icon at bounding box center [446, 206] width 13 height 13
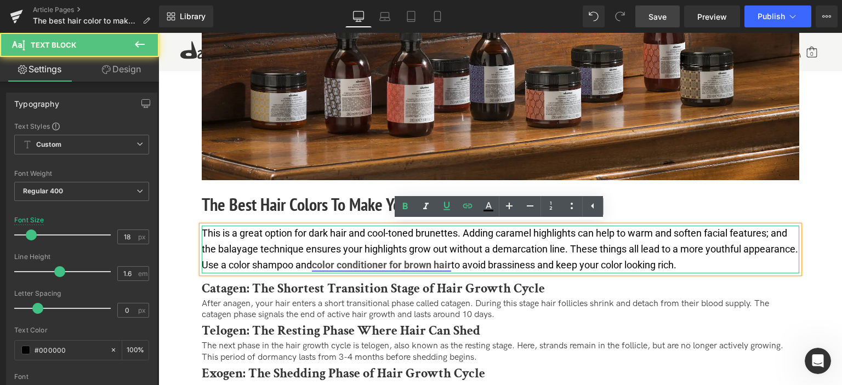
click at [451, 263] on strong "color conditioner for brown hair" at bounding box center [381, 265] width 139 height 12
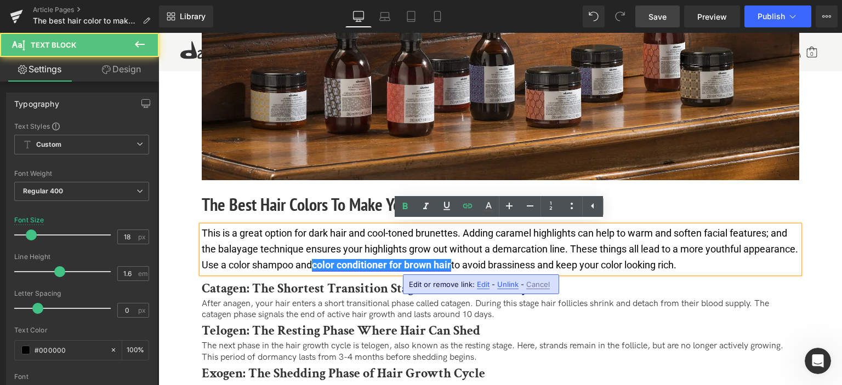
click at [373, 264] on strong "color conditioner for brown hair" at bounding box center [381, 265] width 139 height 12
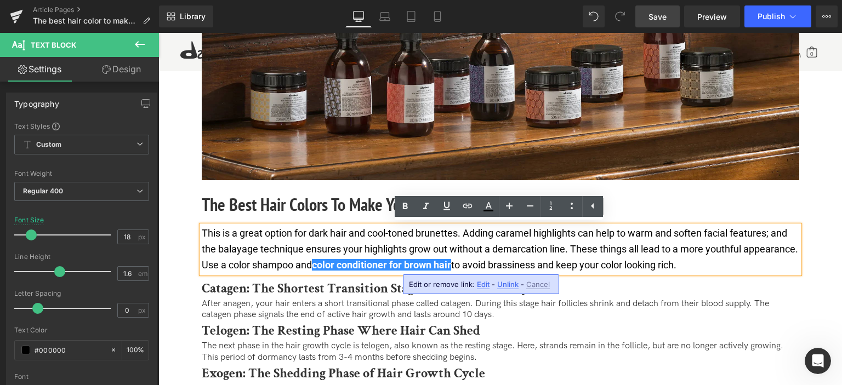
click at [515, 258] on p "This is a great option for dark hair and cool-toned brunettes. Adding caramel h…" at bounding box center [501, 249] width 598 height 47
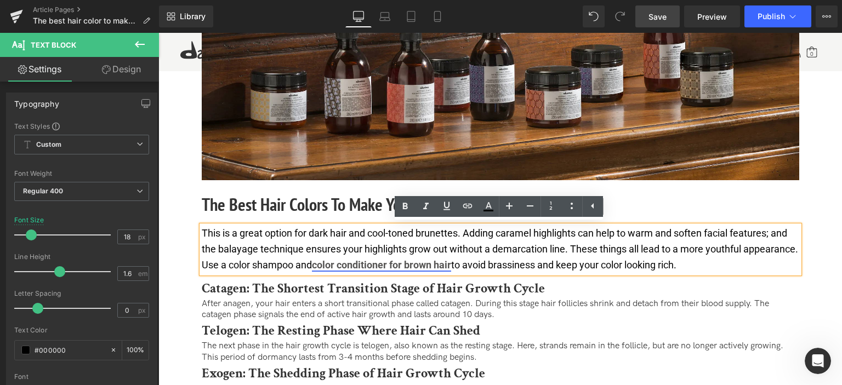
drag, startPoint x: 513, startPoint y: 263, endPoint x: 371, endPoint y: 264, distance: 142.6
click at [371, 264] on p "This is a great option for dark hair and cool-toned brunettes. Adding caramel h…" at bounding box center [501, 249] width 598 height 47
click at [446, 205] on icon at bounding box center [446, 206] width 13 height 13
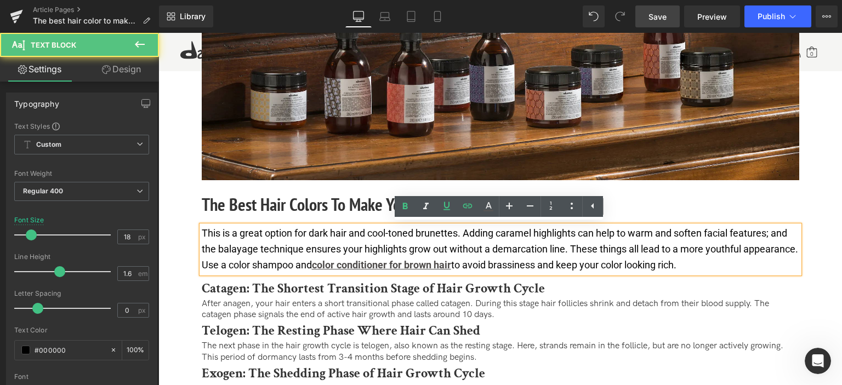
click at [568, 237] on p "This is a great option for dark hair and cool-toned brunettes. Adding caramel h…" at bounding box center [501, 249] width 598 height 47
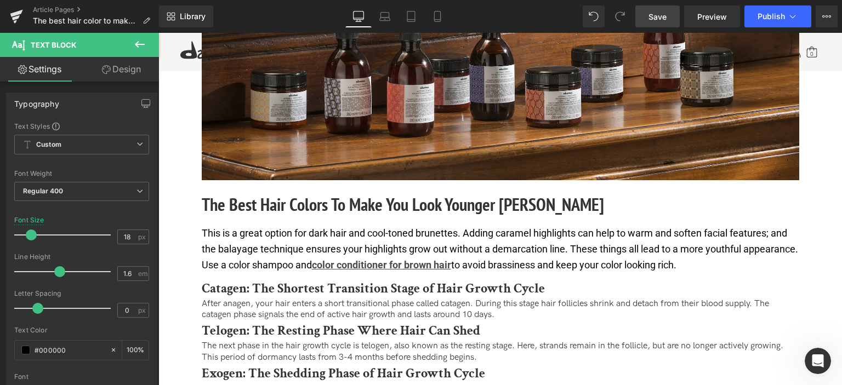
drag, startPoint x: 666, startPoint y: 12, endPoint x: 223, endPoint y: 216, distance: 487.7
click at [666, 12] on span "Save" at bounding box center [658, 17] width 18 height 12
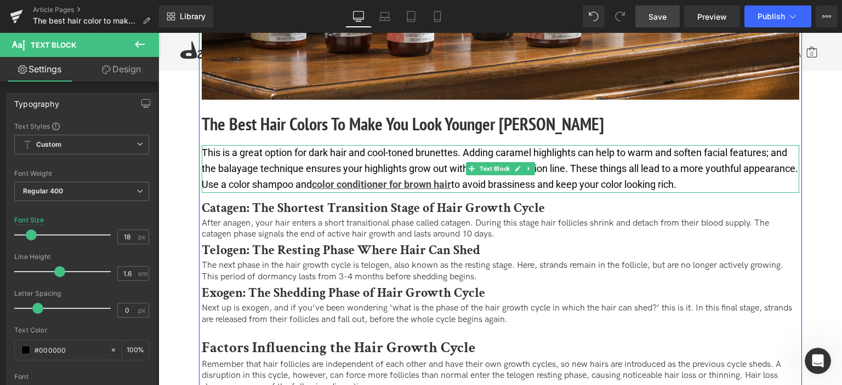
scroll to position [1989, 0]
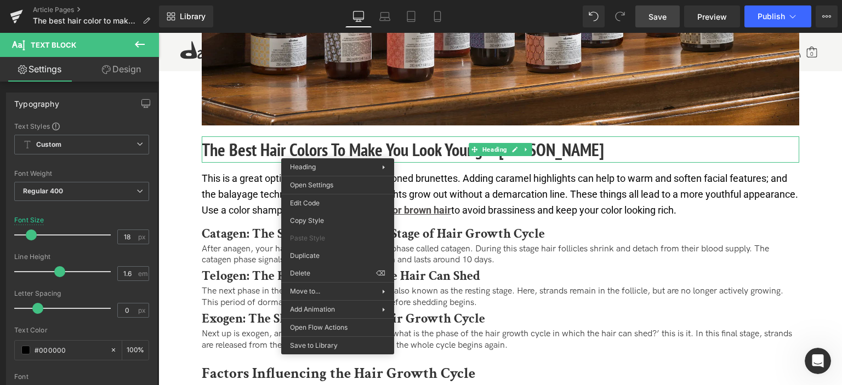
drag, startPoint x: 476, startPoint y: 286, endPoint x: 317, endPoint y: 252, distance: 162.1
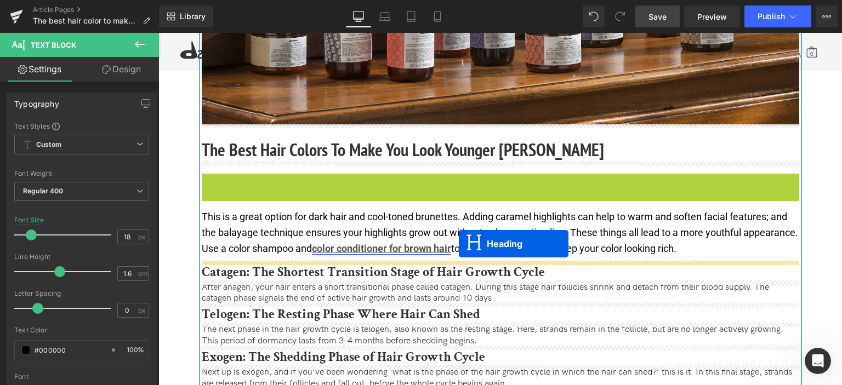
drag, startPoint x: 474, startPoint y: 183, endPoint x: 459, endPoint y: 244, distance: 62.8
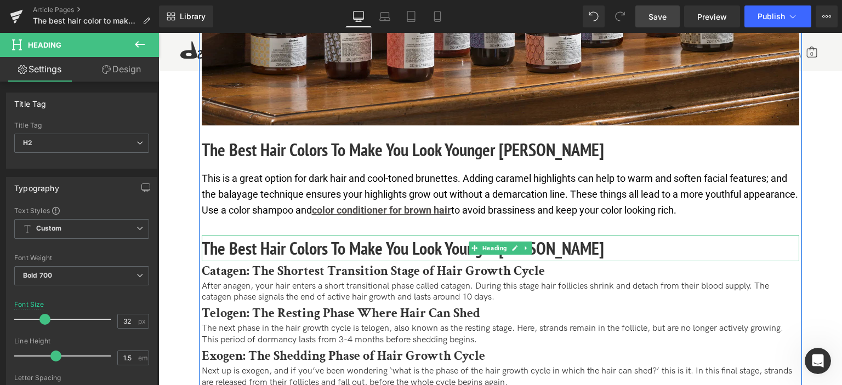
click at [345, 247] on h2 "The Best Hair Colors To Make You Look Younger [PERSON_NAME]" at bounding box center [501, 248] width 598 height 26
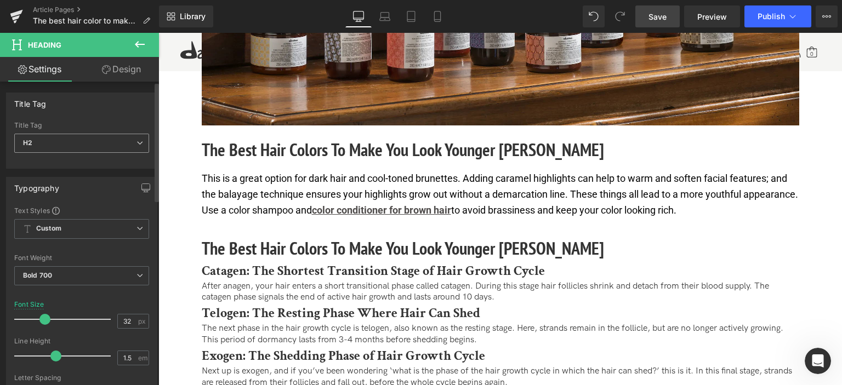
click at [103, 142] on span "H2" at bounding box center [81, 143] width 135 height 19
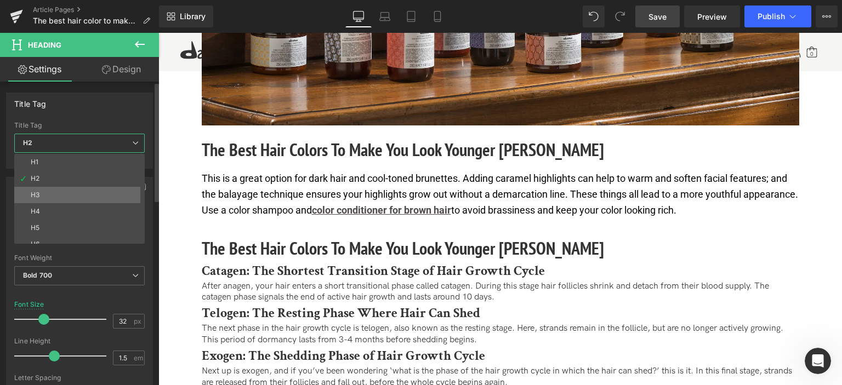
click at [72, 192] on li "H3" at bounding box center [81, 195] width 135 height 16
type input "24"
type input "100"
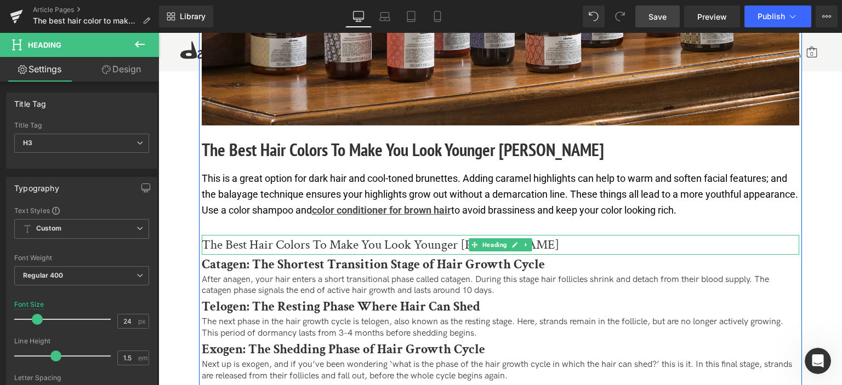
click at [293, 241] on h3 "The Best Hair Colors To Make You Look Younger [PERSON_NAME]" at bounding box center [501, 245] width 598 height 20
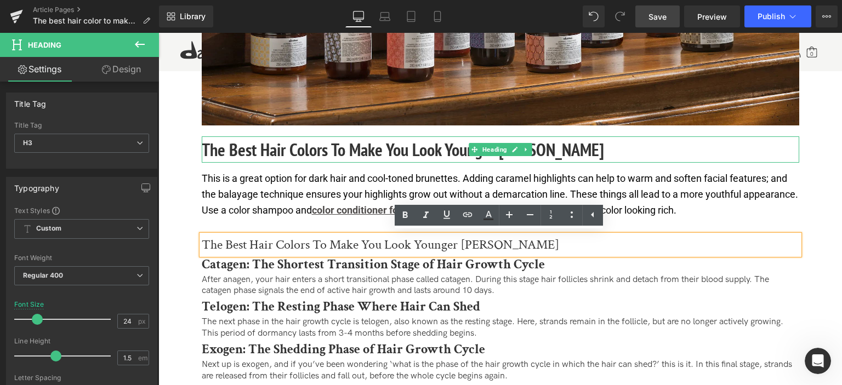
click at [289, 151] on h2 "The Best Hair Colors To Make You Look Younger [PERSON_NAME]" at bounding box center [501, 150] width 598 height 26
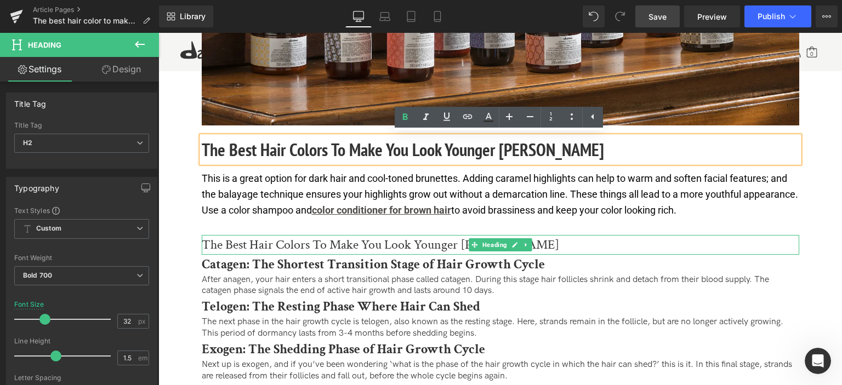
click at [298, 248] on h3 "The Best Hair Colors To Make You Look Younger [PERSON_NAME]" at bounding box center [501, 245] width 598 height 20
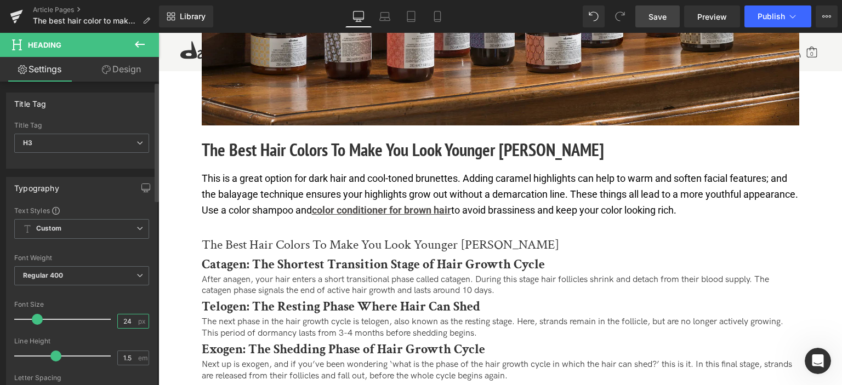
click at [123, 320] on input "24" at bounding box center [127, 322] width 19 height 14
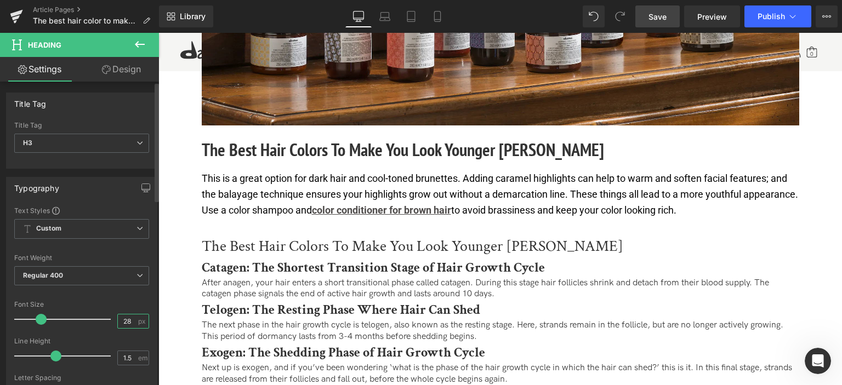
type input "28"
click at [95, 291] on div at bounding box center [81, 294] width 135 height 7
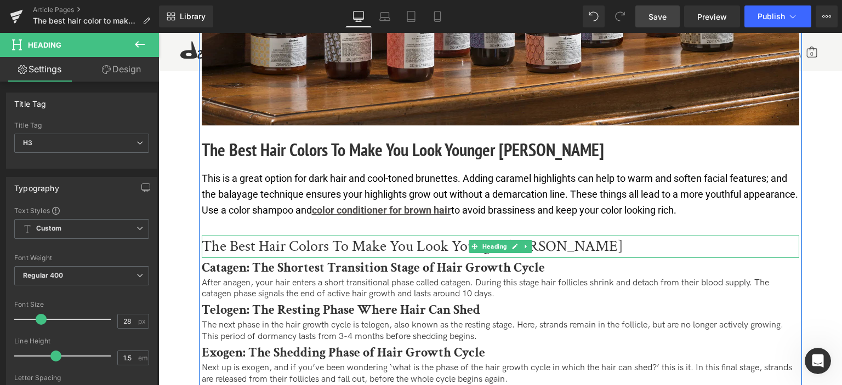
click at [268, 244] on h3 "The Best Hair Colors To Make You Look Younger [PERSON_NAME]" at bounding box center [501, 246] width 598 height 23
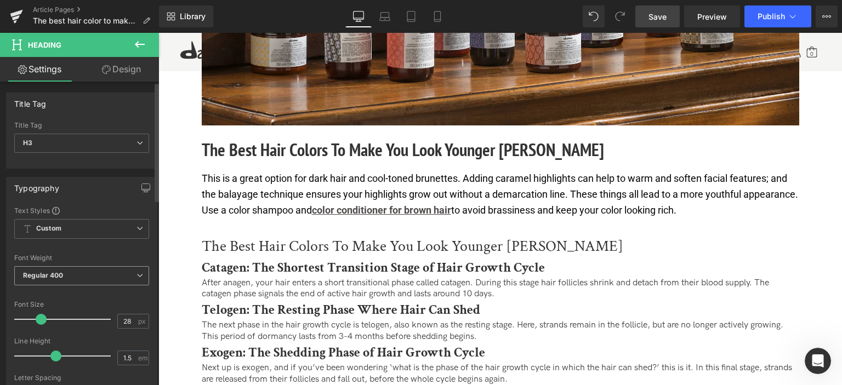
click at [77, 272] on span "Regular 400" at bounding box center [81, 275] width 135 height 19
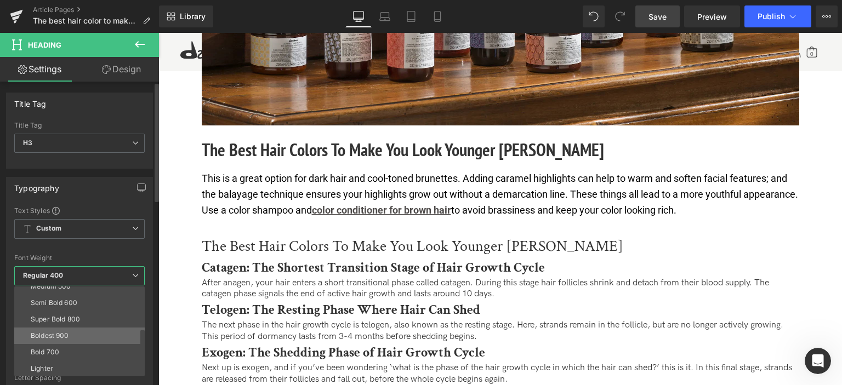
scroll to position [91, 0]
click at [76, 333] on li "Bold 700" at bounding box center [81, 335] width 135 height 16
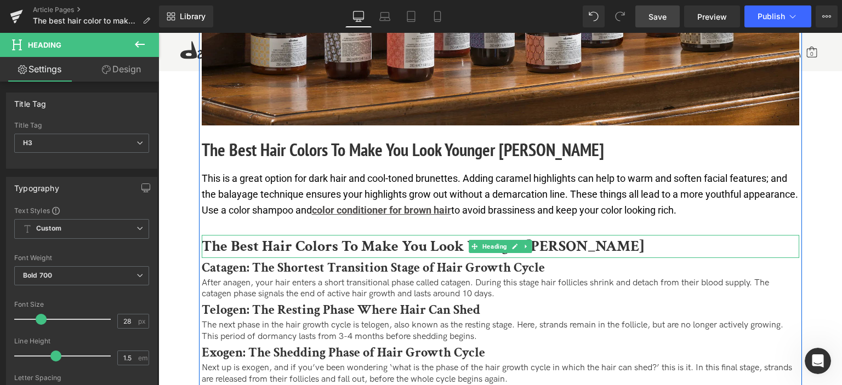
click at [345, 245] on h3 "The Best Hair Colors To Make You Look Younger [PERSON_NAME]" at bounding box center [501, 246] width 598 height 23
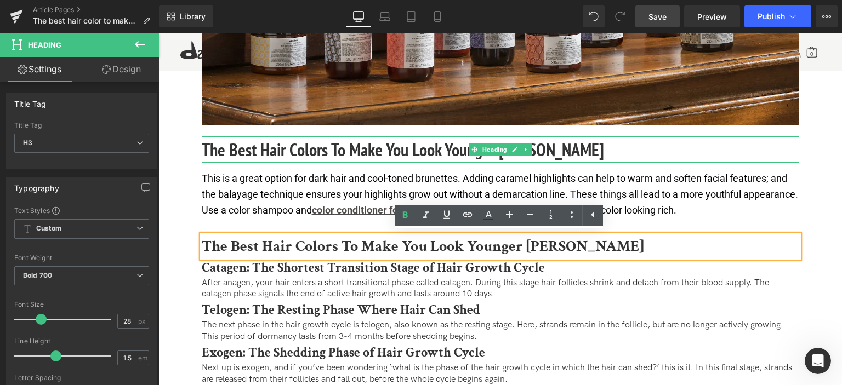
click at [271, 151] on h2 "The Best Hair Colors To Make You Look Younger [PERSON_NAME]" at bounding box center [501, 150] width 598 height 26
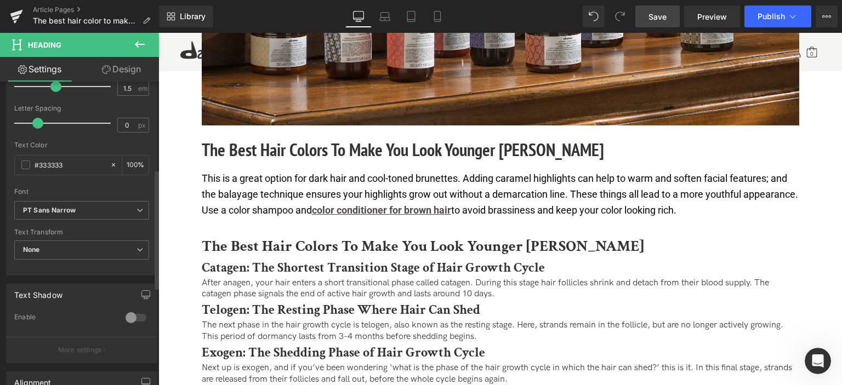
scroll to position [329, 0]
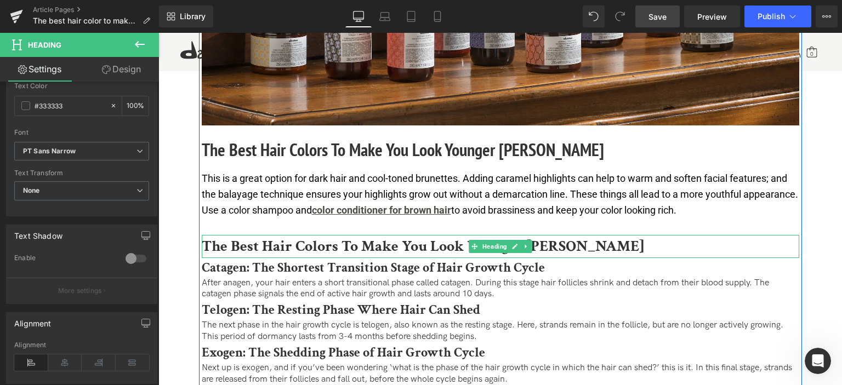
click at [304, 246] on h3 "The Best Hair Colors To Make You Look Younger [PERSON_NAME]" at bounding box center [501, 246] width 598 height 23
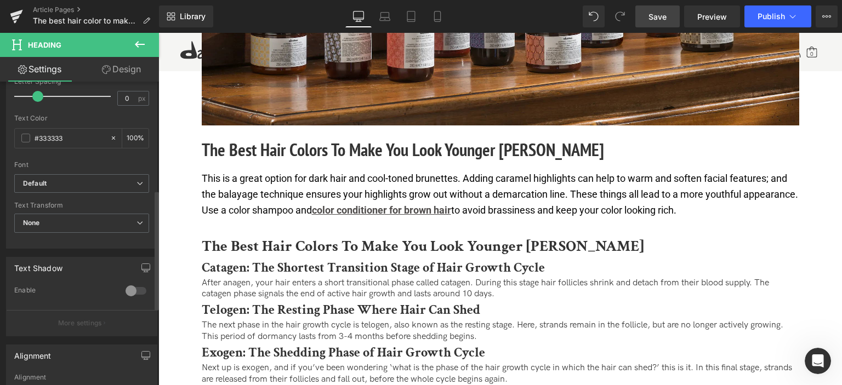
scroll to position [274, 0]
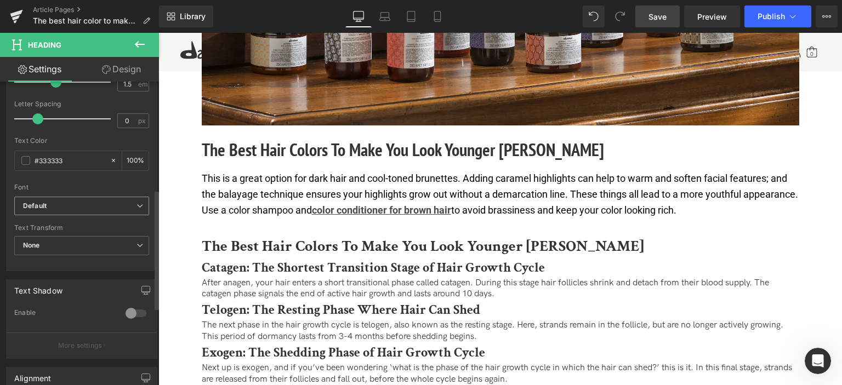
click at [71, 204] on b "Default" at bounding box center [79, 206] width 113 height 9
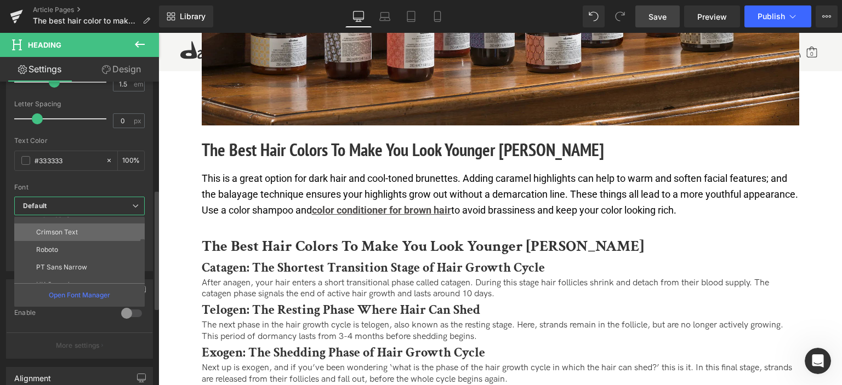
scroll to position [55, 0]
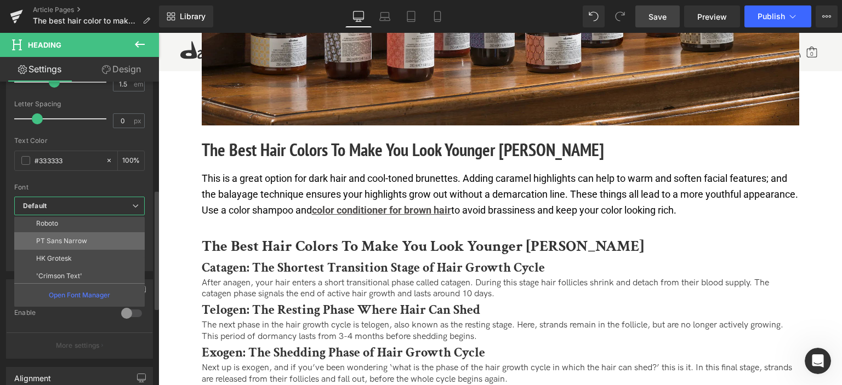
click at [96, 235] on li "PT Sans Narrow" at bounding box center [81, 241] width 135 height 18
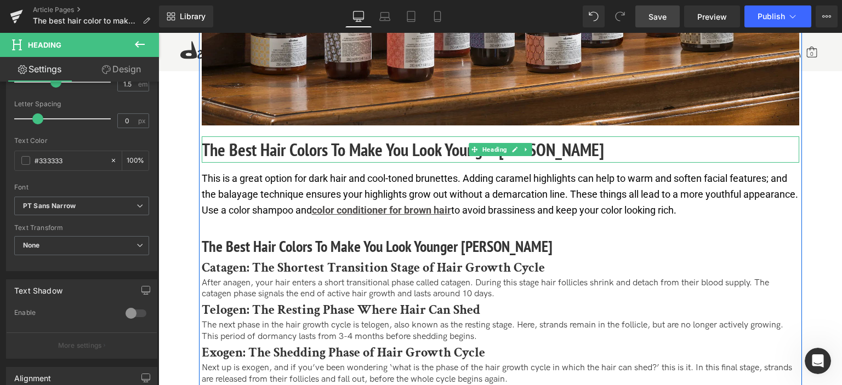
click at [298, 153] on h2 "The Best Hair Colors To Make You Look Younger [PERSON_NAME]" at bounding box center [501, 150] width 598 height 26
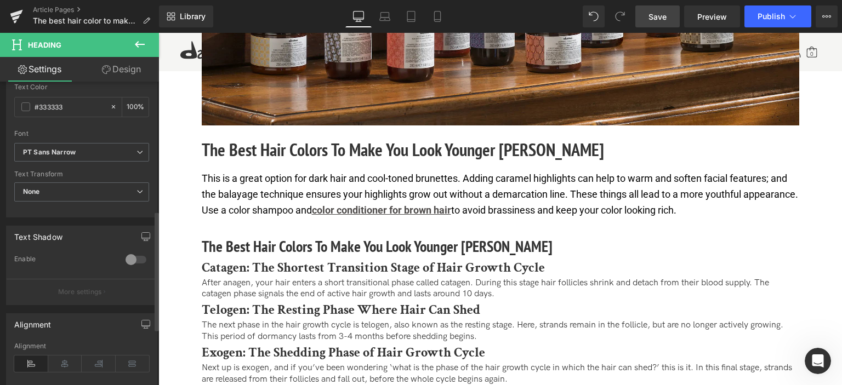
scroll to position [329, 0]
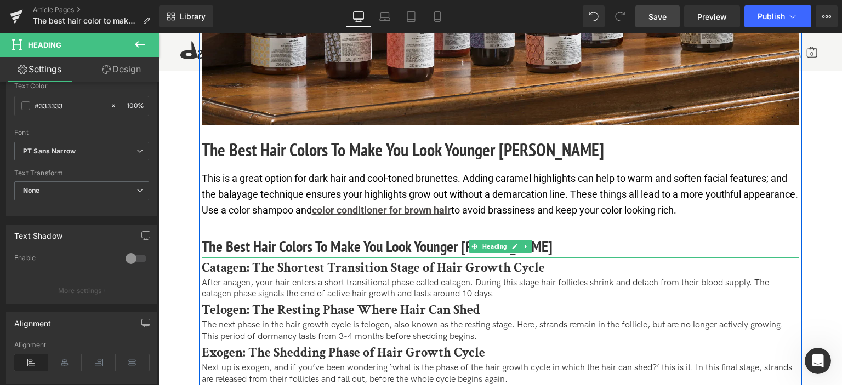
click at [260, 252] on h3 "The Best Hair Colors To Make You Look Younger [PERSON_NAME]" at bounding box center [501, 246] width 598 height 23
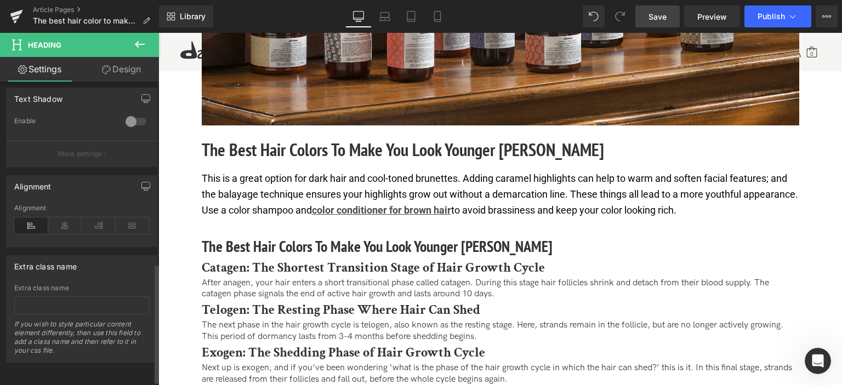
scroll to position [472, 0]
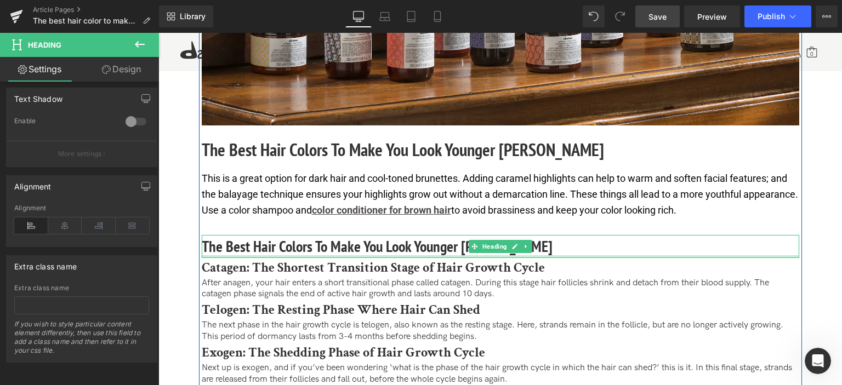
click at [319, 255] on div at bounding box center [501, 256] width 598 height 3
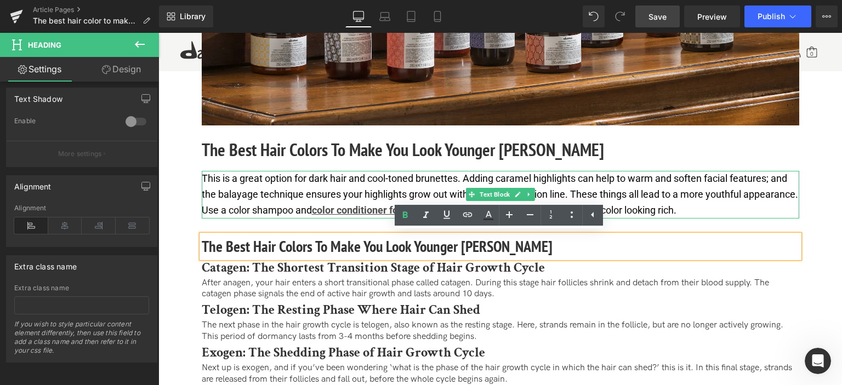
click at [300, 192] on p "This is a great option for dark hair and cool-toned brunettes. Adding caramel h…" at bounding box center [501, 194] width 598 height 47
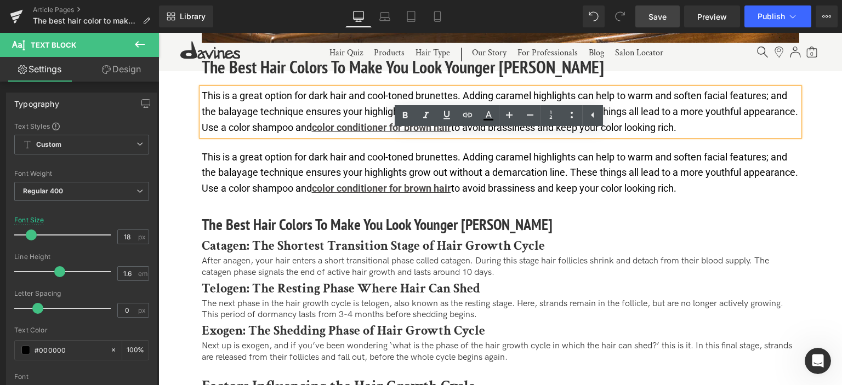
scroll to position [2099, 0]
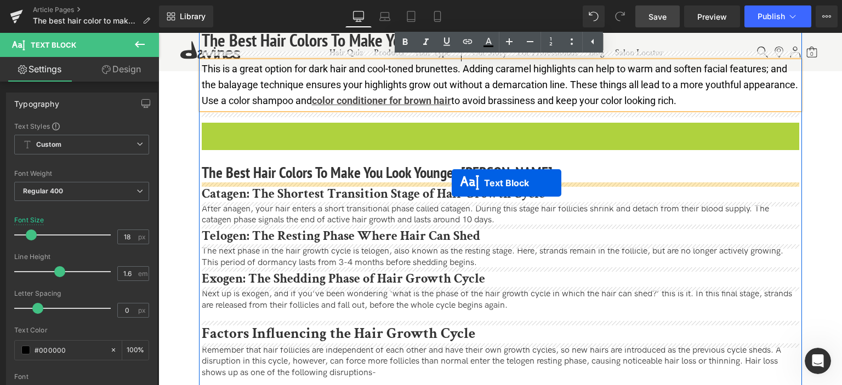
drag, startPoint x: 467, startPoint y: 144, endPoint x: 452, endPoint y: 184, distance: 42.7
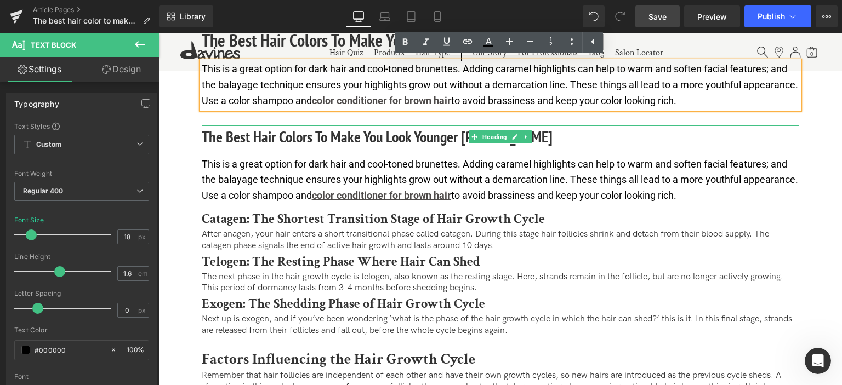
click at [336, 135] on h3 "The Best Hair Colors To Make You Look Younger [PERSON_NAME]" at bounding box center [501, 137] width 598 height 23
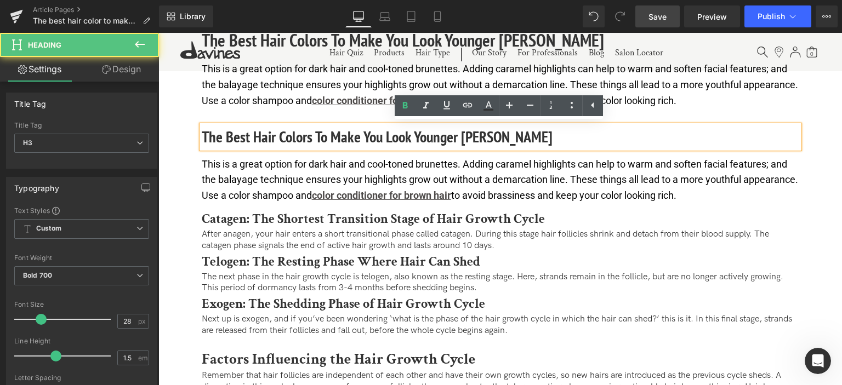
click at [336, 135] on h3 "The Best Hair Colors To Make You Look Younger [PERSON_NAME]" at bounding box center [501, 137] width 598 height 23
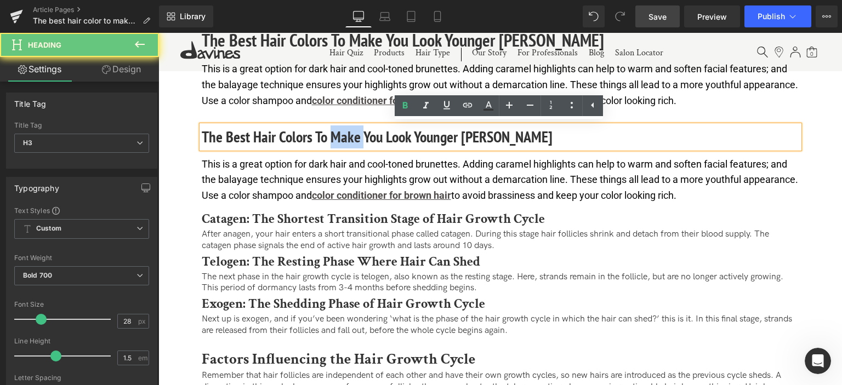
click at [336, 135] on h3 "The Best Hair Colors To Make You Look Younger [PERSON_NAME]" at bounding box center [501, 137] width 598 height 23
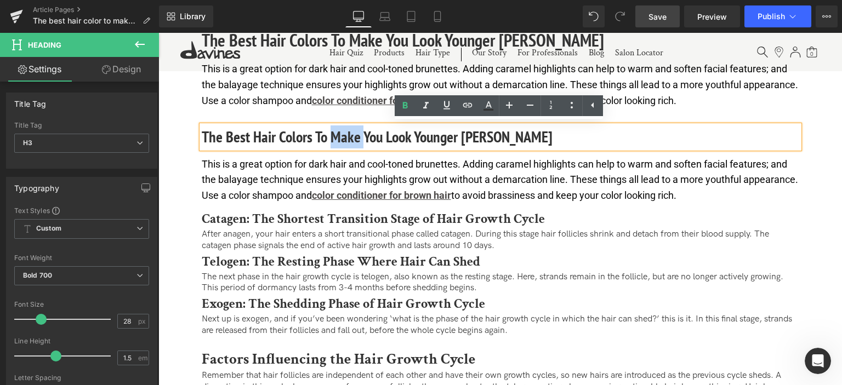
click at [336, 135] on h3 "The Best Hair Colors To Make You Look Younger [PERSON_NAME]" at bounding box center [501, 137] width 598 height 23
paste div
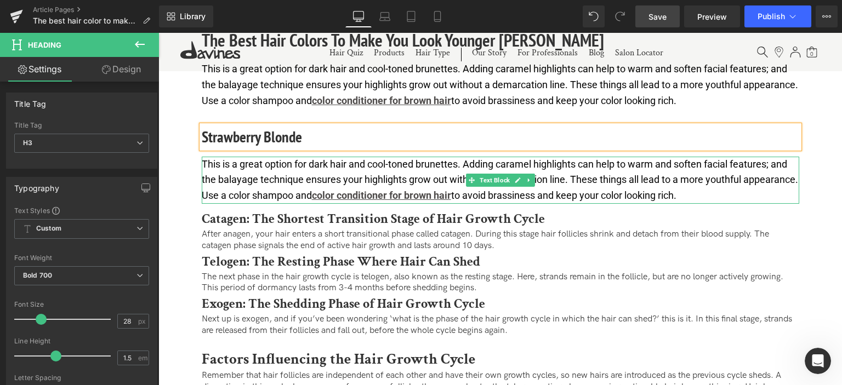
click at [309, 188] on p "This is a great option for dark hair and cool-toned brunettes. Adding caramel h…" at bounding box center [501, 180] width 598 height 47
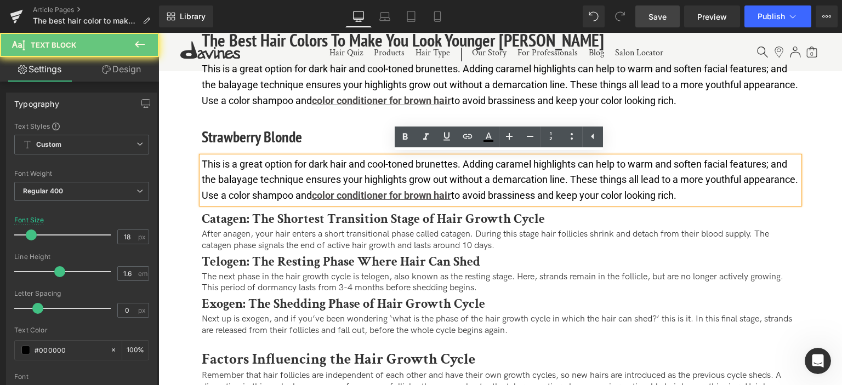
click at [298, 178] on p "This is a great option for dark hair and cool-toned brunettes. Adding caramel h…" at bounding box center [501, 180] width 598 height 47
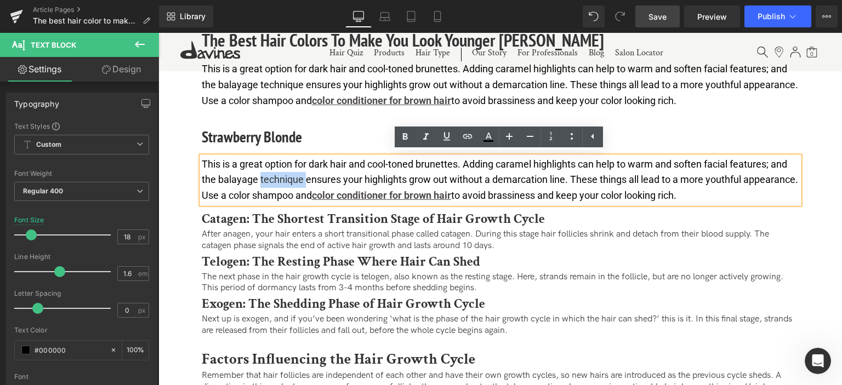
click at [298, 178] on p "This is a great option for dark hair and cool-toned brunettes. Adding caramel h…" at bounding box center [501, 180] width 598 height 47
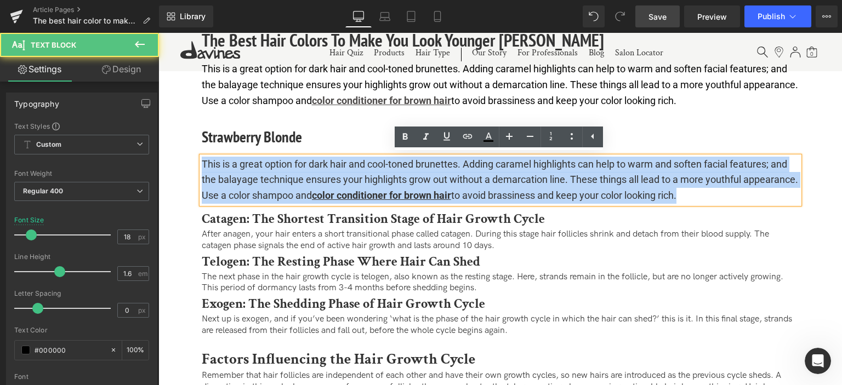
click at [298, 178] on p "This is a great option for dark hair and cool-toned brunettes. Adding caramel h…" at bounding box center [501, 180] width 598 height 47
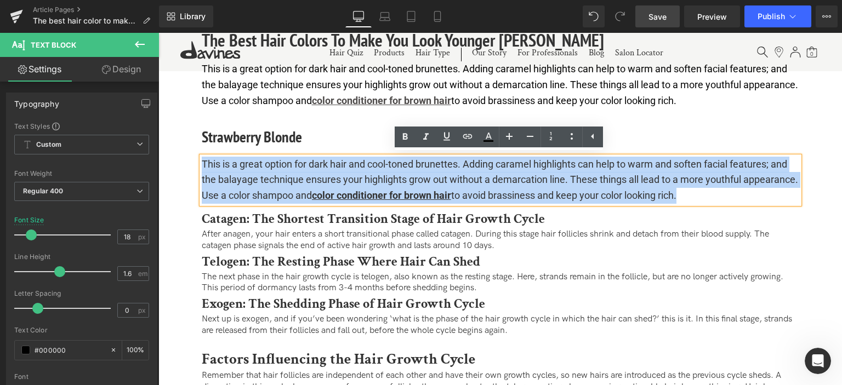
paste div
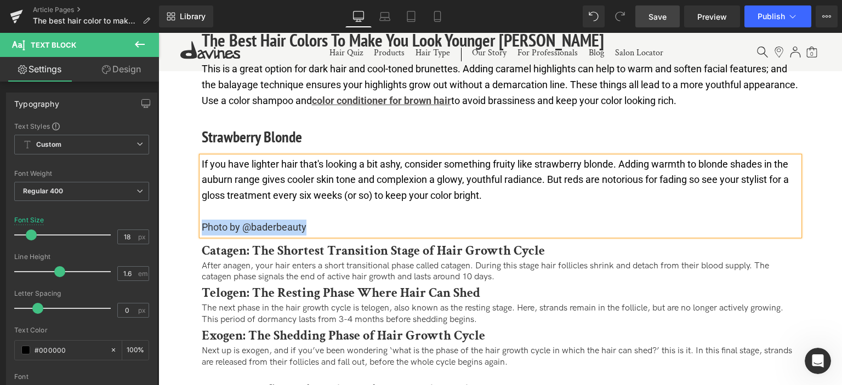
drag, startPoint x: 311, startPoint y: 225, endPoint x: 202, endPoint y: 224, distance: 109.1
click at [202, 224] on p "Photo by @baderbeauty" at bounding box center [501, 228] width 598 height 16
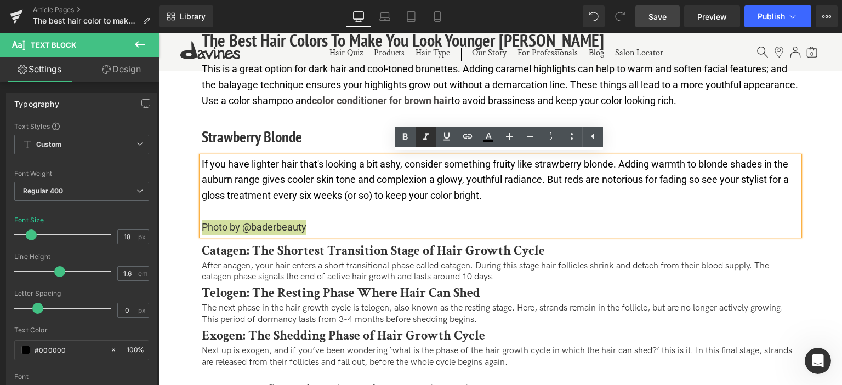
click at [423, 139] on icon at bounding box center [425, 137] width 5 height 7
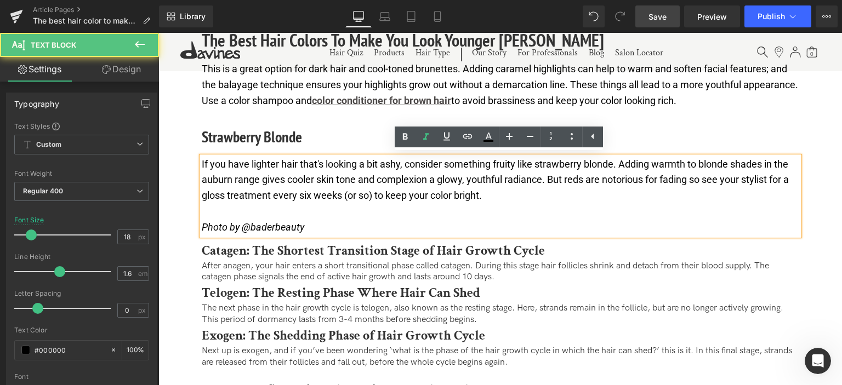
click at [325, 234] on div "If you have lighter hair that's looking a bit ashy, consider something fruity l…" at bounding box center [501, 196] width 598 height 79
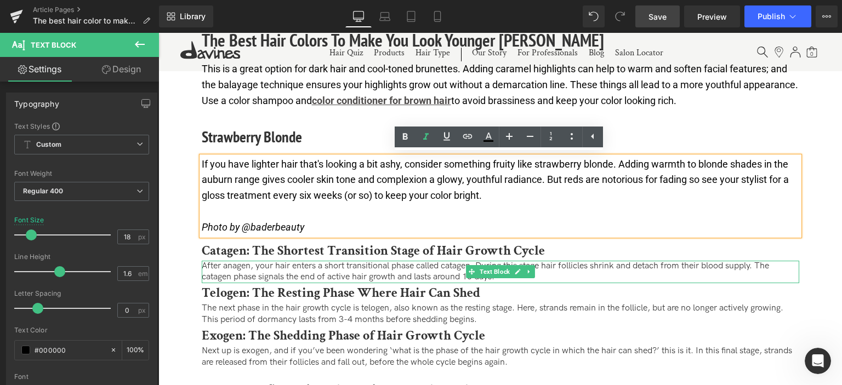
click at [347, 277] on p "After anagen, your hair enters a short transitional phase called catagen. Durin…" at bounding box center [501, 272] width 598 height 23
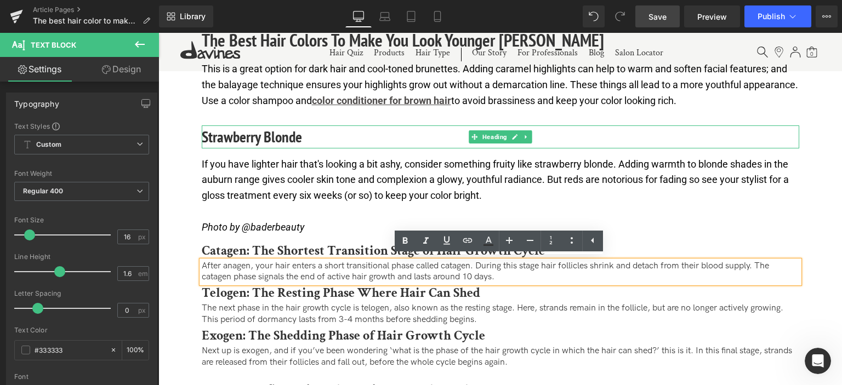
click at [276, 139] on h3 "Strawberry Blonde" at bounding box center [501, 137] width 598 height 23
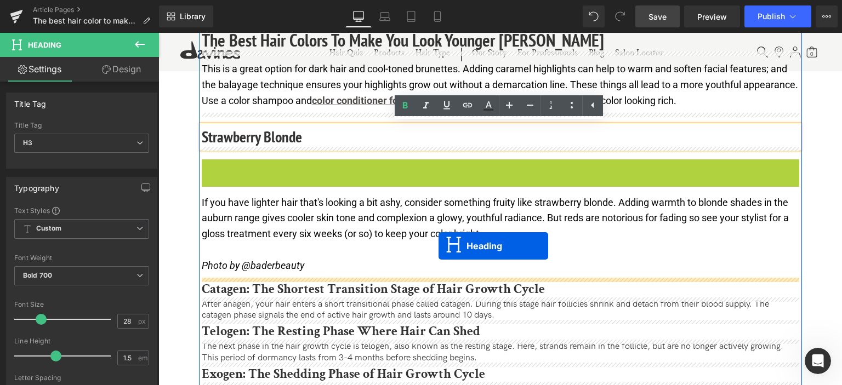
drag, startPoint x: 470, startPoint y: 167, endPoint x: 439, endPoint y: 246, distance: 85.4
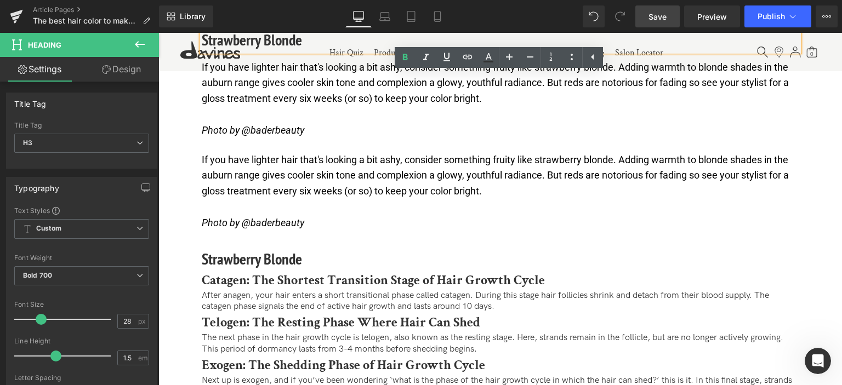
scroll to position [2208, 0]
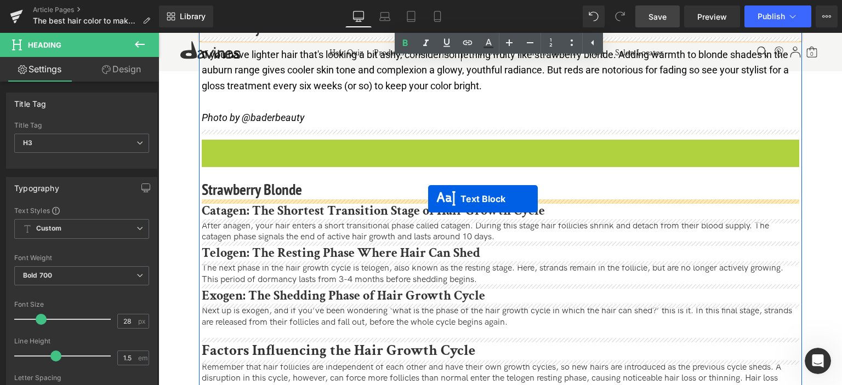
drag, startPoint x: 467, startPoint y: 176, endPoint x: 428, endPoint y: 199, distance: 45.2
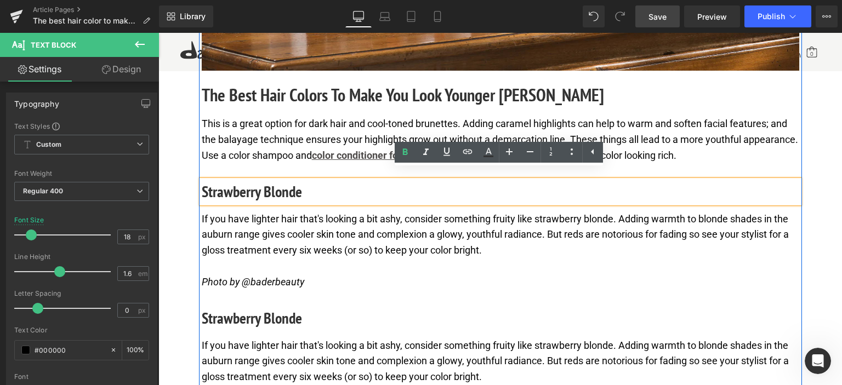
scroll to position [2154, 0]
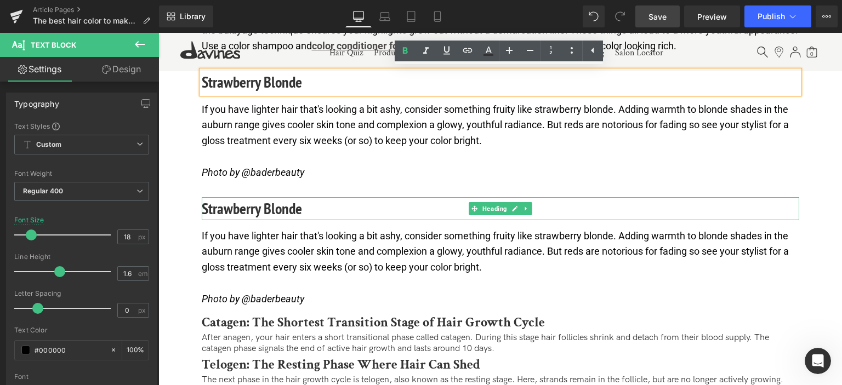
click at [208, 212] on h3 "Strawberry Blonde" at bounding box center [501, 208] width 598 height 23
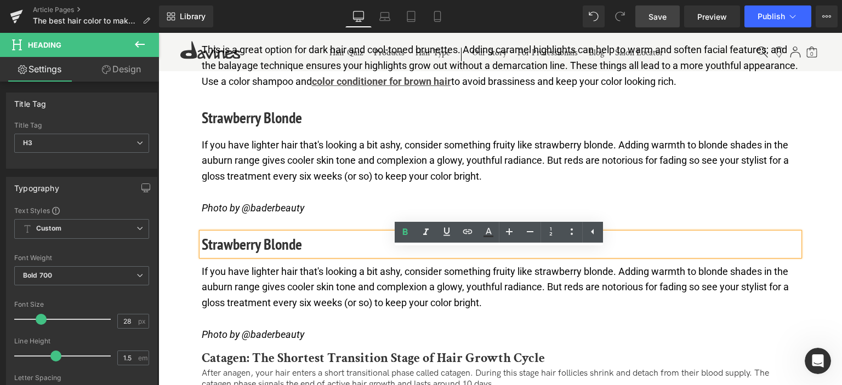
scroll to position [2099, 0]
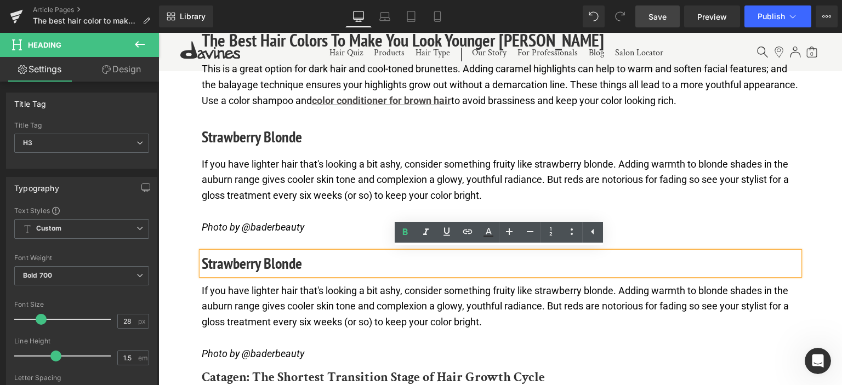
click at [247, 265] on h3 "Strawberry Blonde" at bounding box center [501, 263] width 598 height 23
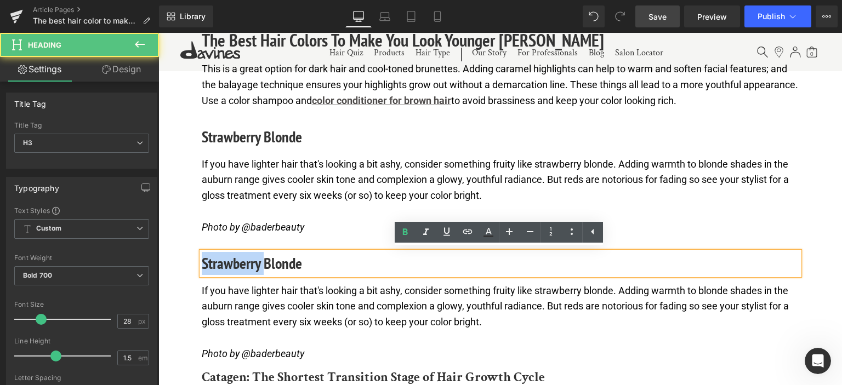
click at [247, 265] on h3 "Strawberry Blonde" at bounding box center [501, 263] width 598 height 23
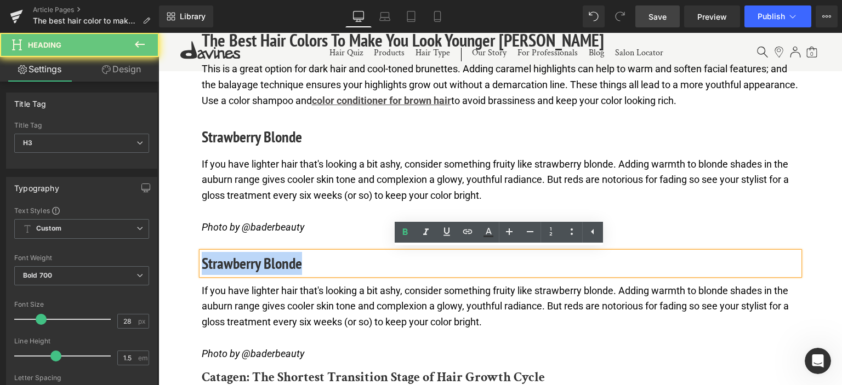
click at [247, 265] on h3 "Strawberry Blonde" at bounding box center [501, 263] width 598 height 23
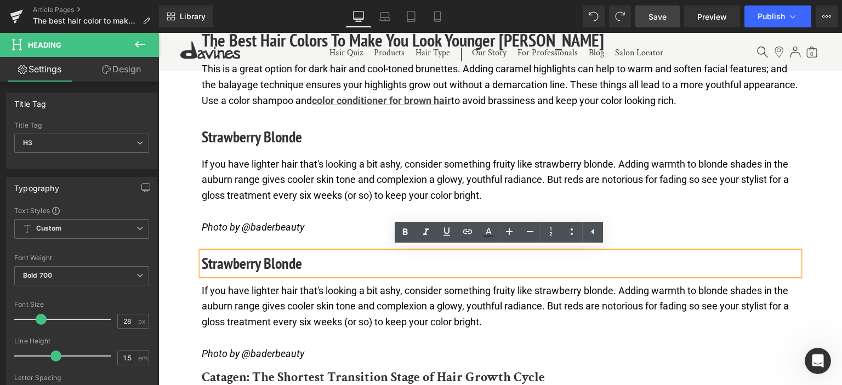
click at [270, 259] on h3 "Strawberry Blonde" at bounding box center [501, 263] width 598 height 23
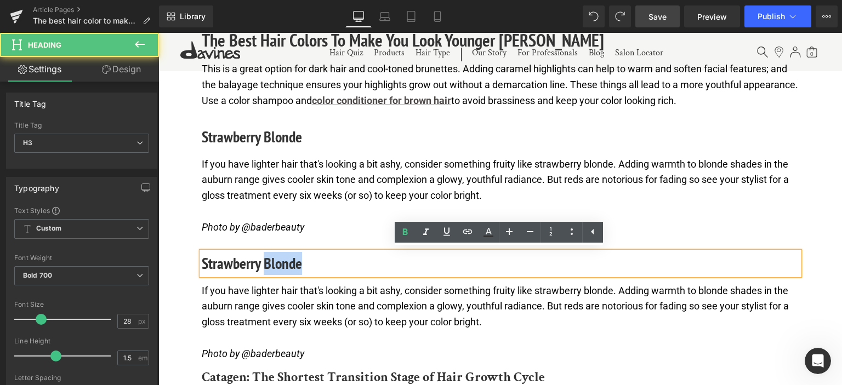
click at [270, 259] on h3 "Strawberry Blonde" at bounding box center [501, 263] width 598 height 23
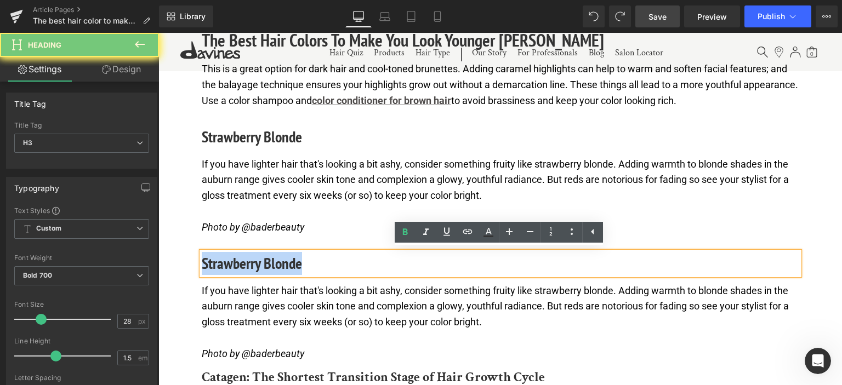
click at [270, 259] on h3 "Strawberry Blonde" at bounding box center [501, 263] width 598 height 23
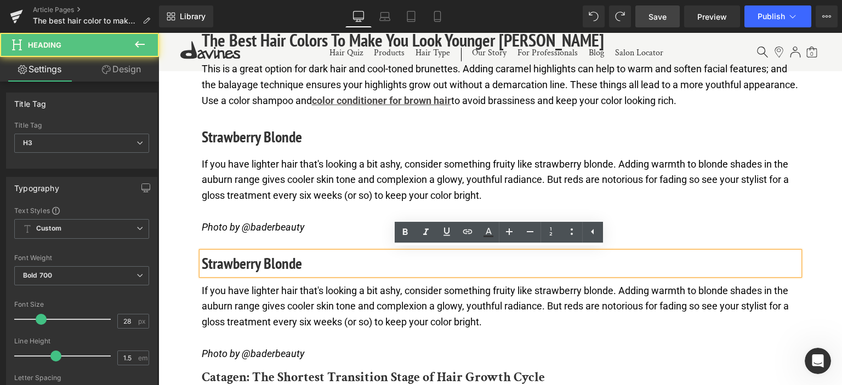
click at [225, 264] on h3 "Strawberry Blonde" at bounding box center [501, 263] width 598 height 23
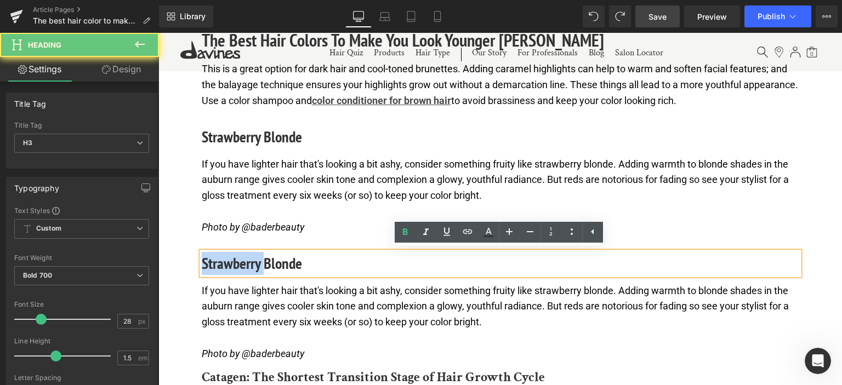
click at [225, 264] on h3 "Strawberry Blonde" at bounding box center [501, 263] width 598 height 23
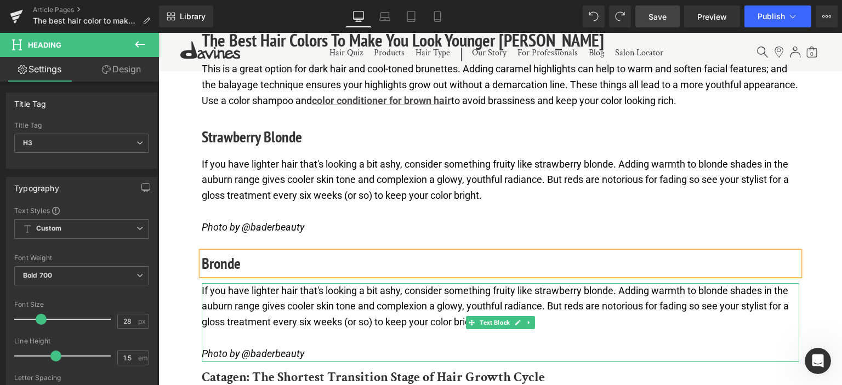
click at [286, 315] on p "If you have lighter hair that's looking a bit ashy, consider something fruity l…" at bounding box center [501, 306] width 598 height 47
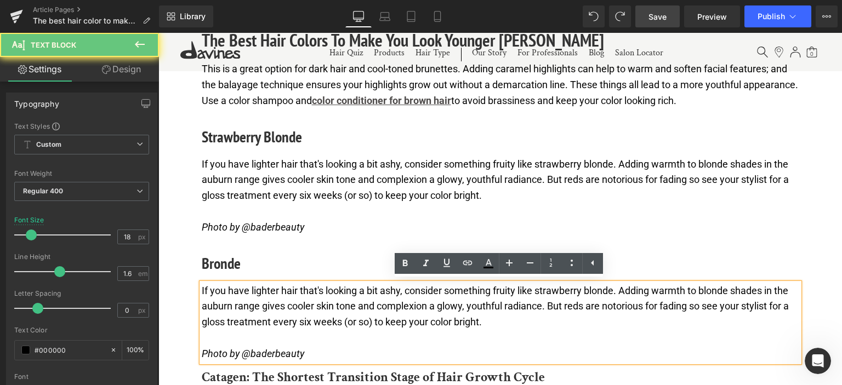
click at [294, 297] on p "If you have lighter hair that's looking a bit ashy, consider something fruity l…" at bounding box center [501, 306] width 598 height 47
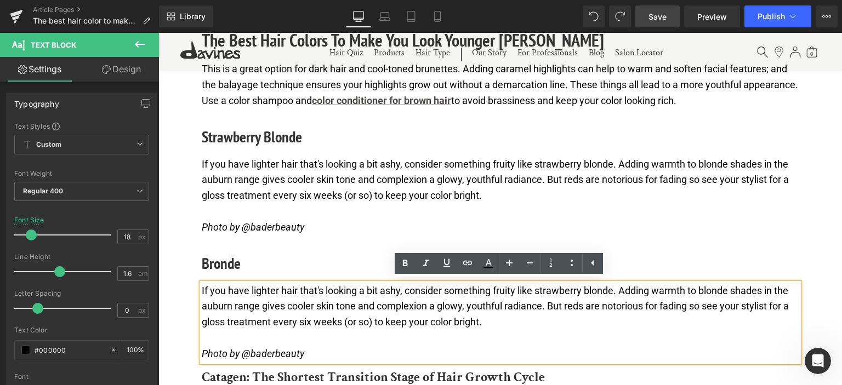
click at [300, 323] on p "If you have lighter hair that's looking a bit ashy, consider something fruity l…" at bounding box center [501, 306] width 598 height 47
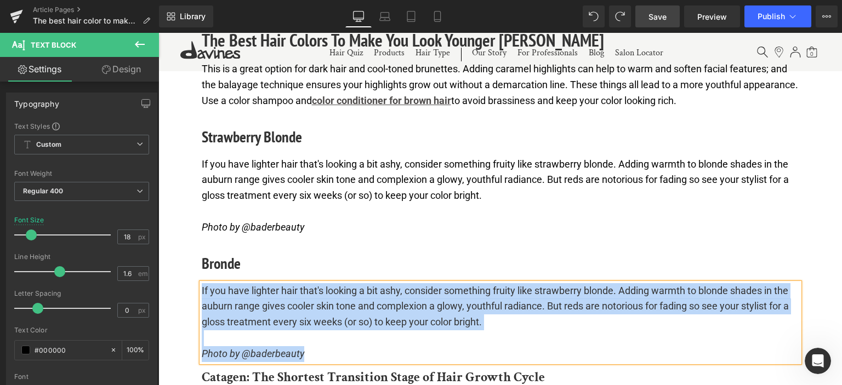
paste div
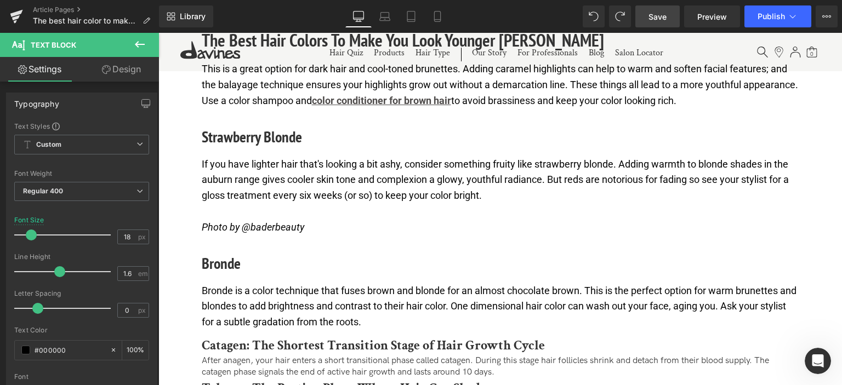
click at [651, 17] on span "Save" at bounding box center [658, 17] width 18 height 12
